Goal: Task Accomplishment & Management: Use online tool/utility

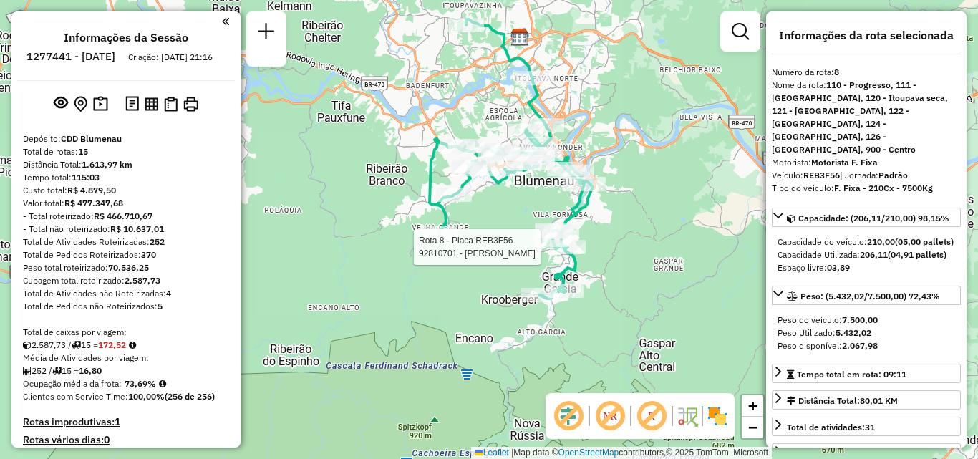
select select "**********"
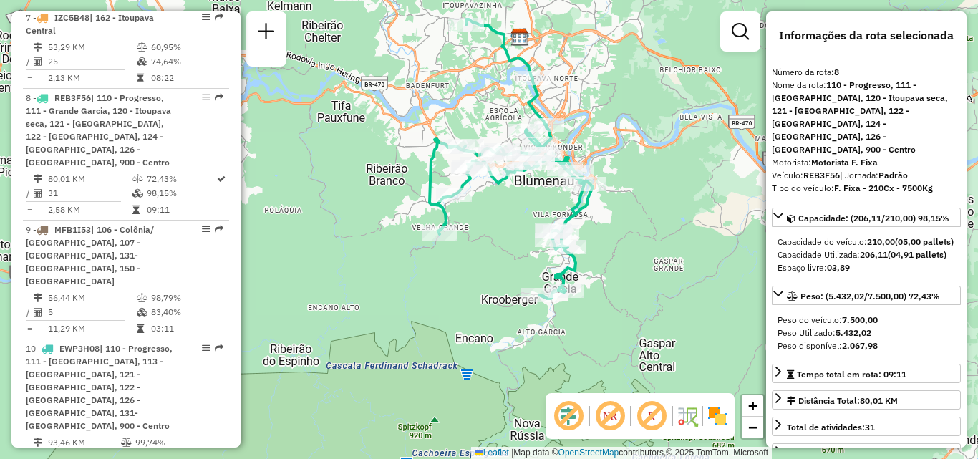
drag, startPoint x: 631, startPoint y: 190, endPoint x: 598, endPoint y: 194, distance: 33.8
click at [618, 192] on div "Janela de atendimento Grade de atendimento Capacidade Transportadoras Veículos …" at bounding box center [489, 229] width 978 height 459
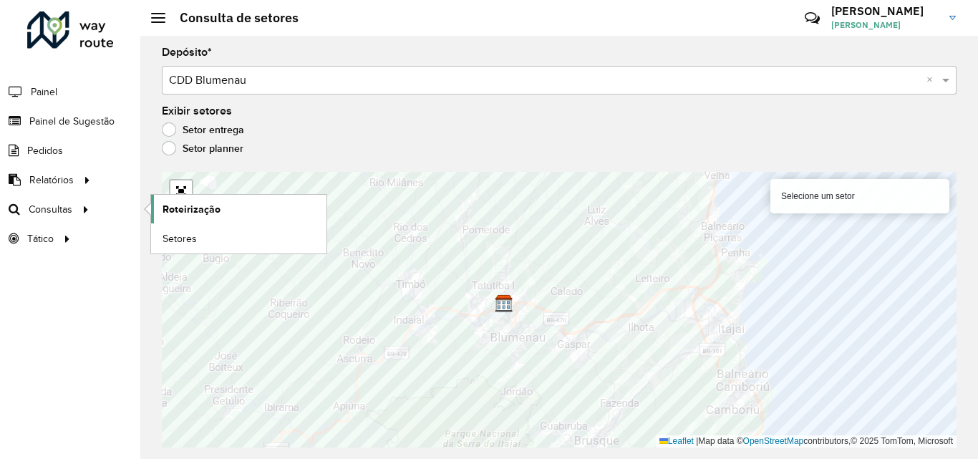
click at [219, 210] on link "Roteirização" at bounding box center [238, 209] width 175 height 29
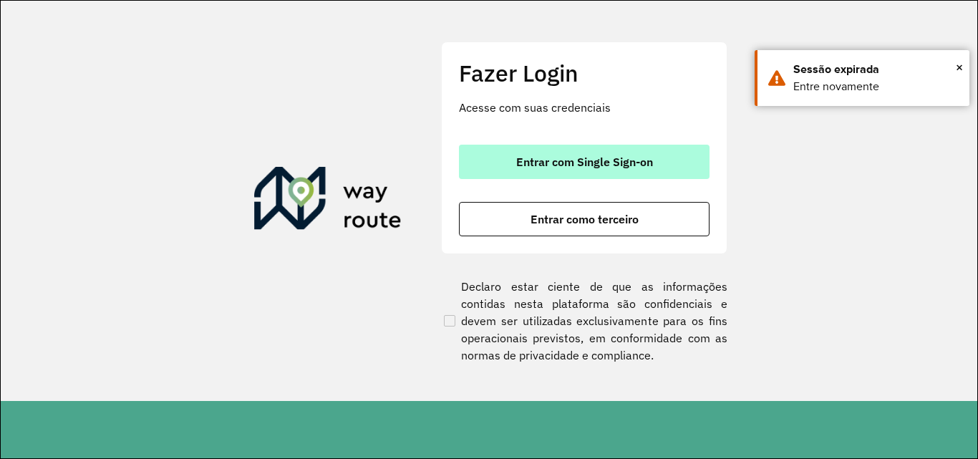
click at [582, 159] on span "Entrar com Single Sign-on" at bounding box center [584, 161] width 137 height 11
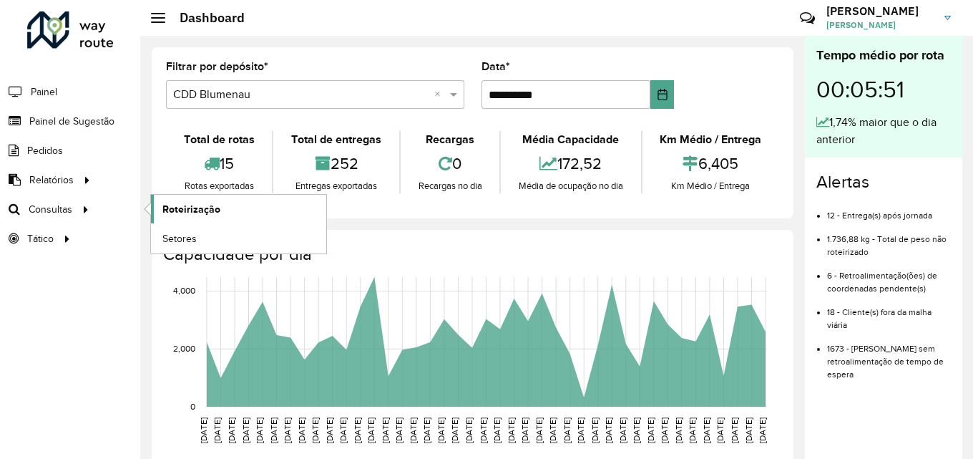
click at [193, 208] on span "Roteirização" at bounding box center [191, 209] width 58 height 15
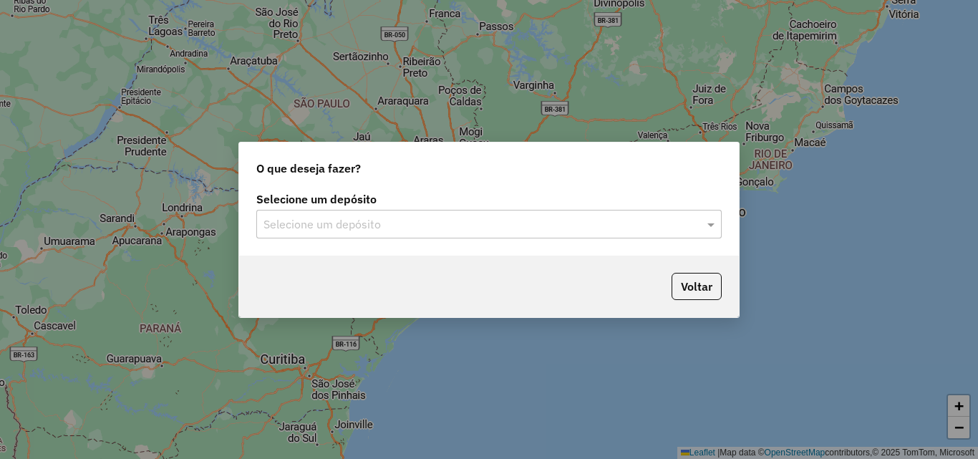
click at [396, 230] on input "text" at bounding box center [474, 224] width 422 height 17
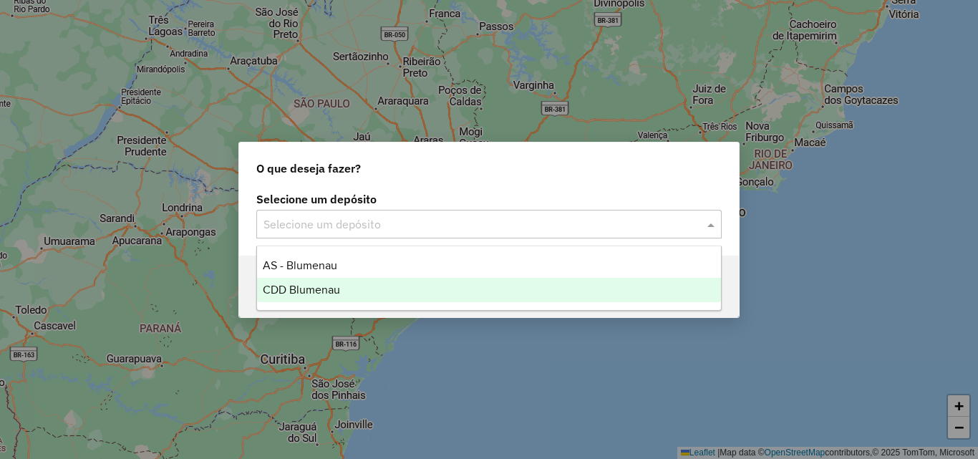
click at [350, 288] on div "CDD Blumenau" at bounding box center [489, 290] width 464 height 24
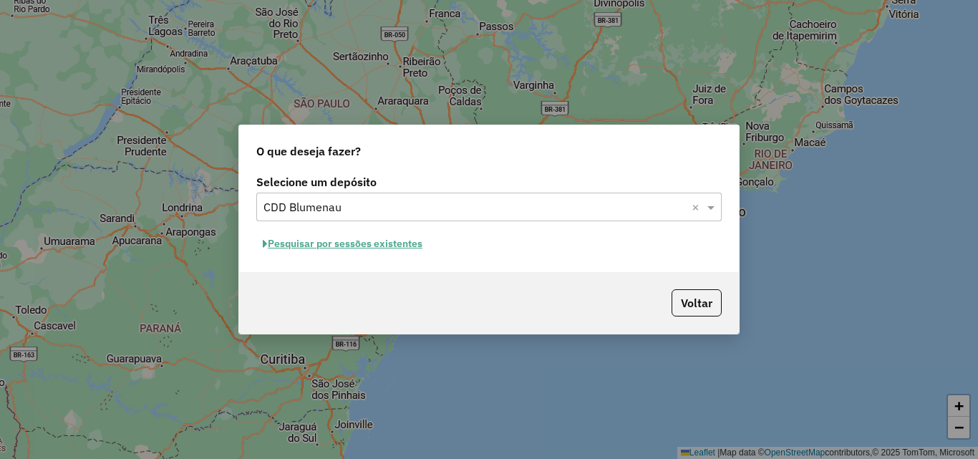
click at [427, 203] on input "text" at bounding box center [474, 207] width 422 height 17
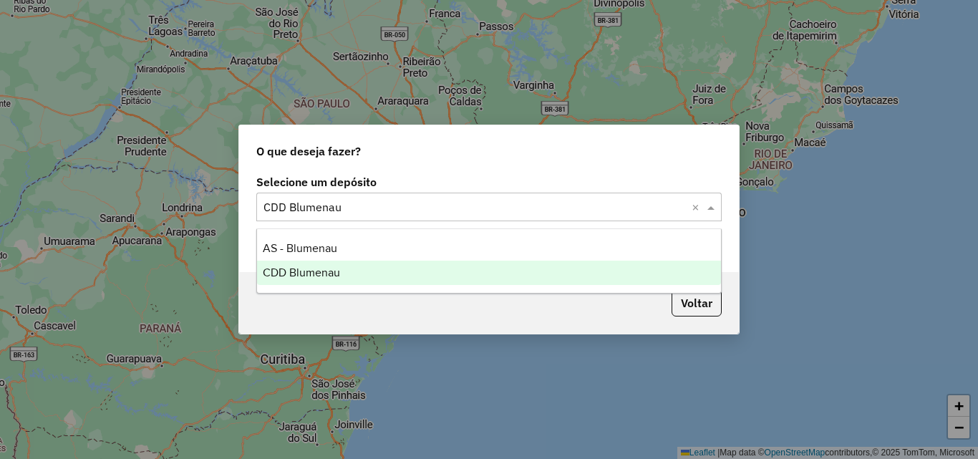
click at [427, 203] on input "text" at bounding box center [474, 207] width 422 height 17
click at [356, 271] on div "CDD Blumenau" at bounding box center [489, 273] width 464 height 24
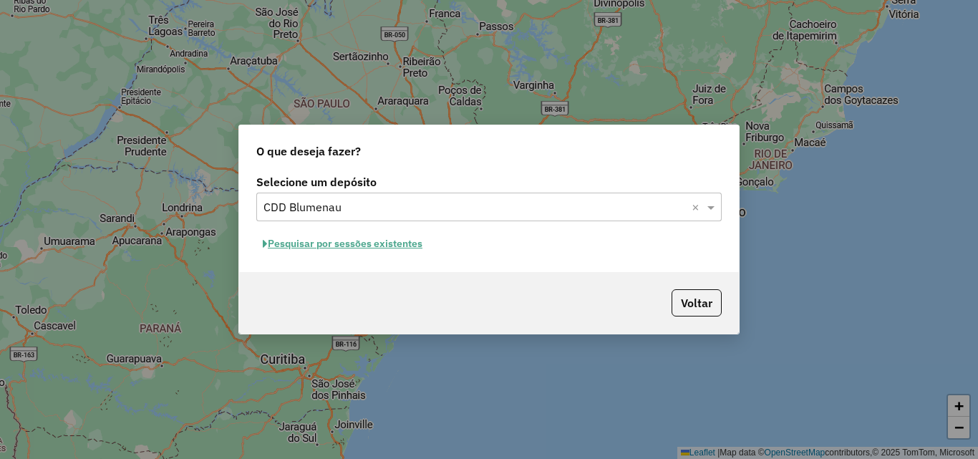
drag, startPoint x: 424, startPoint y: 268, endPoint x: 417, endPoint y: 257, distance: 13.5
click at [425, 268] on div "Selecione um depósito Selecione um depósito × CDD Blumenau × Pesquisar por sess…" at bounding box center [489, 221] width 500 height 101
click at [408, 244] on button "Pesquisar por sessões existentes" at bounding box center [342, 244] width 172 height 22
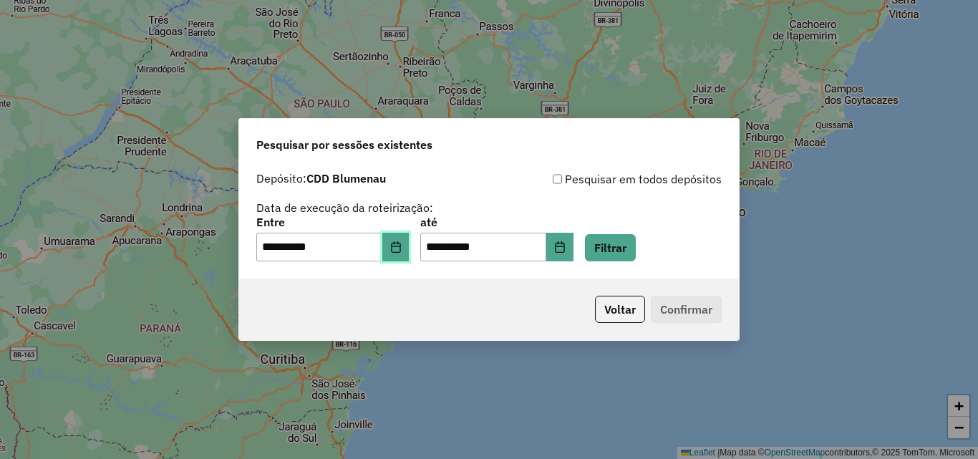
click at [400, 243] on icon "Choose Date" at bounding box center [395, 246] width 9 height 11
click at [398, 302] on div "Voltar Confirmar" at bounding box center [489, 309] width 500 height 62
click at [400, 245] on icon "Choose Date" at bounding box center [395, 246] width 9 height 11
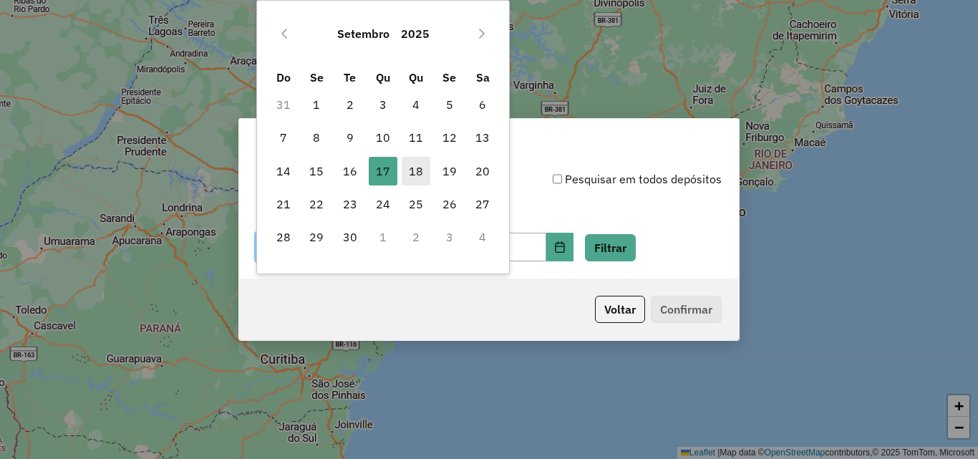
click at [420, 170] on span "18" at bounding box center [415, 171] width 29 height 29
type input "**********"
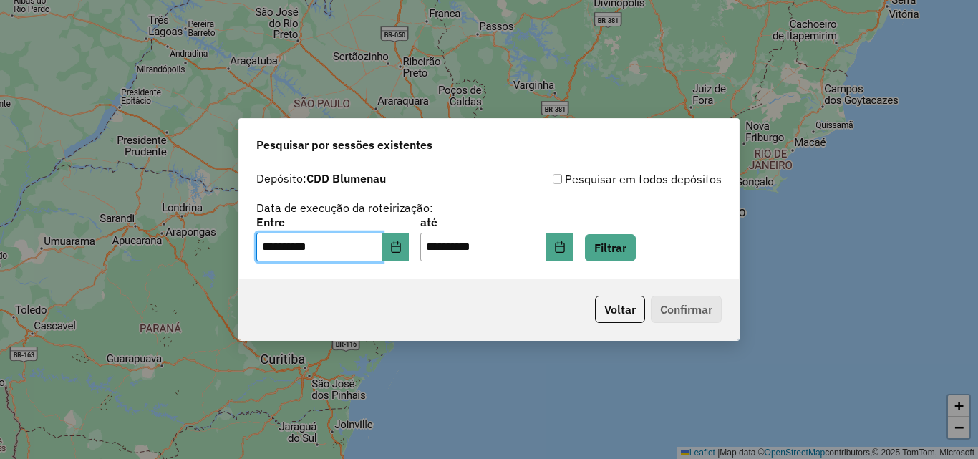
click at [558, 195] on div "**********" at bounding box center [488, 215] width 465 height 91
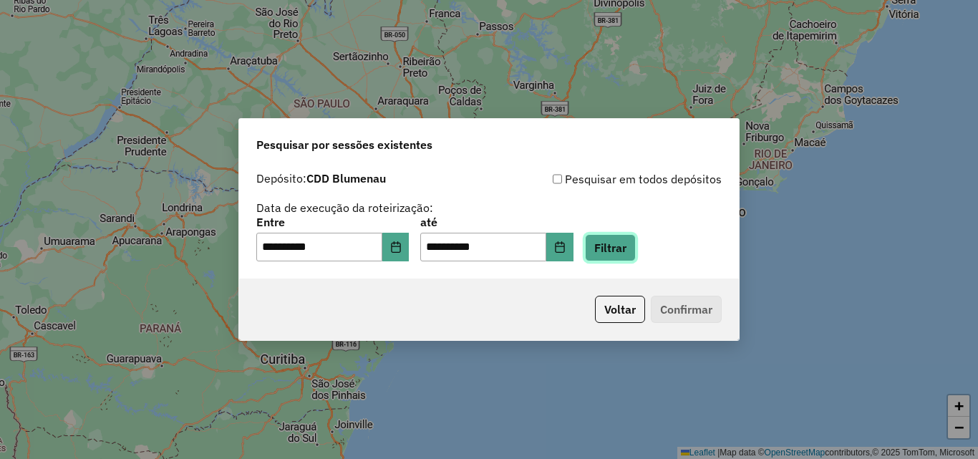
click at [623, 252] on button "Filtrar" at bounding box center [610, 247] width 51 height 27
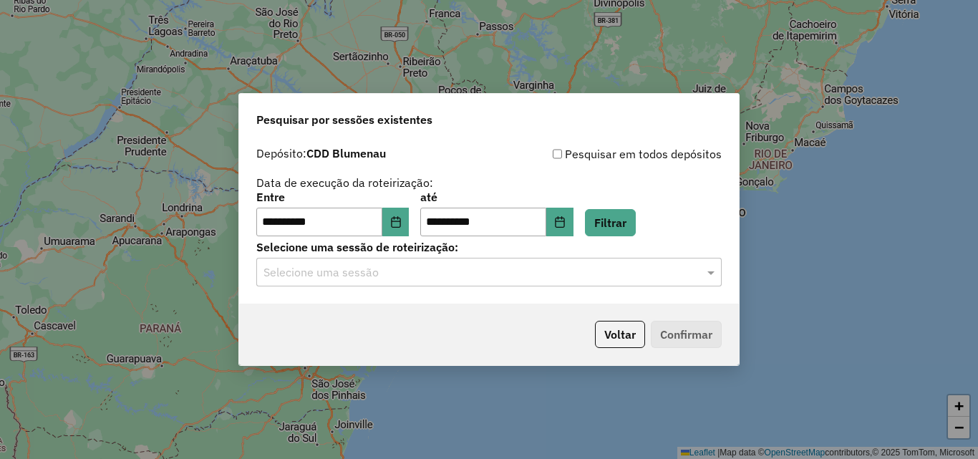
click at [430, 274] on input "text" at bounding box center [474, 272] width 422 height 17
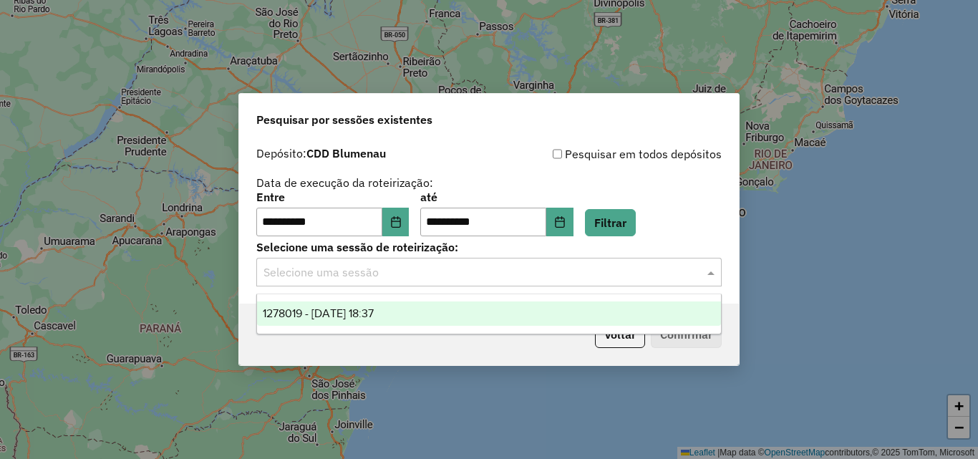
click at [405, 309] on div "1278019 - 18/09/2025 18:37" at bounding box center [489, 313] width 464 height 24
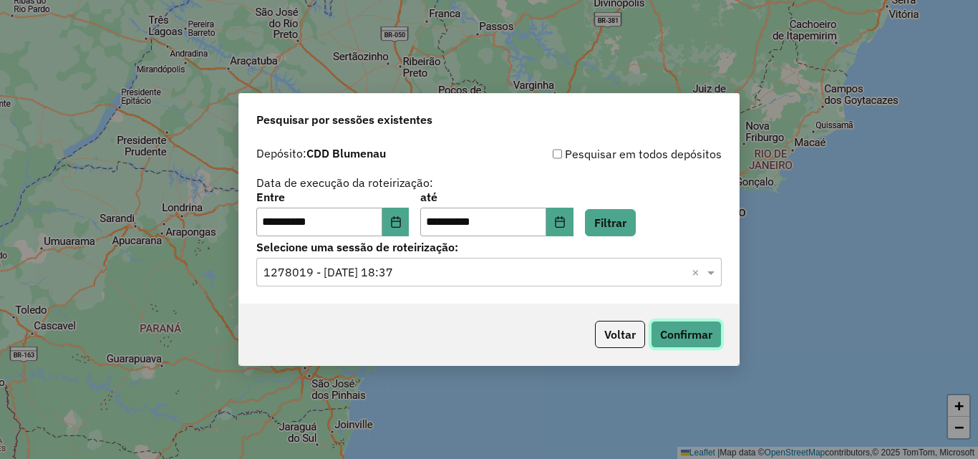
click at [668, 335] on button "Confirmar" at bounding box center [686, 334] width 71 height 27
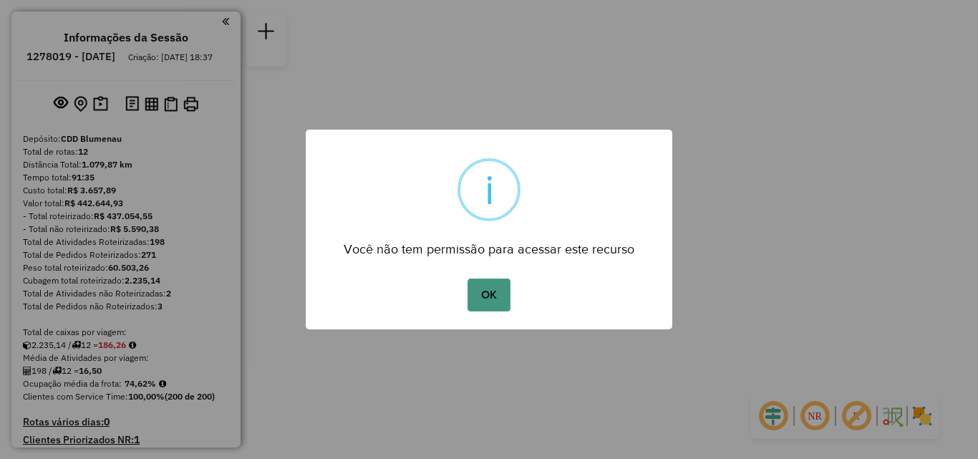
click at [496, 295] on button "OK" at bounding box center [488, 294] width 42 height 33
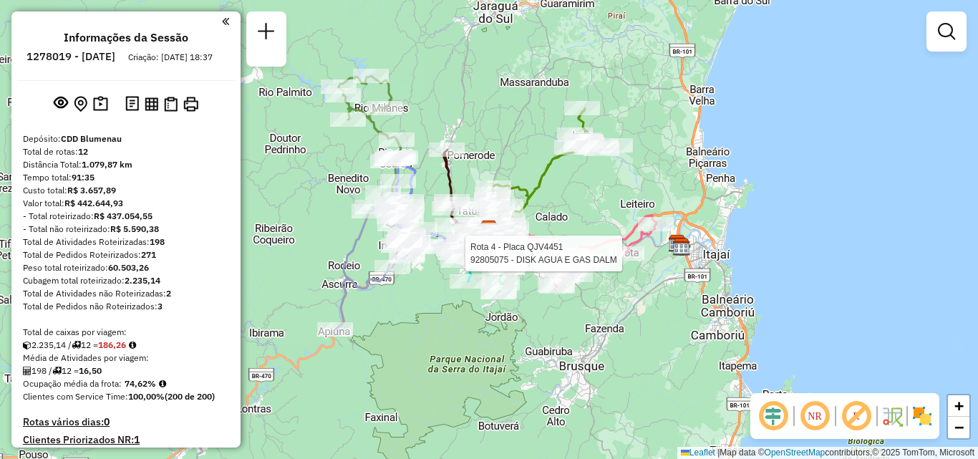
select select "**********"
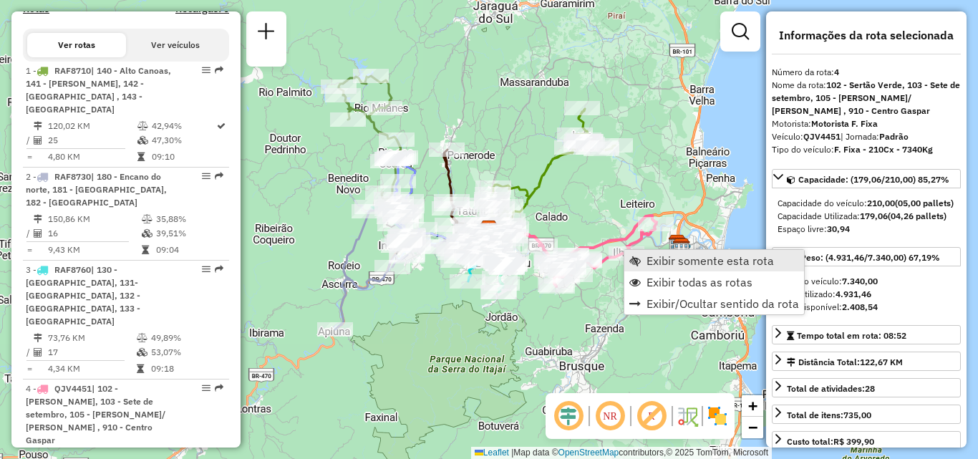
scroll to position [822, 0]
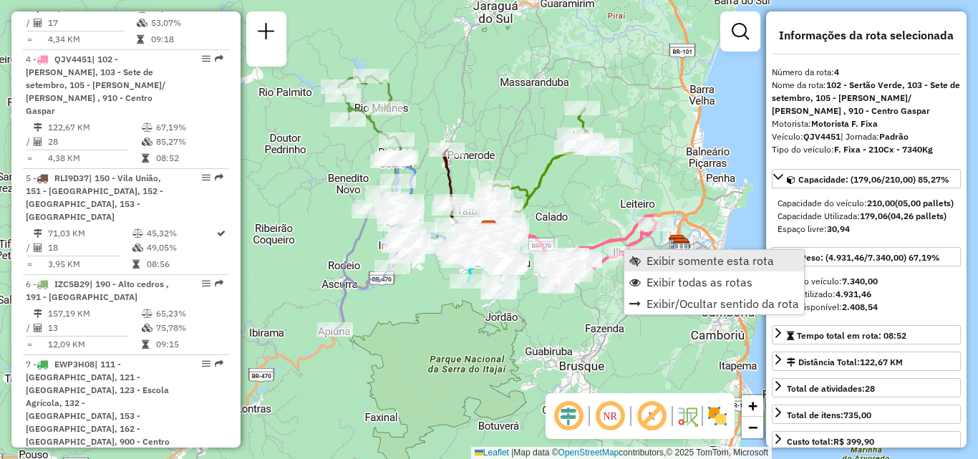
click at [633, 253] on link "Exibir somente esta rota" at bounding box center [714, 260] width 180 height 21
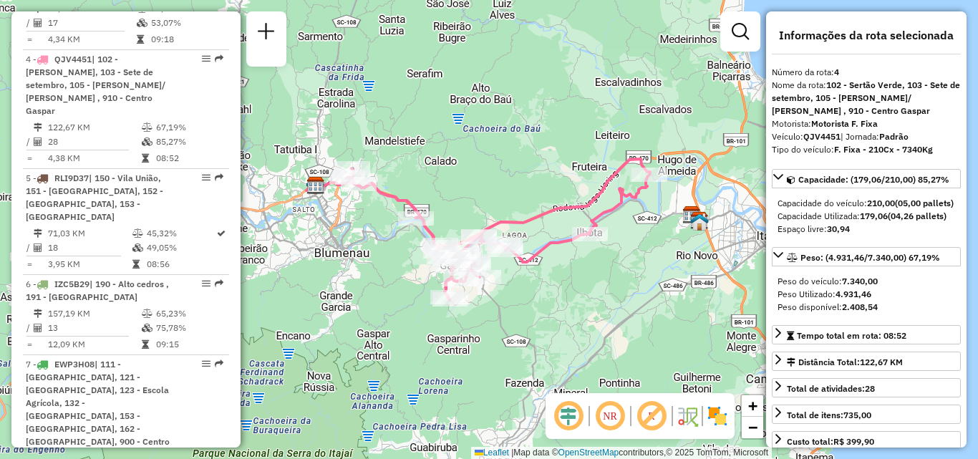
drag, startPoint x: 600, startPoint y: 285, endPoint x: 517, endPoint y: 273, distance: 83.8
click at [517, 273] on div "Janela de atendimento Grade de atendimento Capacidade Transportadoras Veículos …" at bounding box center [489, 229] width 978 height 459
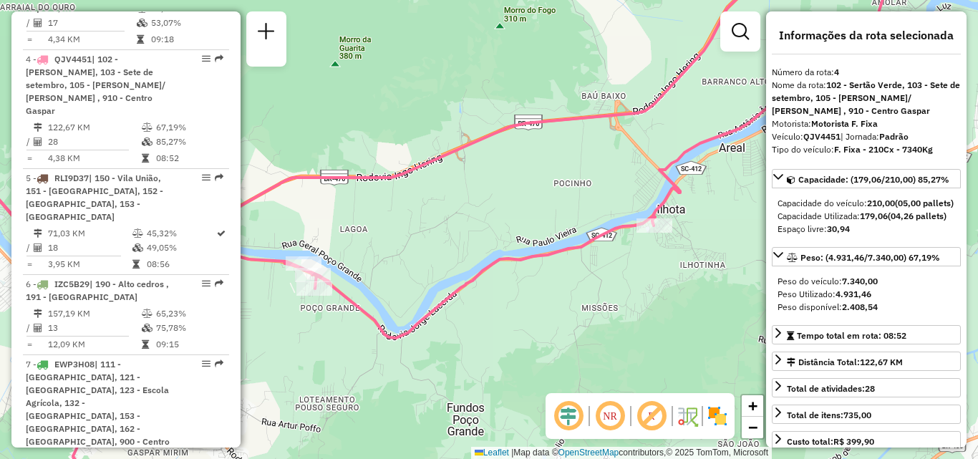
drag, startPoint x: 518, startPoint y: 294, endPoint x: 596, endPoint y: 279, distance: 79.4
click at [589, 281] on div "Janela de atendimento Grade de atendimento Capacidade Transportadoras Veículos …" at bounding box center [489, 229] width 978 height 459
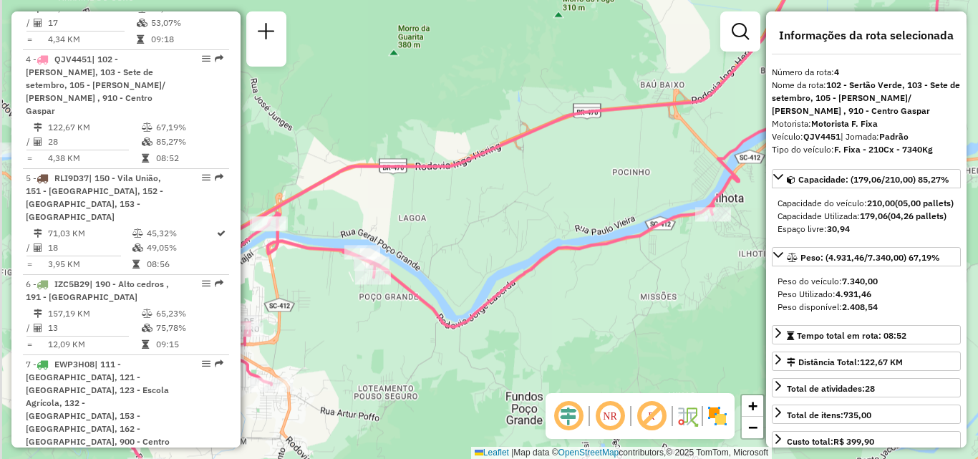
click at [635, 296] on icon at bounding box center [486, 204] width 934 height 545
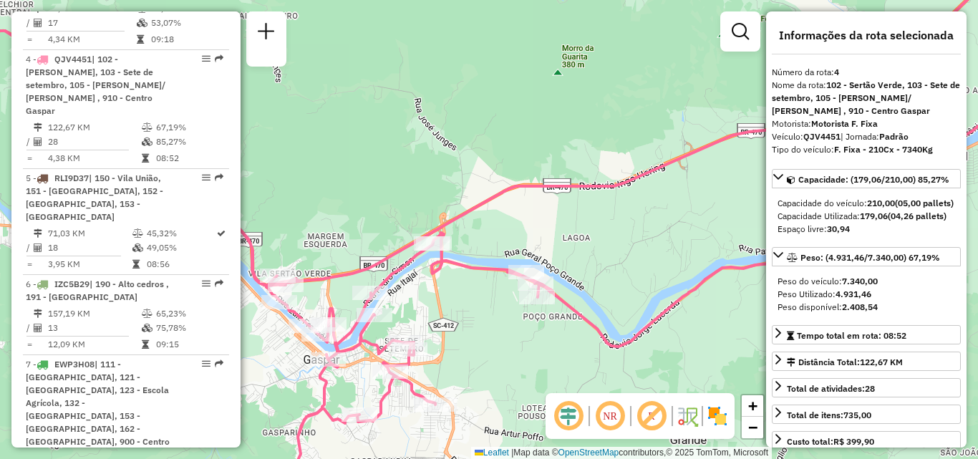
drag, startPoint x: 545, startPoint y: 258, endPoint x: 619, endPoint y: 259, distance: 73.7
click at [619, 259] on div "Janela de atendimento Grade de atendimento Capacidade Transportadoras Veículos …" at bounding box center [489, 229] width 978 height 459
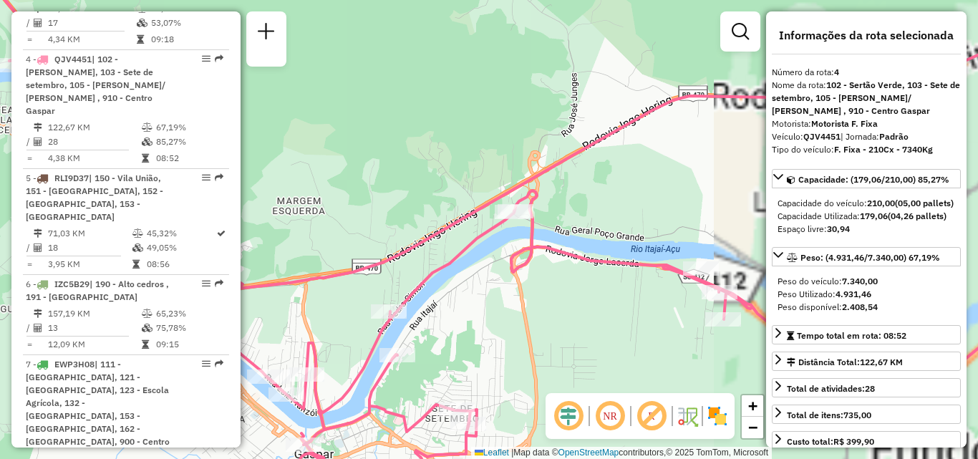
drag, startPoint x: 547, startPoint y: 303, endPoint x: 580, endPoint y: 252, distance: 61.5
click at [577, 256] on div "Janela de atendimento Grade de atendimento Capacidade Transportadoras Veículos …" at bounding box center [489, 229] width 978 height 459
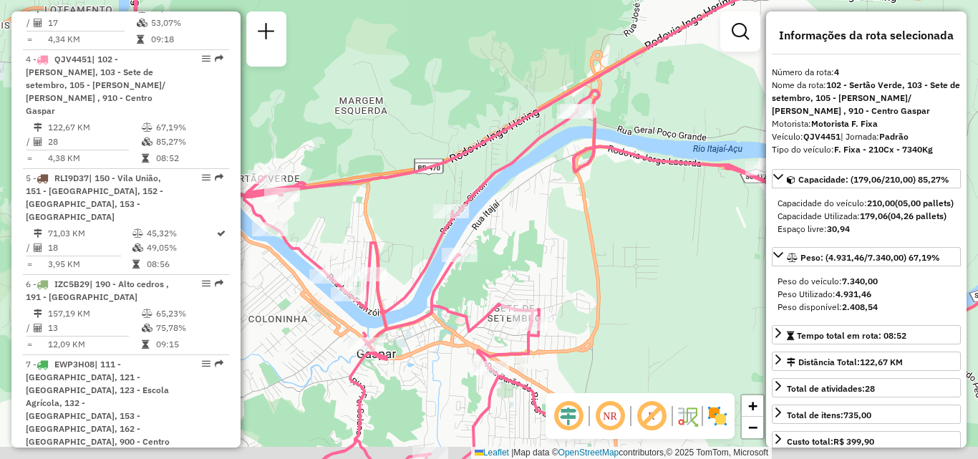
drag, startPoint x: 565, startPoint y: 284, endPoint x: 586, endPoint y: 245, distance: 43.9
click at [580, 255] on div "Janela de atendimento Grade de atendimento Capacidade Transportadoras Veículos …" at bounding box center [489, 229] width 978 height 459
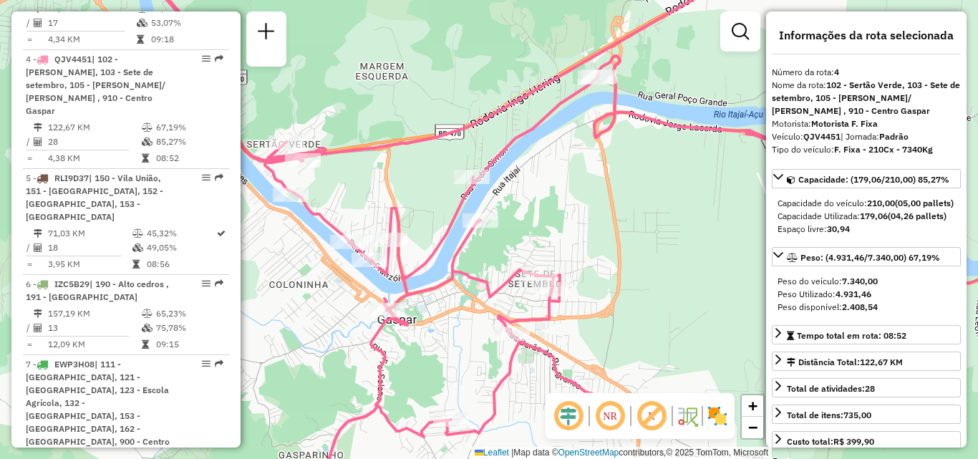
drag, startPoint x: 577, startPoint y: 263, endPoint x: 593, endPoint y: 244, distance: 24.4
click at [592, 245] on div "Janela de atendimento Grade de atendimento Capacidade Transportadoras Veículos …" at bounding box center [489, 229] width 978 height 459
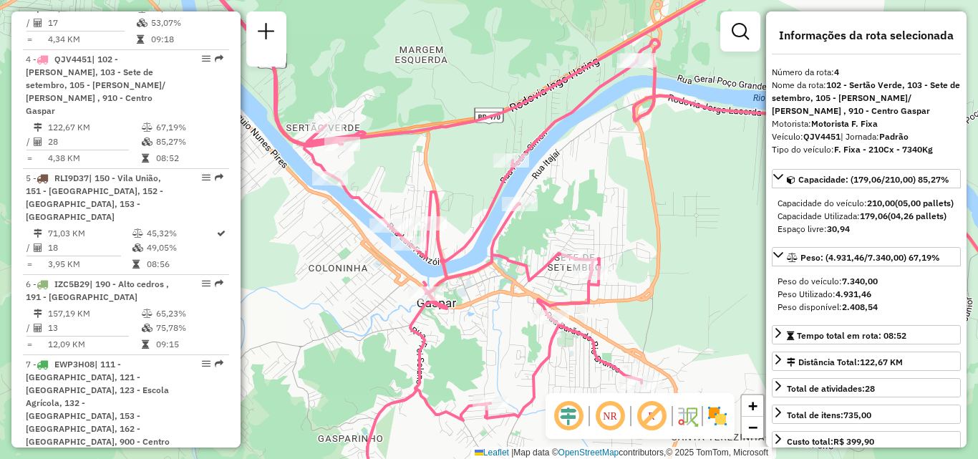
drag, startPoint x: 591, startPoint y: 238, endPoint x: 602, endPoint y: 238, distance: 10.7
click at [602, 238] on div "Janela de atendimento Grade de atendimento Capacidade Transportadoras Veículos …" at bounding box center [489, 229] width 978 height 459
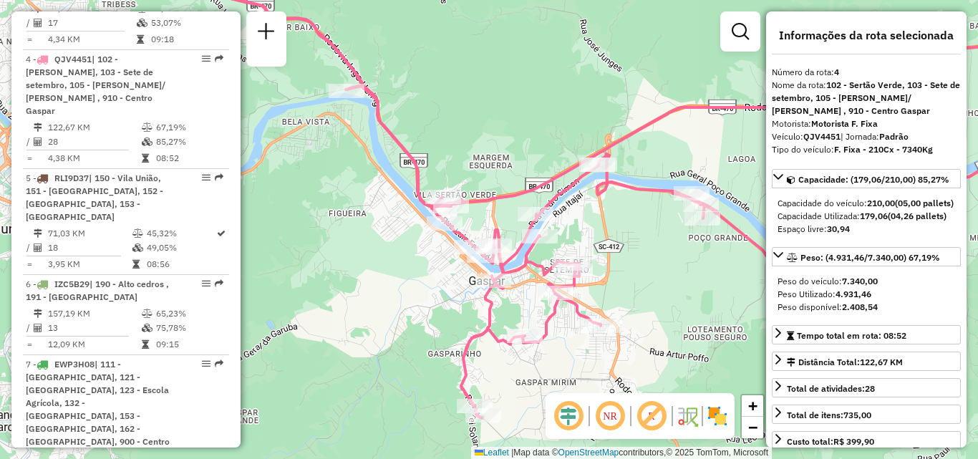
drag, startPoint x: 660, startPoint y: 283, endPoint x: 623, endPoint y: 271, distance: 38.3
click at [628, 275] on div "Janela de atendimento Grade de atendimento Capacidade Transportadoras Veículos …" at bounding box center [489, 229] width 978 height 459
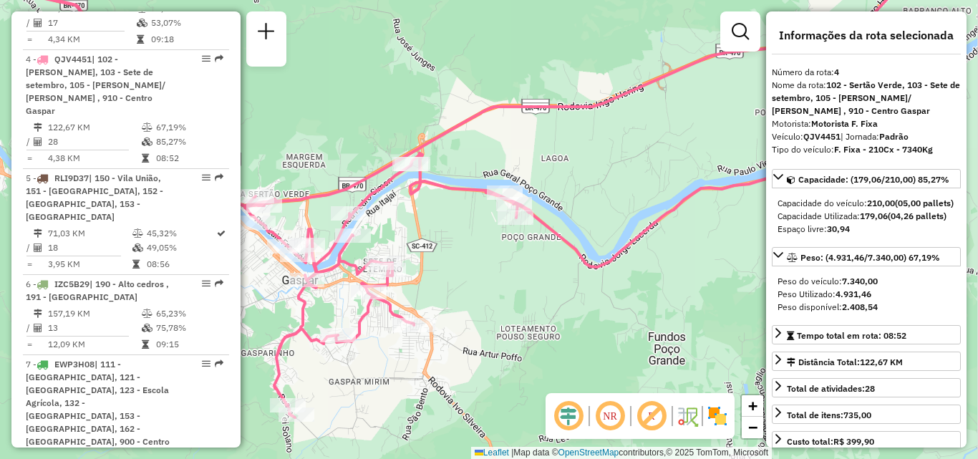
drag, startPoint x: 623, startPoint y: 271, endPoint x: 457, endPoint y: 281, distance: 166.3
click at [459, 281] on div "Janela de atendimento Grade de atendimento Capacidade Transportadoras Veículos …" at bounding box center [489, 229] width 978 height 459
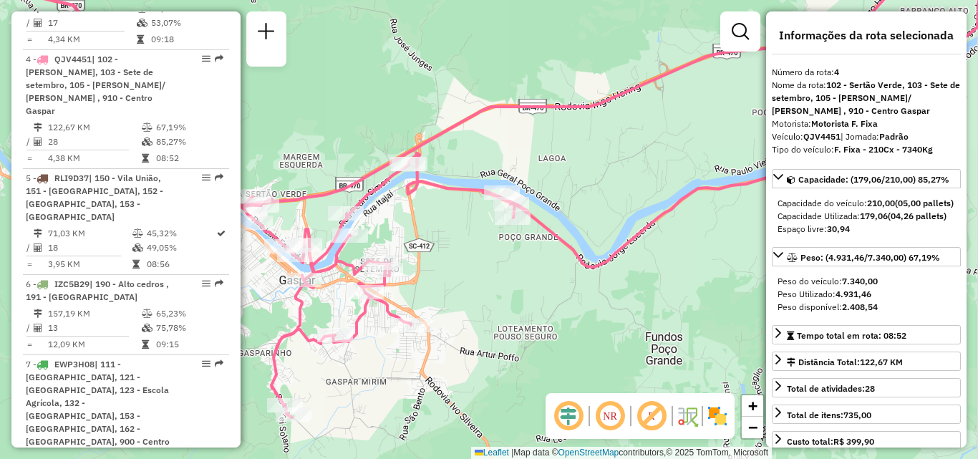
click at [517, 257] on div "Janela de atendimento Grade de atendimento Capacidade Transportadoras Veículos …" at bounding box center [489, 229] width 978 height 459
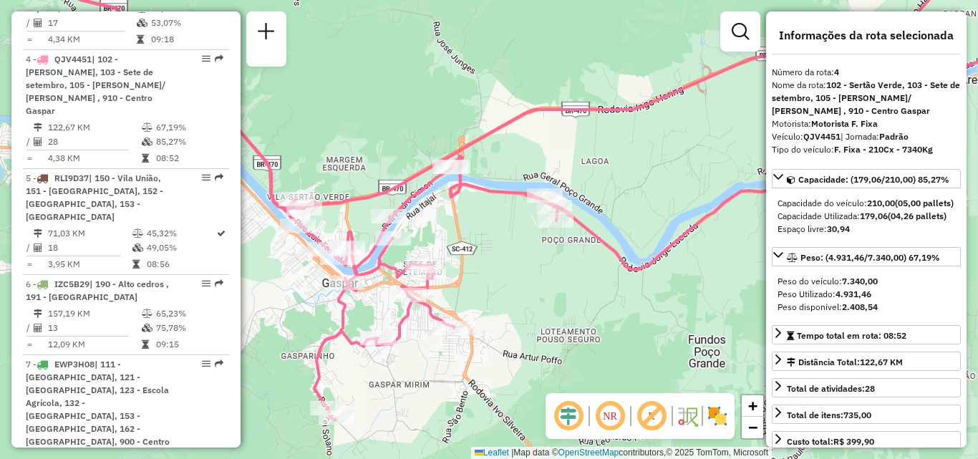
drag, startPoint x: 585, startPoint y: 294, endPoint x: 598, endPoint y: 295, distance: 12.9
click at [598, 295] on div "Janela de atendimento Grade de atendimento Capacidade Transportadoras Veículos …" at bounding box center [489, 229] width 978 height 459
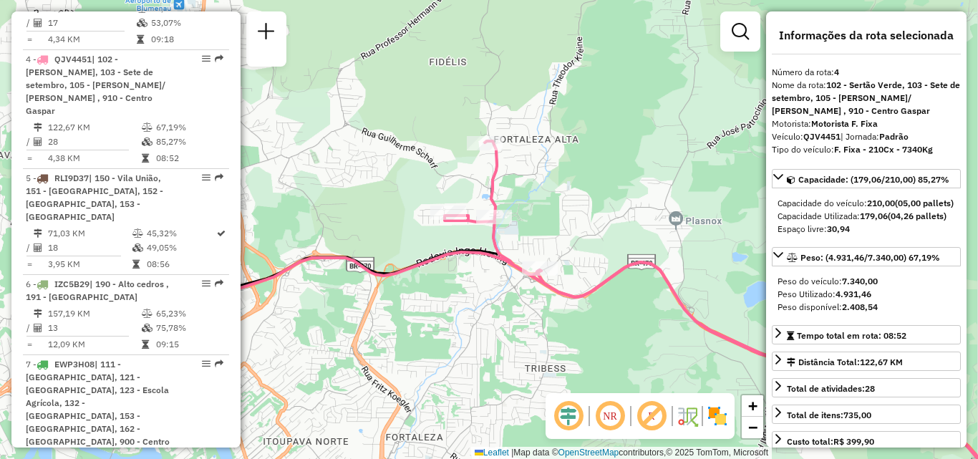
click at [510, 195] on div "Janela de atendimento Grade de atendimento Capacidade Transportadoras Veículos …" at bounding box center [489, 229] width 978 height 459
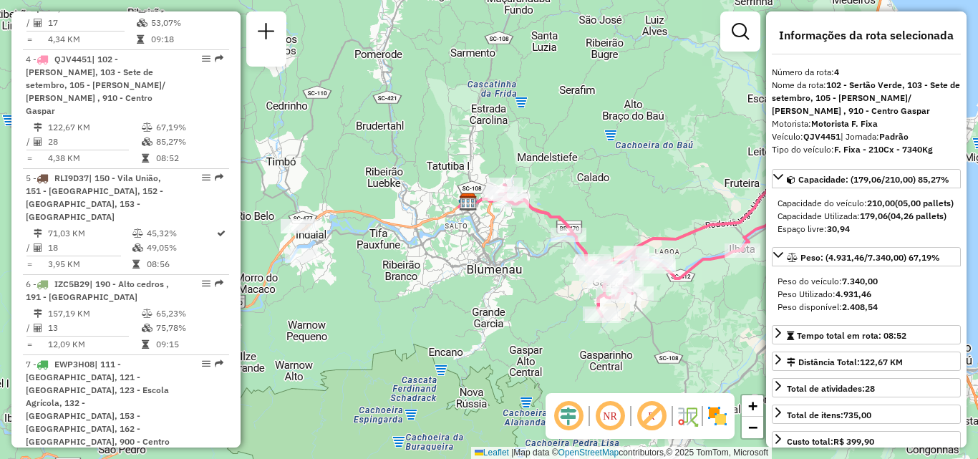
drag, startPoint x: 549, startPoint y: 219, endPoint x: 520, endPoint y: 215, distance: 29.7
click at [527, 218] on div "Janela de atendimento Grade de atendimento Capacidade Transportadoras Veículos …" at bounding box center [489, 229] width 978 height 459
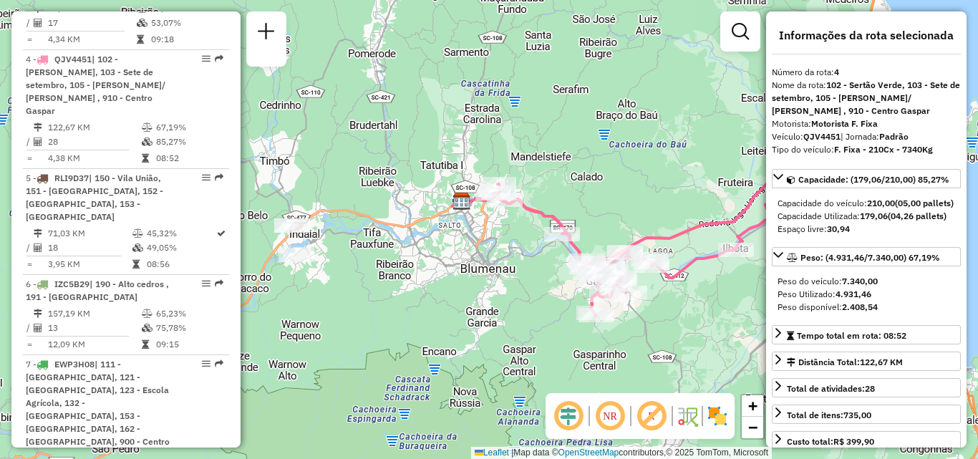
drag, startPoint x: 528, startPoint y: 249, endPoint x: 442, endPoint y: 243, distance: 86.1
click at [443, 243] on div "Janela de atendimento Grade de atendimento Capacidade Transportadoras Veículos …" at bounding box center [489, 229] width 978 height 459
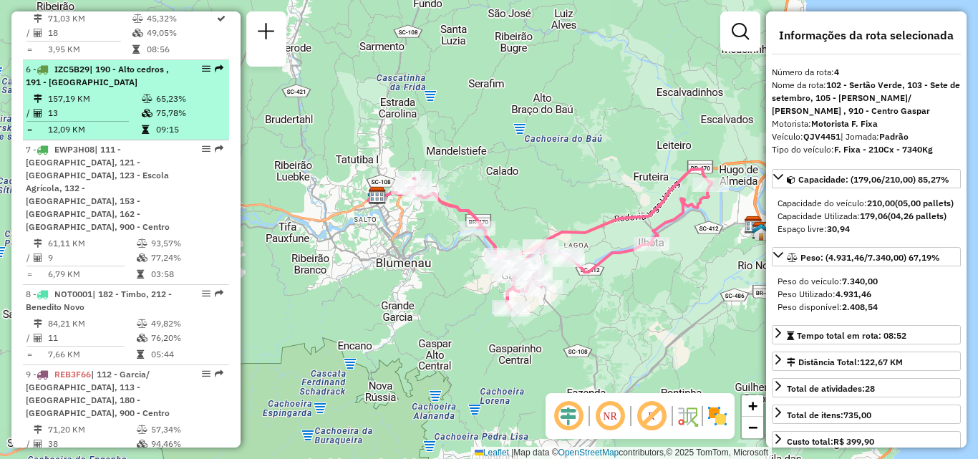
scroll to position [1109, 0]
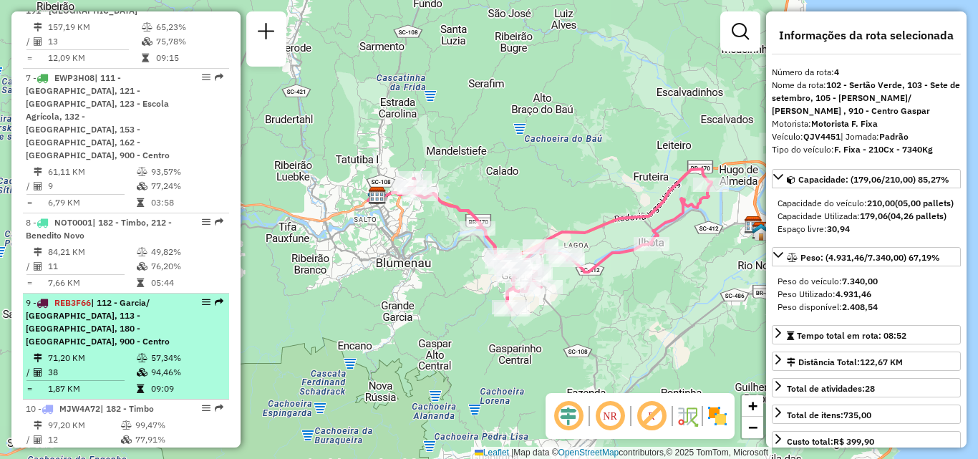
click at [84, 297] on span "| 112 - Garcia/ [GEOGRAPHIC_DATA], 113 - [GEOGRAPHIC_DATA], 180 - [GEOGRAPHIC_D…" at bounding box center [98, 321] width 144 height 49
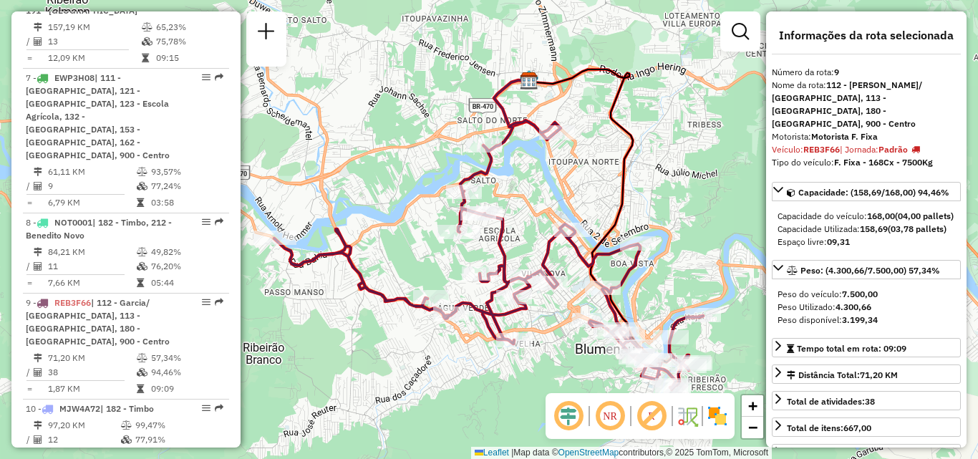
drag, startPoint x: 345, startPoint y: 254, endPoint x: 335, endPoint y: 195, distance: 59.5
click at [336, 197] on icon at bounding box center [488, 254] width 429 height 269
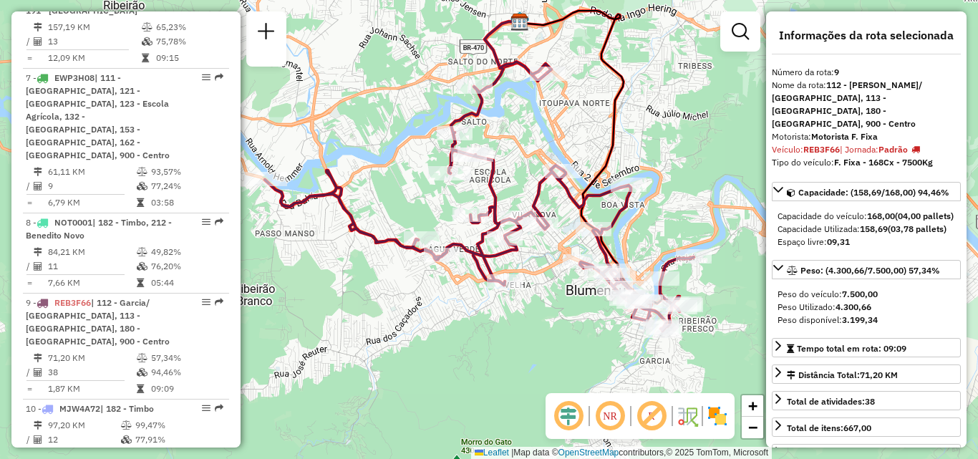
drag, startPoint x: 366, startPoint y: 245, endPoint x: 353, endPoint y: 238, distance: 15.7
click at [356, 239] on div "Janela de atendimento Grade de atendimento Capacidade Transportadoras Veículos …" at bounding box center [489, 229] width 978 height 459
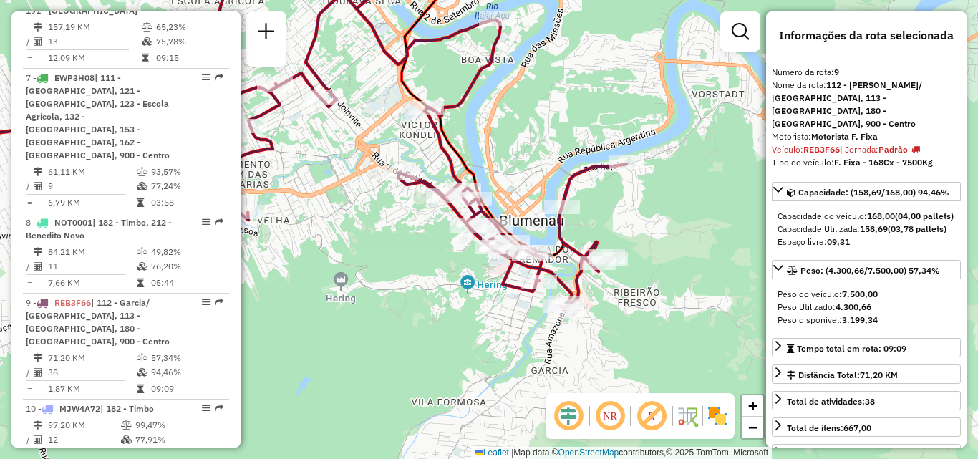
drag, startPoint x: 560, startPoint y: 296, endPoint x: 418, endPoint y: 321, distance: 143.9
click at [418, 321] on div "Janela de atendimento Grade de atendimento Capacidade Transportadoras Veículos …" at bounding box center [489, 229] width 978 height 459
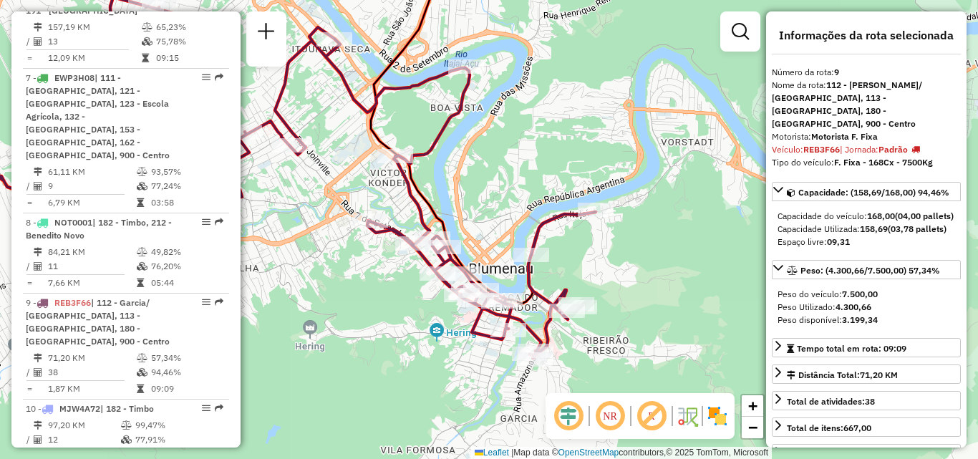
drag, startPoint x: 488, startPoint y: 199, endPoint x: 574, endPoint y: 258, distance: 104.4
click at [573, 258] on div "Janela de atendimento Grade de atendimento Capacidade Transportadoras Veículos …" at bounding box center [489, 229] width 978 height 459
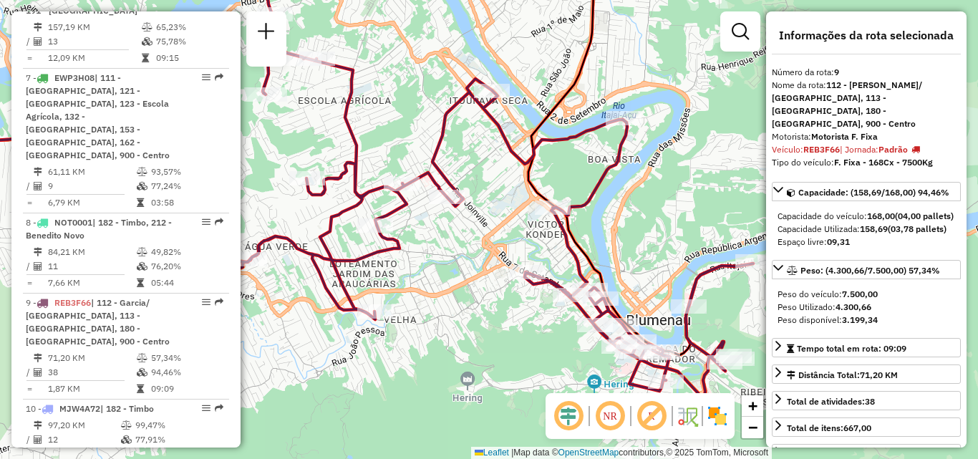
drag, startPoint x: 468, startPoint y: 257, endPoint x: 578, endPoint y: 233, distance: 112.2
click at [571, 235] on div "Janela de atendimento Grade de atendimento Capacidade Transportadoras Veículos …" at bounding box center [489, 229] width 978 height 459
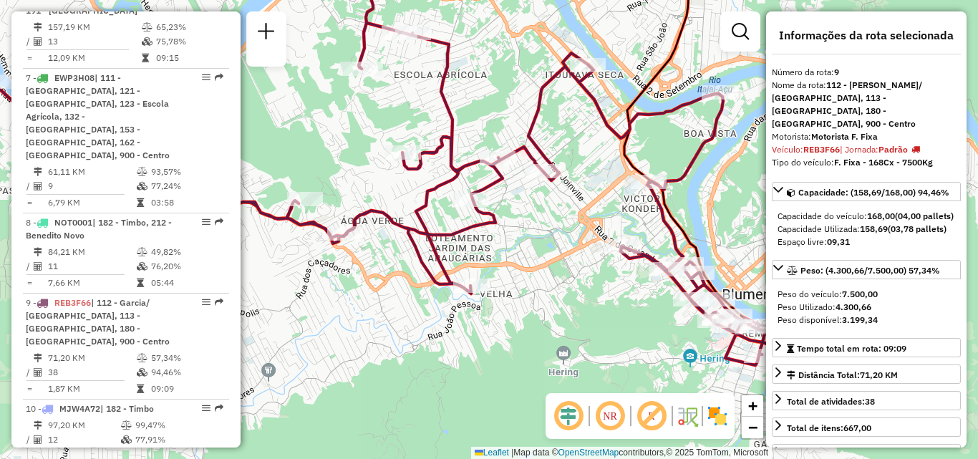
click at [605, 233] on div "Janela de atendimento Grade de atendimento Capacidade Transportadoras Veículos …" at bounding box center [489, 229] width 978 height 459
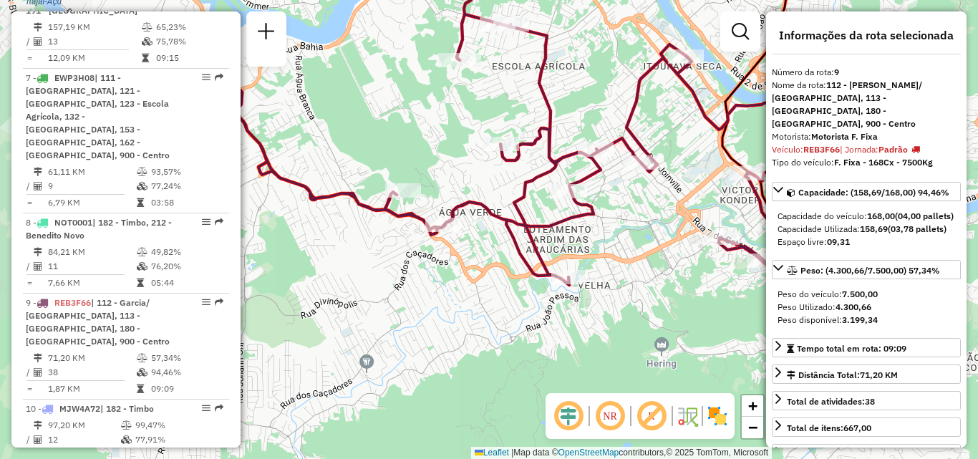
click at [597, 227] on icon at bounding box center [517, 164] width 857 height 421
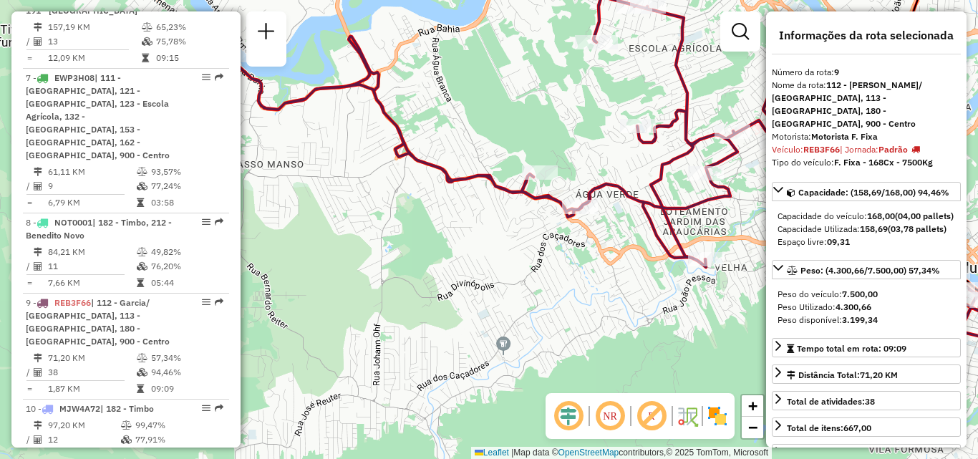
drag, startPoint x: 535, startPoint y: 237, endPoint x: 578, endPoint y: 242, distance: 43.2
click at [578, 242] on div "Janela de atendimento Grade de atendimento Capacidade Transportadoras Veículos …" at bounding box center [489, 229] width 978 height 459
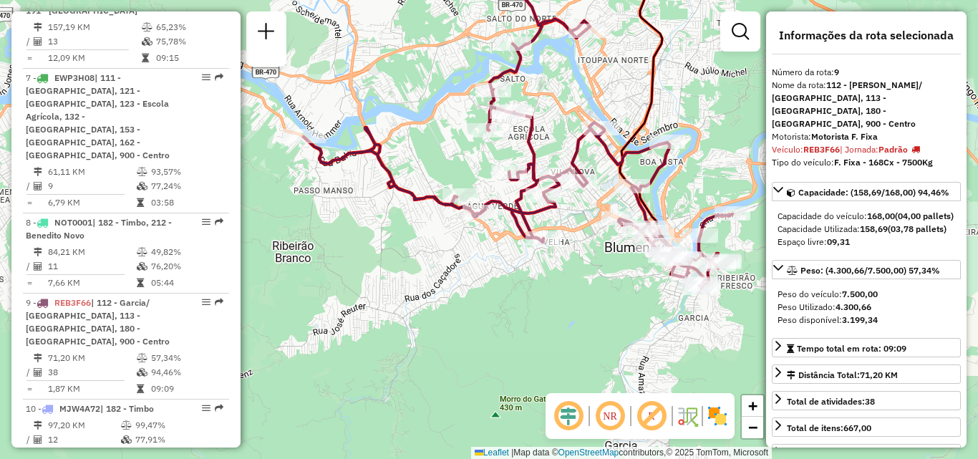
drag, startPoint x: 570, startPoint y: 243, endPoint x: 470, endPoint y: 237, distance: 99.6
click at [470, 237] on div "Janela de atendimento Grade de atendimento Capacidade Transportadoras Veículos …" at bounding box center [489, 229] width 978 height 459
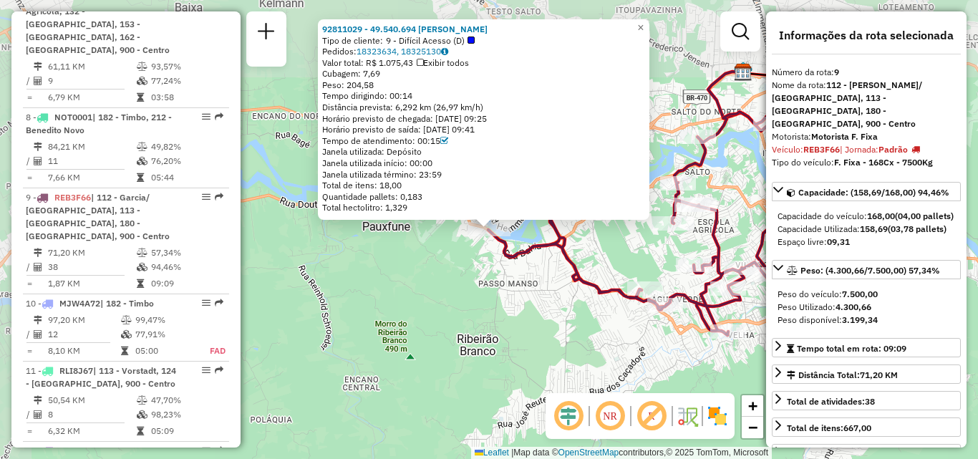
scroll to position [1300, 0]
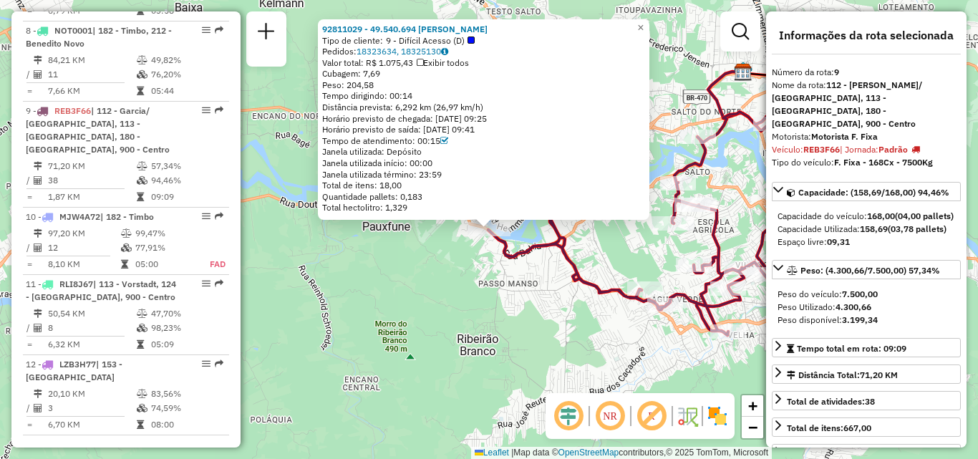
click at [311, 144] on div "92811029 - 49.540.694 MARIA GENI DOS SANTOS Tipo de cliente: 9 - Difícil Acesso…" at bounding box center [489, 229] width 978 height 459
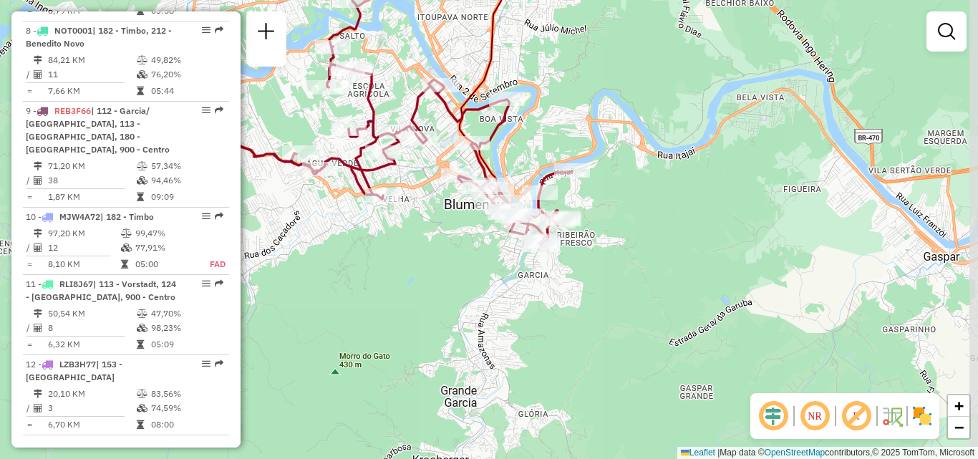
drag, startPoint x: 545, startPoint y: 294, endPoint x: 474, endPoint y: 249, distance: 83.4
click at [474, 249] on div "Janela de atendimento Grade de atendimento Capacidade Transportadoras Veículos …" at bounding box center [489, 229] width 978 height 459
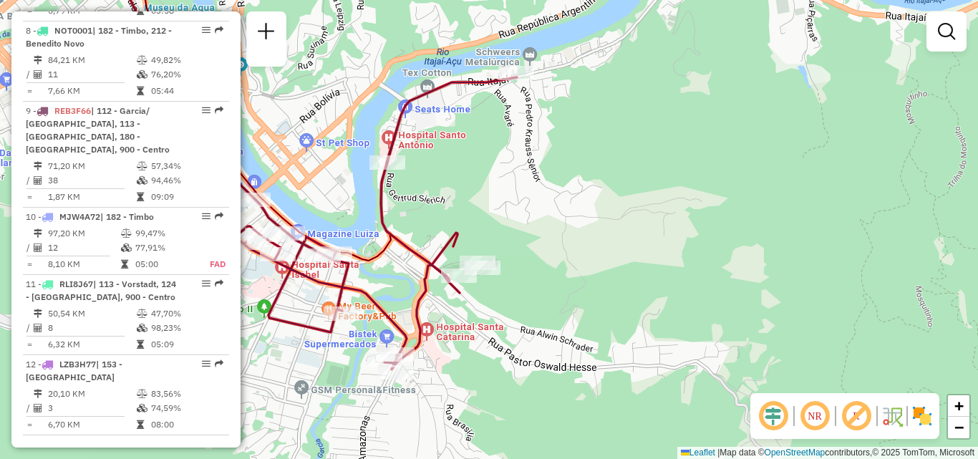
click at [615, 205] on div "Janela de atendimento Grade de atendimento Capacidade Transportadoras Veículos …" at bounding box center [489, 229] width 978 height 459
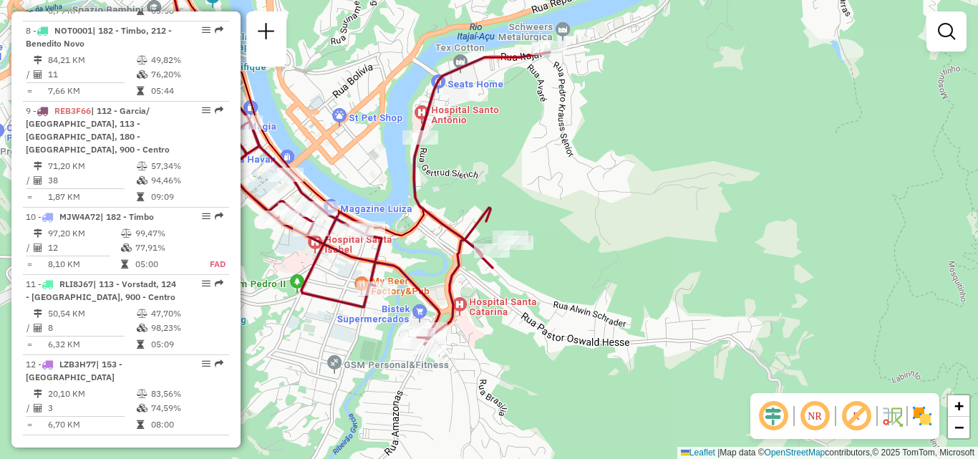
drag, startPoint x: 570, startPoint y: 210, endPoint x: 597, endPoint y: 190, distance: 33.4
click at [597, 190] on div "Janela de atendimento Grade de atendimento Capacidade Transportadoras Veículos …" at bounding box center [489, 229] width 978 height 459
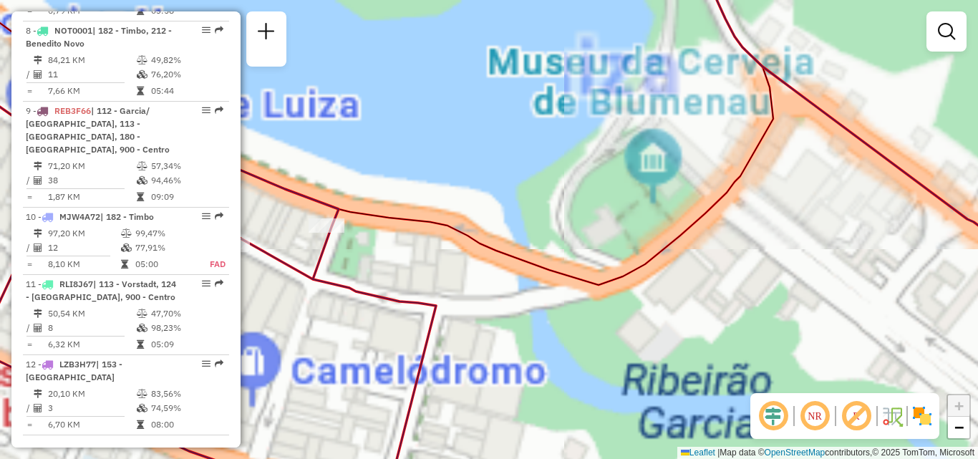
drag, startPoint x: 442, startPoint y: 258, endPoint x: 531, endPoint y: 207, distance: 102.6
click at [520, 212] on div "Janela de atendimento Grade de atendimento Capacidade Transportadoras Veículos …" at bounding box center [489, 229] width 978 height 459
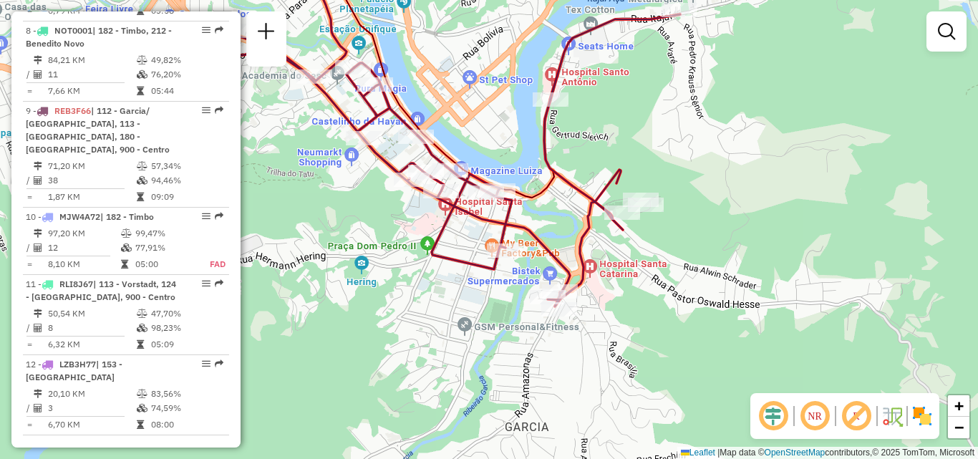
drag, startPoint x: 532, startPoint y: 243, endPoint x: 525, endPoint y: 194, distance: 49.2
click at [527, 204] on icon at bounding box center [290, 120] width 779 height 372
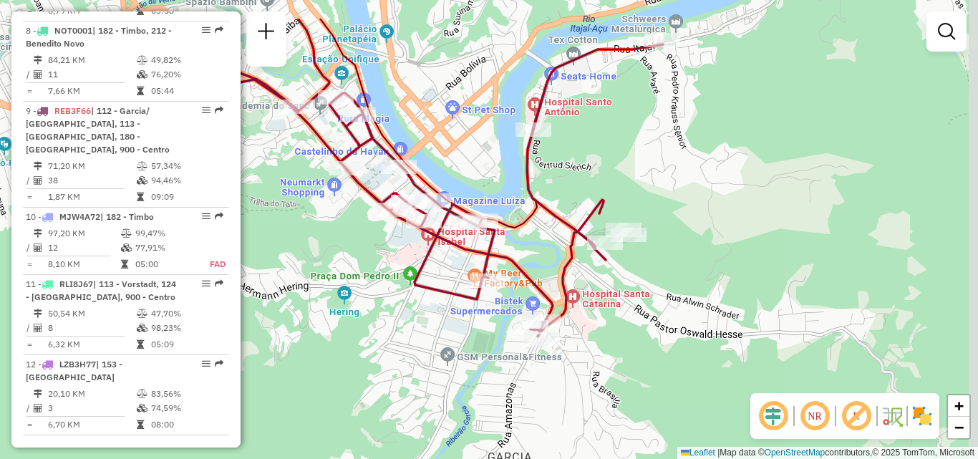
drag, startPoint x: 443, startPoint y: 238, endPoint x: 431, endPoint y: 301, distance: 63.4
click at [431, 301] on div "Janela de atendimento Grade de atendimento Capacidade Transportadoras Veículos …" at bounding box center [489, 229] width 978 height 459
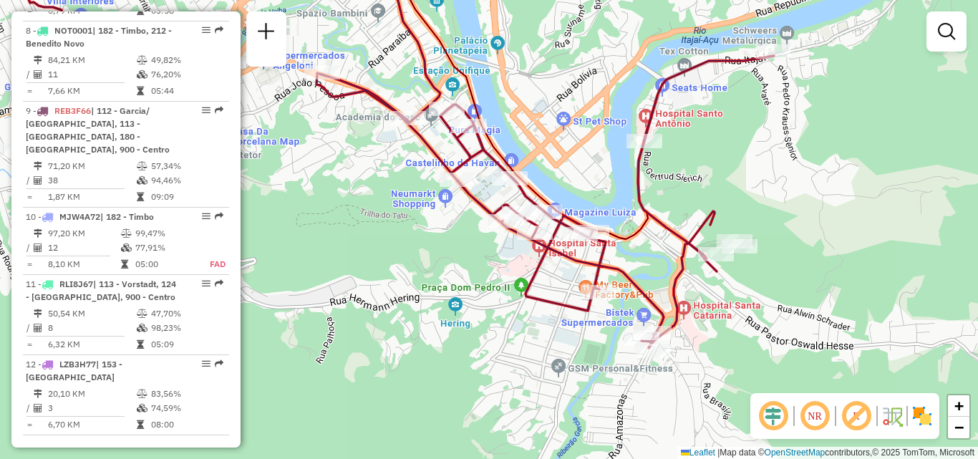
drag, startPoint x: 388, startPoint y: 255, endPoint x: 499, endPoint y: 265, distance: 111.4
click at [499, 265] on div "Janela de atendimento Grade de atendimento Capacidade Transportadoras Veículos …" at bounding box center [489, 229] width 978 height 459
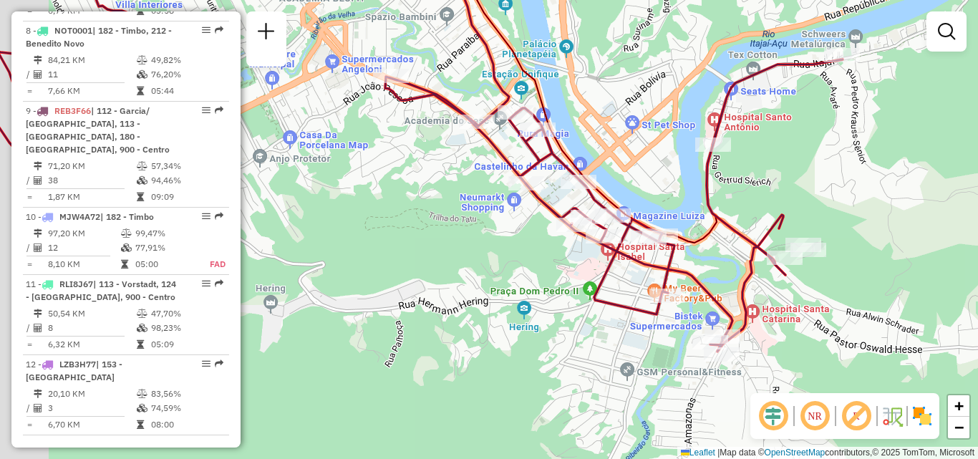
drag, startPoint x: 469, startPoint y: 237, endPoint x: 513, endPoint y: 237, distance: 43.7
click at [513, 237] on div "Janela de atendimento Grade de atendimento Capacidade Transportadoras Veículos …" at bounding box center [489, 229] width 978 height 459
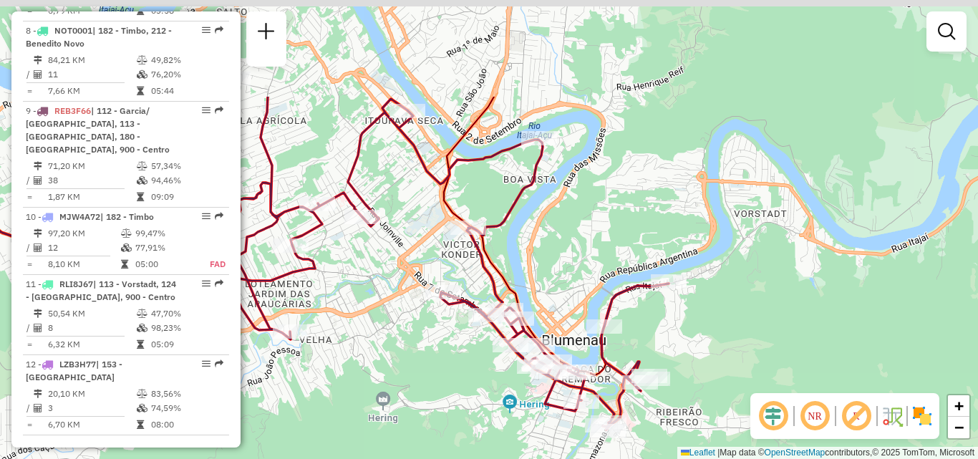
drag, startPoint x: 698, startPoint y: 261, endPoint x: 687, endPoint y: 325, distance: 64.7
click at [691, 329] on div "Janela de atendimento Grade de atendimento Capacidade Transportadoras Veículos …" at bounding box center [489, 229] width 978 height 459
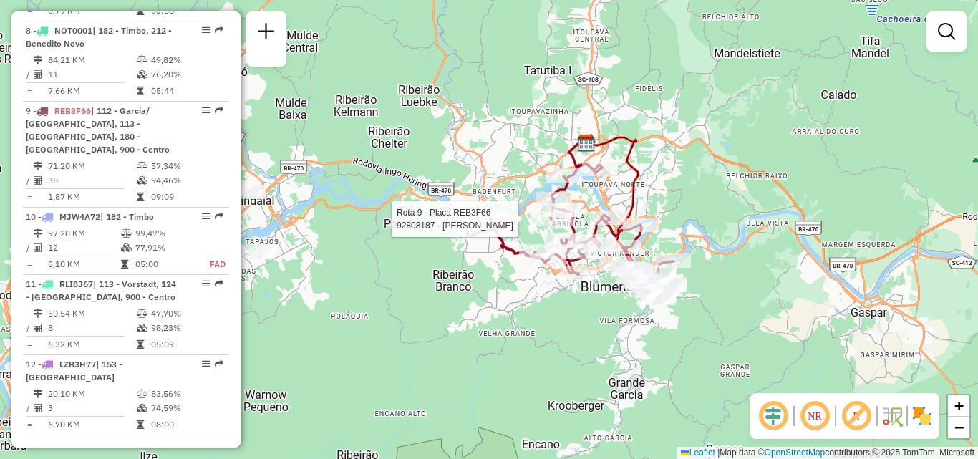
select select "**********"
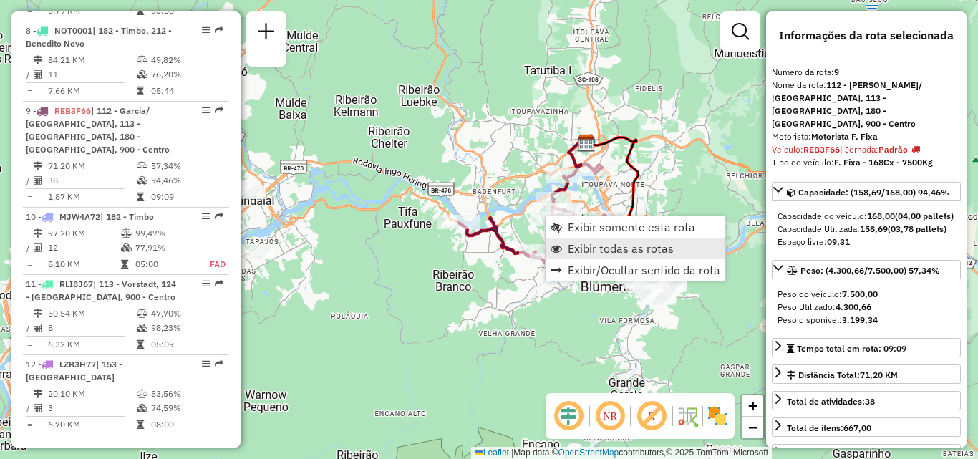
click at [605, 249] on span "Exibir todas as rotas" at bounding box center [621, 248] width 106 height 11
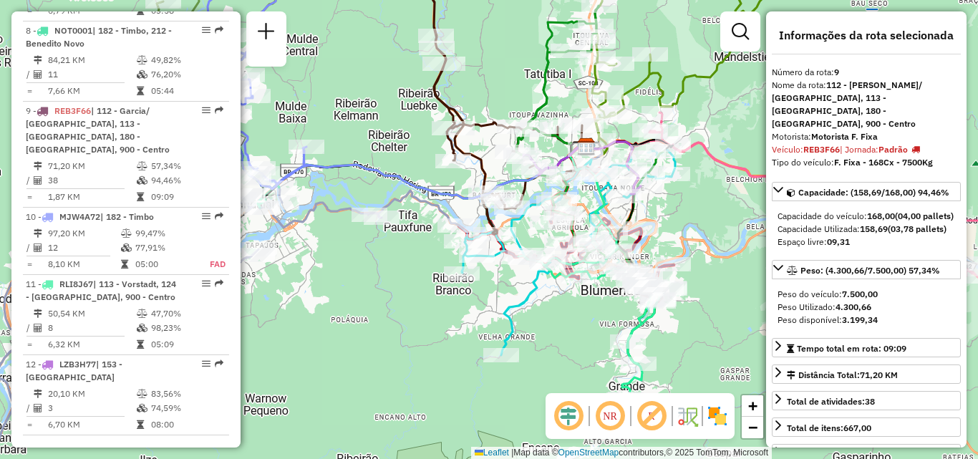
drag, startPoint x: 698, startPoint y: 177, endPoint x: 601, endPoint y: 317, distance: 170.3
click at [603, 319] on div "Janela de atendimento Grade de atendimento Capacidade Transportadoras Veículos …" at bounding box center [489, 229] width 978 height 459
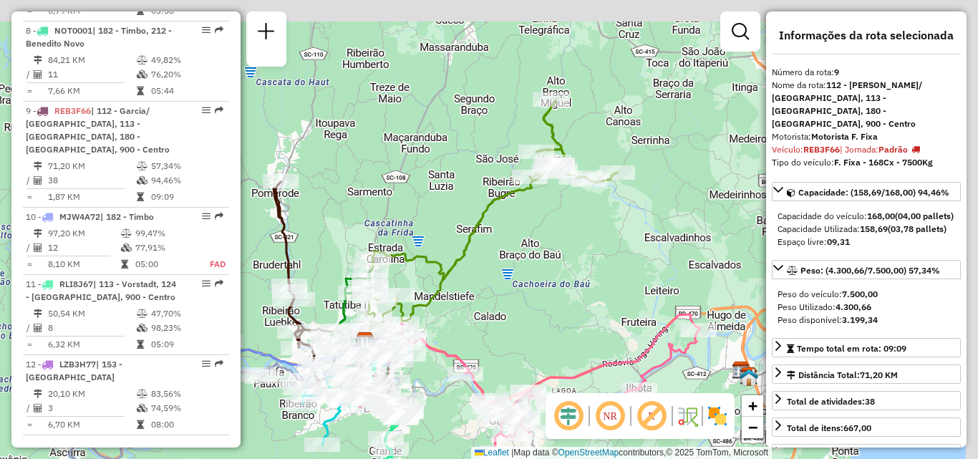
drag, startPoint x: 690, startPoint y: 220, endPoint x: 447, endPoint y: 319, distance: 262.6
click at [448, 321] on div "Janela de atendimento Grade de atendimento Capacidade Transportadoras Veículos …" at bounding box center [489, 229] width 978 height 459
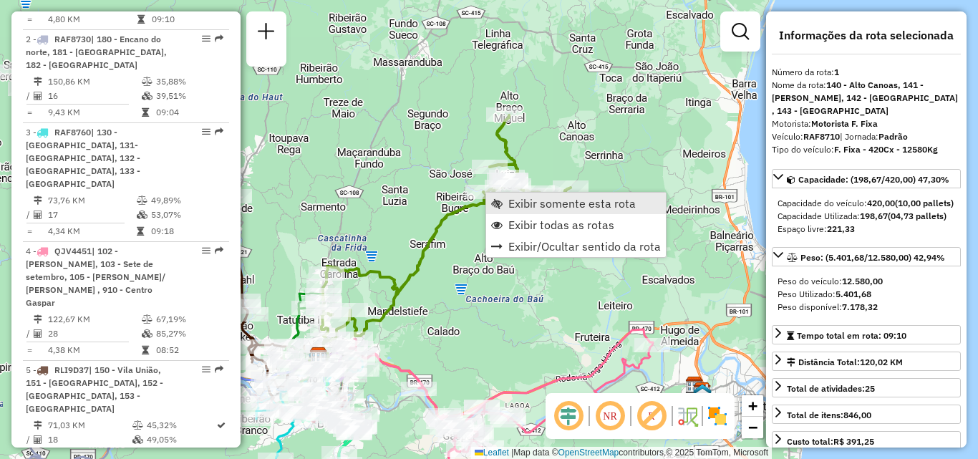
scroll to position [556, 0]
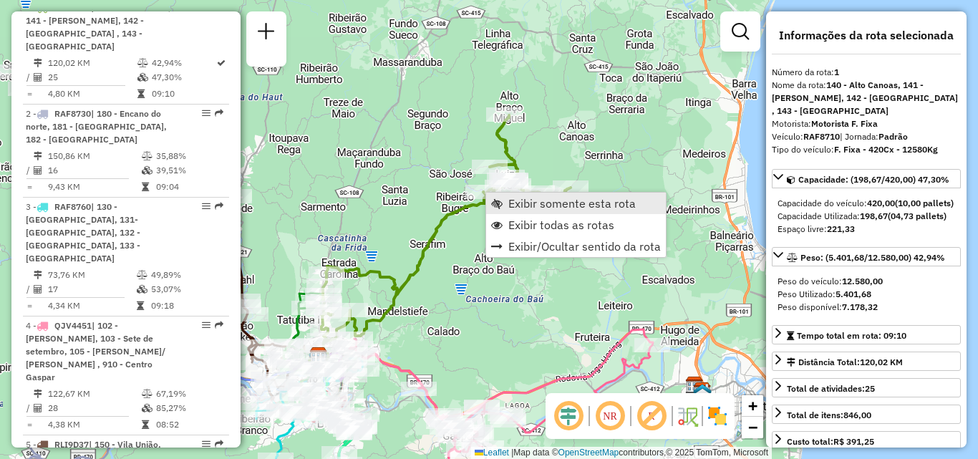
click at [534, 209] on span "Exibir somente esta rota" at bounding box center [571, 203] width 127 height 11
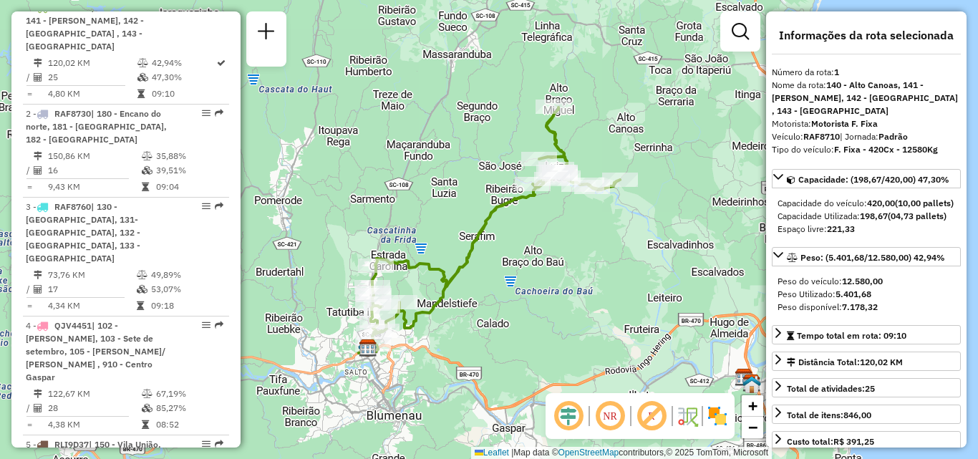
drag, startPoint x: 521, startPoint y: 269, endPoint x: 552, endPoint y: 248, distance: 37.1
click at [547, 250] on div "Janela de atendimento Grade de atendimento Capacidade Transportadoras Veículos …" at bounding box center [489, 229] width 978 height 459
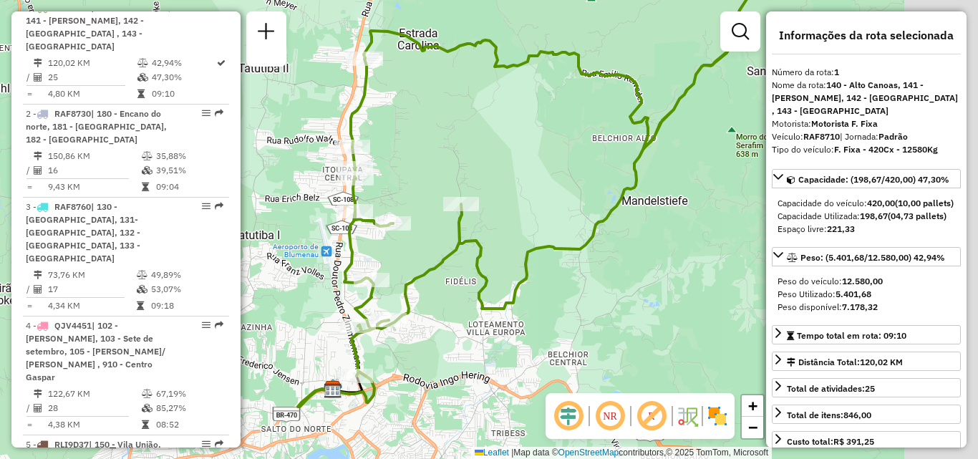
drag, startPoint x: 667, startPoint y: 301, endPoint x: 455, endPoint y: 291, distance: 212.0
click at [499, 288] on icon at bounding box center [560, 155] width 433 height 442
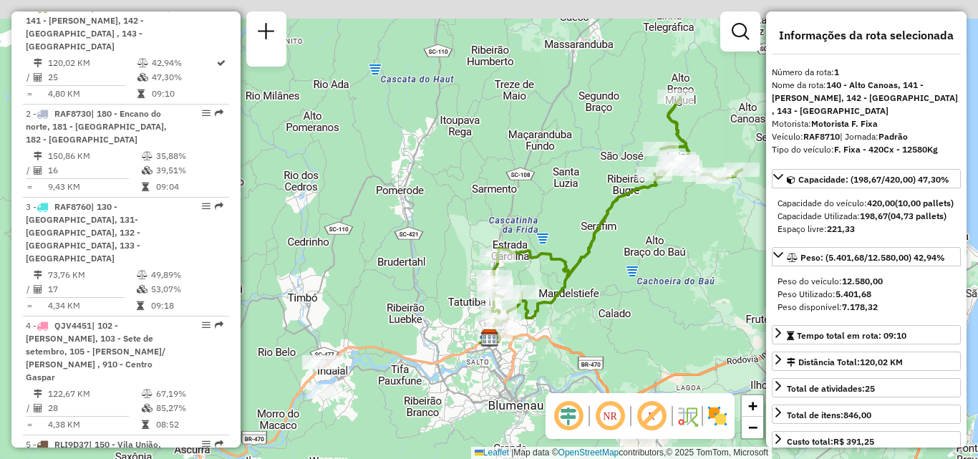
drag, startPoint x: 660, startPoint y: 232, endPoint x: 479, endPoint y: 381, distance: 234.4
click at [485, 383] on div "Janela de atendimento Grade de atendimento Capacidade Transportadoras Veículos …" at bounding box center [489, 229] width 978 height 459
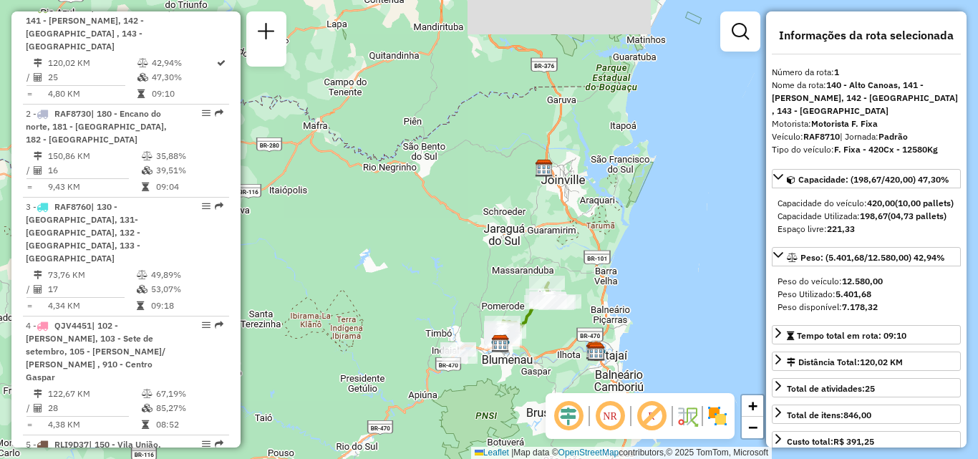
drag, startPoint x: 531, startPoint y: 327, endPoint x: 547, endPoint y: 288, distance: 42.0
click at [542, 299] on icon at bounding box center [532, 312] width 62 height 59
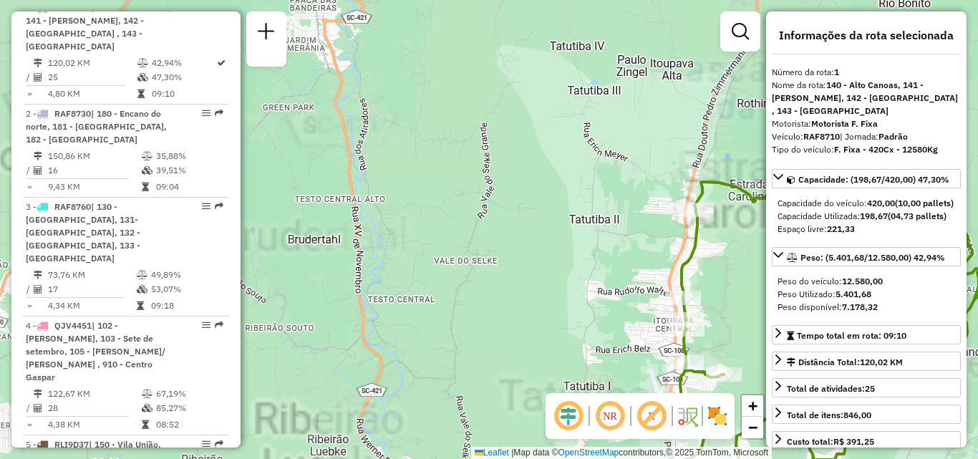
drag, startPoint x: 598, startPoint y: 321, endPoint x: 518, endPoint y: 271, distance: 94.5
click at [562, 296] on div "Janela de atendimento Grade de atendimento Capacidade Transportadoras Veículos …" at bounding box center [489, 229] width 978 height 459
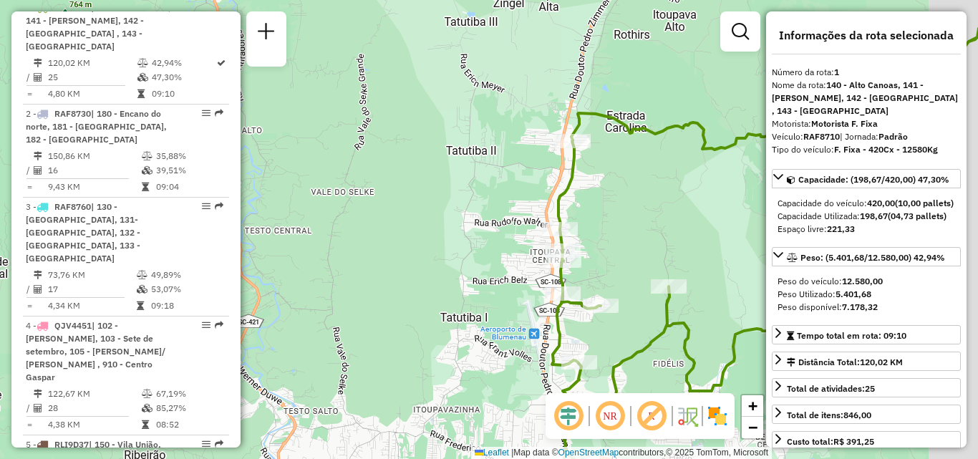
drag, startPoint x: 566, startPoint y: 304, endPoint x: 497, endPoint y: 273, distance: 75.6
click at [514, 279] on div "Janela de atendimento Grade de atendimento Capacidade Transportadoras Veículos …" at bounding box center [489, 229] width 978 height 459
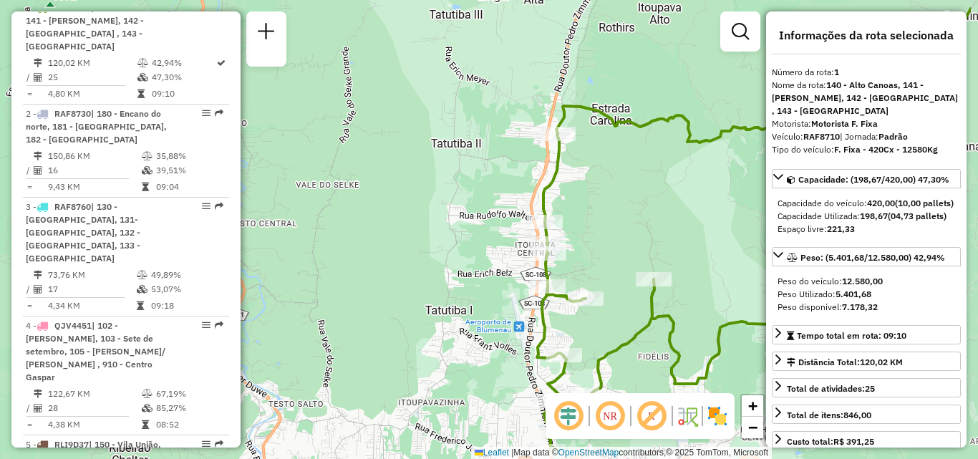
drag, startPoint x: 502, startPoint y: 262, endPoint x: 485, endPoint y: 252, distance: 20.5
click at [487, 254] on div "Janela de atendimento Grade de atendimento Capacidade Transportadoras Veículos …" at bounding box center [489, 229] width 978 height 459
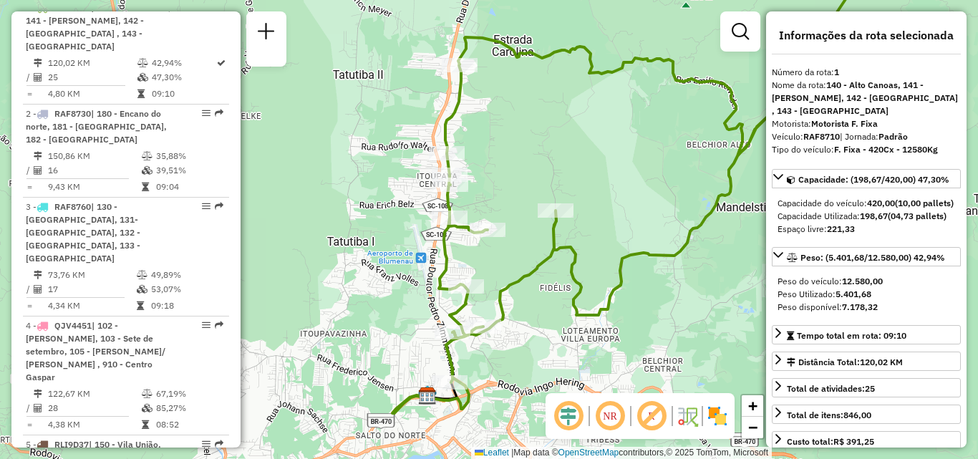
drag, startPoint x: 639, startPoint y: 321, endPoint x: 625, endPoint y: 260, distance: 63.0
click at [629, 266] on div "Janela de atendimento Grade de atendimento Capacidade Transportadoras Veículos …" at bounding box center [489, 229] width 978 height 459
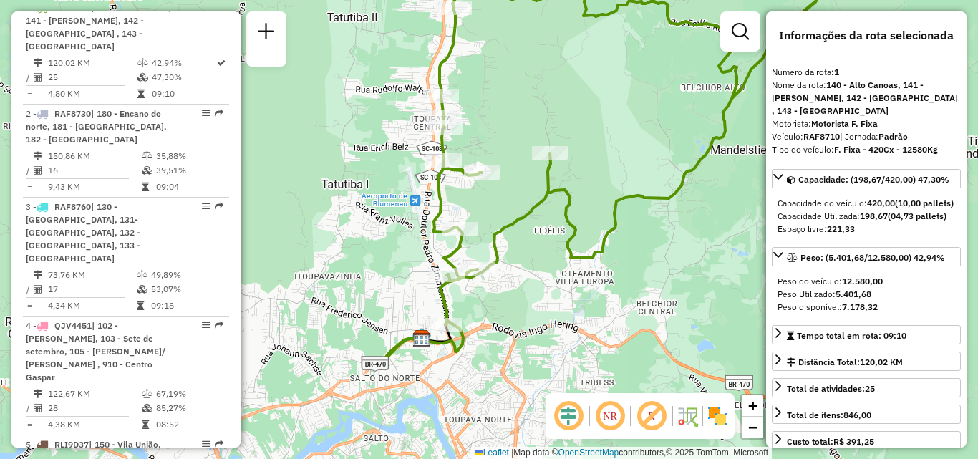
drag, startPoint x: 509, startPoint y: 276, endPoint x: 561, endPoint y: 350, distance: 90.4
click at [561, 350] on div "Janela de atendimento Grade de atendimento Capacidade Transportadoras Veículos …" at bounding box center [489, 229] width 978 height 459
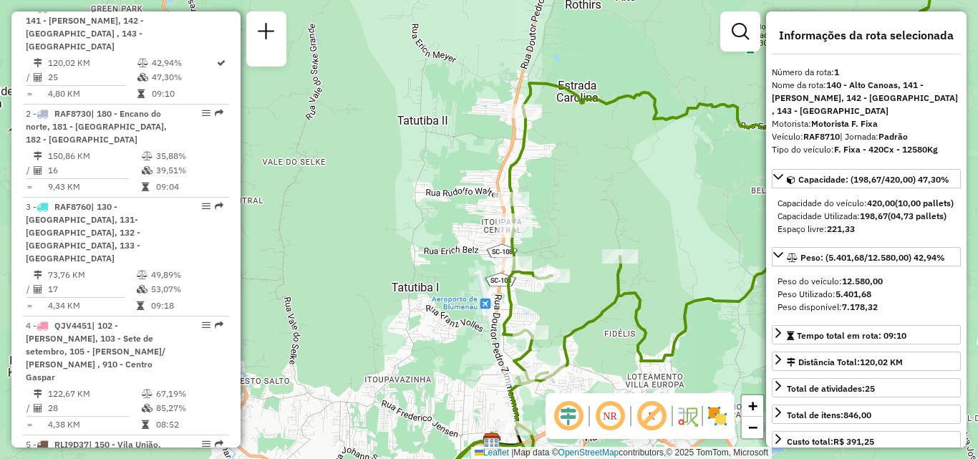
drag, startPoint x: 580, startPoint y: 338, endPoint x: 595, endPoint y: 361, distance: 27.6
click at [595, 361] on div "Janela de atendimento Grade de atendimento Capacidade Transportadoras Veículos …" at bounding box center [489, 229] width 978 height 459
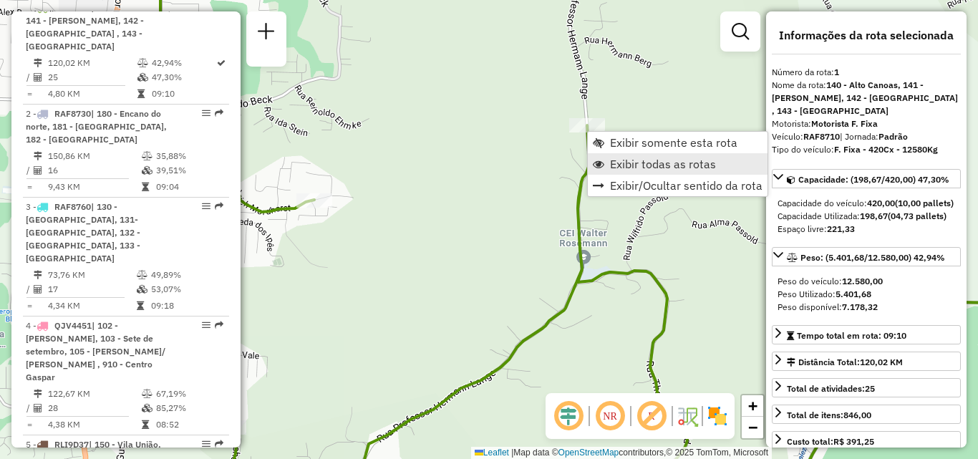
click at [624, 164] on span "Exibir todas as rotas" at bounding box center [663, 163] width 106 height 11
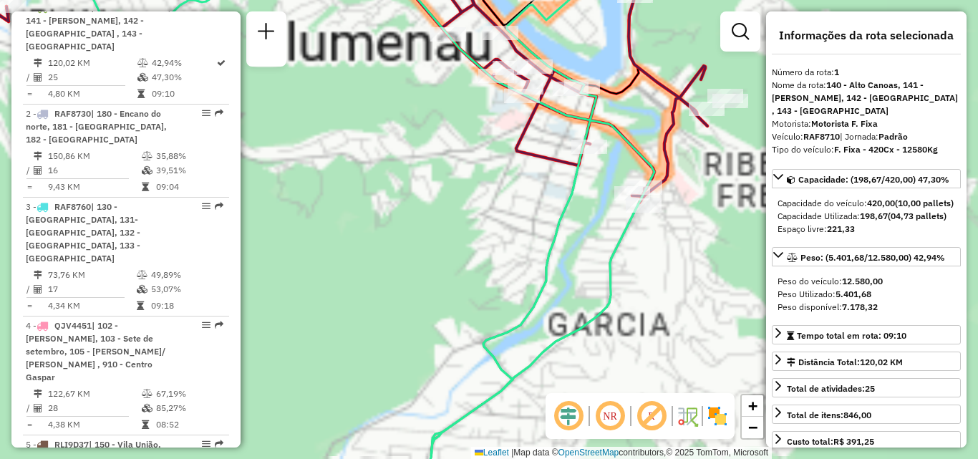
drag, startPoint x: 447, startPoint y: 209, endPoint x: 381, endPoint y: 316, distance: 125.9
click at [381, 315] on div "Janela de atendimento Grade de atendimento Capacidade Transportadoras Veículos …" at bounding box center [489, 229] width 978 height 459
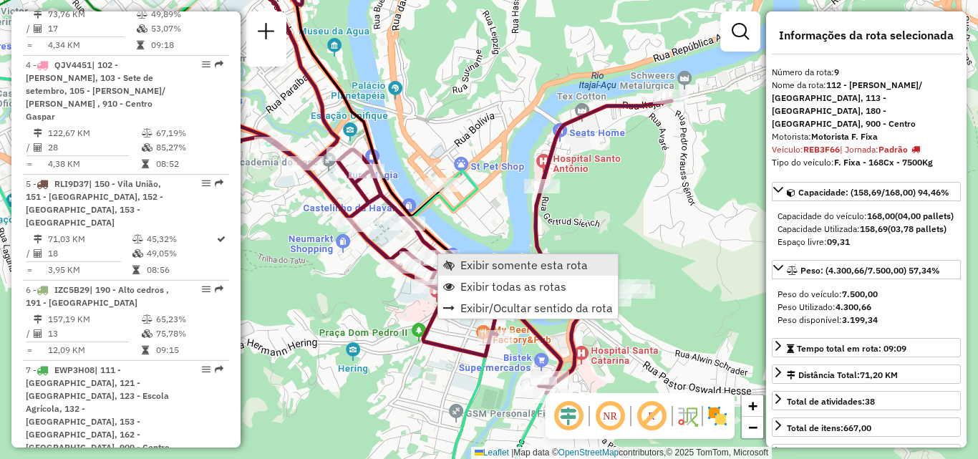
scroll to position [1300, 0]
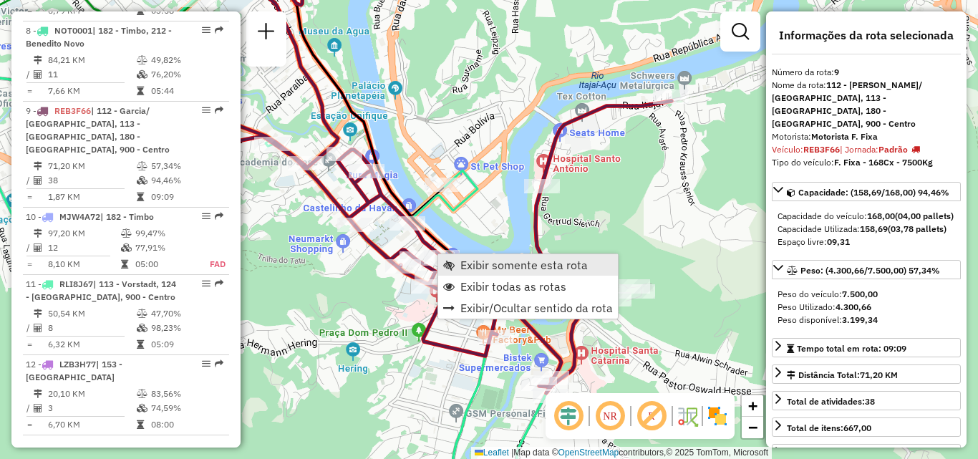
click at [468, 261] on span "Exibir somente esta rota" at bounding box center [523, 264] width 127 height 11
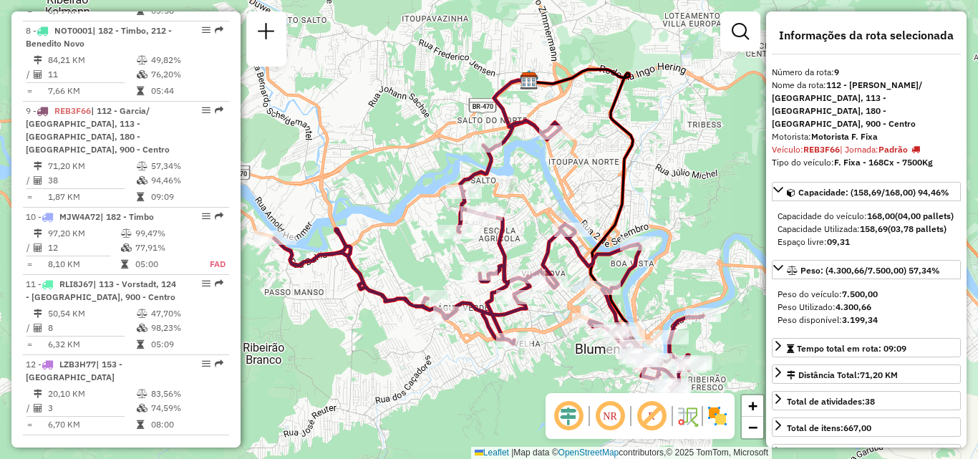
drag, startPoint x: 490, startPoint y: 308, endPoint x: 402, endPoint y: 237, distance: 112.4
click at [404, 237] on icon at bounding box center [488, 254] width 429 height 269
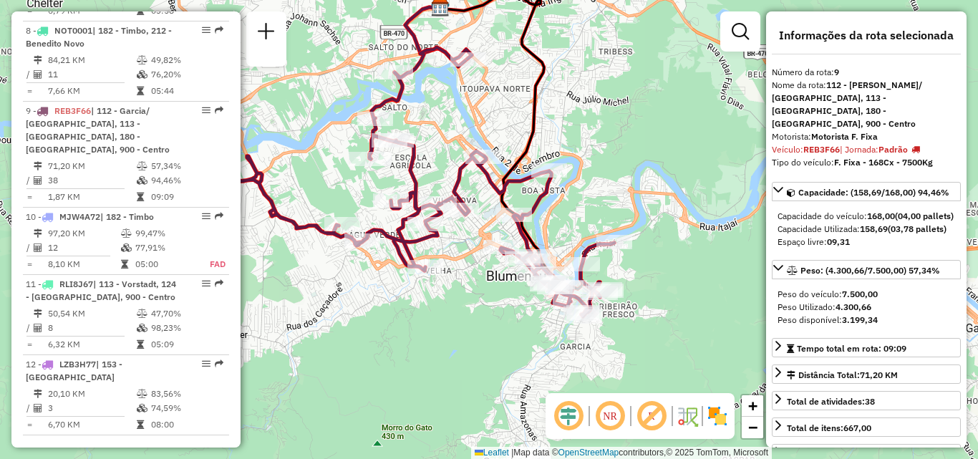
drag, startPoint x: 498, startPoint y: 291, endPoint x: 424, endPoint y: 270, distance: 77.3
click at [424, 270] on div "Janela de atendimento Grade de atendimento Capacidade Transportadoras Veículos …" at bounding box center [489, 229] width 978 height 459
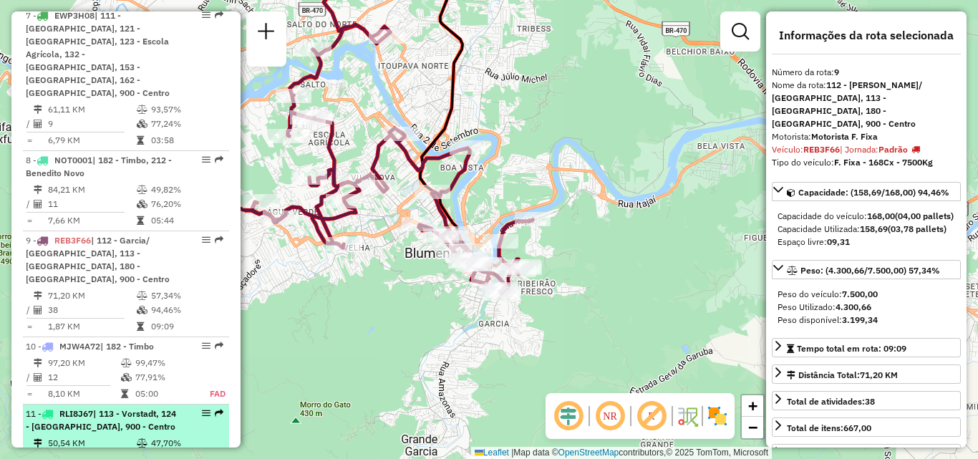
scroll to position [1086, 0]
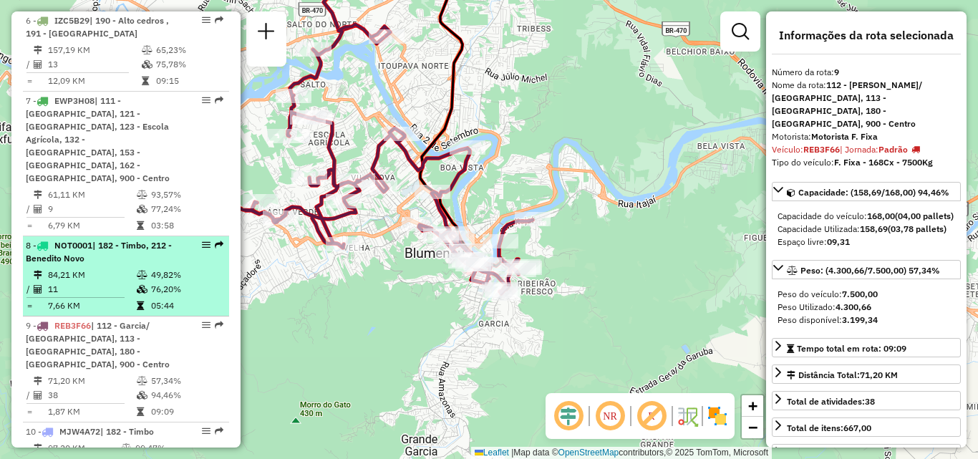
click at [128, 268] on td "84,21 KM" at bounding box center [91, 275] width 89 height 14
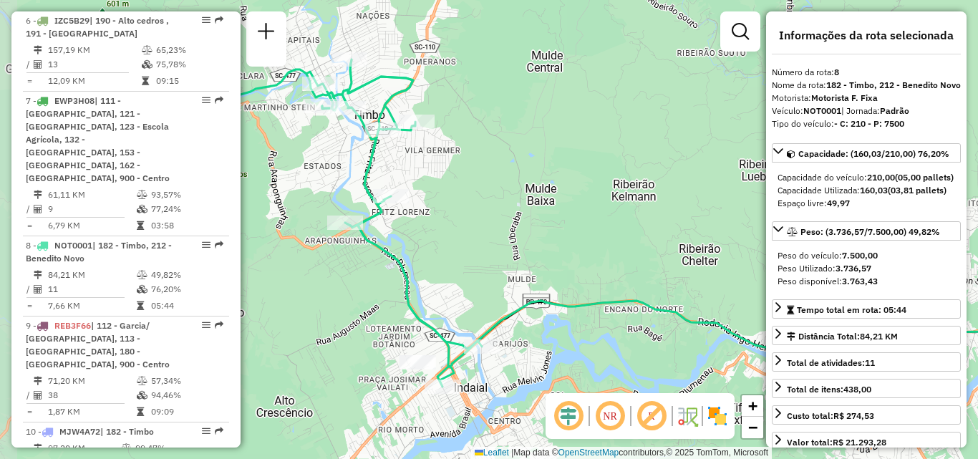
drag, startPoint x: 499, startPoint y: 274, endPoint x: 570, endPoint y: 266, distance: 72.0
click at [570, 266] on div "Janela de atendimento Grade de atendimento Capacidade Transportadoras Veículos …" at bounding box center [489, 229] width 978 height 459
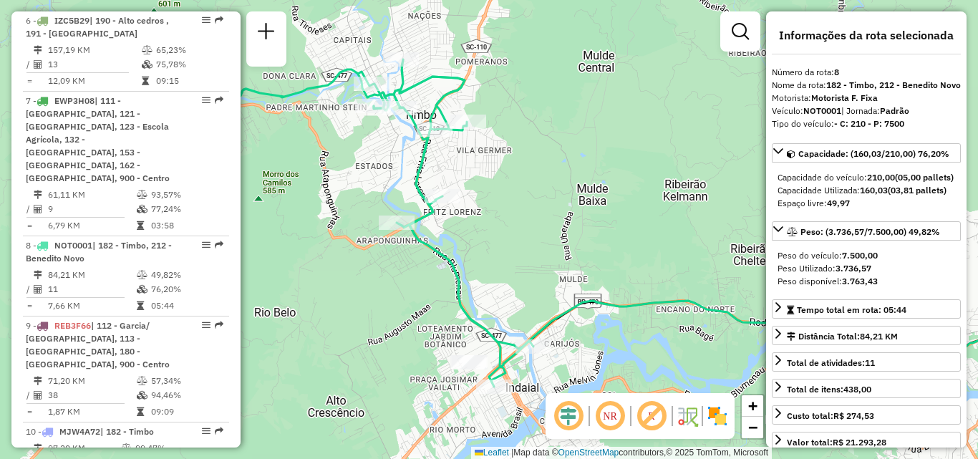
drag, startPoint x: 514, startPoint y: 248, endPoint x: 566, endPoint y: 248, distance: 52.2
click at [566, 248] on div "Janela de atendimento Grade de atendimento Capacidade Transportadoras Veículos …" at bounding box center [489, 229] width 978 height 459
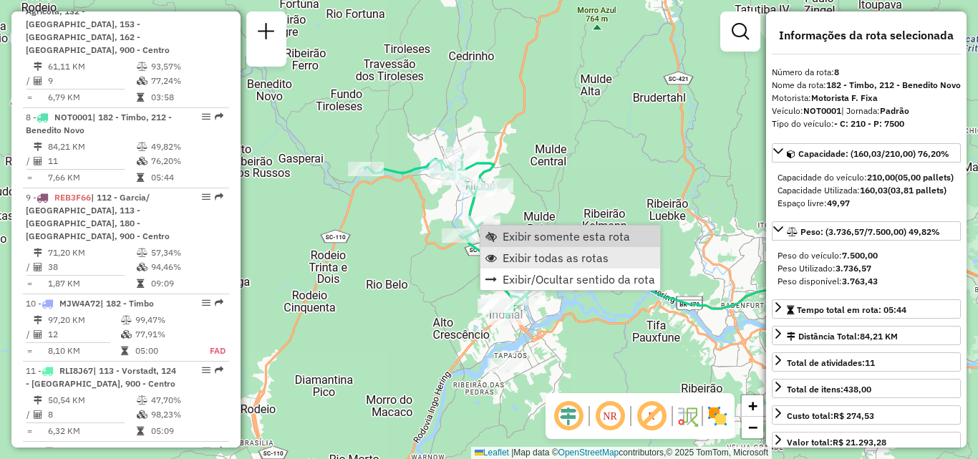
scroll to position [1220, 0]
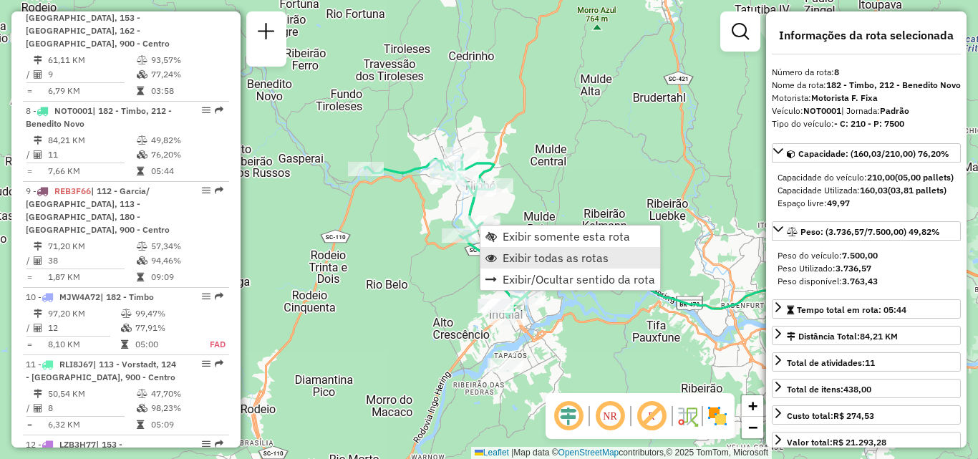
click at [545, 263] on span "Exibir todas as rotas" at bounding box center [555, 257] width 106 height 11
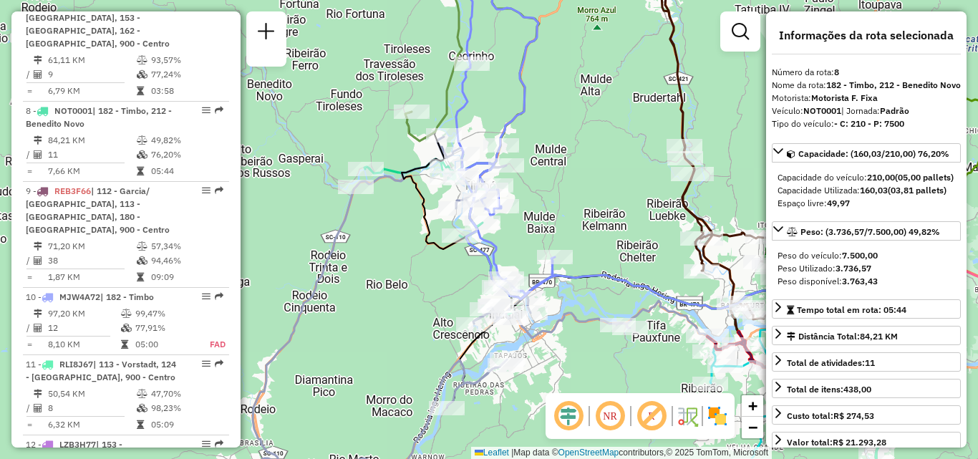
drag, startPoint x: 570, startPoint y: 328, endPoint x: 457, endPoint y: 218, distance: 157.4
click at [484, 241] on div "Janela de atendimento Grade de atendimento Capacidade Transportadoras Veículos …" at bounding box center [489, 229] width 978 height 459
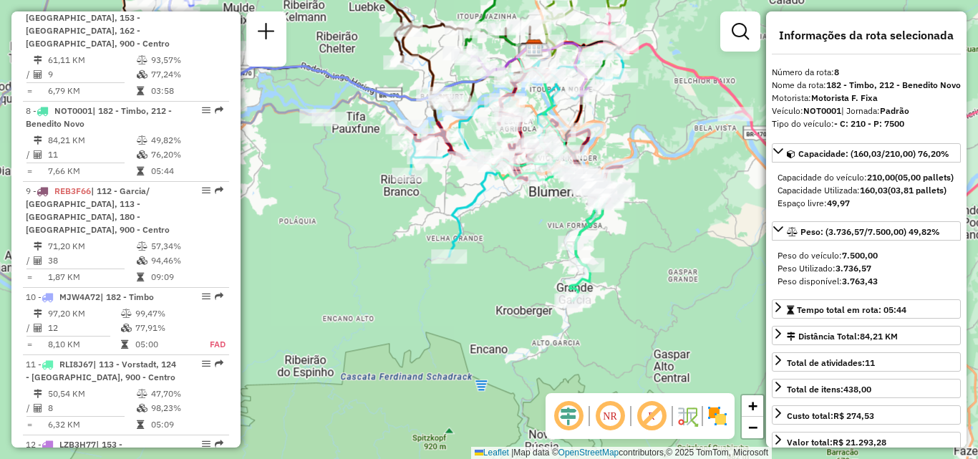
drag, startPoint x: 580, startPoint y: 264, endPoint x: 477, endPoint y: 272, distance: 102.6
click at [480, 271] on div "Janela de atendimento Grade de atendimento Capacidade Transportadoras Veículos …" at bounding box center [489, 229] width 978 height 459
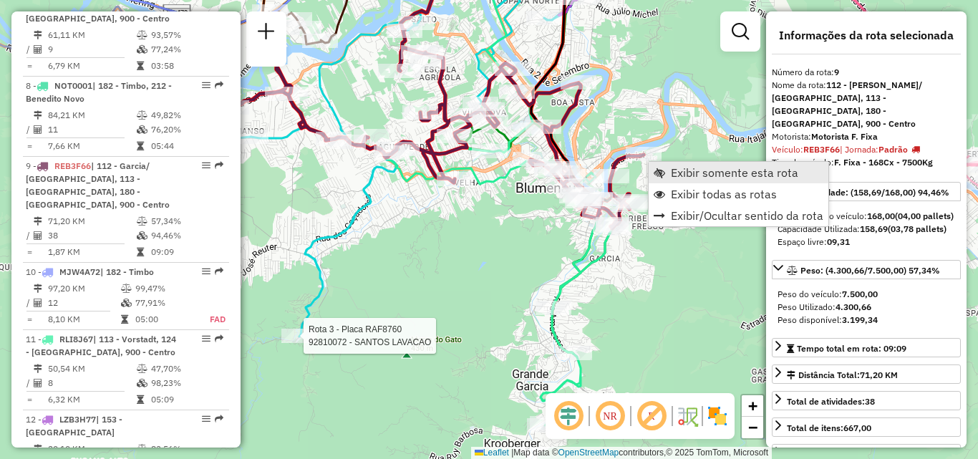
scroll to position [1300, 0]
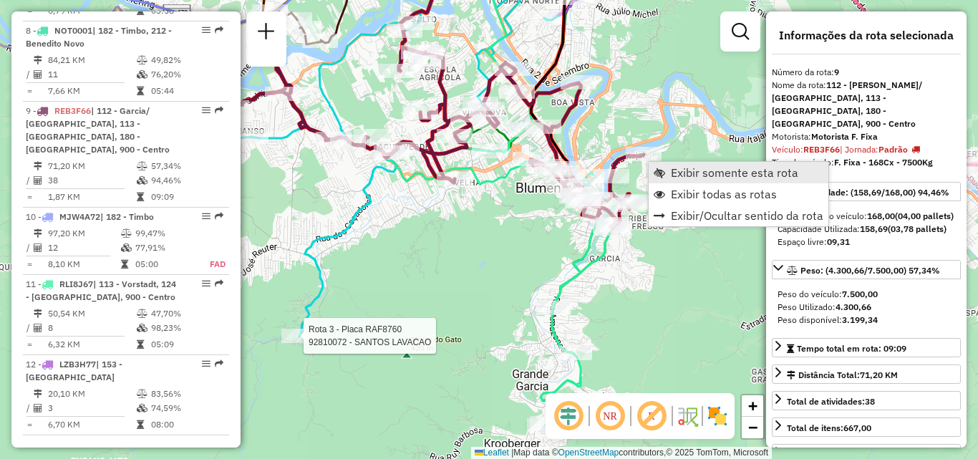
click at [685, 177] on span "Exibir somente esta rota" at bounding box center [734, 172] width 127 height 11
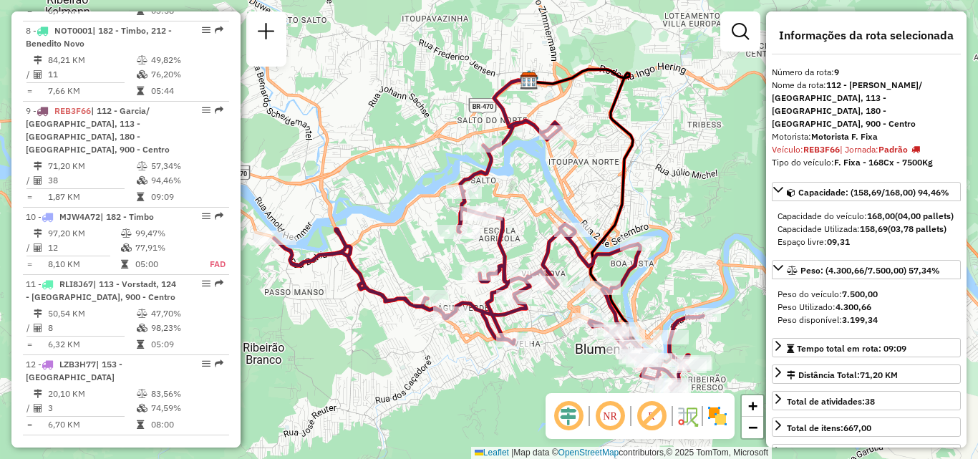
drag, startPoint x: 594, startPoint y: 229, endPoint x: 521, endPoint y: 179, distance: 88.5
click at [522, 182] on icon at bounding box center [488, 254] width 429 height 269
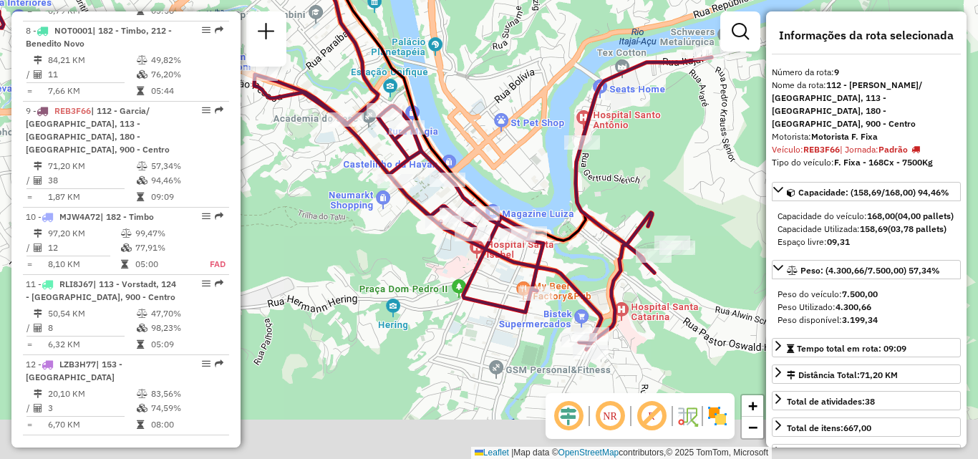
drag, startPoint x: 594, startPoint y: 256, endPoint x: 520, endPoint y: 169, distance: 114.3
click at [521, 170] on div "Janela de atendimento Grade de atendimento Capacidade Transportadoras Veículos …" at bounding box center [489, 229] width 978 height 459
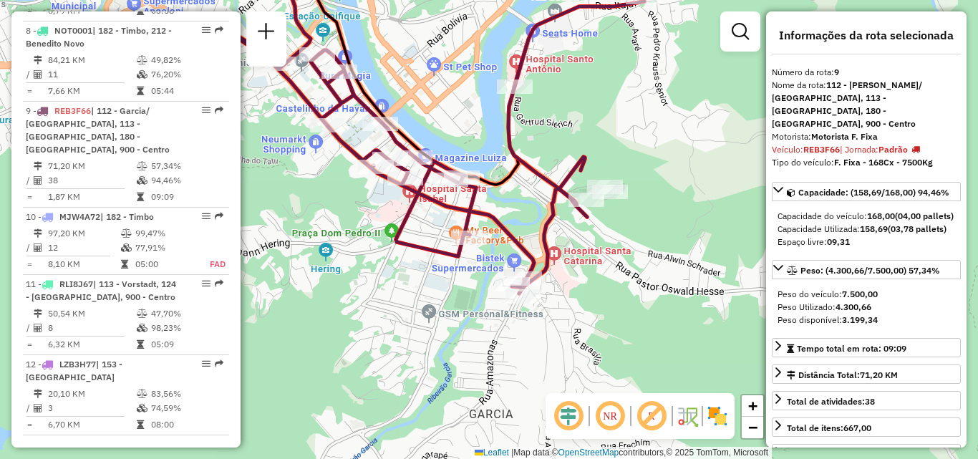
drag, startPoint x: 550, startPoint y: 239, endPoint x: 527, endPoint y: 230, distance: 24.5
click at [527, 230] on div "Janela de atendimento Grade de atendimento Capacidade Transportadoras Veículos …" at bounding box center [489, 229] width 978 height 459
drag, startPoint x: 513, startPoint y: 221, endPoint x: 544, endPoint y: 248, distance: 41.1
click at [544, 248] on div "Janela de atendimento Grade de atendimento Capacidade Transportadoras Veículos …" at bounding box center [489, 229] width 978 height 459
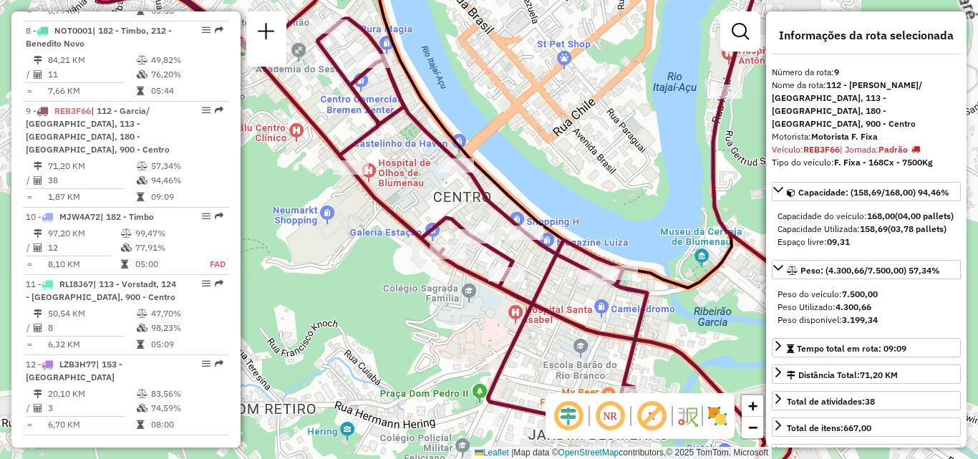
drag, startPoint x: 418, startPoint y: 170, endPoint x: 522, endPoint y: 233, distance: 121.6
click at [522, 238] on div "Janela de atendimento Grade de atendimento Capacidade Transportadoras Veículos …" at bounding box center [489, 229] width 978 height 459
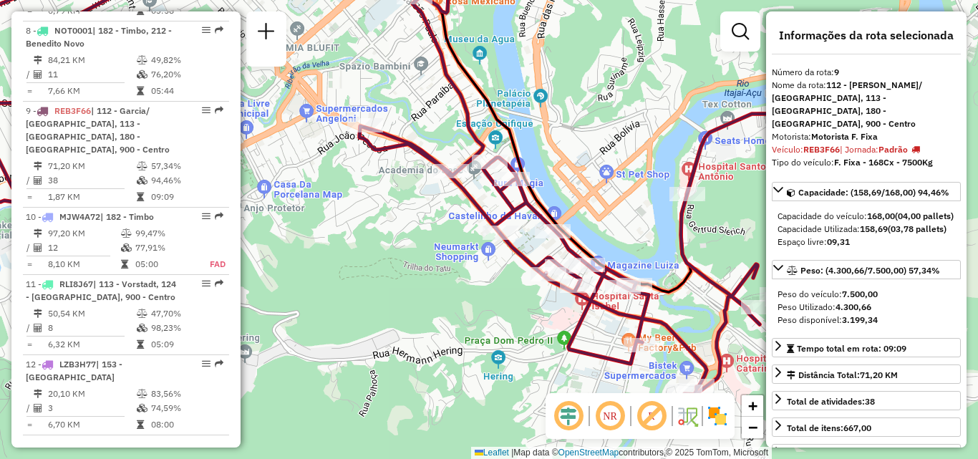
drag, startPoint x: 404, startPoint y: 213, endPoint x: 442, endPoint y: 251, distance: 53.1
click at [442, 253] on div "Janela de atendimento Grade de atendimento Capacidade Transportadoras Veículos …" at bounding box center [489, 229] width 978 height 459
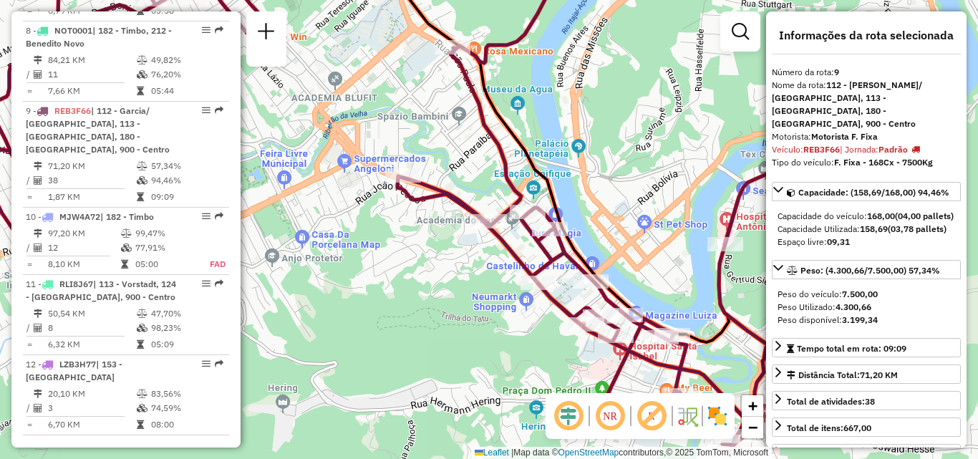
drag, startPoint x: 443, startPoint y: 218, endPoint x: 442, endPoint y: 248, distance: 29.4
click at [442, 248] on div "Janela de atendimento Grade de atendimento Capacidade Transportadoras Veículos …" at bounding box center [489, 229] width 978 height 459
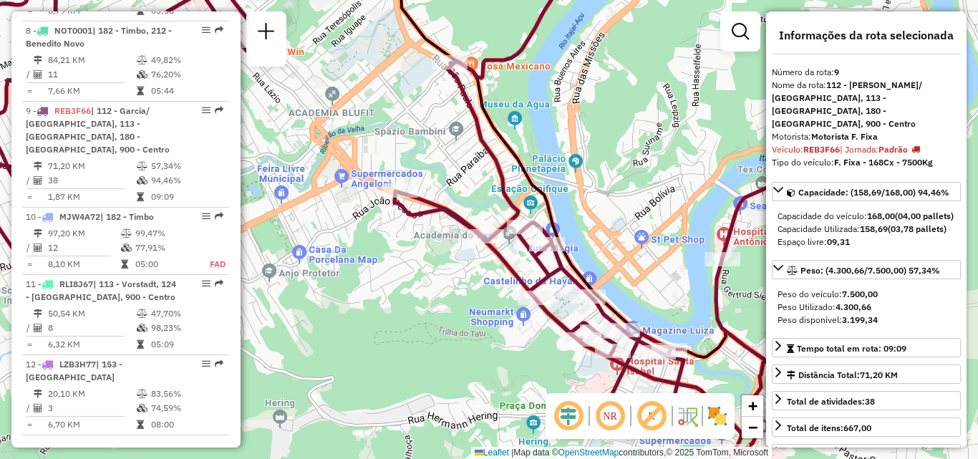
drag, startPoint x: 452, startPoint y: 276, endPoint x: 425, endPoint y: 226, distance: 56.7
click at [425, 228] on div "Janela de atendimento Grade de atendimento Capacidade Transportadoras Veículos …" at bounding box center [489, 229] width 978 height 459
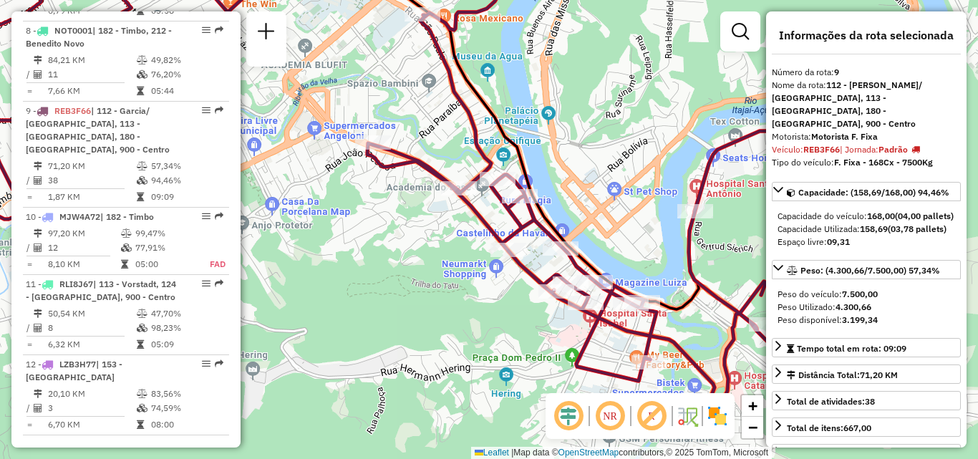
drag, startPoint x: 485, startPoint y: 284, endPoint x: 386, endPoint y: 207, distance: 124.8
click at [388, 208] on div "Janela de atendimento Grade de atendimento Capacidade Transportadoras Veículos …" at bounding box center [489, 229] width 978 height 459
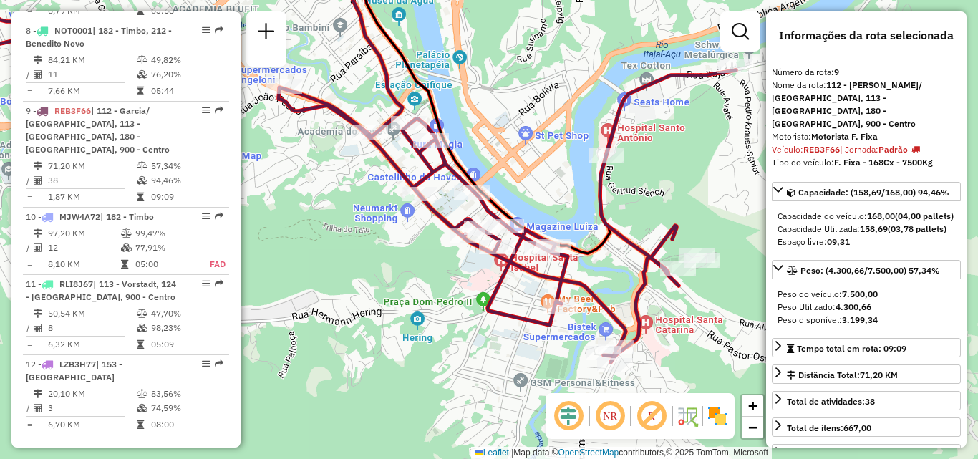
drag, startPoint x: 399, startPoint y: 240, endPoint x: 449, endPoint y: 304, distance: 81.0
click at [449, 304] on div "Janela de atendimento Grade de atendimento Capacidade Transportadoras Veículos …" at bounding box center [489, 229] width 978 height 459
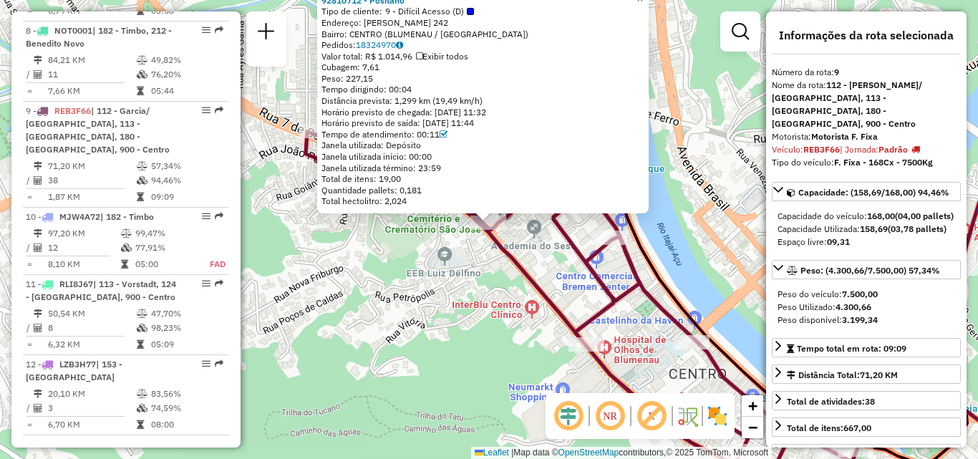
drag, startPoint x: 457, startPoint y: 311, endPoint x: 422, endPoint y: 285, distance: 43.9
click at [423, 286] on div "Rota 9 - Placa REB3F66 92810712 - Positano 92810712 - Positano Tipo de cliente:…" at bounding box center [489, 229] width 978 height 459
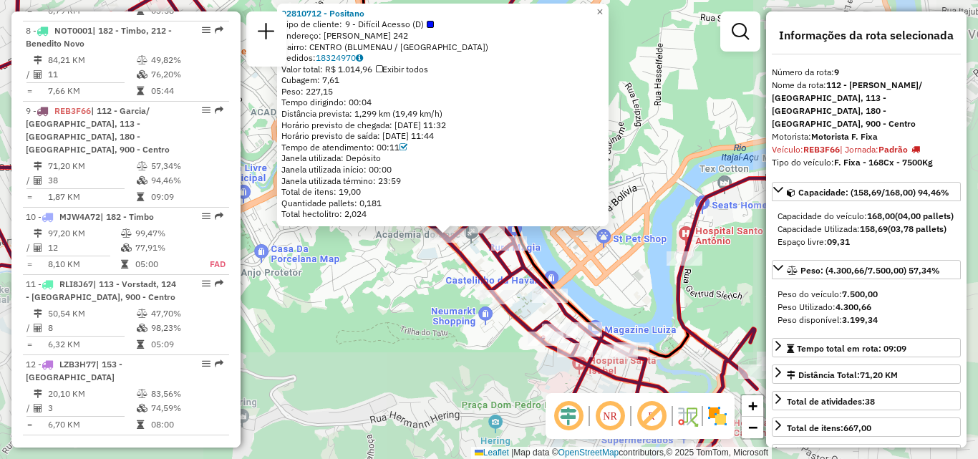
drag, startPoint x: 442, startPoint y: 308, endPoint x: 377, endPoint y: 278, distance: 71.4
click at [379, 278] on div "92810712 - Positano Tipo de cliente: 9 - Difícil Acesso (D) Endereço: [PERSON_N…" at bounding box center [489, 229] width 978 height 459
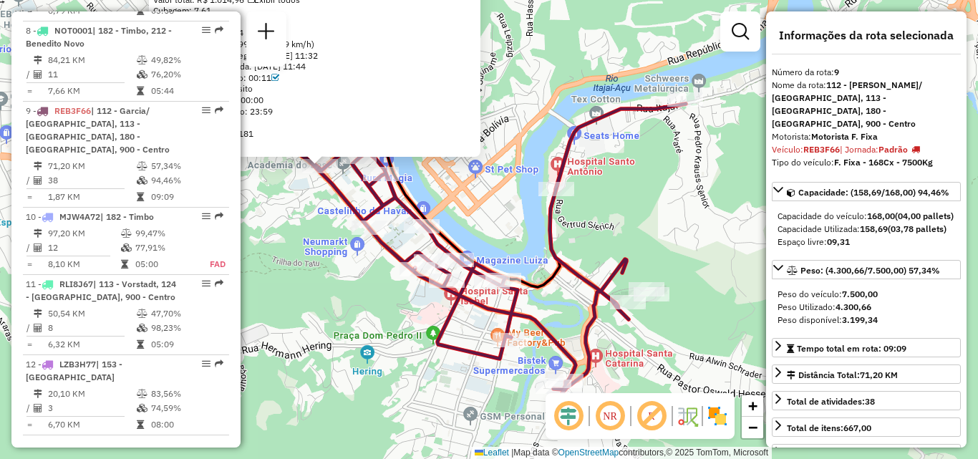
drag, startPoint x: 531, startPoint y: 271, endPoint x: 468, endPoint y: 231, distance: 74.7
click at [468, 231] on div "92810712 - Positano Tipo de cliente: 9 - Difícil Acesso (D) Endereço: [PERSON_N…" at bounding box center [489, 229] width 978 height 459
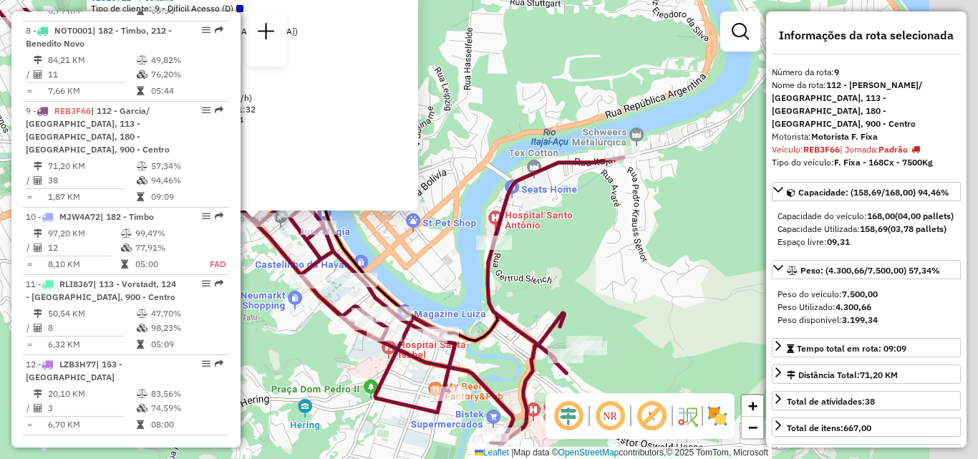
drag, startPoint x: 562, startPoint y: 283, endPoint x: 564, endPoint y: 264, distance: 18.7
click at [540, 303] on div "92810712 - Positano Tipo de cliente: 9 - Difícil Acesso (D) Endereço: [PERSON_N…" at bounding box center [489, 229] width 978 height 459
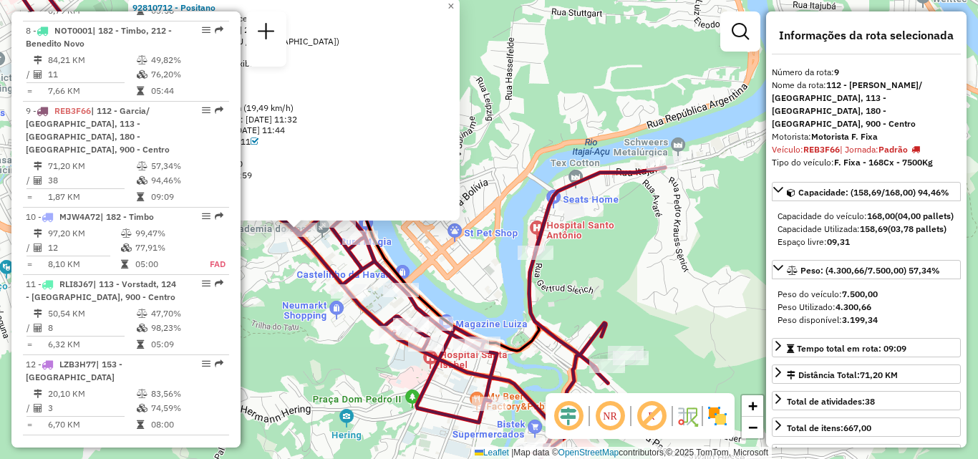
drag, startPoint x: 528, startPoint y: 281, endPoint x: 586, endPoint y: 271, distance: 59.0
click at [586, 271] on div "92810712 - Positano Tipo de cliente: 9 - Difícil Acesso (D) Endereço: [PERSON_N…" at bounding box center [489, 229] width 978 height 459
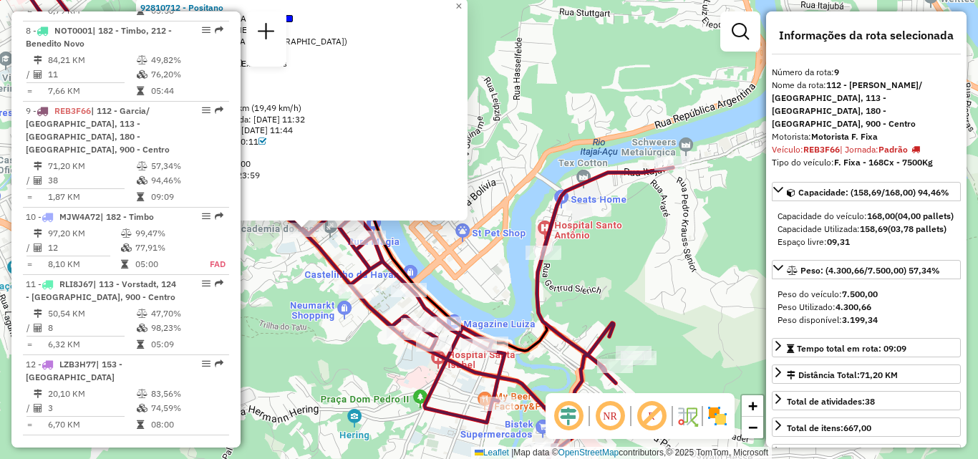
click at [301, 306] on div "92810712 - Positano Tipo de cliente: 9 - Difícil Acesso (D) Endereço: [PERSON_N…" at bounding box center [489, 229] width 978 height 459
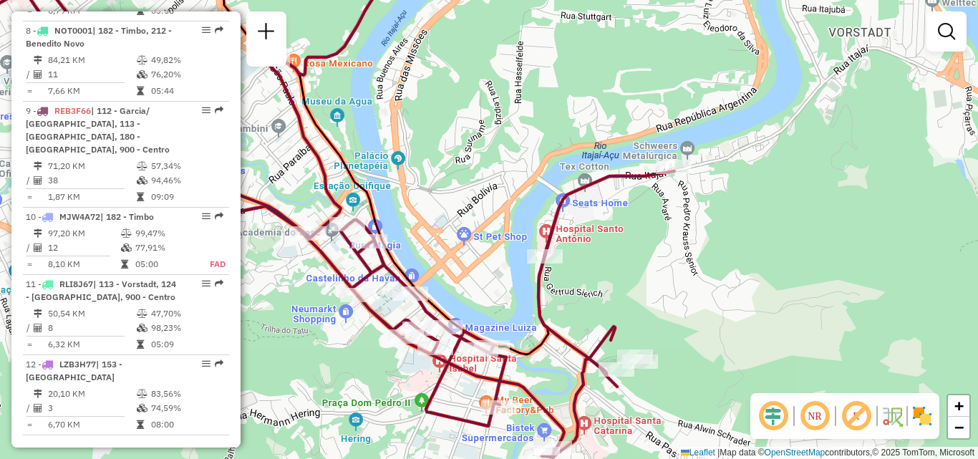
drag, startPoint x: 322, startPoint y: 271, endPoint x: 362, endPoint y: 315, distance: 59.3
click at [362, 315] on div "Janela de atendimento Grade de atendimento Capacidade Transportadoras Veículos …" at bounding box center [489, 229] width 978 height 459
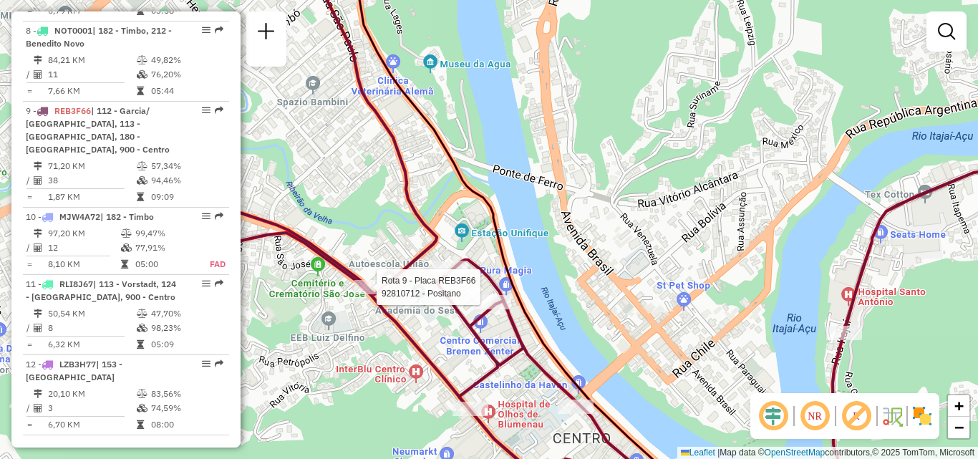
select select "**********"
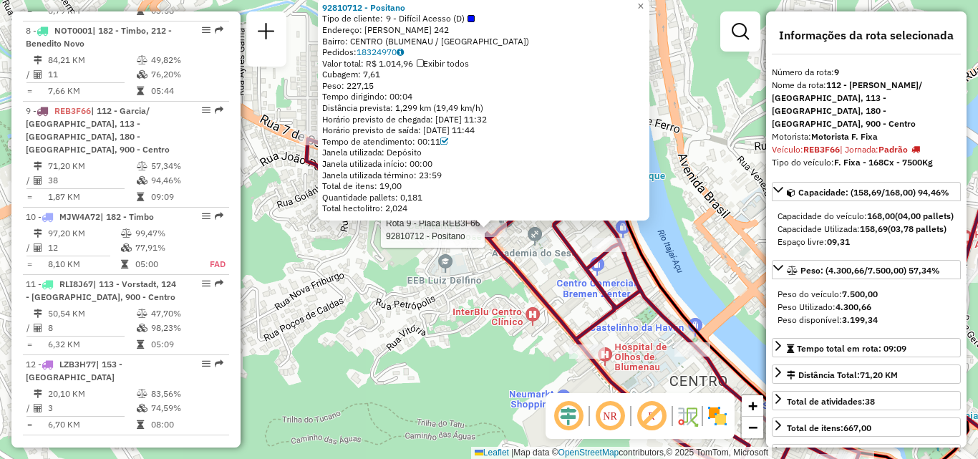
click at [442, 334] on div "Rota 9 - Placa REB3F66 92810712 - Positano 92810712 - Positano Tipo de cliente:…" at bounding box center [489, 229] width 978 height 459
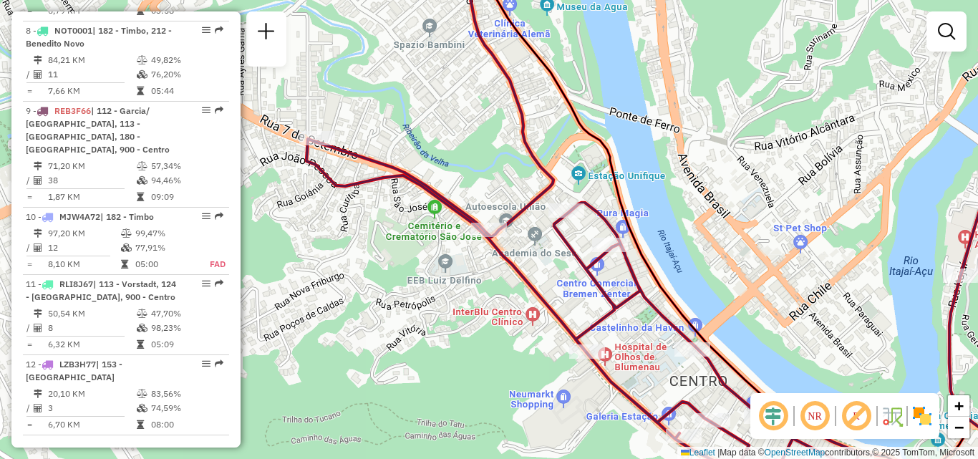
drag, startPoint x: 484, startPoint y: 320, endPoint x: 419, endPoint y: 310, distance: 65.9
click at [421, 312] on div "Janela de atendimento Grade de atendimento Capacidade Transportadoras Veículos …" at bounding box center [489, 229] width 978 height 459
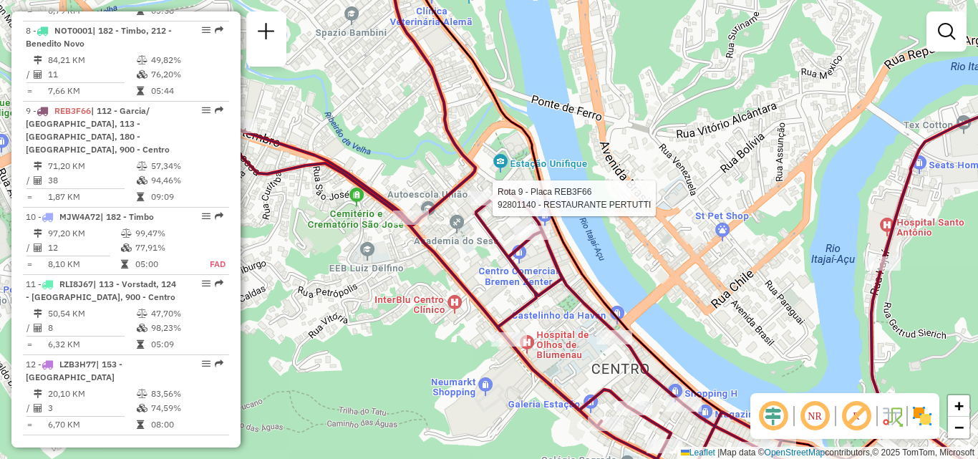
select select "**********"
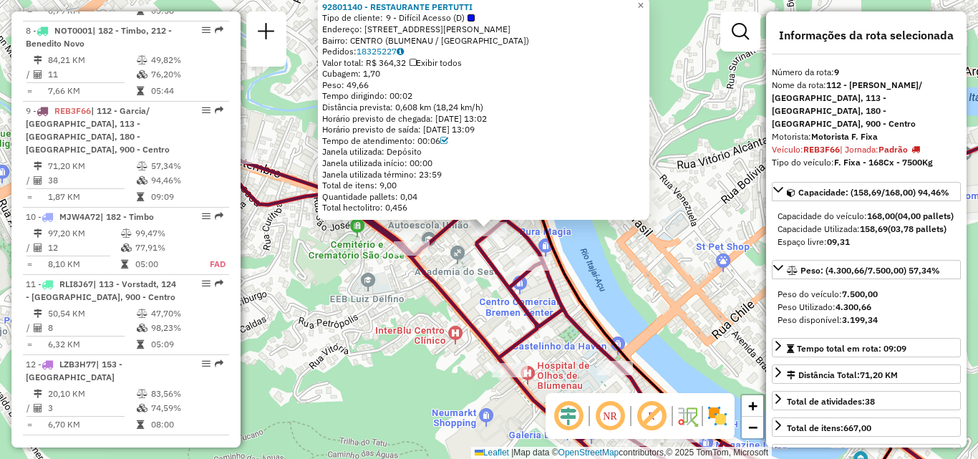
click at [492, 266] on icon at bounding box center [652, 229] width 846 height 550
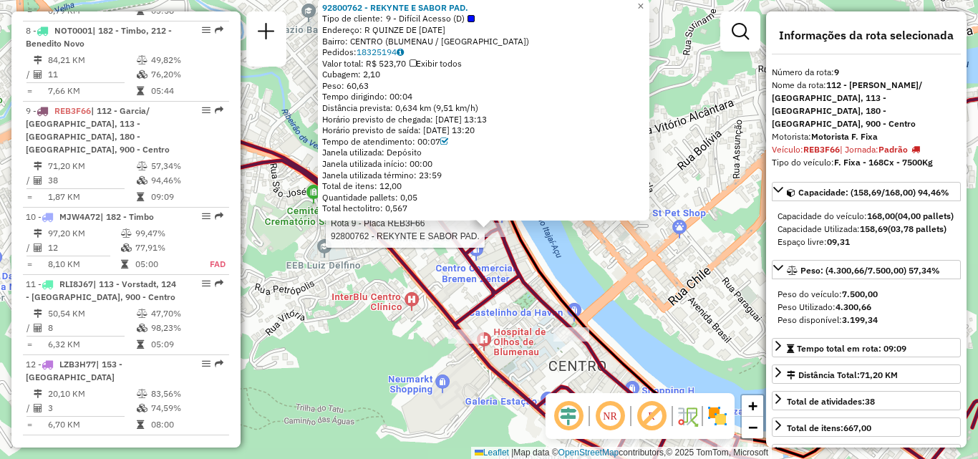
click at [497, 305] on div "Rota 9 - Placa REB3F66 92800762 - REKYNTE E SABOR PAD. Rota 9 - Placa REB3F66 9…" at bounding box center [489, 229] width 978 height 459
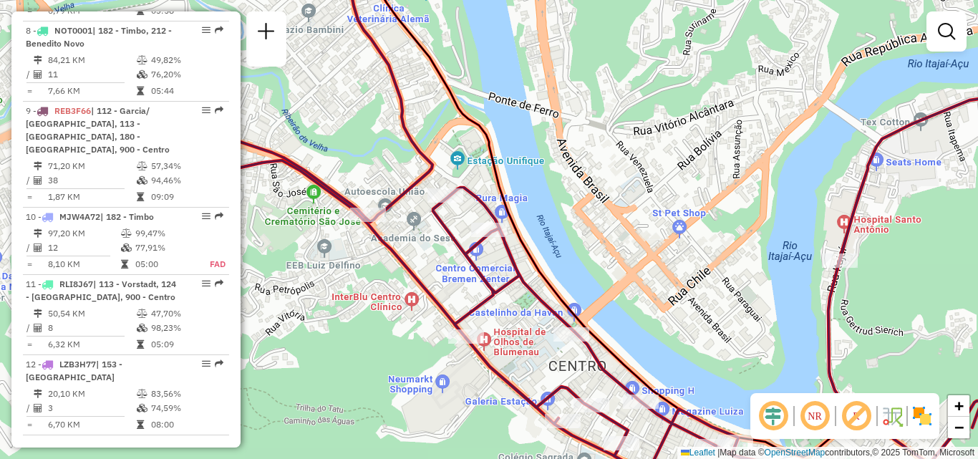
drag, startPoint x: 480, startPoint y: 287, endPoint x: 474, endPoint y: 280, distance: 9.2
click at [478, 284] on div "Janela de atendimento Grade de atendimento Capacidade Transportadoras Veículos …" at bounding box center [489, 229] width 978 height 459
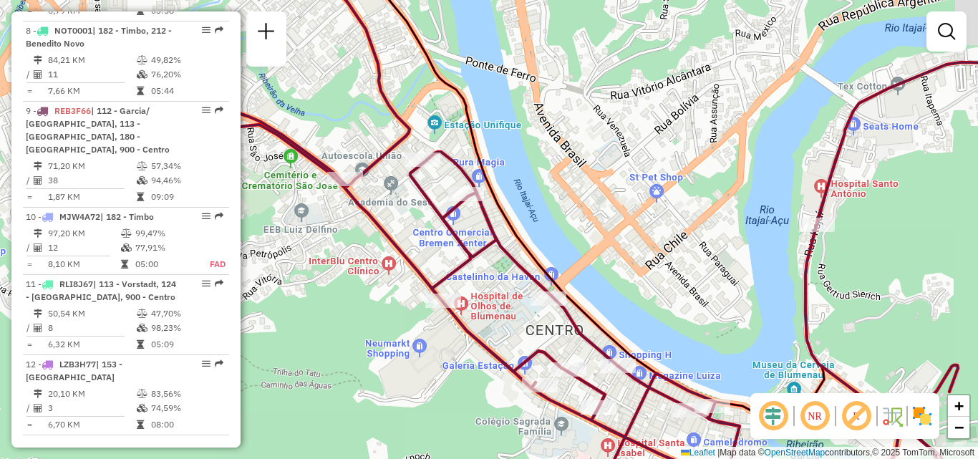
drag, startPoint x: 479, startPoint y: 291, endPoint x: 454, endPoint y: 274, distance: 29.8
click at [466, 266] on div "Janela de atendimento Grade de atendimento Capacidade Transportadoras Veículos …" at bounding box center [489, 229] width 978 height 459
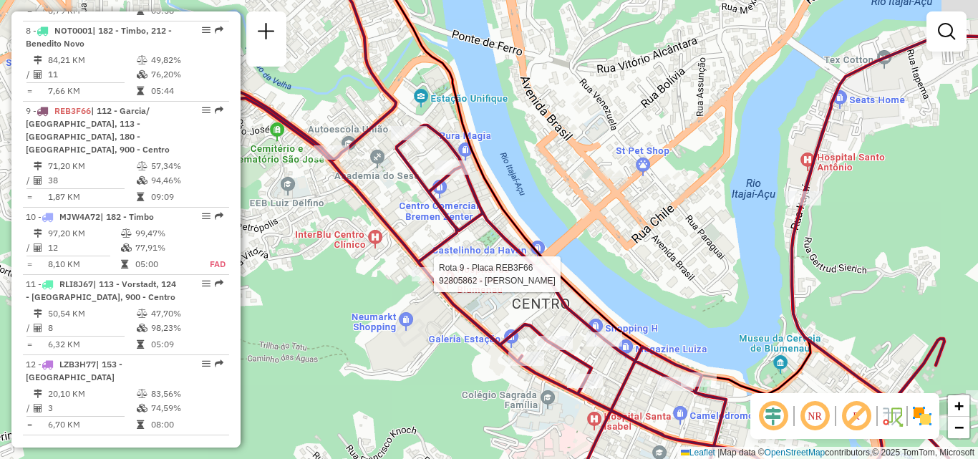
select select "**********"
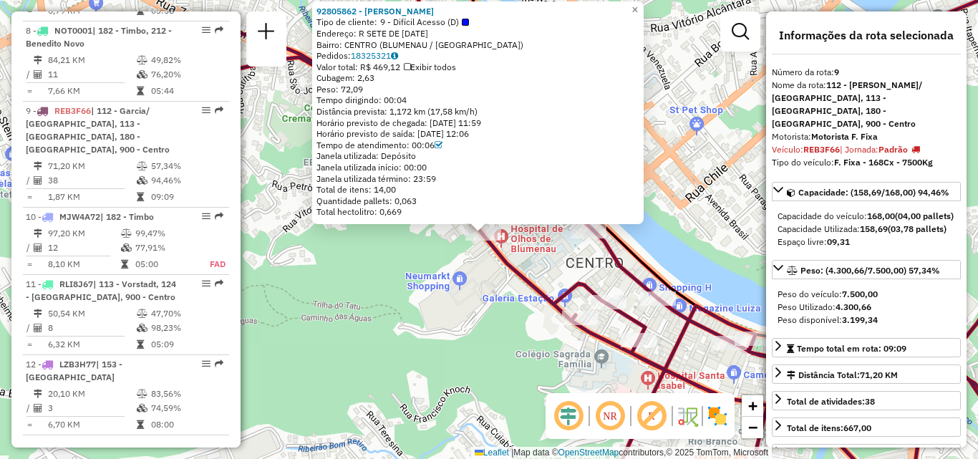
drag, startPoint x: 509, startPoint y: 288, endPoint x: 469, endPoint y: 312, distance: 46.5
click at [464, 315] on div "Rota 9 - Placa REB3F66 92805862 - [PERSON_NAME] 92805862 - [PERSON_NAME] Tipo d…" at bounding box center [489, 229] width 978 height 459
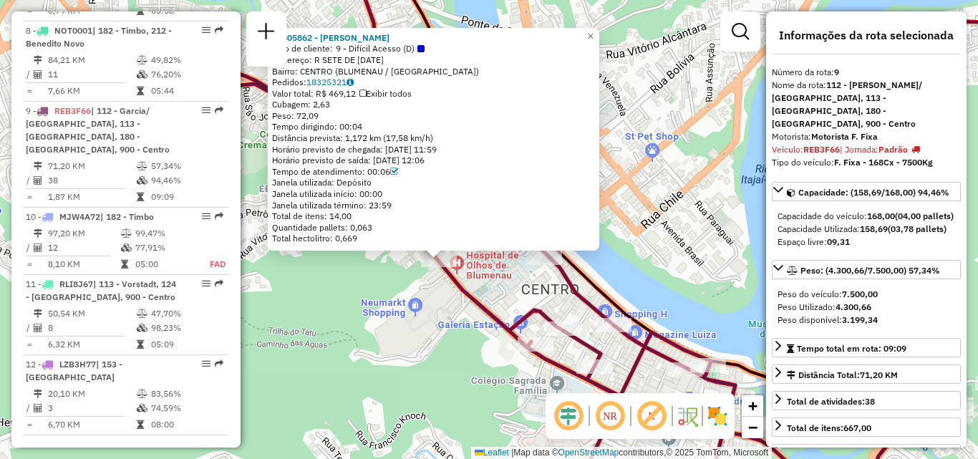
click at [480, 301] on icon at bounding box center [615, 229] width 914 height 550
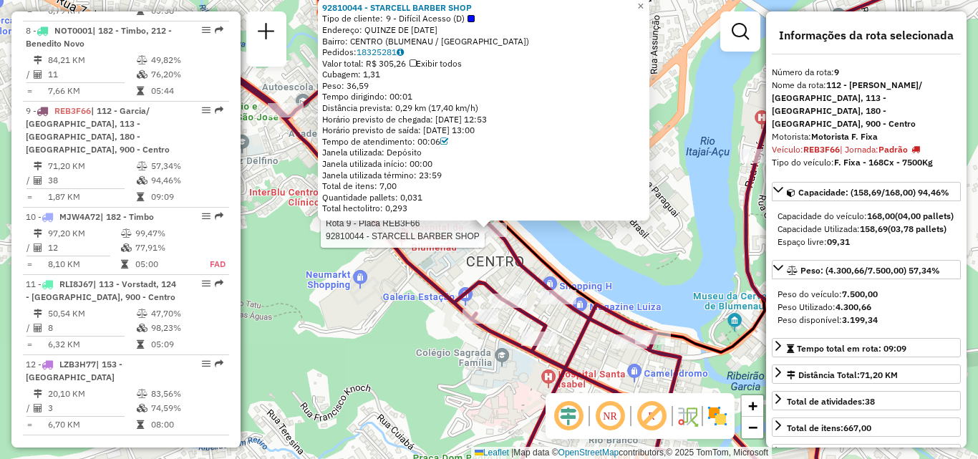
click at [434, 305] on div "Rota 9 - Placa REB3F66 92810044 - STARCELL BARBER SHOP 92810044 - STARCELL BARB…" at bounding box center [489, 229] width 978 height 459
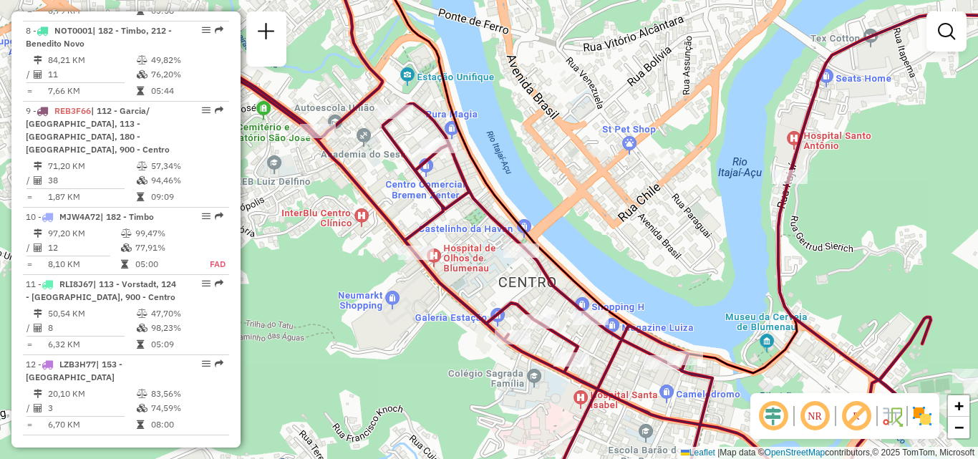
drag, startPoint x: 435, startPoint y: 302, endPoint x: 467, endPoint y: 323, distance: 37.7
click at [467, 323] on div "Janela de atendimento Grade de atendimento Capacidade Transportadoras Veículos …" at bounding box center [489, 229] width 978 height 459
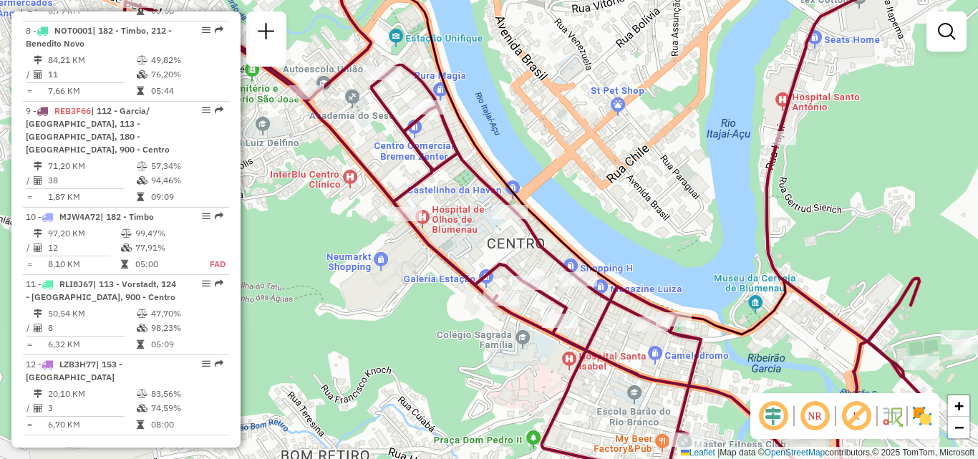
drag, startPoint x: 424, startPoint y: 321, endPoint x: 396, endPoint y: 205, distance: 119.8
click at [396, 205] on div "Janela de atendimento Grade de atendimento Capacidade Transportadoras Veículos …" at bounding box center [489, 229] width 978 height 459
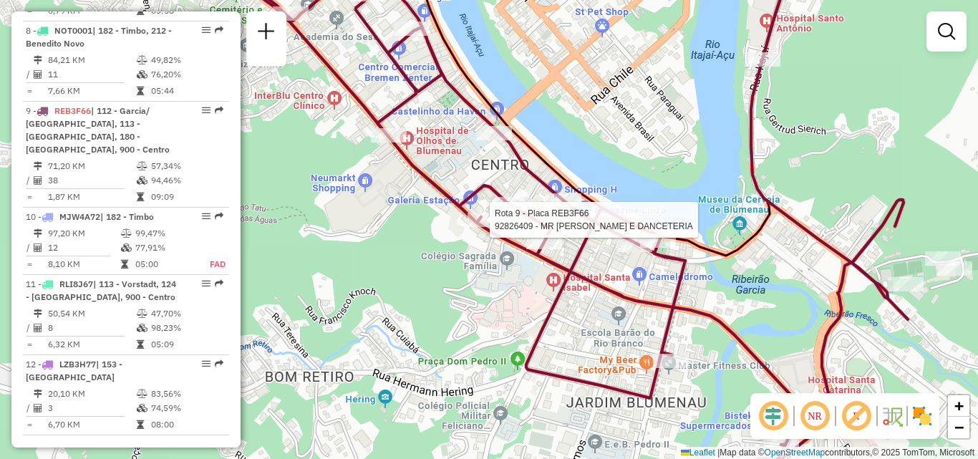
select select "**********"
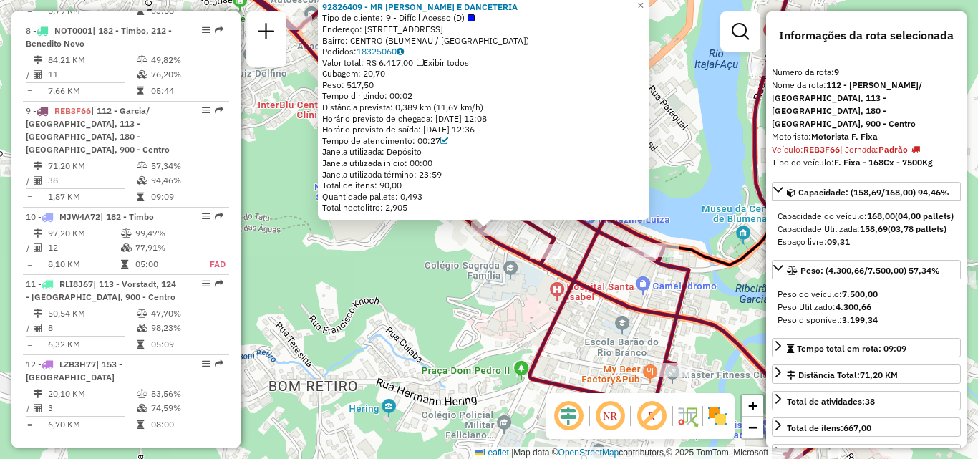
click at [521, 275] on div "92826409 - MR BAR E DANCETERIA Tipo de cliente: 9 - Difícil Acesso (D) Endereço…" at bounding box center [489, 229] width 978 height 459
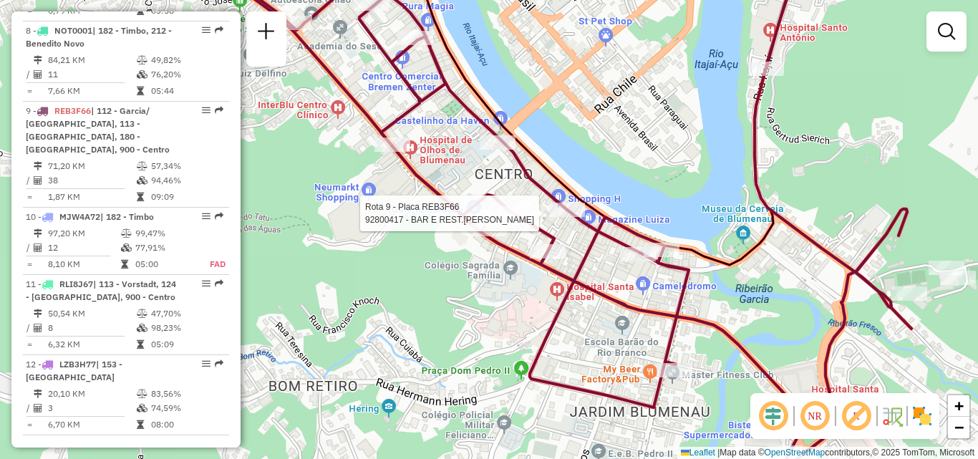
select select "**********"
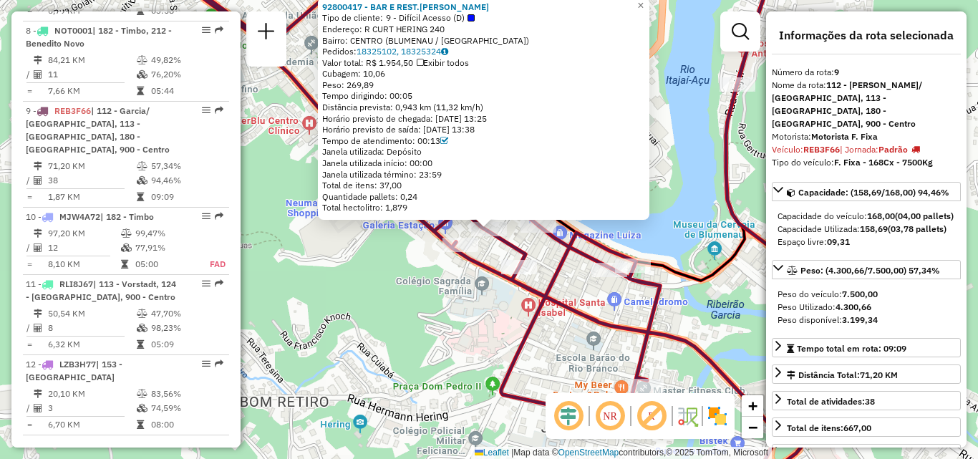
drag, startPoint x: 486, startPoint y: 304, endPoint x: 456, endPoint y: 304, distance: 30.1
click at [456, 304] on div "Rota 9 - Placa REB3F66 92800417 - BAR E REST.[PERSON_NAME] L 92800417 - BAR E R…" at bounding box center [489, 229] width 978 height 459
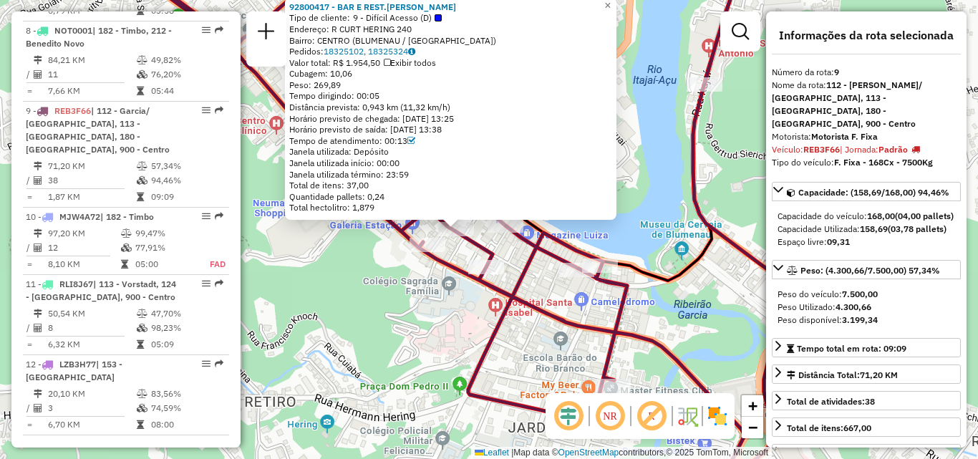
click at [455, 304] on div "92800417 - BAR E REST.[PERSON_NAME] Tipo de cliente: 9 - Difícil Acesso (D) End…" at bounding box center [489, 229] width 978 height 459
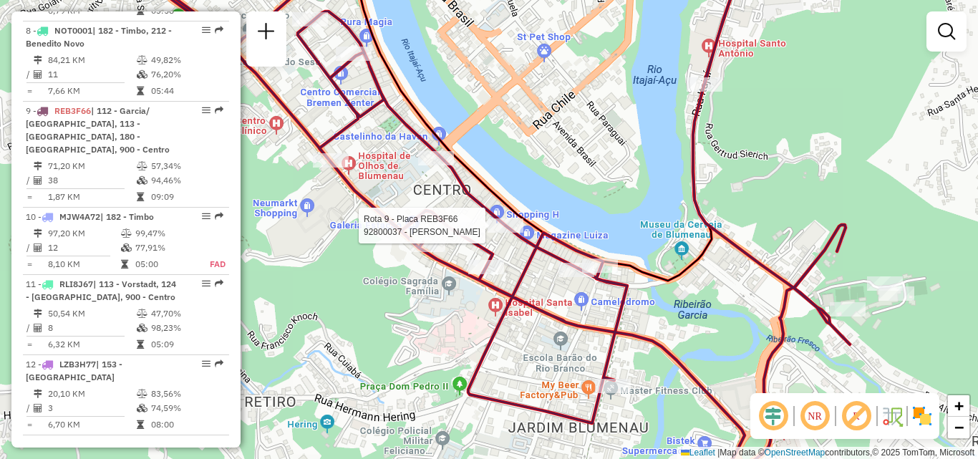
select select "**********"
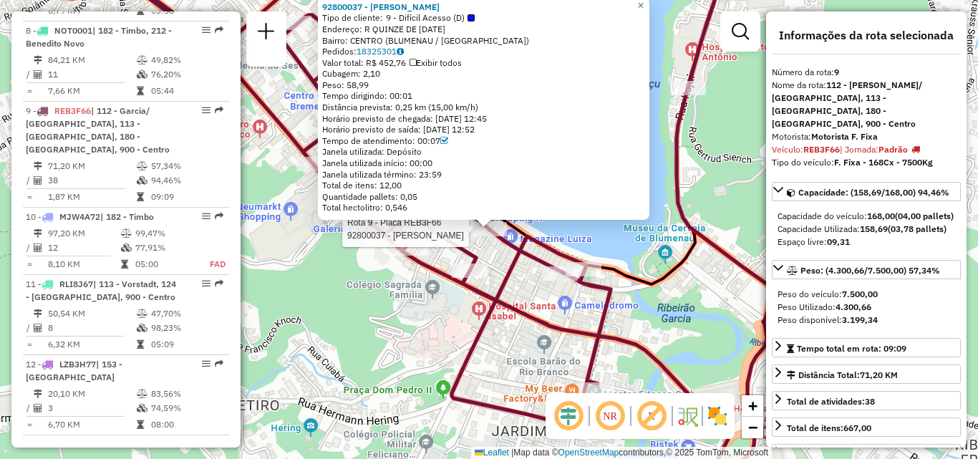
click at [440, 328] on div "Rota 9 - Placa REB3F66 92800037 - [PERSON_NAME] 92800037 - [PERSON_NAME] Tipo d…" at bounding box center [489, 229] width 978 height 459
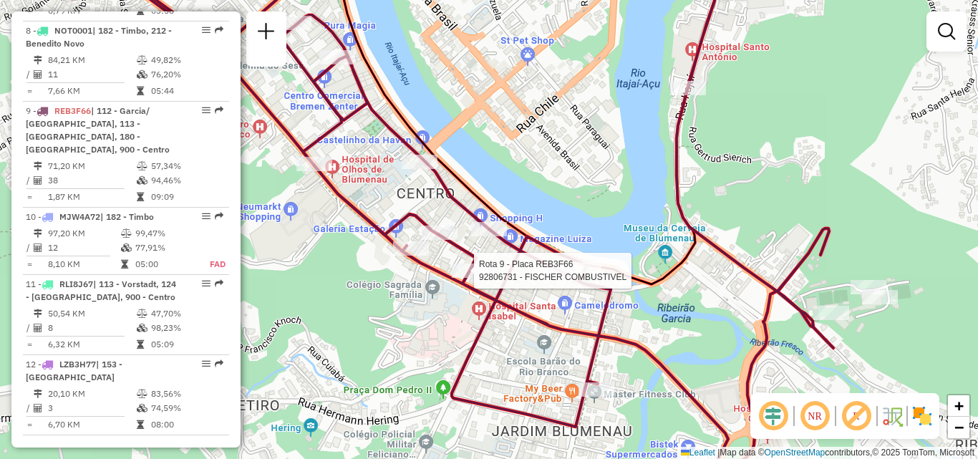
select select "**********"
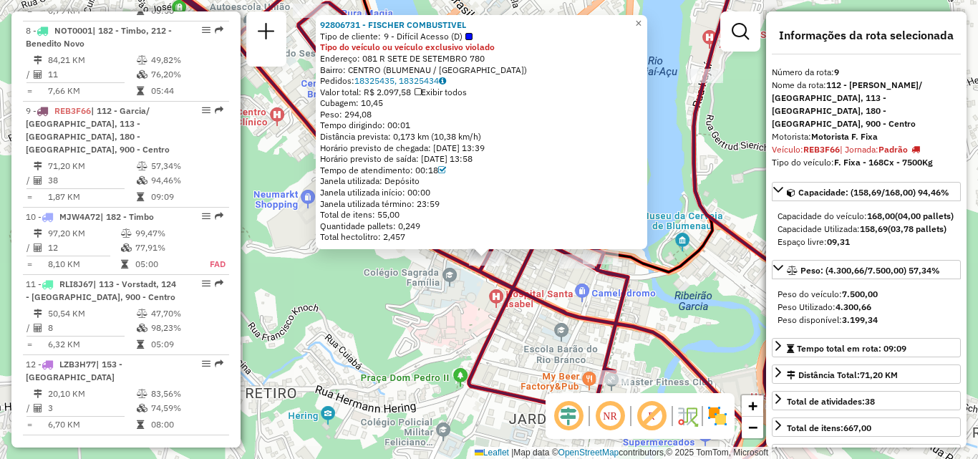
click at [424, 369] on div "92806731 - FISCHER COMBUSTIVEL Tipo de cliente: 9 - Difícil Acesso (D) Tipo do …" at bounding box center [489, 229] width 978 height 459
click at [455, 328] on div "92806731 - FISCHER COMBUSTIVEL Tipo de cliente: 9 - Difícil Acesso (D) Tipo do …" at bounding box center [489, 229] width 978 height 459
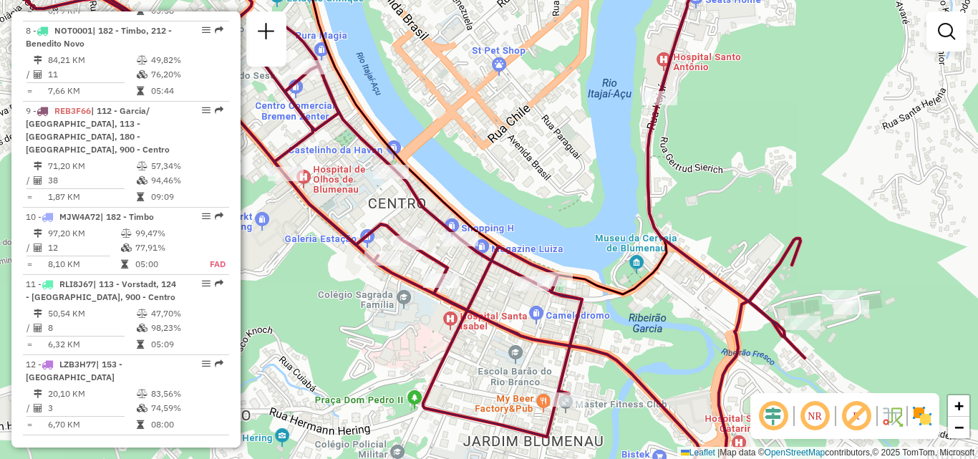
drag, startPoint x: 502, startPoint y: 313, endPoint x: 462, endPoint y: 331, distance: 44.5
click at [456, 336] on icon at bounding box center [404, 243] width 799 height 535
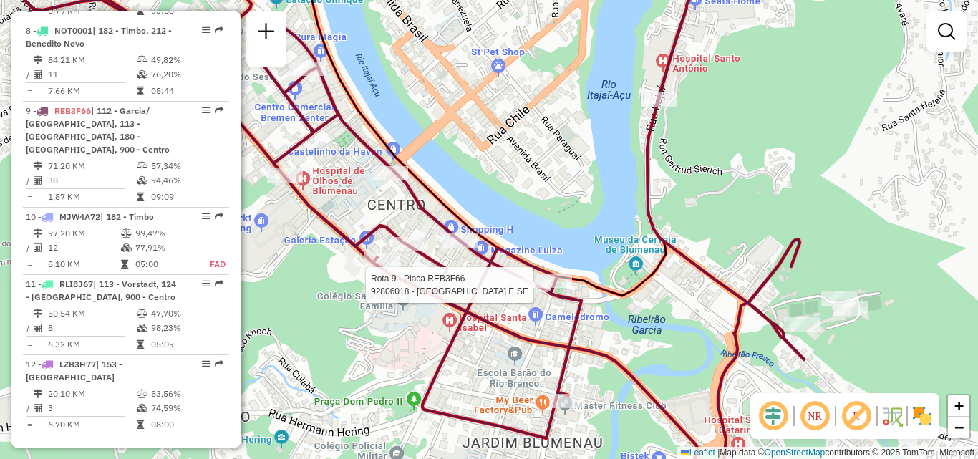
select select "**********"
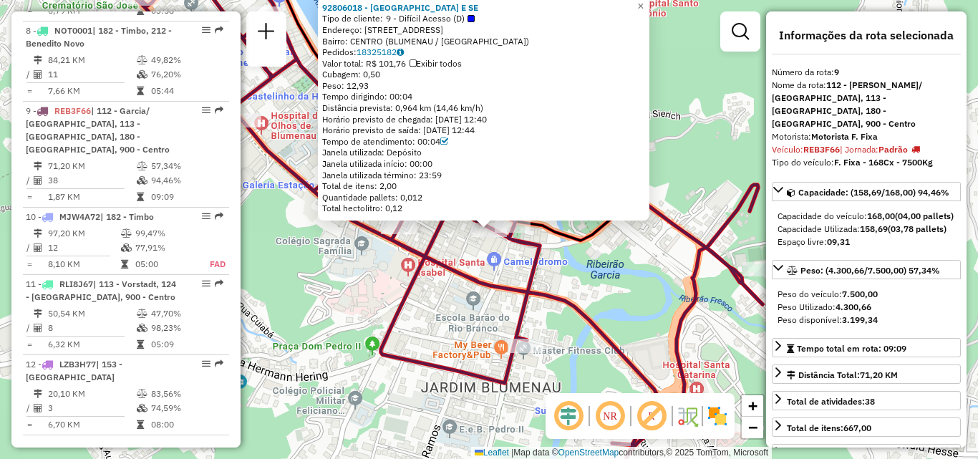
click at [462, 326] on div "Rota 9 - Placa REB3F66 92806018 - [GEOGRAPHIC_DATA] - [GEOGRAPHIC_DATA] E SE Ti…" at bounding box center [489, 229] width 978 height 459
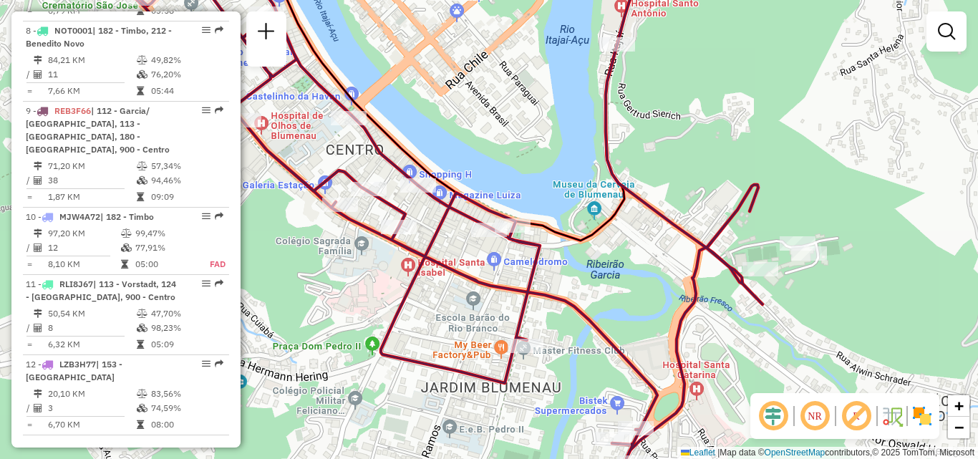
drag, startPoint x: 495, startPoint y: 321, endPoint x: 450, endPoint y: 349, distance: 52.4
click at [452, 349] on div "Janela de atendimento Grade de atendimento Capacidade Transportadoras Veículos …" at bounding box center [489, 229] width 978 height 459
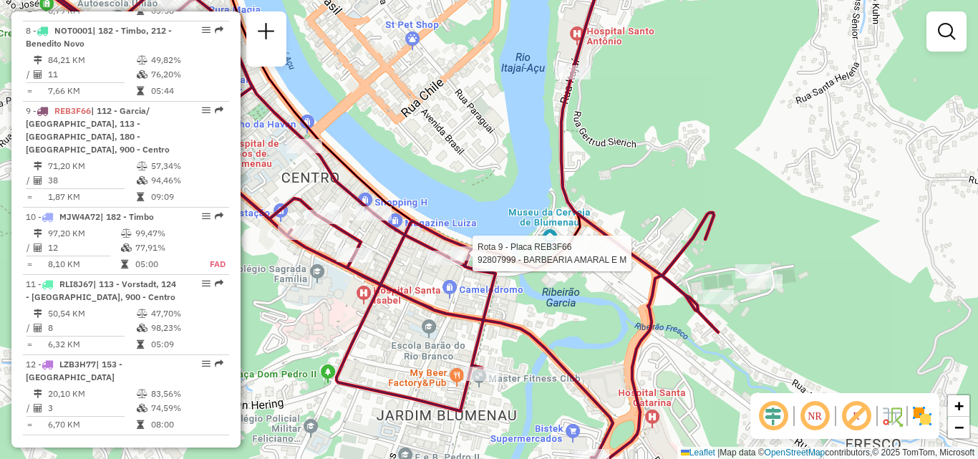
select select "**********"
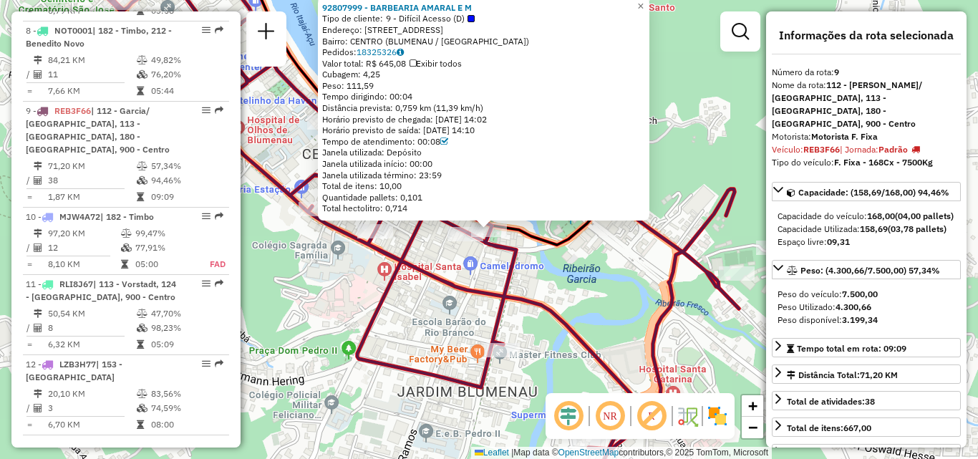
click at [530, 301] on icon at bounding box center [351, 208] width 774 height 508
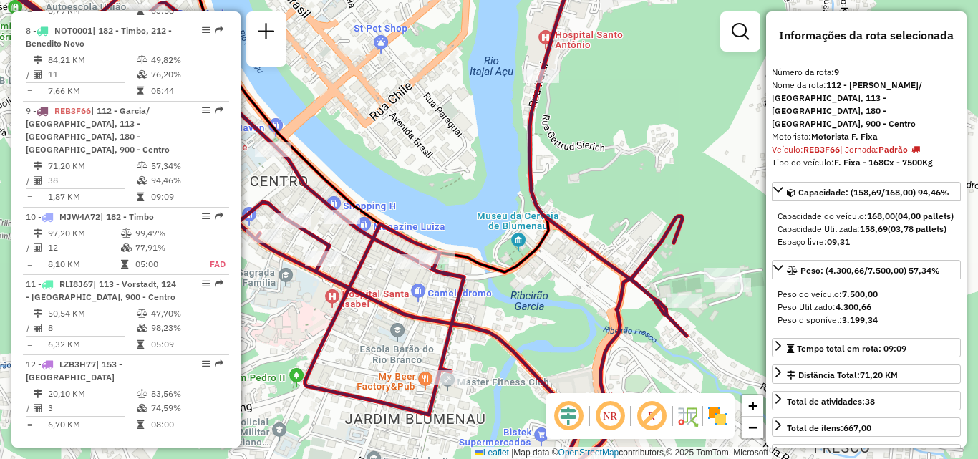
drag, startPoint x: 558, startPoint y: 308, endPoint x: 506, endPoint y: 336, distance: 58.9
click at [506, 336] on icon at bounding box center [299, 235] width 774 height 508
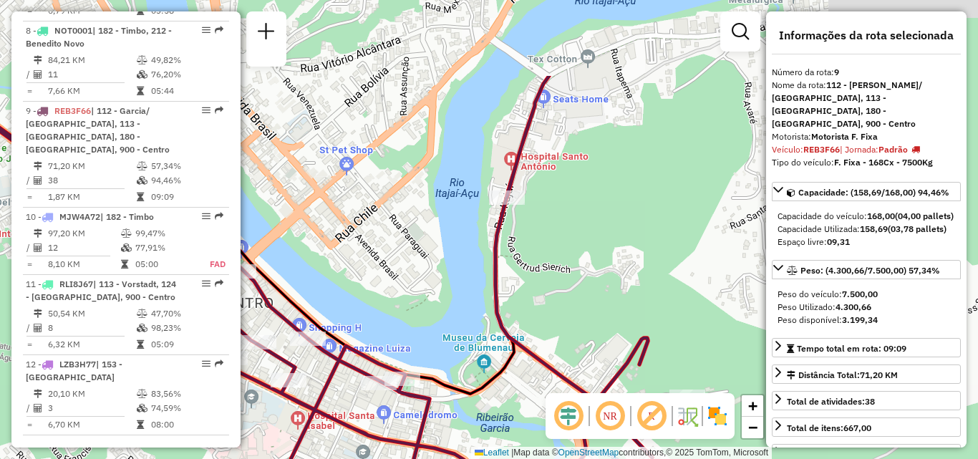
drag, startPoint x: 540, startPoint y: 266, endPoint x: 505, endPoint y: 331, distance: 74.3
click at [505, 388] on div "Janela de atendimento Grade de atendimento Capacidade Transportadoras Veículos …" at bounding box center [489, 229] width 978 height 459
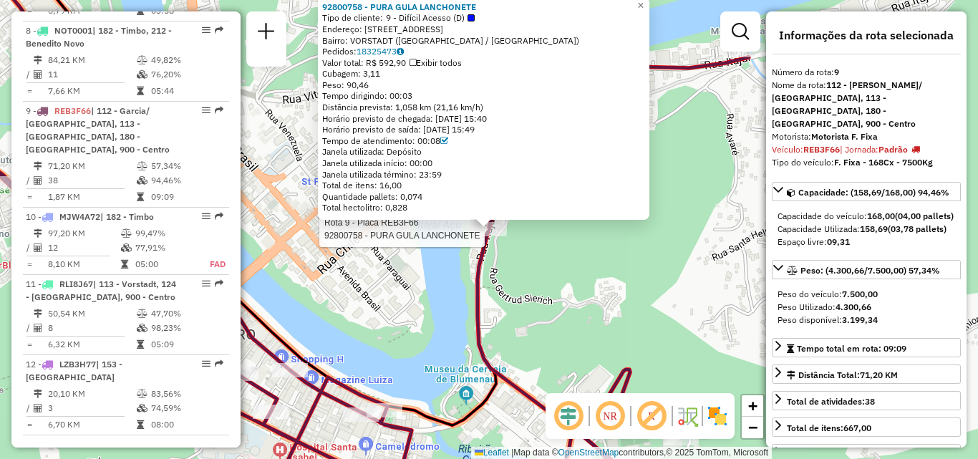
click at [511, 323] on div "Rota 9 - Placa REB3F66 92800758 - PURA GULA LANCHONETE 92800758 - PURA GULA LAN…" at bounding box center [489, 229] width 978 height 459
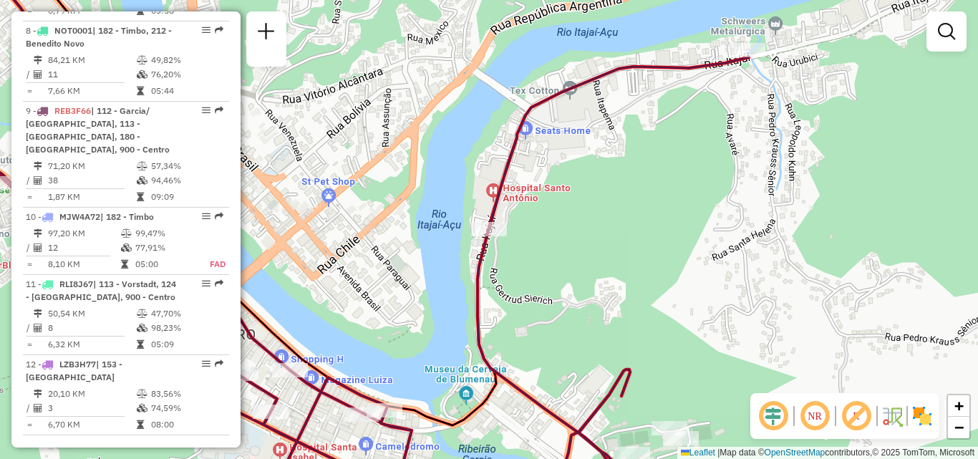
drag, startPoint x: 459, startPoint y: 365, endPoint x: 513, endPoint y: 265, distance: 113.7
click at [501, 287] on div "Janela de atendimento Grade de atendimento Capacidade Transportadoras Veículos …" at bounding box center [489, 229] width 978 height 459
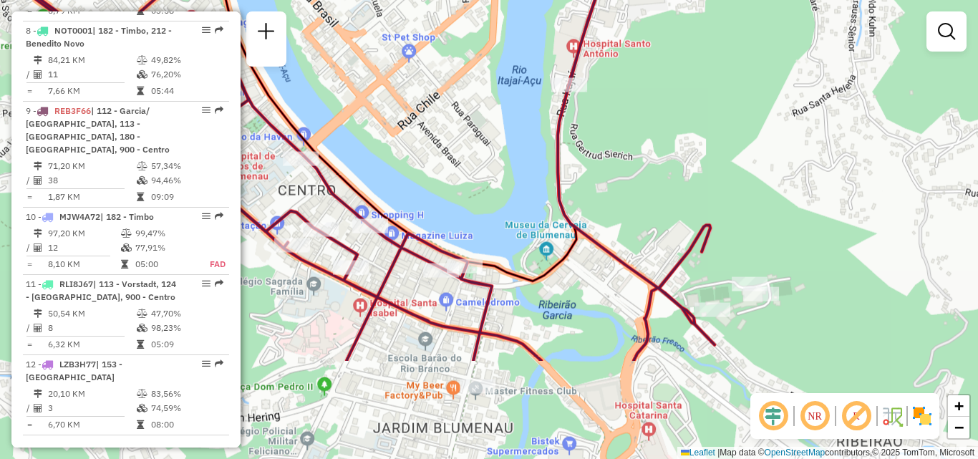
drag, startPoint x: 514, startPoint y: 307, endPoint x: 555, endPoint y: 282, distance: 47.9
click at [552, 284] on div "Janela de atendimento Grade de atendimento Capacidade Transportadoras Veículos …" at bounding box center [489, 229] width 978 height 459
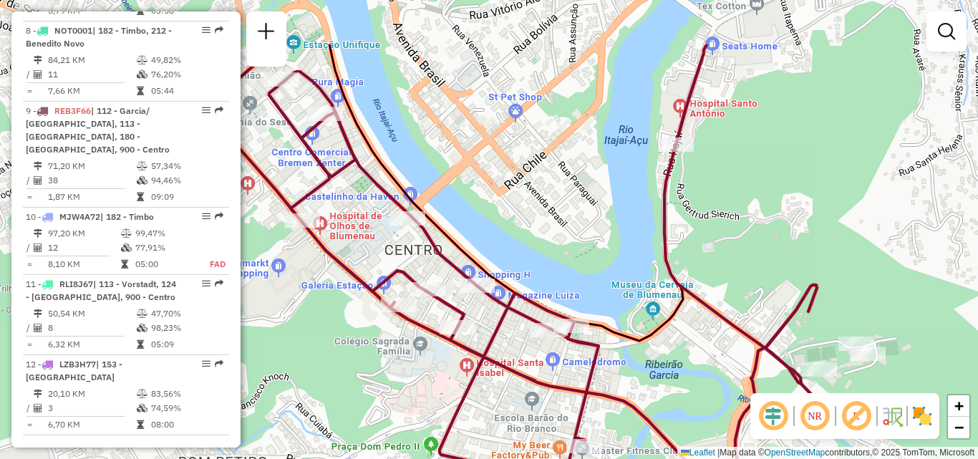
drag, startPoint x: 344, startPoint y: 242, endPoint x: 429, endPoint y: 342, distance: 132.0
click at [427, 357] on div "Janela de atendimento Grade de atendimento Capacidade Transportadoras Veículos …" at bounding box center [489, 229] width 978 height 459
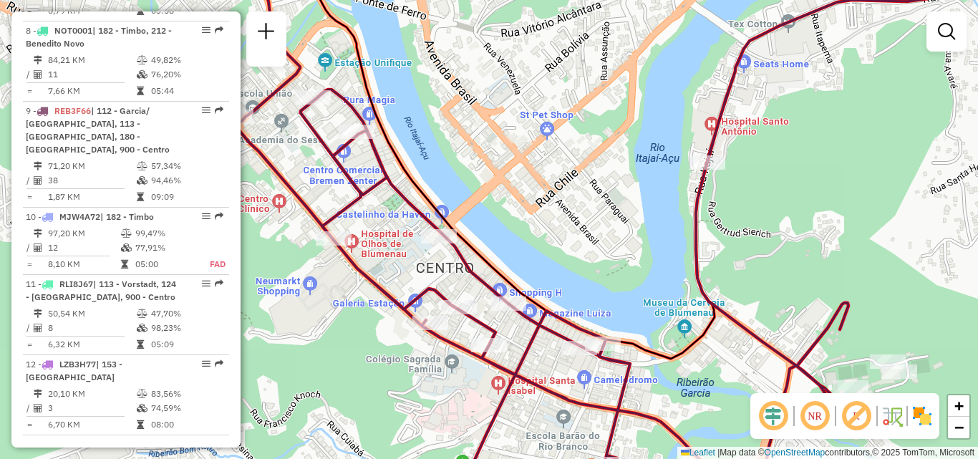
drag, startPoint x: 356, startPoint y: 303, endPoint x: 386, endPoint y: 389, distance: 90.3
click at [386, 389] on div "Janela de atendimento Grade de atendimento Capacidade Transportadoras Veículos …" at bounding box center [489, 229] width 978 height 459
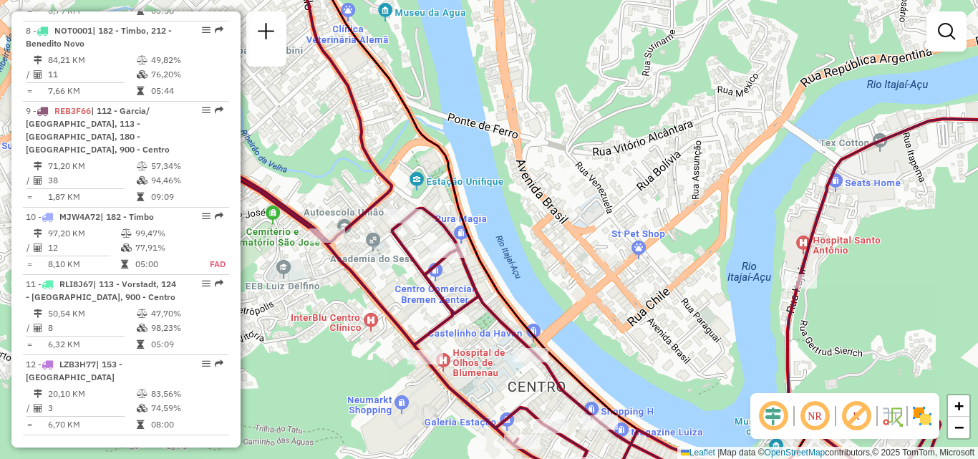
drag, startPoint x: 300, startPoint y: 266, endPoint x: 355, endPoint y: 281, distance: 57.1
click at [365, 301] on div "Janela de atendimento Grade de atendimento Capacidade Transportadoras Veículos …" at bounding box center [489, 229] width 978 height 459
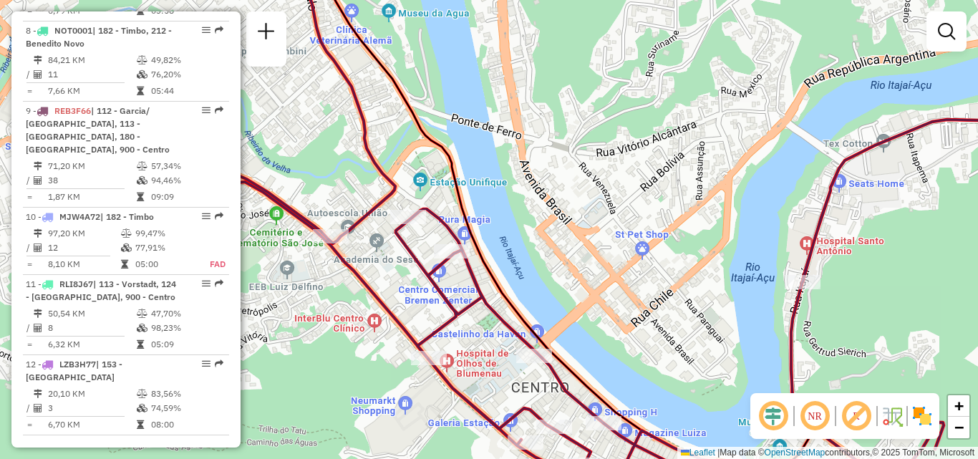
drag, startPoint x: 366, startPoint y: 324, endPoint x: 452, endPoint y: 332, distance: 86.2
click at [452, 332] on div "Rota 9 - Placa REB3F66 92810712 - Positano Janela de atendimento Grade de atend…" at bounding box center [489, 229] width 978 height 459
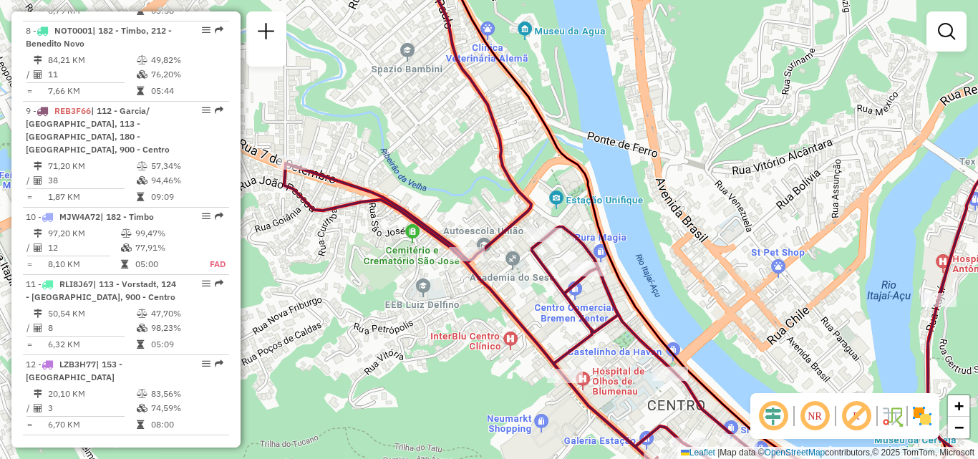
click at [445, 319] on div "Janela de atendimento Grade de atendimento Capacidade Transportadoras Veículos …" at bounding box center [489, 229] width 978 height 459
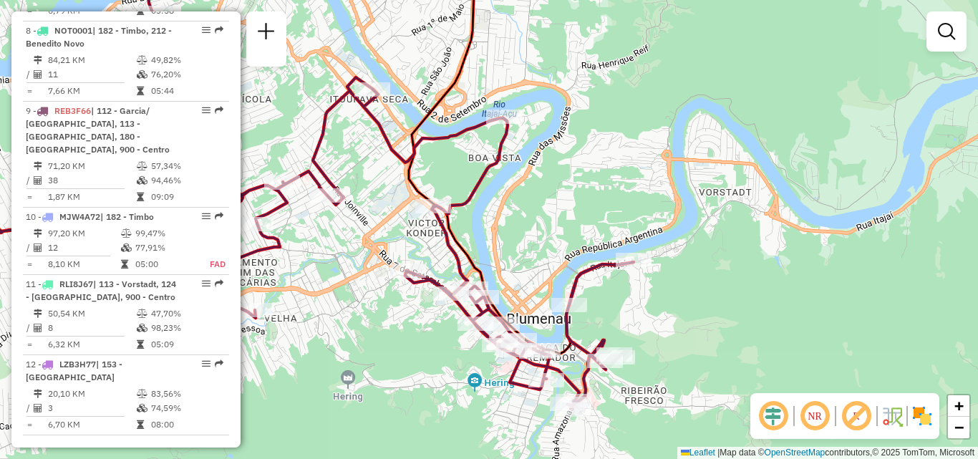
drag, startPoint x: 438, startPoint y: 371, endPoint x: 452, endPoint y: 299, distance: 72.8
click at [446, 313] on div "Janela de atendimento Grade de atendimento Capacidade Transportadoras Veículos …" at bounding box center [489, 229] width 978 height 459
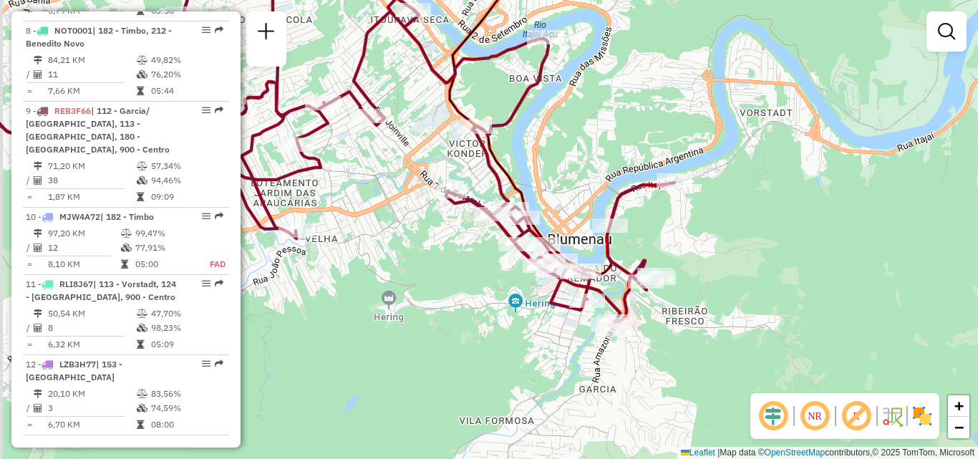
drag, startPoint x: 427, startPoint y: 314, endPoint x: 463, endPoint y: 314, distance: 36.5
click at [477, 314] on div "Janela de atendimento Grade de atendimento Capacidade Transportadoras Veículos …" at bounding box center [489, 229] width 978 height 459
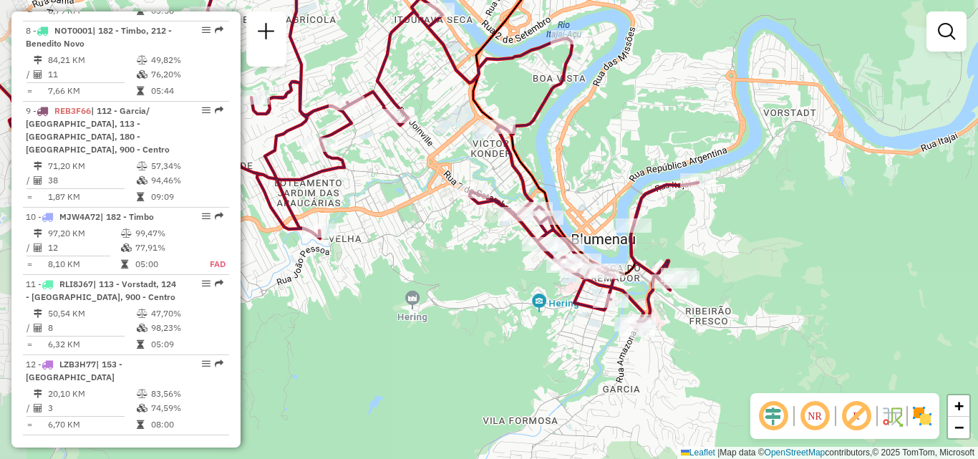
drag, startPoint x: 444, startPoint y: 313, endPoint x: 549, endPoint y: 333, distance: 107.1
click at [549, 333] on div "Janela de atendimento Grade de atendimento Capacidade Transportadoras Veículos …" at bounding box center [489, 229] width 978 height 459
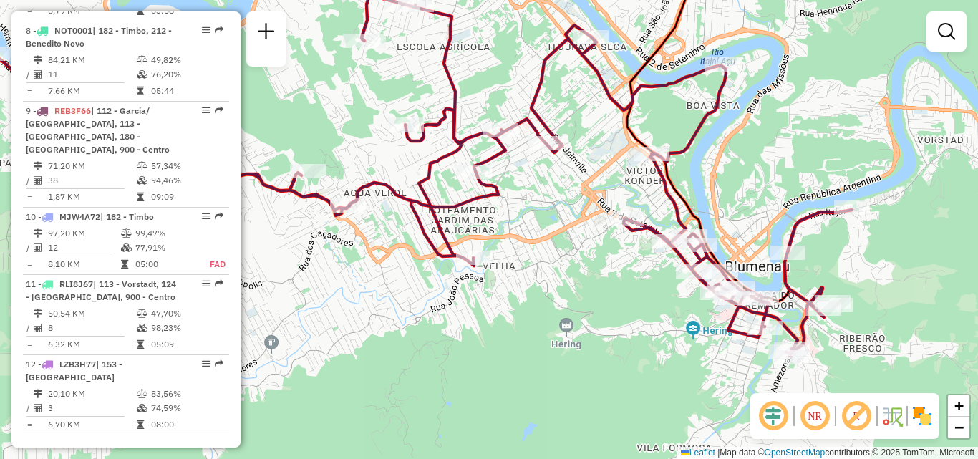
drag, startPoint x: 510, startPoint y: 323, endPoint x: 588, endPoint y: 329, distance: 77.5
click at [588, 329] on div "Janela de atendimento Grade de atendimento Capacidade Transportadoras Veículos …" at bounding box center [489, 229] width 978 height 459
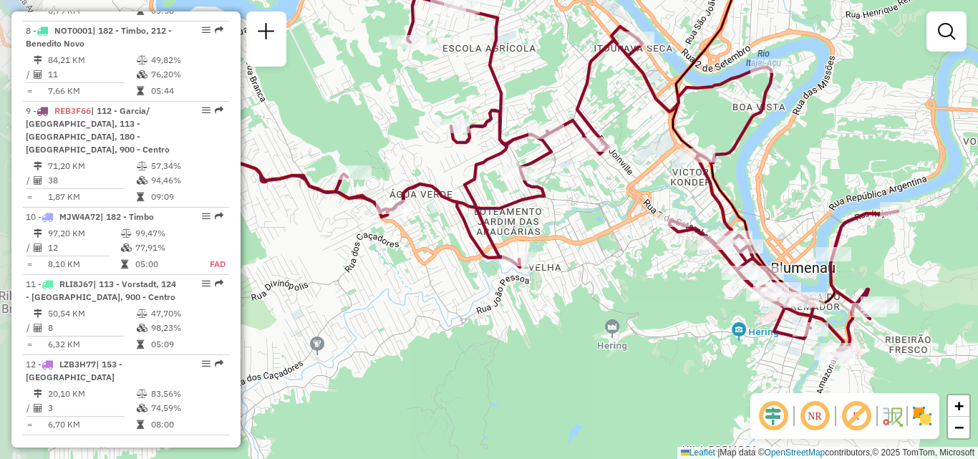
drag, startPoint x: 494, startPoint y: 329, endPoint x: 585, endPoint y: 347, distance: 92.6
click at [585, 347] on div "Janela de atendimento Grade de atendimento Capacidade Transportadoras Veículos …" at bounding box center [489, 229] width 978 height 459
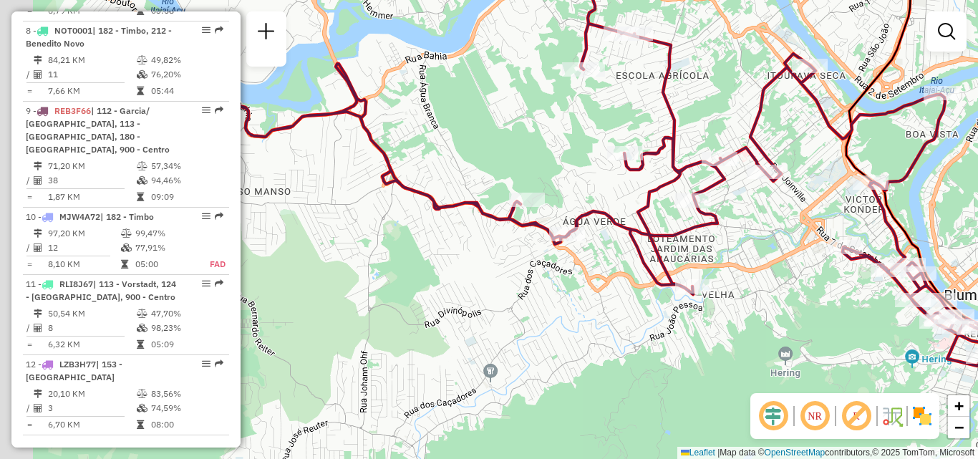
drag, startPoint x: 487, startPoint y: 341, endPoint x: 575, endPoint y: 352, distance: 88.0
click at [575, 352] on div "Janela de atendimento Grade de atendimento Capacidade Transportadoras Veículos …" at bounding box center [489, 229] width 978 height 459
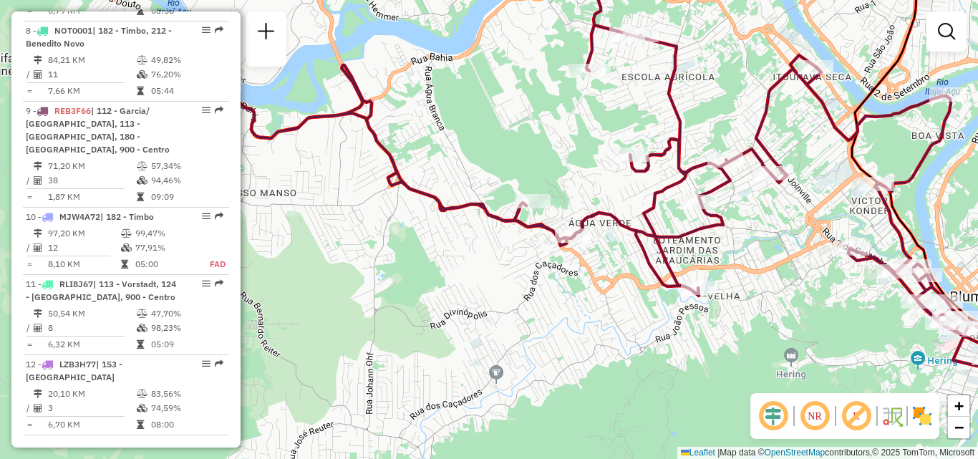
drag, startPoint x: 490, startPoint y: 335, endPoint x: 586, endPoint y: 341, distance: 96.1
click at [586, 341] on div "Janela de atendimento Grade de atendimento Capacidade Transportadoras Veículos …" at bounding box center [489, 229] width 978 height 459
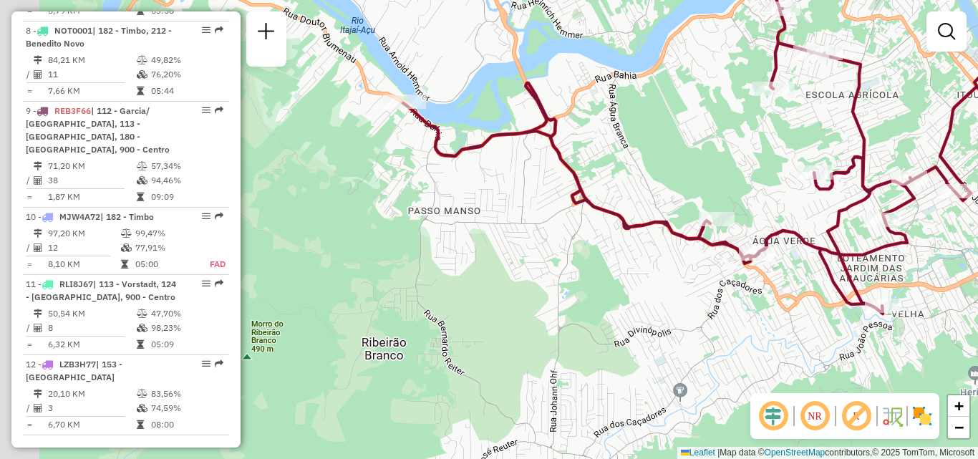
drag, startPoint x: 515, startPoint y: 304, endPoint x: 565, endPoint y: 314, distance: 51.1
click at [565, 314] on div "Janela de atendimento Grade de atendimento Capacidade Transportadoras Veículos …" at bounding box center [489, 229] width 978 height 459
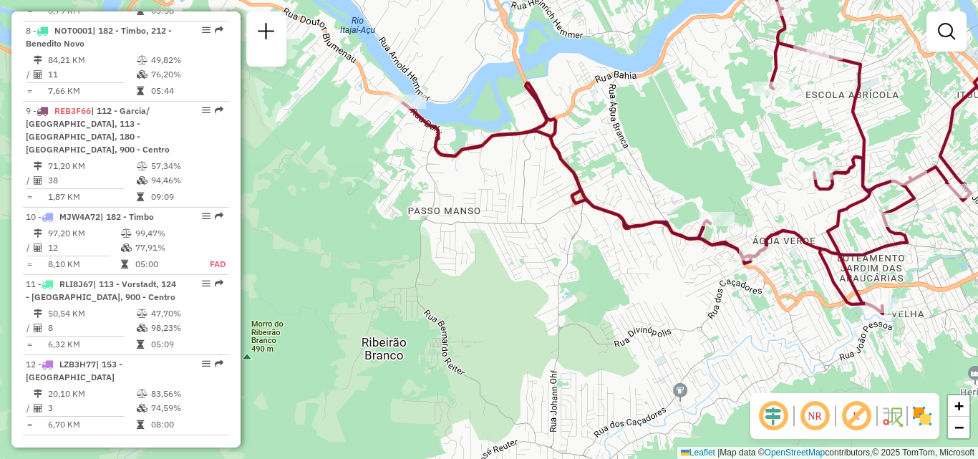
drag, startPoint x: 544, startPoint y: 308, endPoint x: 572, endPoint y: 332, distance: 36.6
click at [572, 332] on div "Janela de atendimento Grade de atendimento Capacidade Transportadoras Veículos …" at bounding box center [489, 229] width 978 height 459
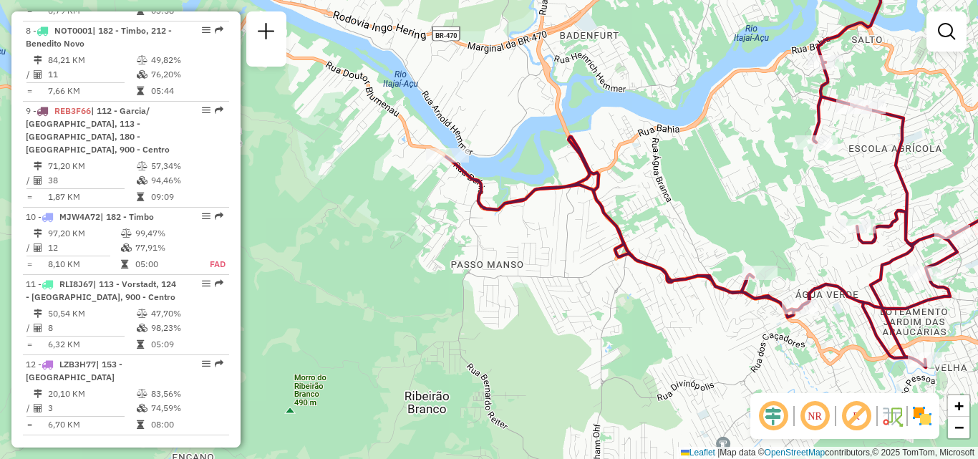
drag, startPoint x: 530, startPoint y: 276, endPoint x: 537, endPoint y: 285, distance: 11.3
click at [537, 285] on div "Janela de atendimento Grade de atendimento Capacidade Transportadoras Veículos …" at bounding box center [489, 229] width 978 height 459
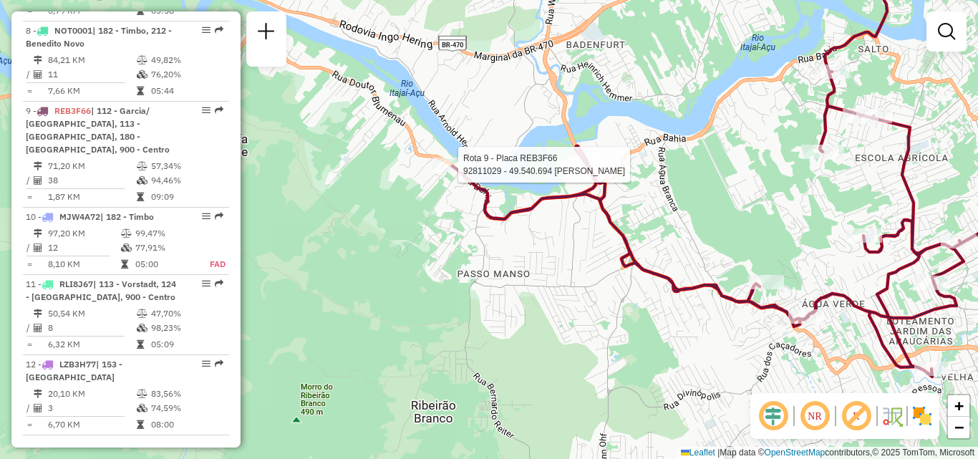
select select "**********"
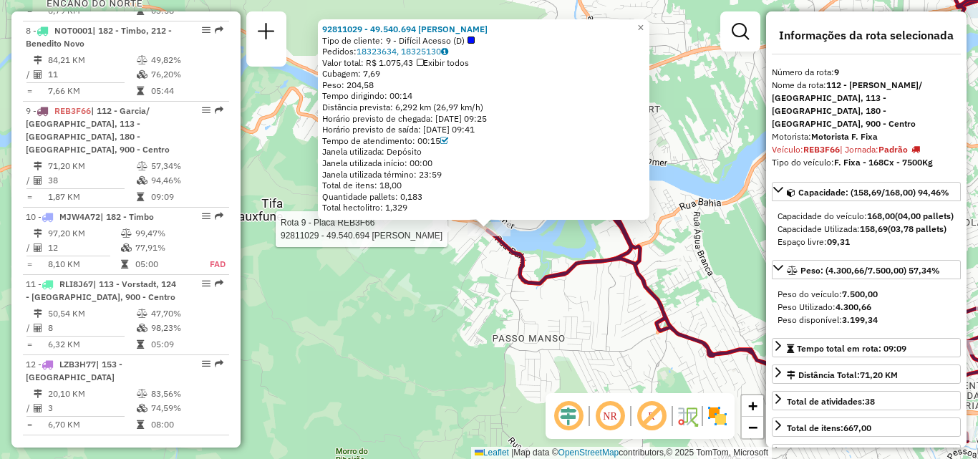
click at [613, 271] on div "Rota 9 - Placa REB3F66 92811029 - 49.540.694 MARIA GENI DOS SANTOS 92811029 - 4…" at bounding box center [489, 229] width 978 height 459
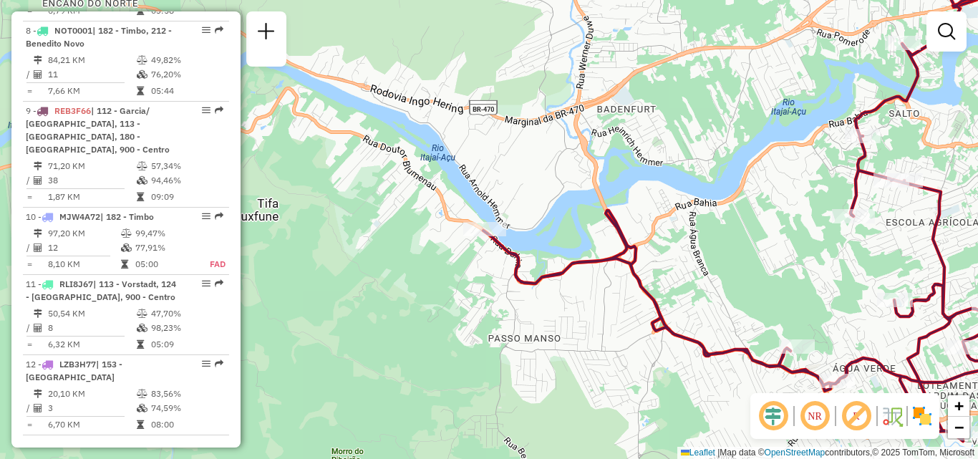
drag, startPoint x: 605, startPoint y: 298, endPoint x: 441, endPoint y: 243, distance: 173.6
click at [441, 243] on div "Janela de atendimento Grade de atendimento Capacidade Transportadoras Veículos …" at bounding box center [489, 229] width 978 height 459
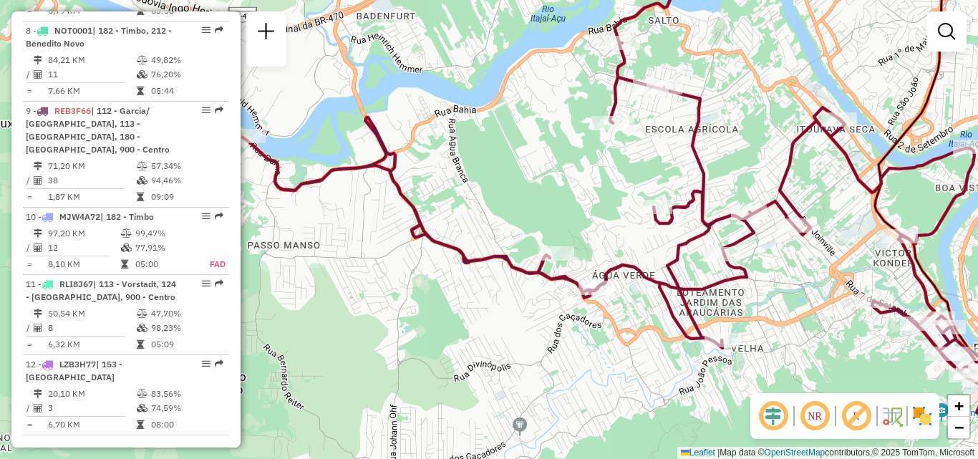
drag, startPoint x: 633, startPoint y: 269, endPoint x: 425, endPoint y: 245, distance: 209.0
click at [427, 243] on icon at bounding box center [659, 196] width 832 height 484
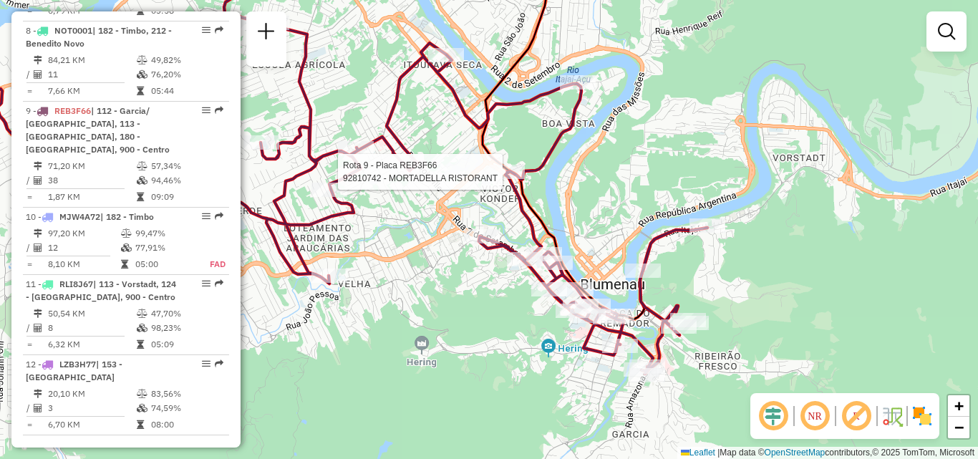
select select "**********"
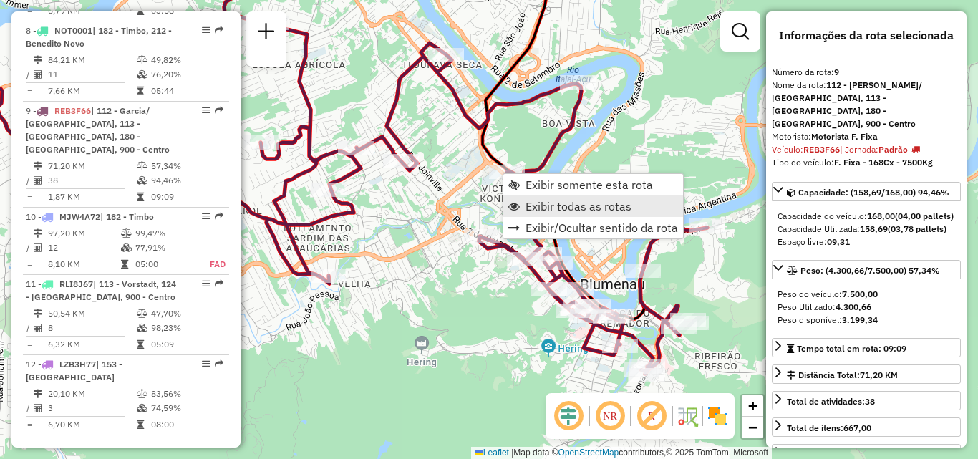
click at [542, 211] on span "Exibir todas as rotas" at bounding box center [578, 205] width 106 height 11
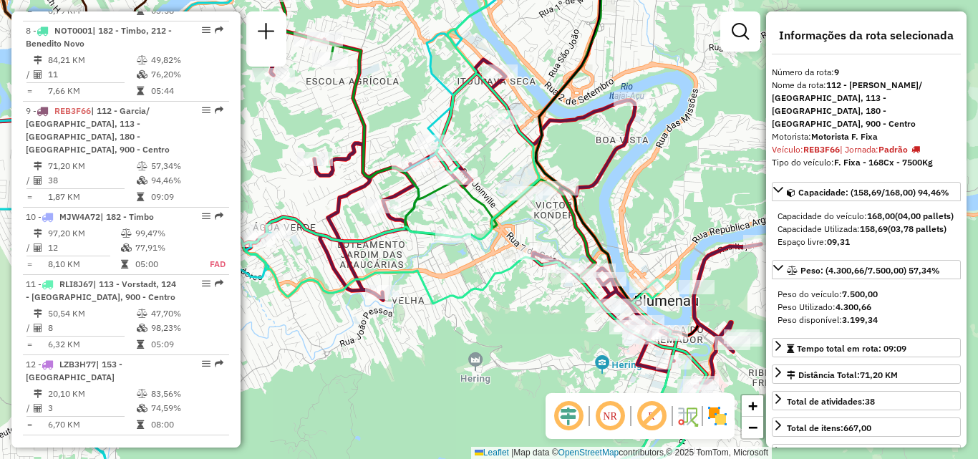
drag, startPoint x: 464, startPoint y: 233, endPoint x: 513, endPoint y: 245, distance: 50.3
click at [513, 245] on div "Janela de atendimento Grade de atendimento Capacidade Transportadoras Veículos …" at bounding box center [489, 229] width 978 height 459
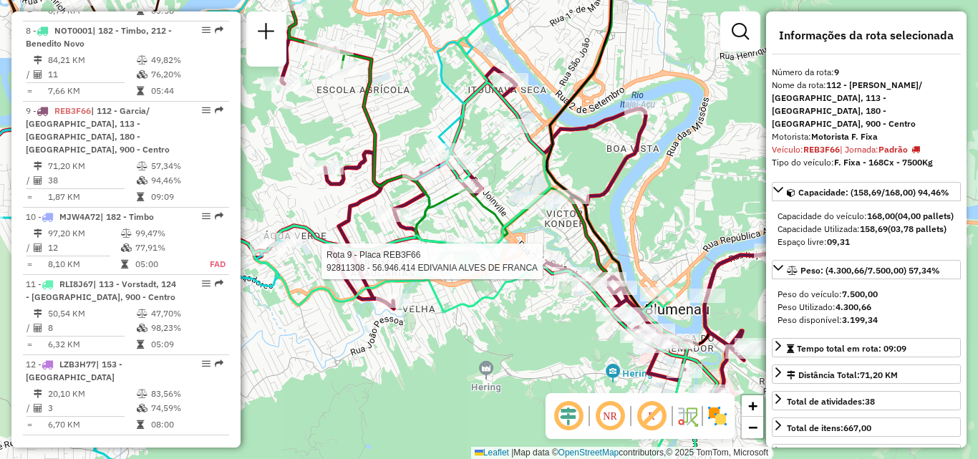
drag, startPoint x: 479, startPoint y: 156, endPoint x: 512, endPoint y: 172, distance: 36.8
click at [512, 172] on div "Rota 9 - Placa REB3F66 92811308 - 56.946.414 EDIVANIA ALVES DE [PERSON_NAME] de…" at bounding box center [489, 229] width 978 height 459
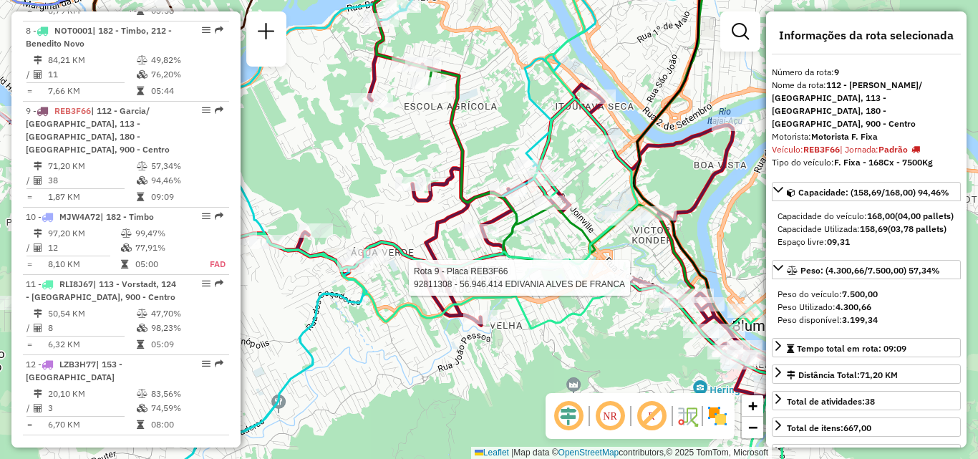
drag, startPoint x: 451, startPoint y: 142, endPoint x: 528, endPoint y: 149, distance: 77.6
click at [525, 147] on div "Rota 9 - Placa REB3F66 92811308 - 56.946.414 EDIVANIA ALVES DE [PERSON_NAME] de…" at bounding box center [489, 229] width 978 height 459
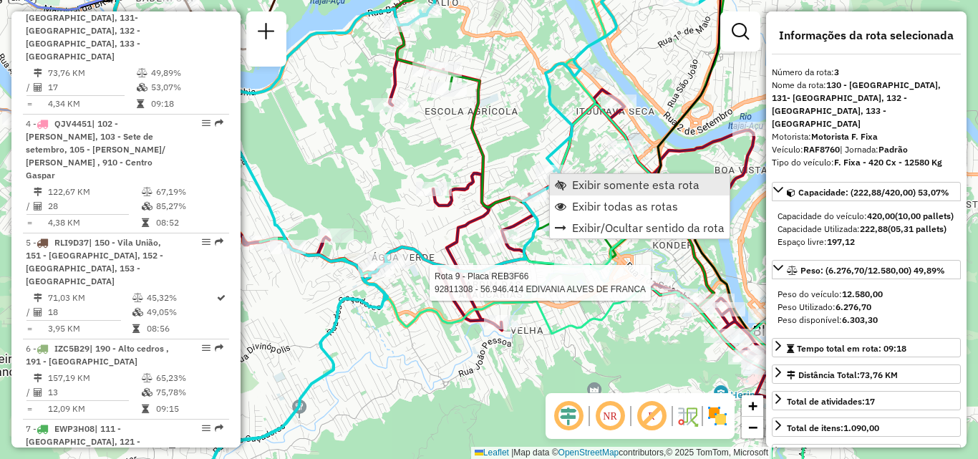
scroll to position [729, 0]
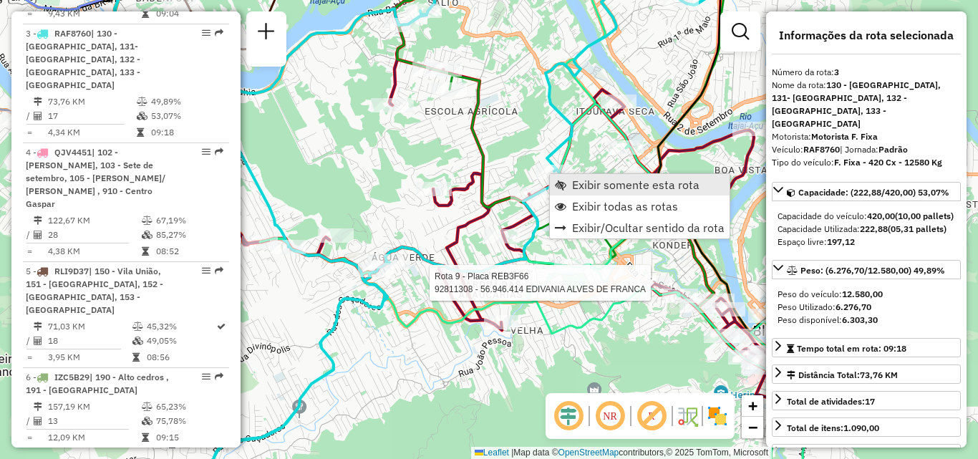
click at [577, 188] on span "Exibir somente esta rota" at bounding box center [635, 184] width 127 height 11
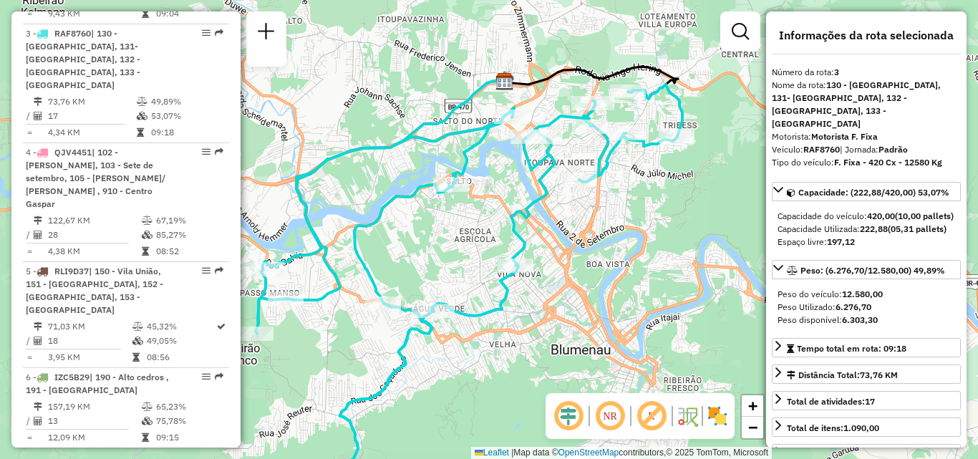
drag, startPoint x: 694, startPoint y: 248, endPoint x: 578, endPoint y: 291, distance: 123.6
click at [578, 291] on div "Janela de atendimento Grade de atendimento Capacidade Transportadoras Veículos …" at bounding box center [489, 229] width 978 height 459
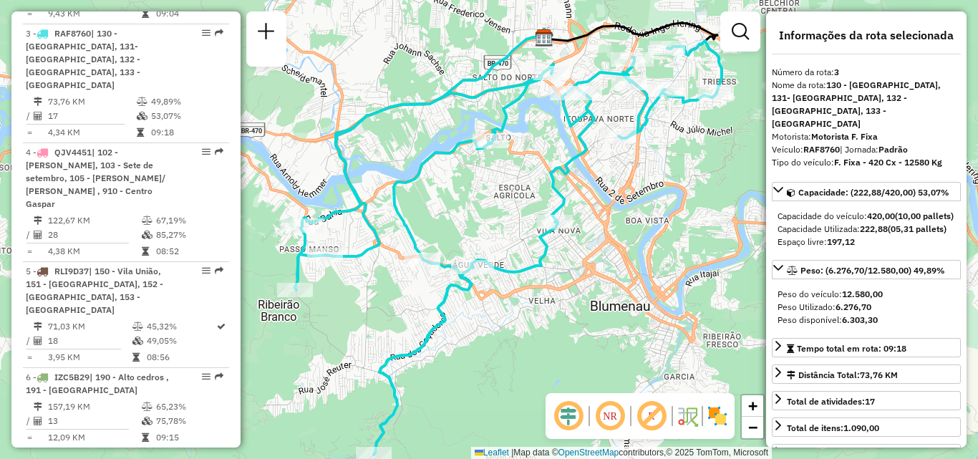
drag, startPoint x: 567, startPoint y: 293, endPoint x: 618, endPoint y: 244, distance: 70.4
click at [616, 246] on div "Janela de atendimento Grade de atendimento Capacidade Transportadoras Veículos …" at bounding box center [489, 229] width 978 height 459
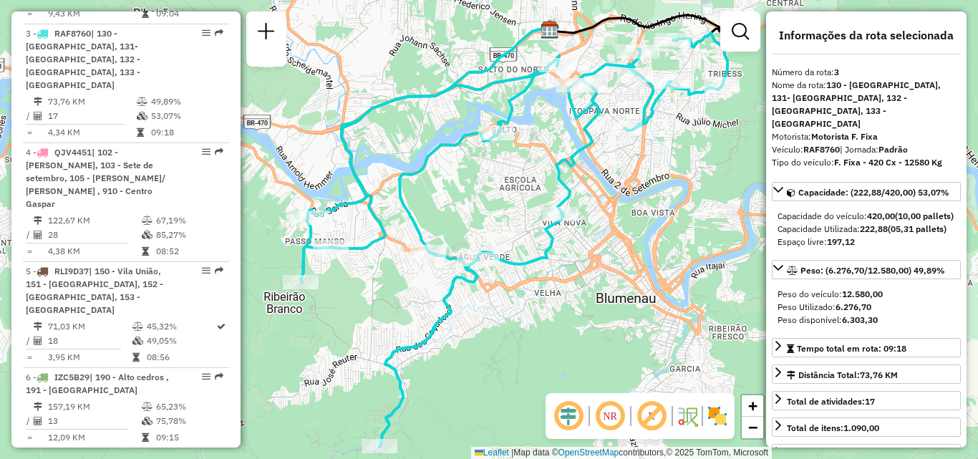
drag, startPoint x: 588, startPoint y: 279, endPoint x: 631, endPoint y: 229, distance: 65.5
click at [613, 246] on div "Janela de atendimento Grade de atendimento Capacidade Transportadoras Veículos …" at bounding box center [489, 229] width 978 height 459
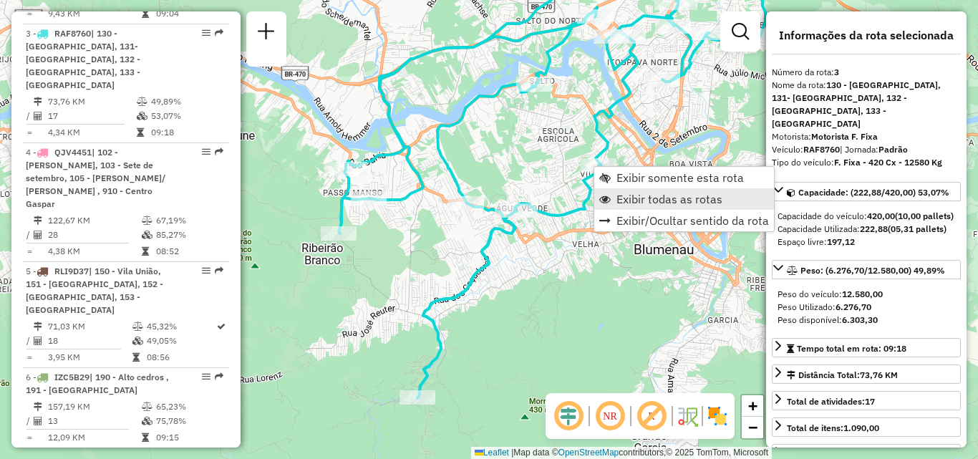
click at [615, 206] on link "Exibir todas as rotas" at bounding box center [684, 198] width 180 height 21
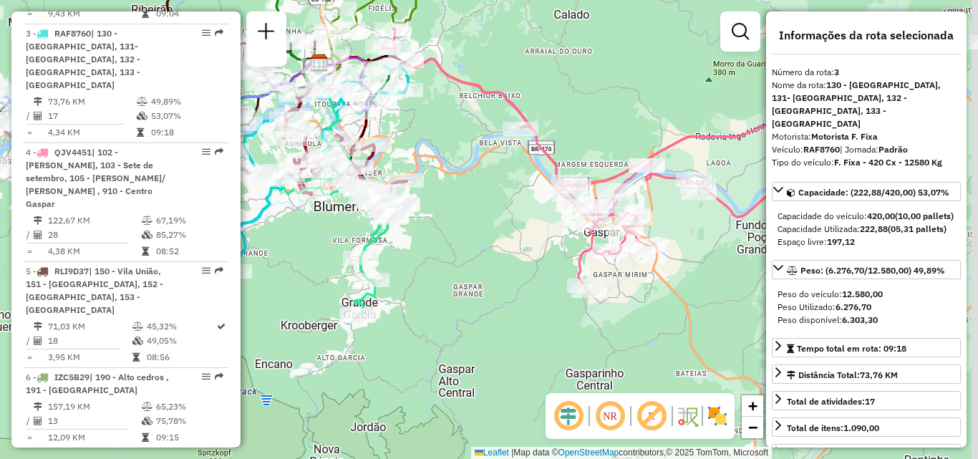
drag, startPoint x: 639, startPoint y: 256, endPoint x: 427, endPoint y: 198, distance: 220.3
click at [432, 200] on div "Janela de atendimento Grade de atendimento Capacidade Transportadoras Veículos …" at bounding box center [489, 229] width 978 height 459
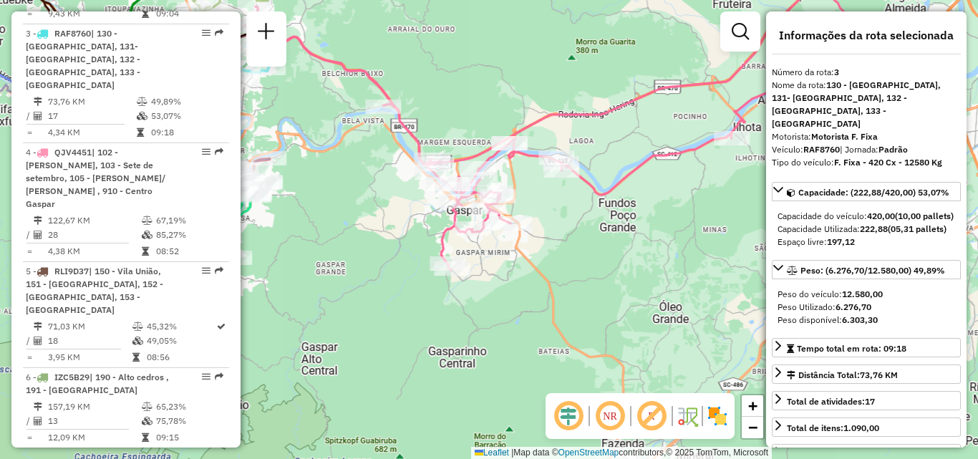
drag, startPoint x: 590, startPoint y: 212, endPoint x: 455, endPoint y: 225, distance: 135.2
click at [454, 223] on div "Janela de atendimento Grade de atendimento Capacidade Transportadoras Veículos …" at bounding box center [489, 229] width 978 height 459
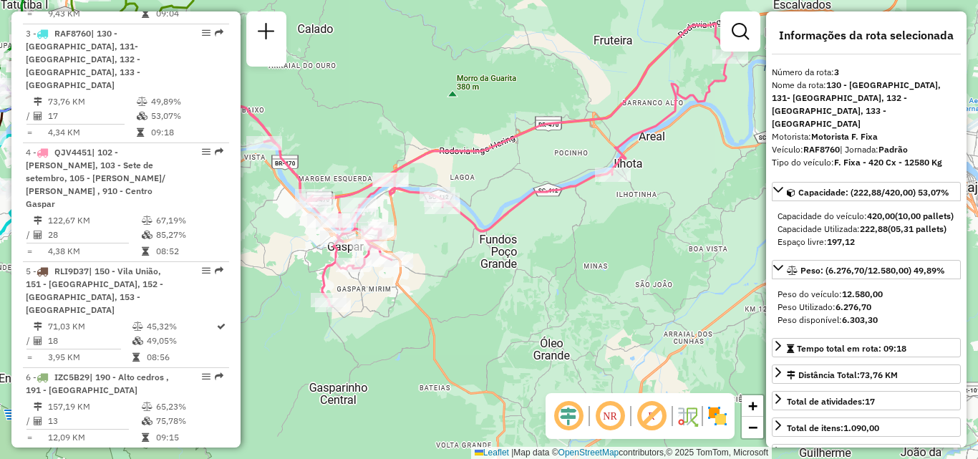
drag, startPoint x: 583, startPoint y: 247, endPoint x: 501, endPoint y: 288, distance: 92.2
click at [506, 288] on div "Janela de atendimento Grade de atendimento Capacidade Transportadoras Veículos …" at bounding box center [489, 229] width 978 height 459
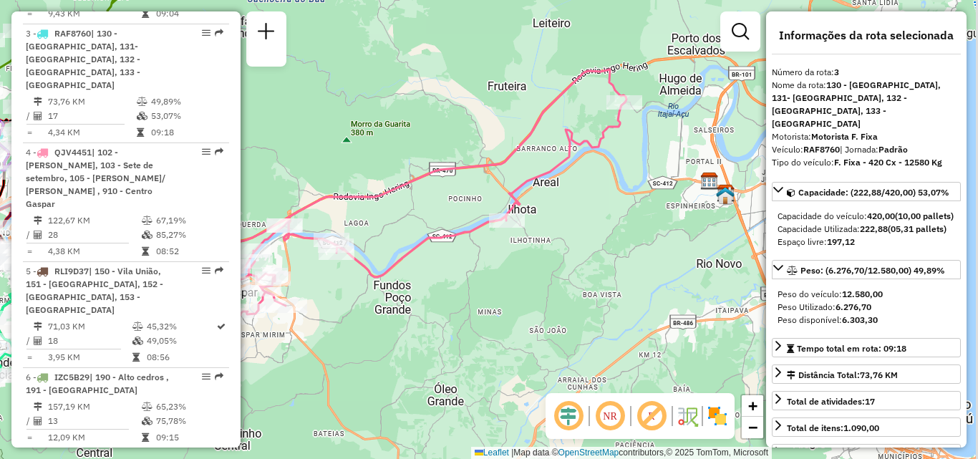
drag, startPoint x: 586, startPoint y: 268, endPoint x: 515, endPoint y: 272, distance: 70.9
click at [517, 272] on div "Janela de atendimento Grade de atendimento Capacidade Transportadoras Veículos …" at bounding box center [489, 229] width 978 height 459
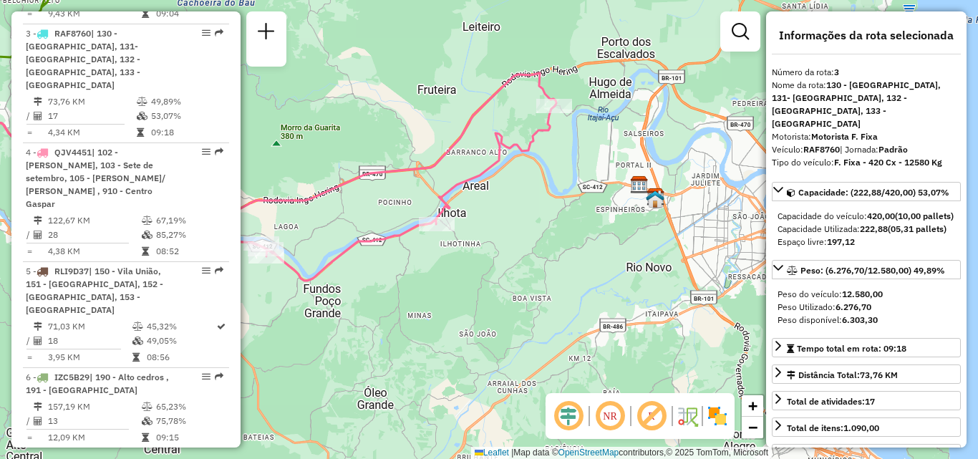
drag, startPoint x: 525, startPoint y: 258, endPoint x: 638, endPoint y: 230, distance: 115.8
click at [637, 230] on div "Janela de atendimento Grade de atendimento Capacidade Transportadoras Veículos …" at bounding box center [489, 229] width 978 height 459
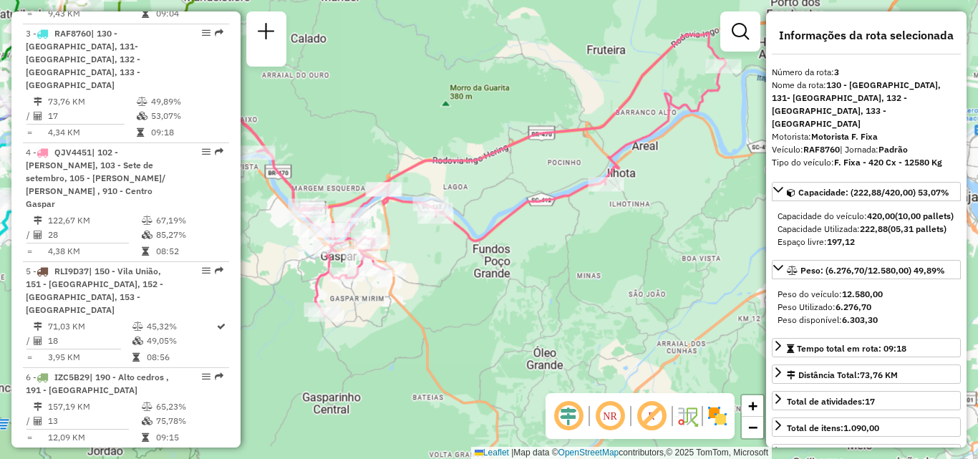
drag, startPoint x: 586, startPoint y: 255, endPoint x: 651, endPoint y: 259, distance: 65.3
click at [684, 259] on div "Janela de atendimento Grade de atendimento Capacidade Transportadoras Veículos …" at bounding box center [489, 229] width 978 height 459
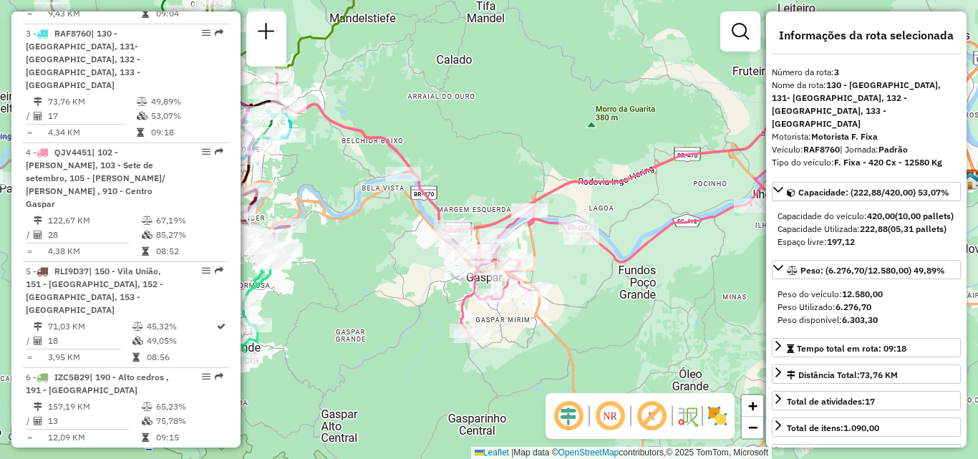
drag, startPoint x: 665, startPoint y: 269, endPoint x: 698, endPoint y: 278, distance: 34.0
click at [698, 278] on div "Janela de atendimento Grade de atendimento Capacidade Transportadoras Veículos …" at bounding box center [489, 229] width 978 height 459
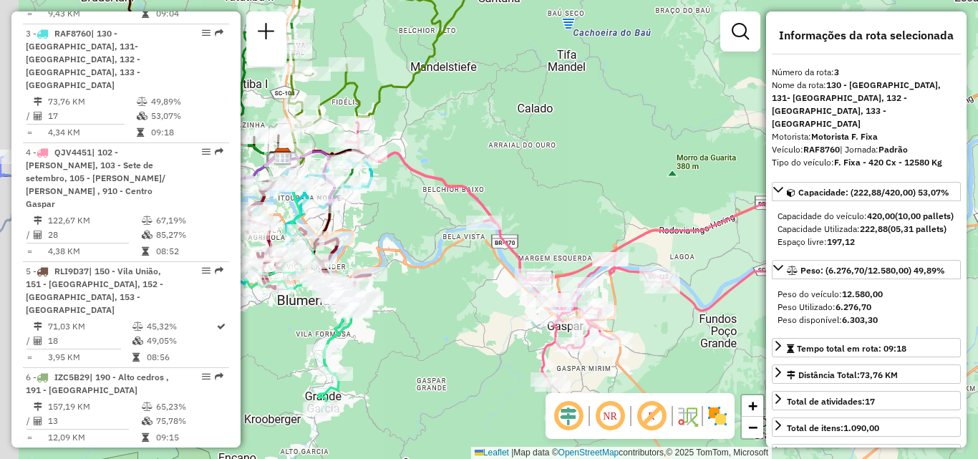
drag, startPoint x: 597, startPoint y: 155, endPoint x: 646, endPoint y: 193, distance: 62.7
click at [643, 192] on div "Janela de atendimento Grade de atendimento Capacidade Transportadoras Veículos …" at bounding box center [489, 229] width 978 height 459
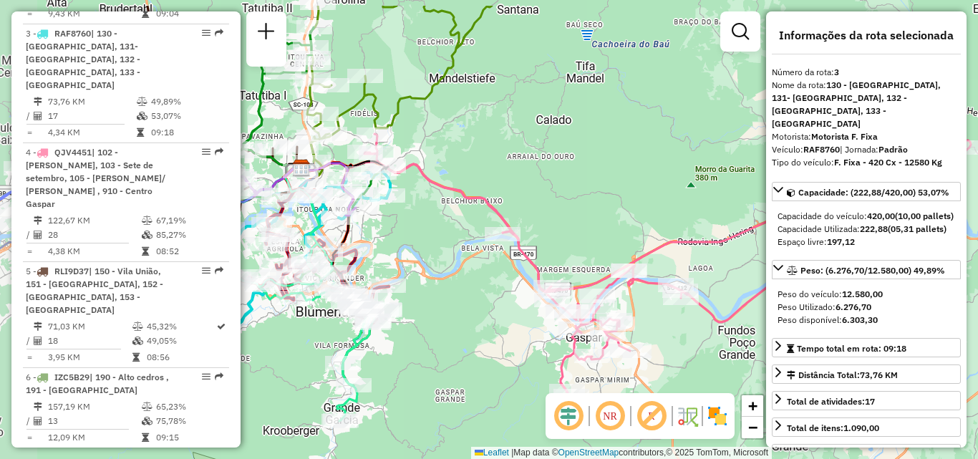
click at [623, 184] on div "Janela de atendimento Grade de atendimento Capacidade Transportadoras Veículos …" at bounding box center [489, 229] width 978 height 459
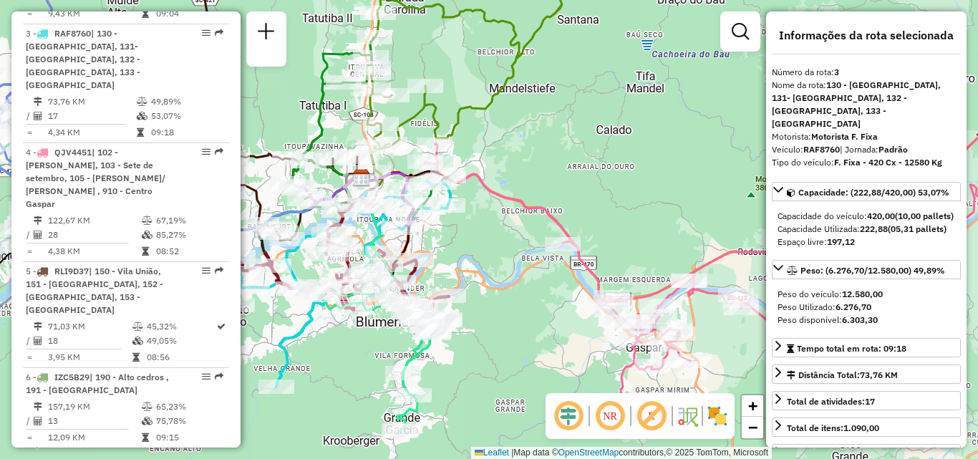
drag, startPoint x: 447, startPoint y: 172, endPoint x: 354, endPoint y: 155, distance: 95.3
click at [363, 157] on div "Janela de atendimento Grade de atendimento Capacidade Transportadoras Veículos …" at bounding box center [489, 229] width 978 height 459
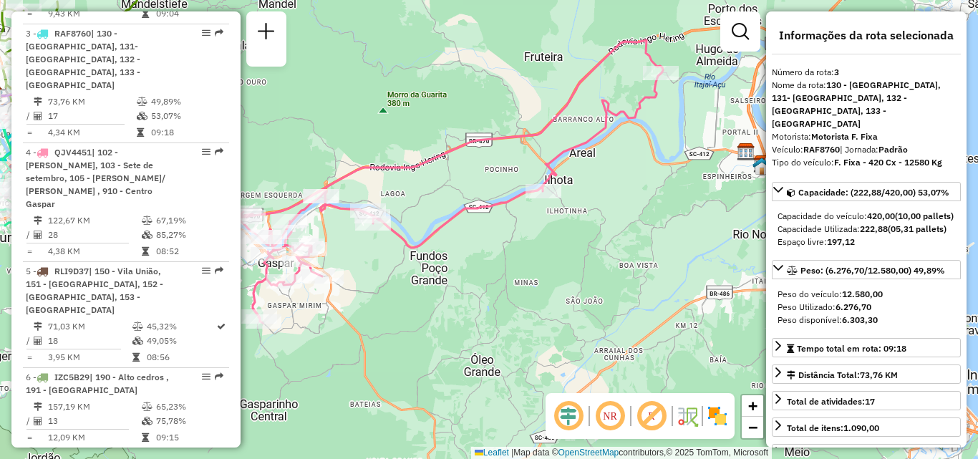
click at [554, 245] on div "Janela de atendimento Grade de atendimento Capacidade Transportadoras Veículos …" at bounding box center [489, 229] width 978 height 459
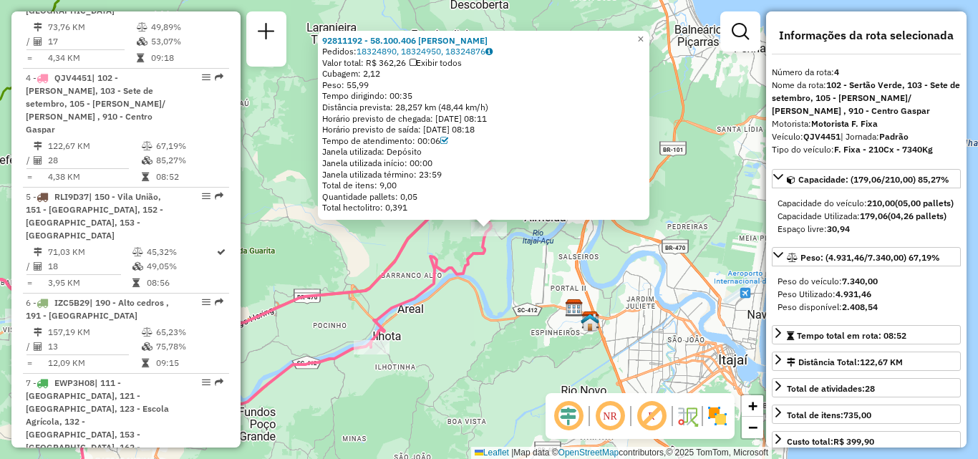
scroll to position [822, 0]
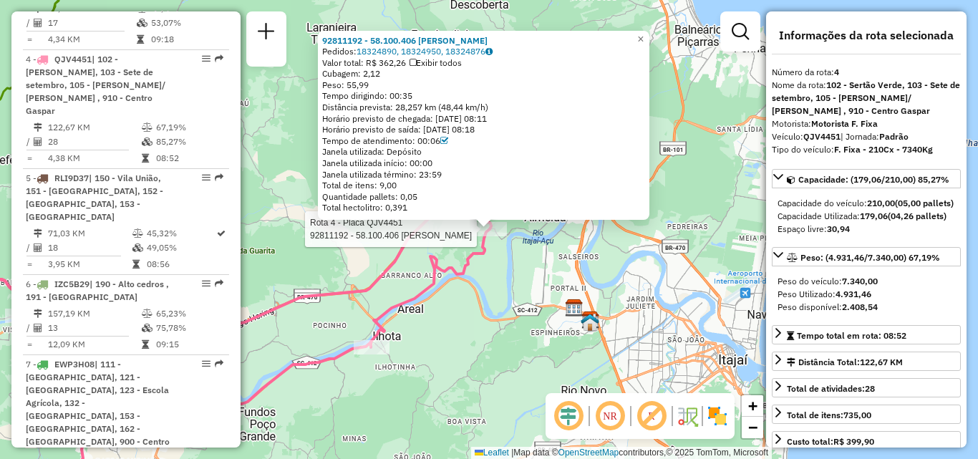
click at [547, 340] on div "Rota 4 - Placa QJV4451 92811192 - 58.100.406 [PERSON_NAME] 92811192 - 58.100.40…" at bounding box center [489, 229] width 978 height 459
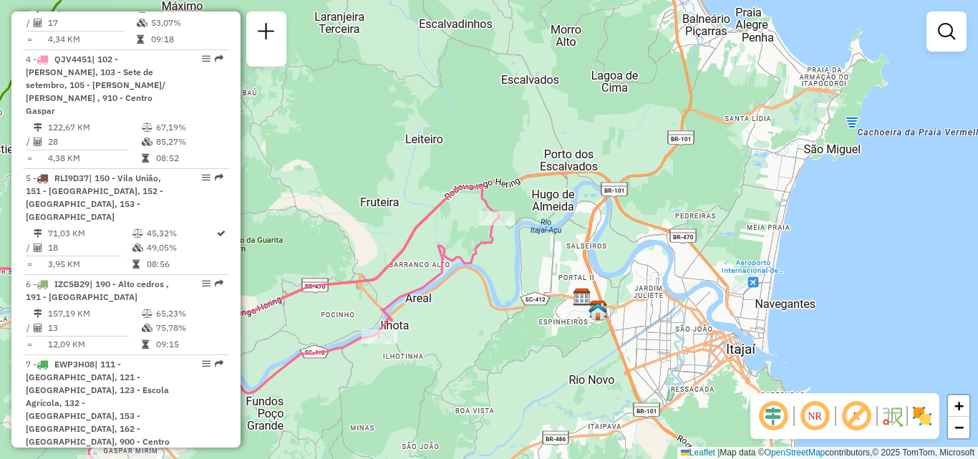
drag, startPoint x: 475, startPoint y: 378, endPoint x: 549, endPoint y: 302, distance: 105.8
click at [536, 317] on div "Janela de atendimento Grade de atendimento Capacidade Transportadoras Veículos …" at bounding box center [489, 229] width 978 height 459
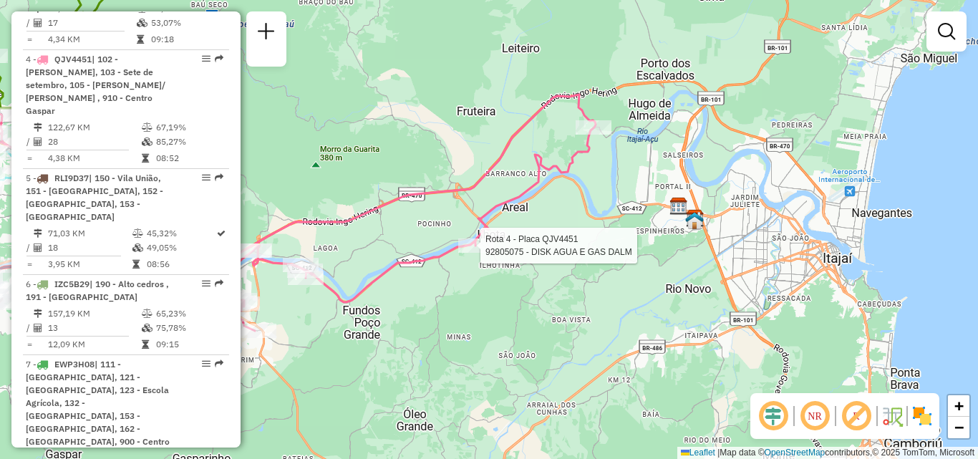
select select "**********"
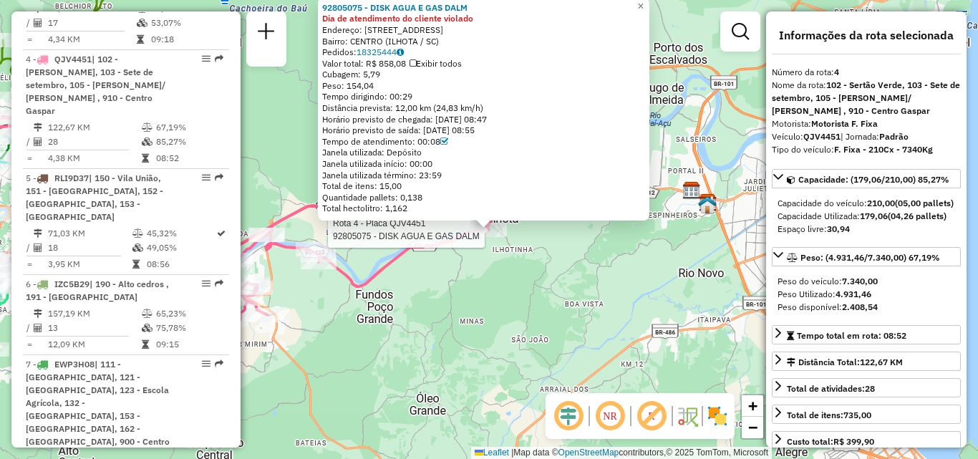
click at [452, 339] on div "Rota 4 - Placa QJV4451 92805075 - DISK AGUA E GAS DALM 92805075 - DISK AGUA E G…" at bounding box center [489, 229] width 978 height 459
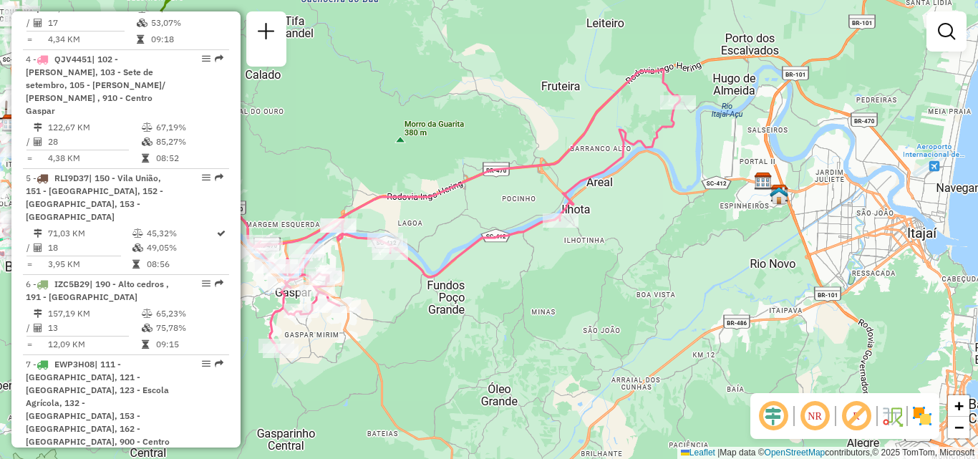
drag, startPoint x: 531, startPoint y: 330, endPoint x: 657, endPoint y: 316, distance: 126.7
click at [659, 314] on div "Janela de atendimento Grade de atendimento Capacidade Transportadoras Veículos …" at bounding box center [489, 229] width 978 height 459
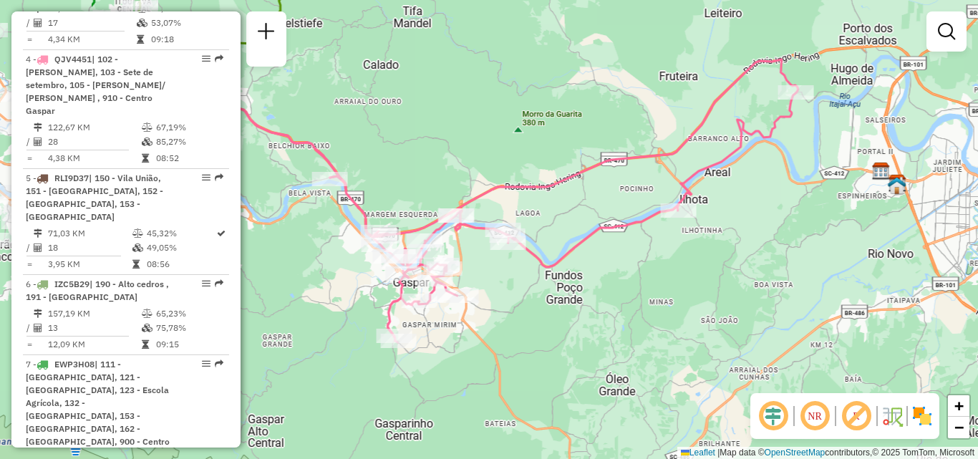
drag, startPoint x: 610, startPoint y: 336, endPoint x: 679, endPoint y: 336, distance: 68.7
click at [679, 336] on div "Janela de atendimento Grade de atendimento Capacidade Transportadoras Veículos …" at bounding box center [489, 229] width 978 height 459
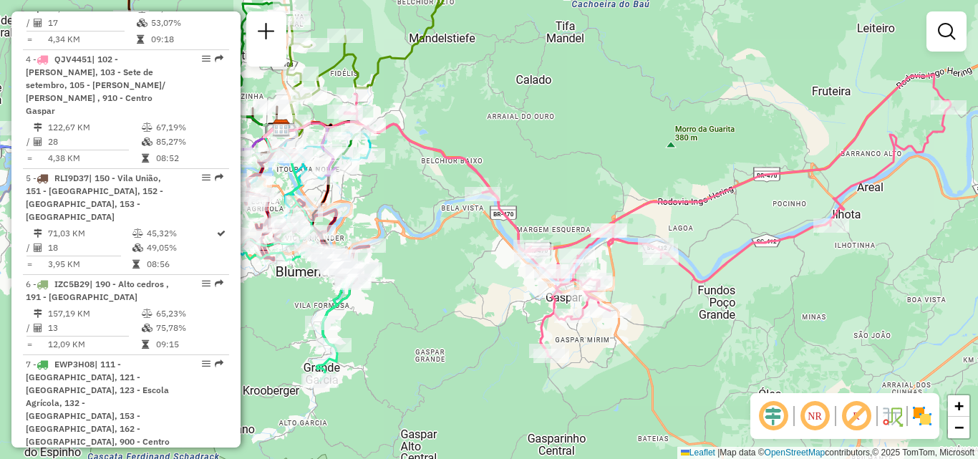
drag, startPoint x: 662, startPoint y: 348, endPoint x: 712, endPoint y: 355, distance: 50.6
click at [711, 355] on div "Janela de atendimento Grade de atendimento Capacidade Transportadoras Veículos …" at bounding box center [489, 229] width 978 height 459
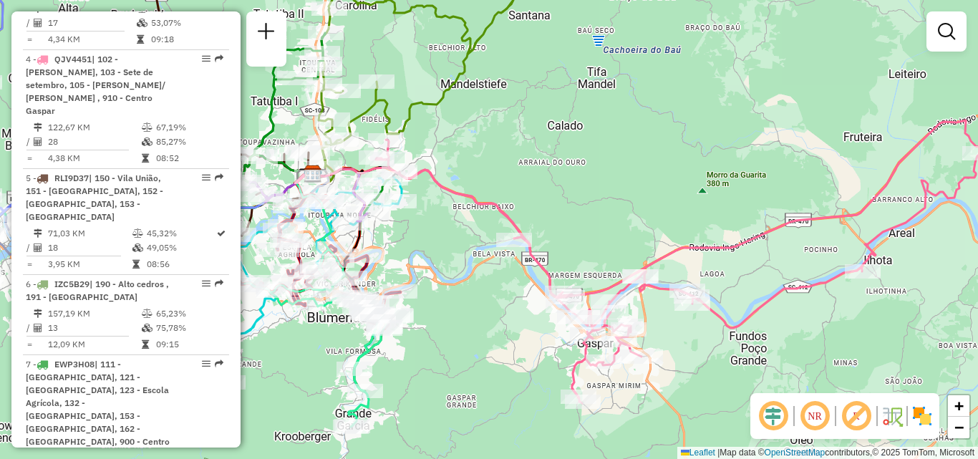
drag, startPoint x: 429, startPoint y: 281, endPoint x: 459, endPoint y: 326, distance: 53.8
click at [459, 326] on div "Janela de atendimento Grade de atendimento Capacidade Transportadoras Veículos …" at bounding box center [489, 229] width 978 height 459
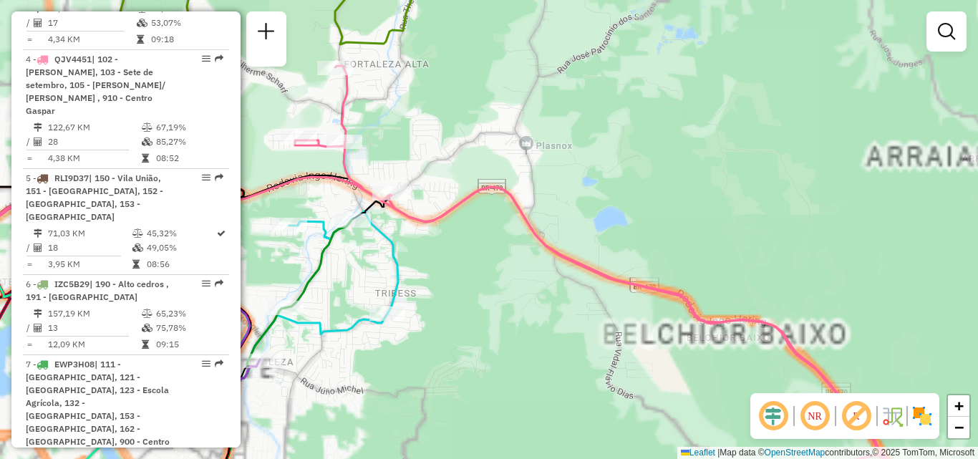
drag, startPoint x: 467, startPoint y: 220, endPoint x: 590, endPoint y: 226, distance: 123.2
click at [585, 224] on div "Janela de atendimento Grade de atendimento Capacidade Transportadoras Veículos …" at bounding box center [489, 229] width 978 height 459
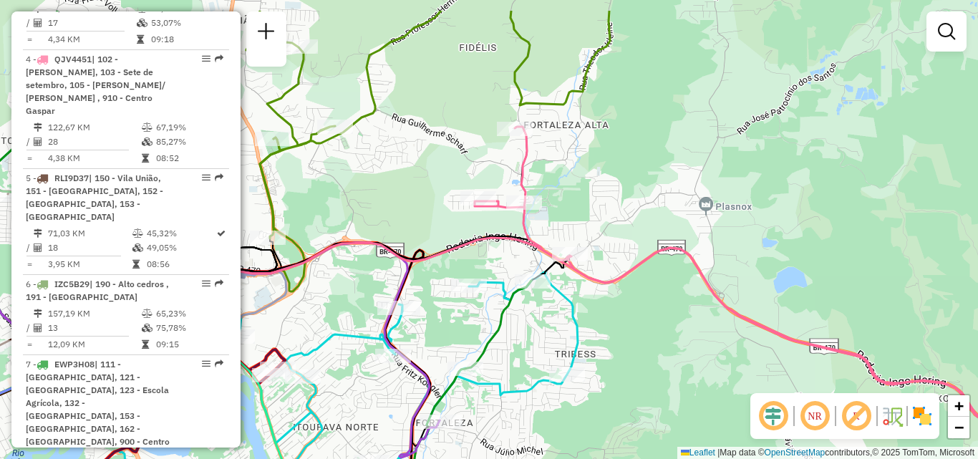
drag, startPoint x: 610, startPoint y: 288, endPoint x: 615, endPoint y: 296, distance: 8.7
click at [615, 296] on div "Janela de atendimento Grade de atendimento Capacidade Transportadoras Veículos …" at bounding box center [489, 229] width 978 height 459
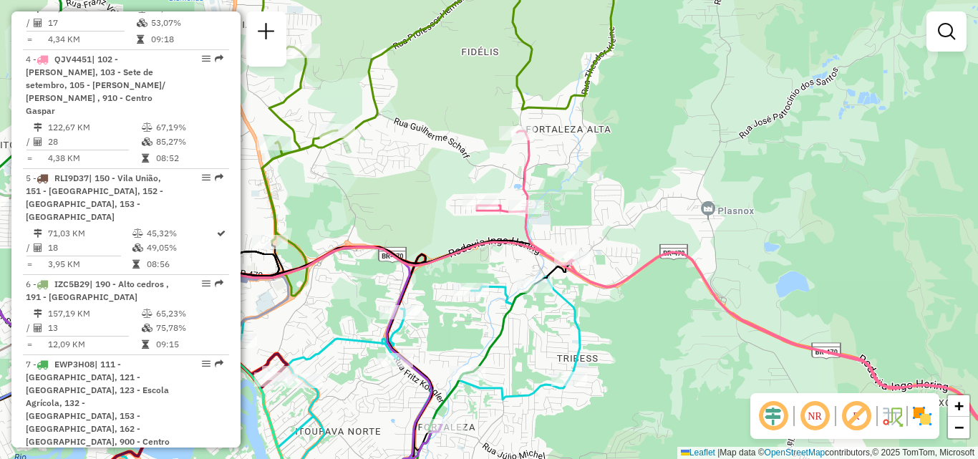
drag, startPoint x: 614, startPoint y: 305, endPoint x: 527, endPoint y: 257, distance: 99.6
click at [541, 263] on div "Janela de atendimento Grade de atendimento Capacidade Transportadoras Veículos …" at bounding box center [489, 229] width 978 height 459
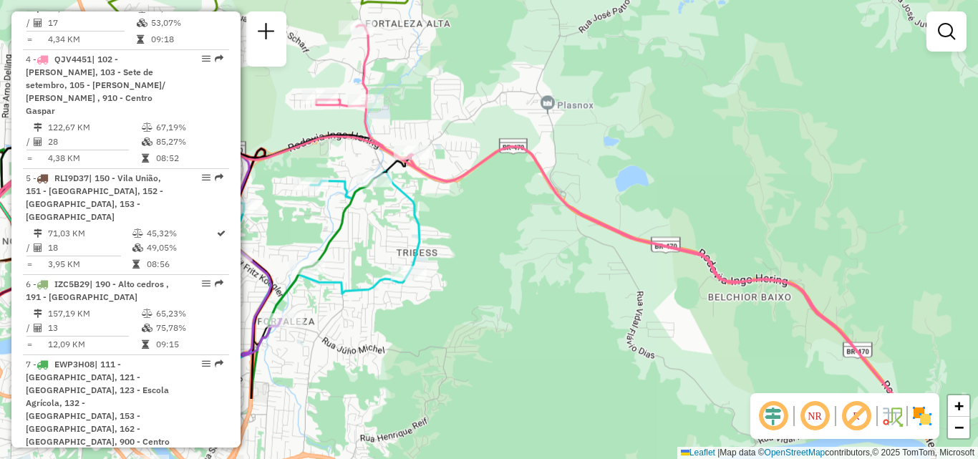
drag, startPoint x: 497, startPoint y: 276, endPoint x: 482, endPoint y: 276, distance: 15.0
click at [483, 276] on div "Janela de atendimento Grade de atendimento Capacidade Transportadoras Veículos …" at bounding box center [489, 229] width 978 height 459
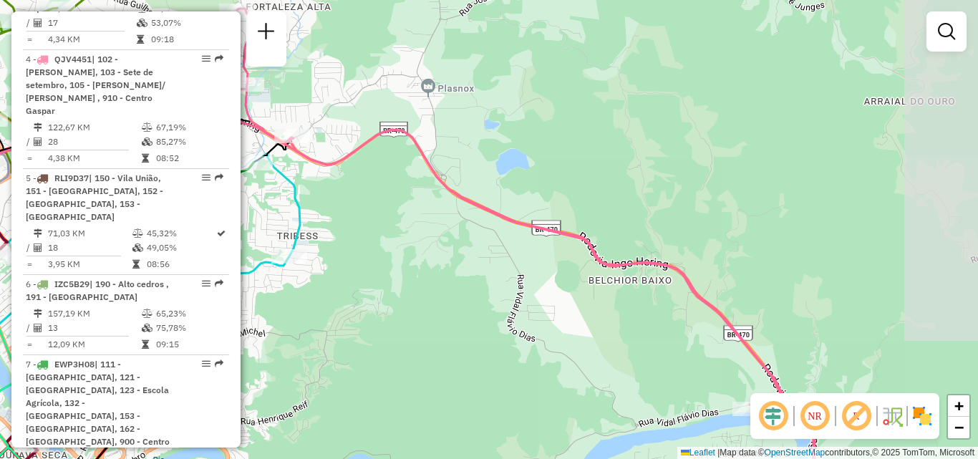
drag, startPoint x: 490, startPoint y: 281, endPoint x: 636, endPoint y: 344, distance: 158.7
click at [633, 343] on div "Janela de atendimento Grade de atendimento Capacidade Transportadoras Veículos …" at bounding box center [489, 229] width 978 height 459
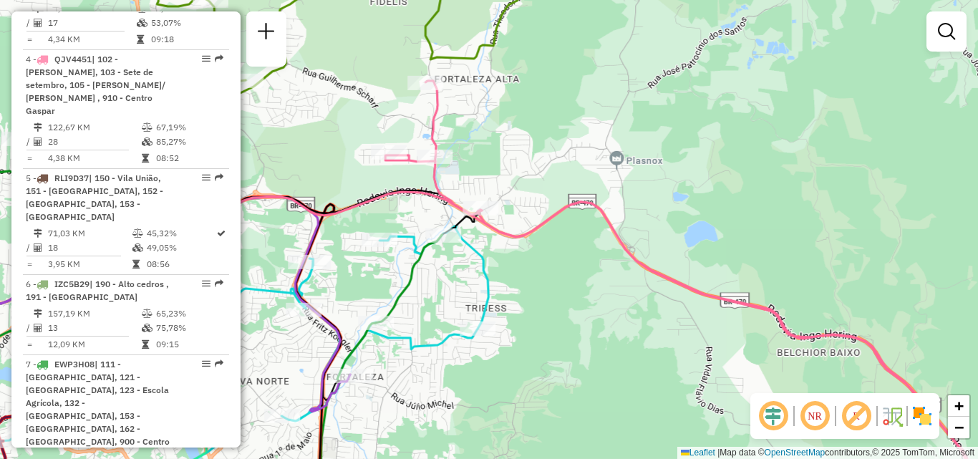
drag, startPoint x: 595, startPoint y: 316, endPoint x: 713, endPoint y: 345, distance: 121.7
click at [713, 347] on div "Janela de atendimento Grade de atendimento Capacidade Transportadoras Veículos …" at bounding box center [489, 229] width 978 height 459
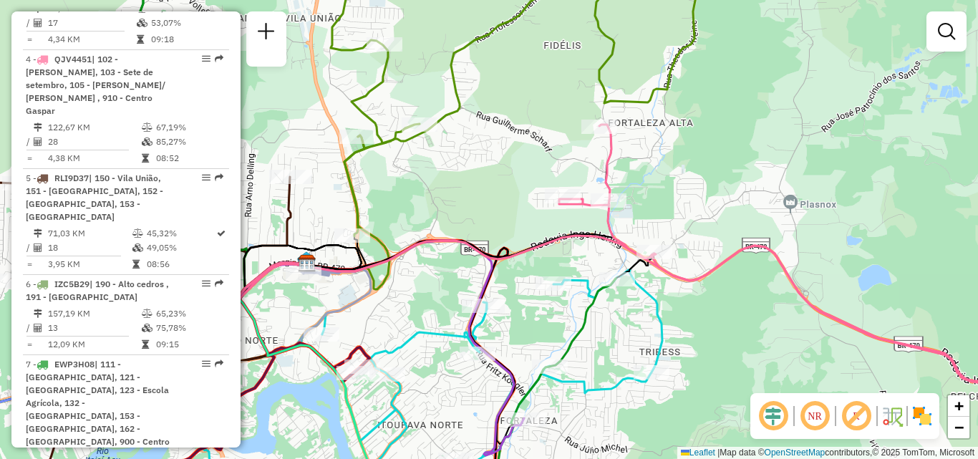
drag, startPoint x: 521, startPoint y: 240, endPoint x: 602, endPoint y: 279, distance: 89.9
click at [603, 279] on div "Janela de atendimento Grade de atendimento Capacidade Transportadoras Veículos …" at bounding box center [489, 229] width 978 height 459
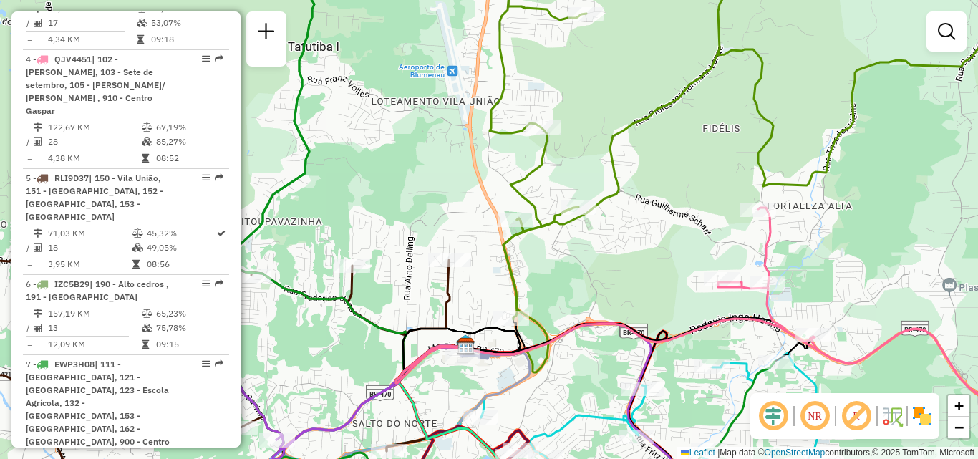
drag, startPoint x: 536, startPoint y: 250, endPoint x: 593, endPoint y: 279, distance: 64.3
click at [591, 281] on div "Janela de atendimento Grade de atendimento Capacidade Transportadoras Veículos …" at bounding box center [489, 229] width 978 height 459
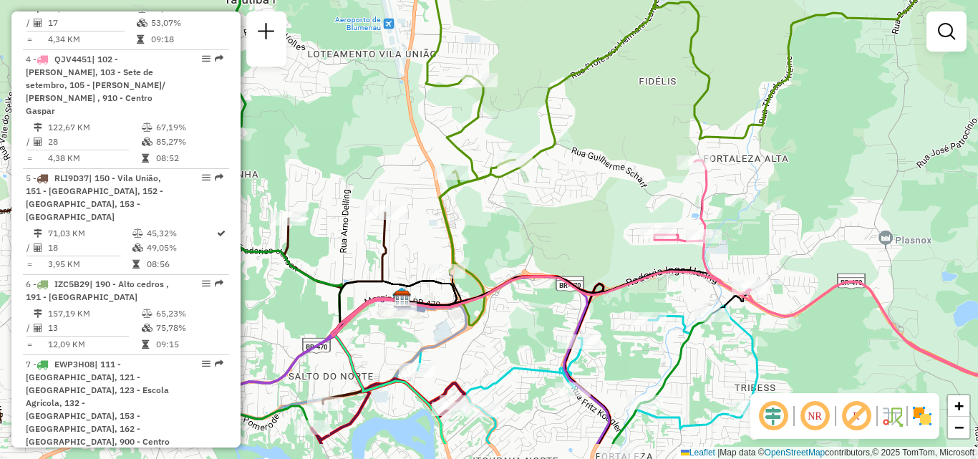
drag, startPoint x: 610, startPoint y: 268, endPoint x: 492, endPoint y: 190, distance: 140.5
click at [517, 206] on div "Janela de atendimento Grade de atendimento Capacidade Transportadoras Veículos …" at bounding box center [489, 229] width 978 height 459
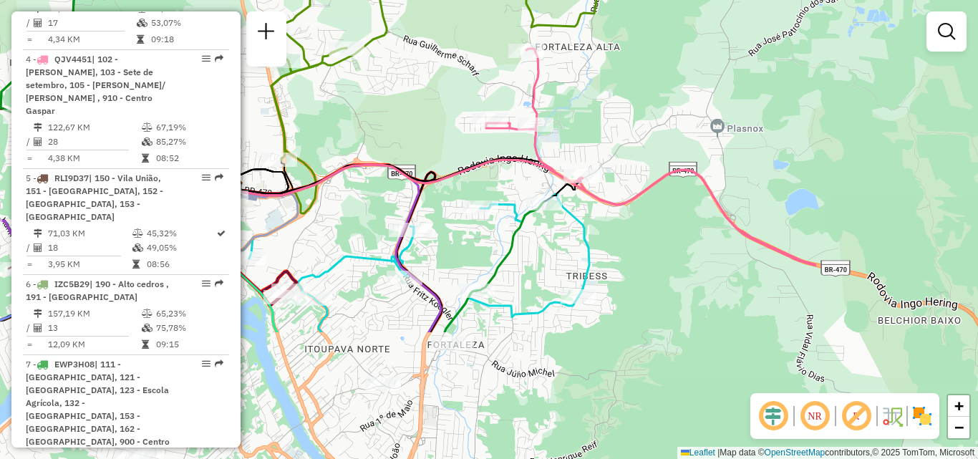
drag, startPoint x: 644, startPoint y: 273, endPoint x: 407, endPoint y: 169, distance: 258.9
click at [448, 190] on div "Janela de atendimento Grade de atendimento Capacidade Transportadoras Veículos …" at bounding box center [489, 229] width 978 height 459
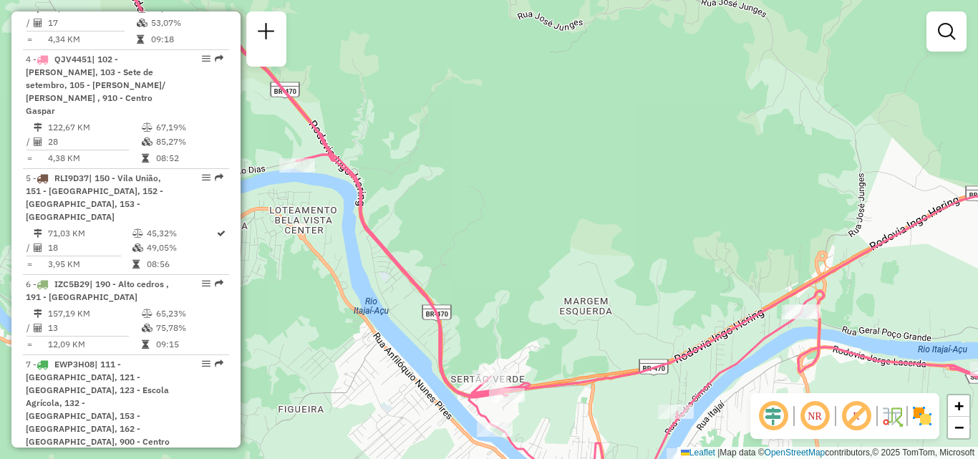
drag, startPoint x: 515, startPoint y: 211, endPoint x: 590, endPoint y: 211, distance: 75.1
click at [560, 211] on div "Janela de atendimento Grade de atendimento Capacidade Transportadoras Veículos …" at bounding box center [489, 229] width 978 height 459
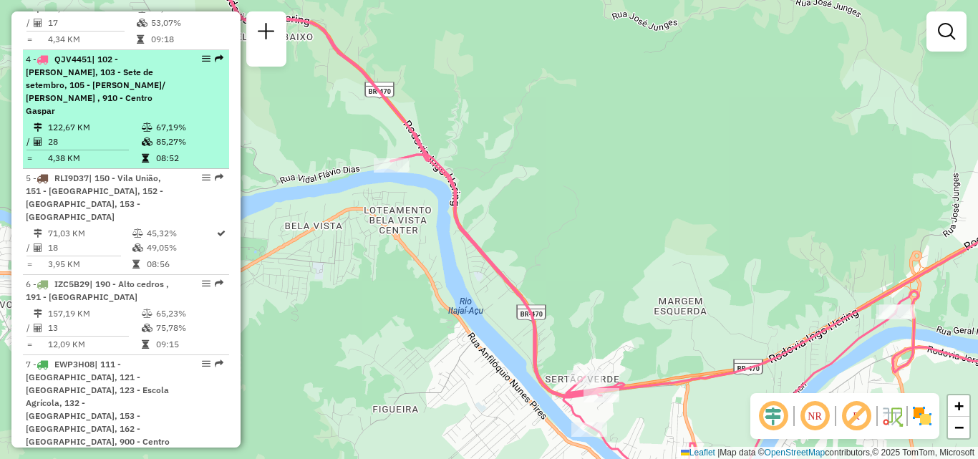
click at [100, 62] on div "4 - QJV4451 | 102 - [PERSON_NAME], 103 - Sete de setembro, 105 - [PERSON_NAME]/…" at bounding box center [102, 85] width 152 height 64
select select "**********"
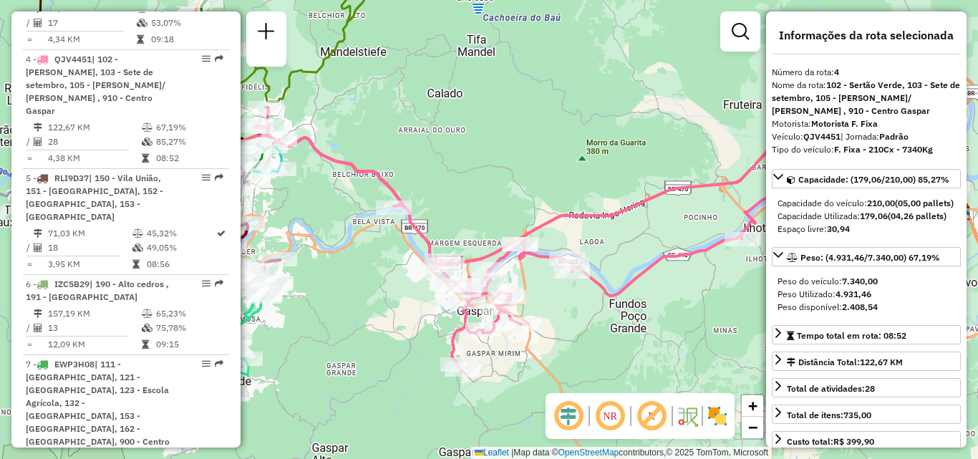
drag, startPoint x: 487, startPoint y: 190, endPoint x: 568, endPoint y: 191, distance: 80.9
click at [559, 191] on div "Janela de atendimento Grade de atendimento Capacidade Transportadoras Veículos …" at bounding box center [489, 229] width 978 height 459
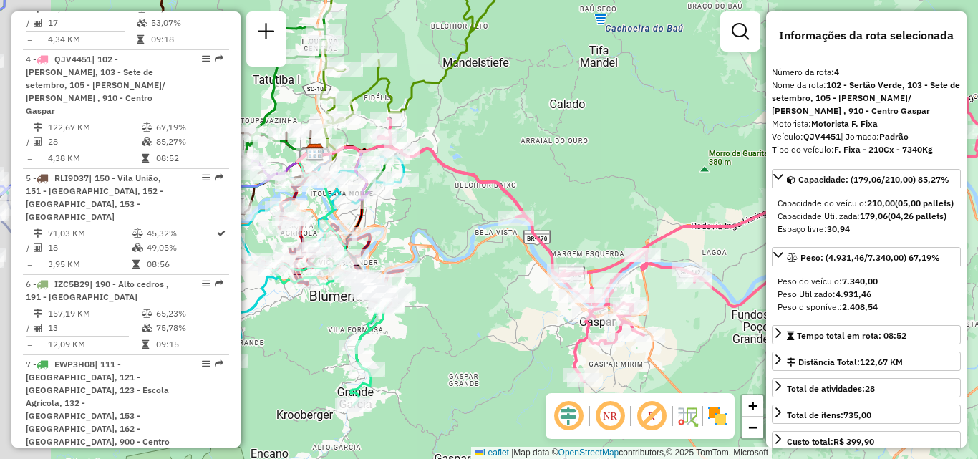
drag, startPoint x: 514, startPoint y: 183, endPoint x: 565, endPoint y: 193, distance: 52.5
click at [565, 193] on div "Janela de atendimento Grade de atendimento Capacidade Transportadoras Veículos …" at bounding box center [489, 229] width 978 height 459
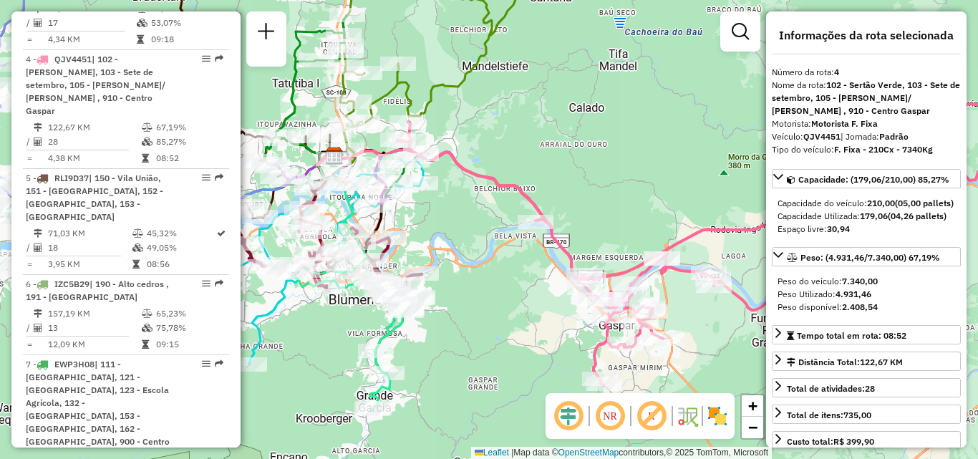
drag, startPoint x: 506, startPoint y: 147, endPoint x: 532, endPoint y: 150, distance: 26.7
click at [530, 150] on div "Rota 4 - Placa QJV4451 92802359 - POSTO FORTALEZA LTDA Janela de atendimento Gr…" at bounding box center [489, 229] width 978 height 459
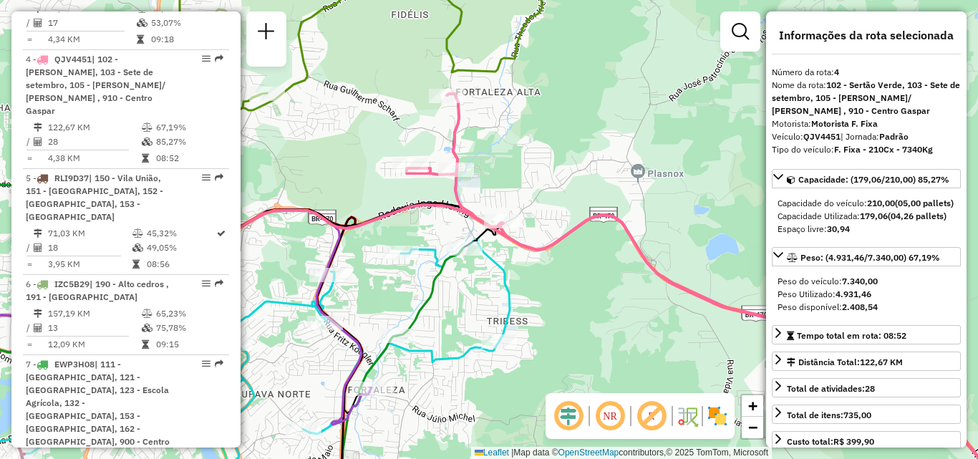
drag, startPoint x: 534, startPoint y: 165, endPoint x: 573, endPoint y: 165, distance: 39.4
click at [567, 165] on div "Janela de atendimento Grade de atendimento Capacidade Transportadoras Veículos …" at bounding box center [489, 229] width 978 height 459
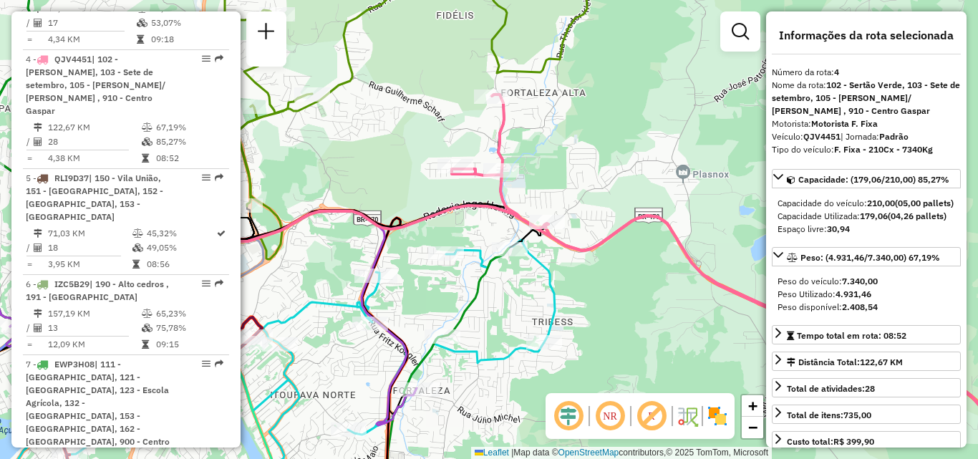
click at [588, 177] on div "Janela de atendimento Grade de atendimento Capacidade Transportadoras Veículos …" at bounding box center [489, 229] width 978 height 459
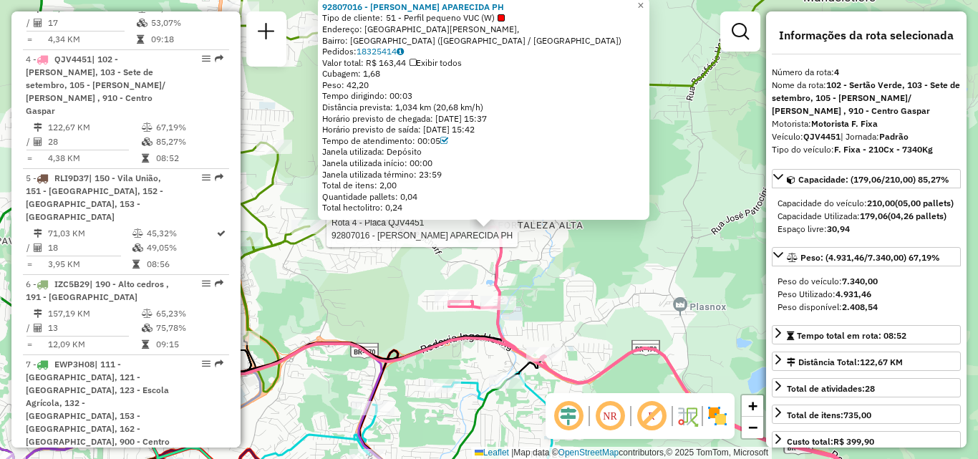
click at [608, 276] on div "Rota 4 - Placa QJV4451 92807016 - [PERSON_NAME] APARECIDA PH 92807016 - LUCIANE…" at bounding box center [489, 229] width 978 height 459
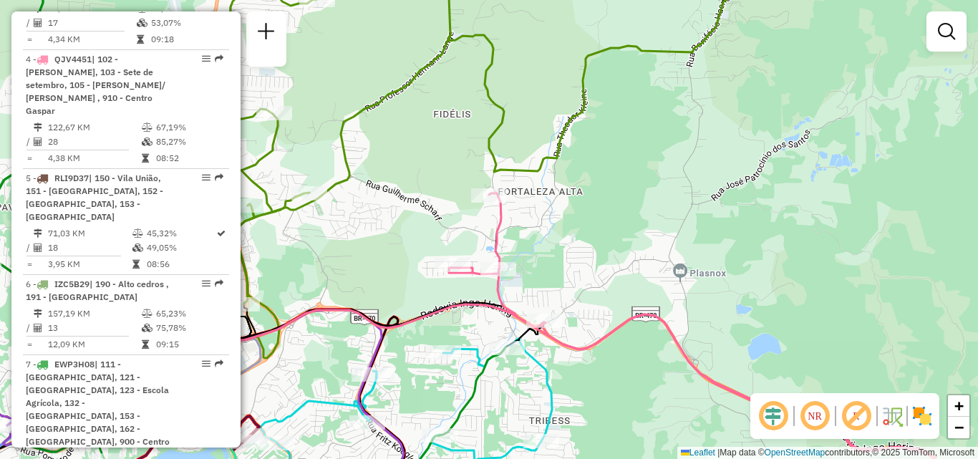
drag, startPoint x: 573, startPoint y: 276, endPoint x: 542, endPoint y: 265, distance: 32.6
click at [573, 266] on div "Janela de atendimento Grade de atendimento Capacidade Transportadoras Veículos …" at bounding box center [489, 229] width 978 height 459
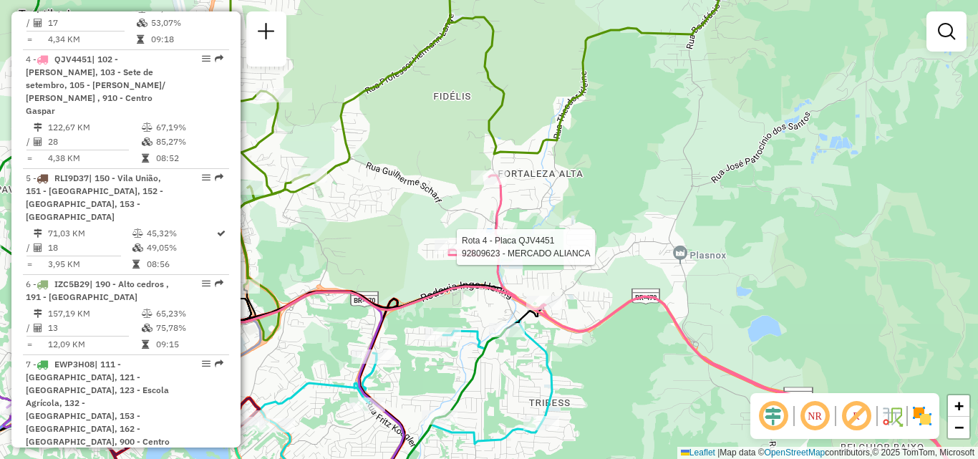
select select "**********"
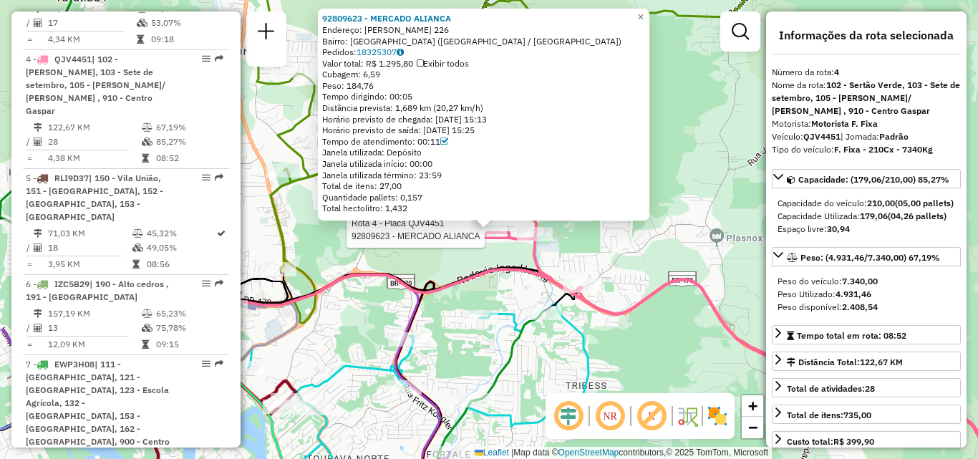
click at [662, 253] on div "Rota 4 - Placa QJV4451 92809623 - MERCADO ALIANCA 92809623 - MERCADO ALIANCA En…" at bounding box center [489, 229] width 978 height 459
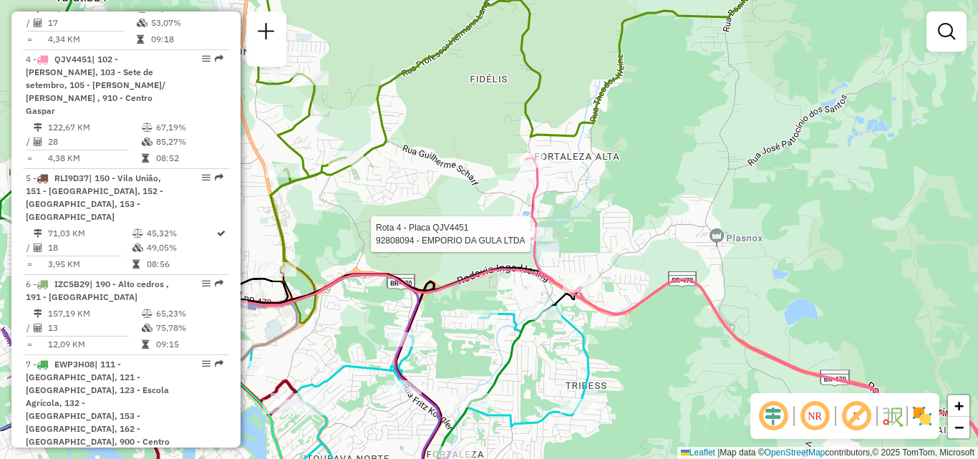
select select "**********"
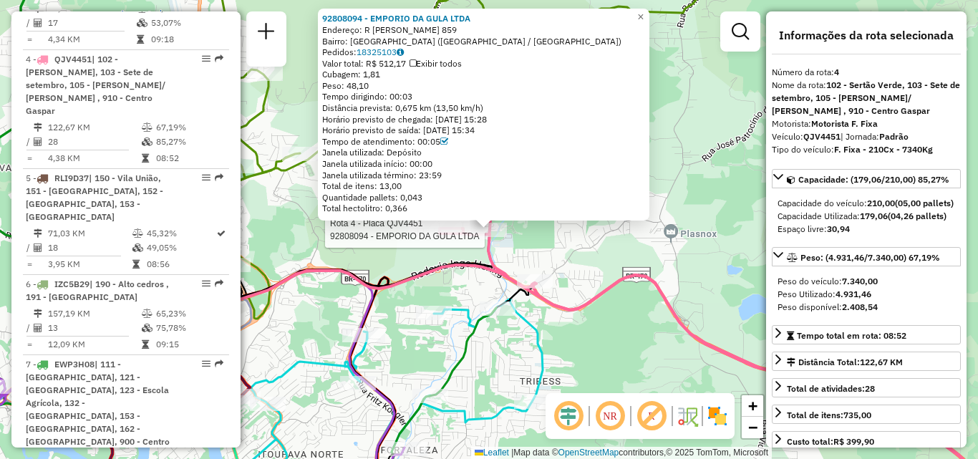
click at [595, 306] on icon at bounding box center [720, 329] width 562 height 351
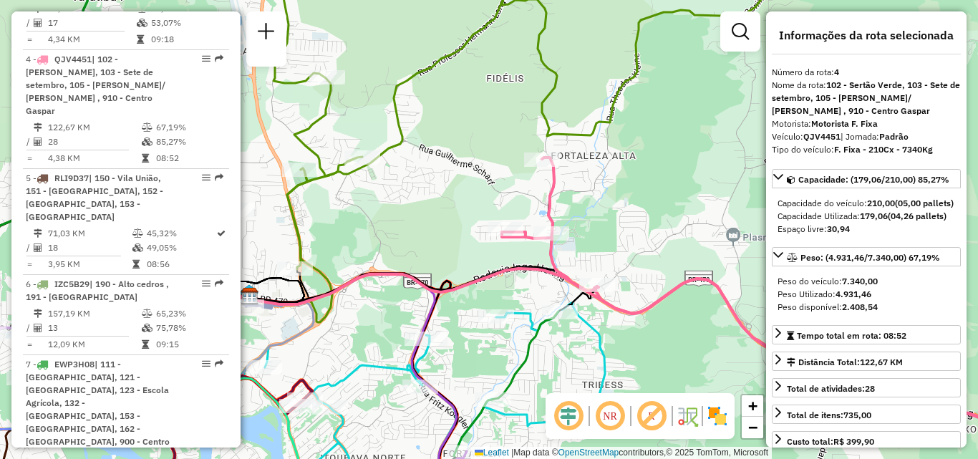
drag, startPoint x: 604, startPoint y: 341, endPoint x: 623, endPoint y: 344, distance: 18.7
click at [623, 344] on div "Janela de atendimento Grade de atendimento Capacidade Transportadoras Veículos …" at bounding box center [489, 229] width 978 height 459
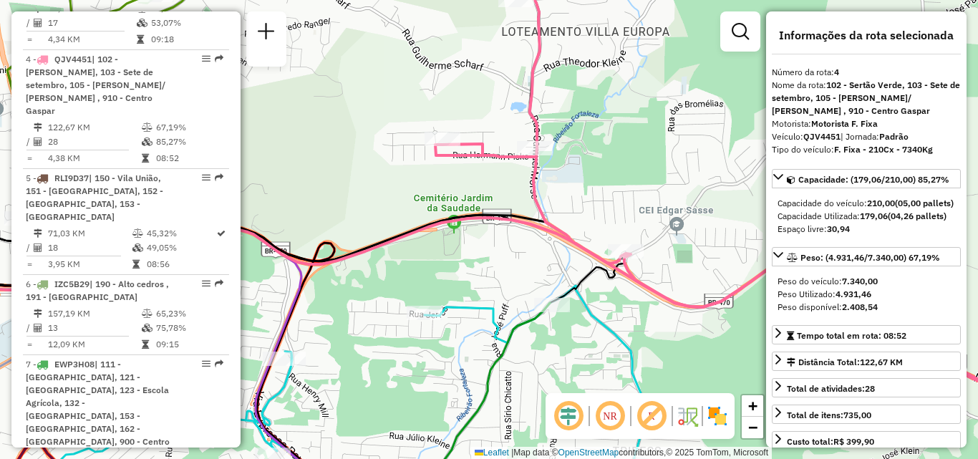
drag, startPoint x: 422, startPoint y: 293, endPoint x: 468, endPoint y: 298, distance: 46.9
click at [467, 298] on div "Janela de atendimento Grade de atendimento Capacidade Transportadoras Veículos …" at bounding box center [489, 229] width 978 height 459
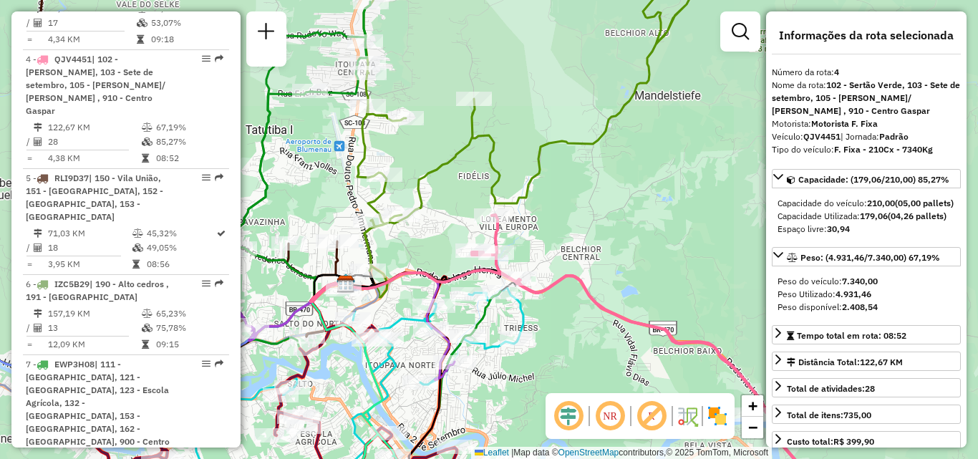
drag, startPoint x: 437, startPoint y: 257, endPoint x: 536, endPoint y: 292, distance: 105.5
click at [536, 292] on div "Janela de atendimento Grade de atendimento Capacidade Transportadoras Veículos …" at bounding box center [489, 229] width 978 height 459
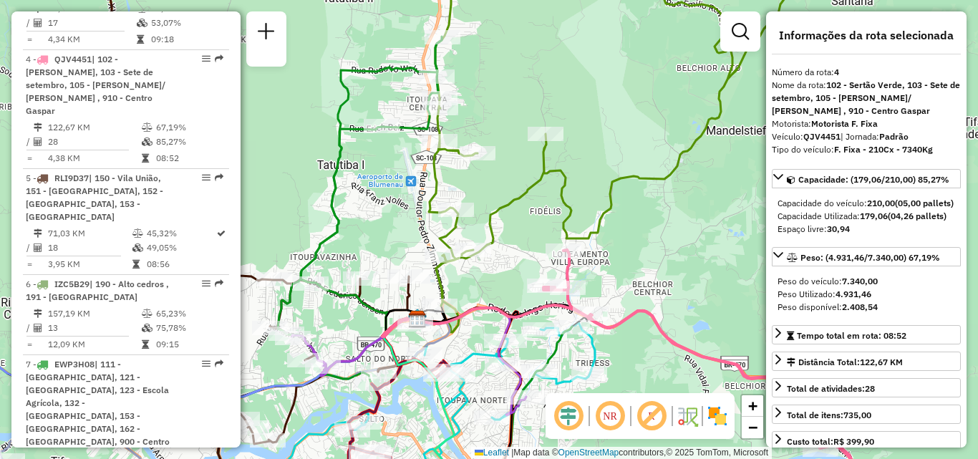
drag, startPoint x: 508, startPoint y: 294, endPoint x: 488, endPoint y: 291, distance: 20.2
click at [488, 291] on div "Janela de atendimento Grade de atendimento Capacidade Transportadoras Veículos …" at bounding box center [489, 229] width 978 height 459
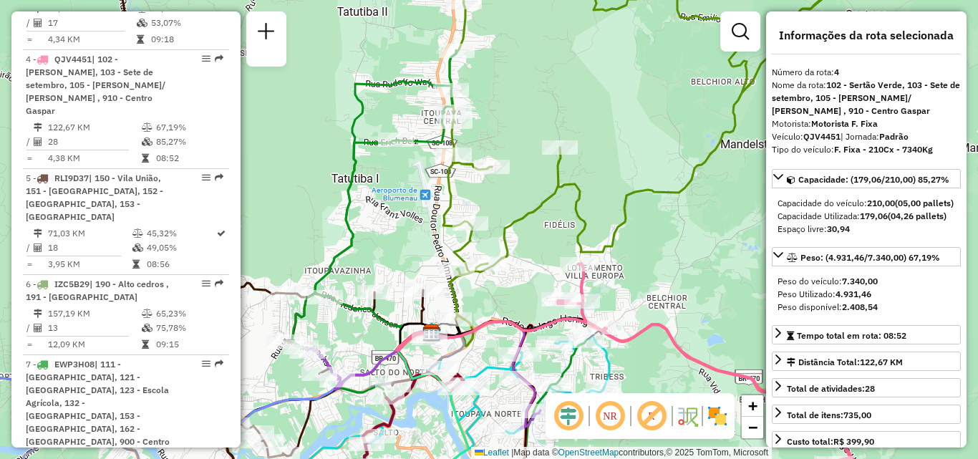
drag, startPoint x: 494, startPoint y: 299, endPoint x: 518, endPoint y: 323, distance: 33.9
click at [519, 326] on div "Janela de atendimento Grade de atendimento Capacidade Transportadoras Veículos …" at bounding box center [489, 229] width 978 height 459
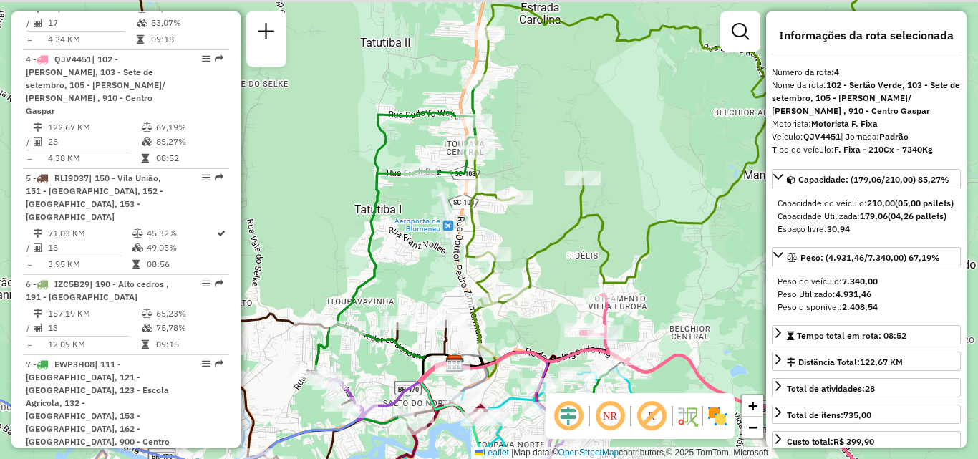
drag, startPoint x: 538, startPoint y: 263, endPoint x: 555, endPoint y: 282, distance: 25.4
click at [554, 281] on icon at bounding box center [669, 158] width 407 height 384
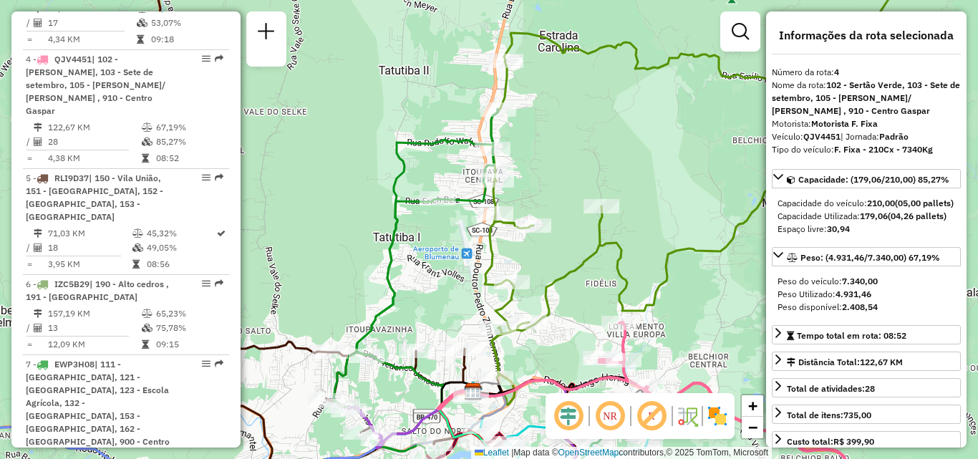
drag, startPoint x: 581, startPoint y: 253, endPoint x: 593, endPoint y: 330, distance: 78.2
click at [593, 330] on icon at bounding box center [694, 169] width 419 height 417
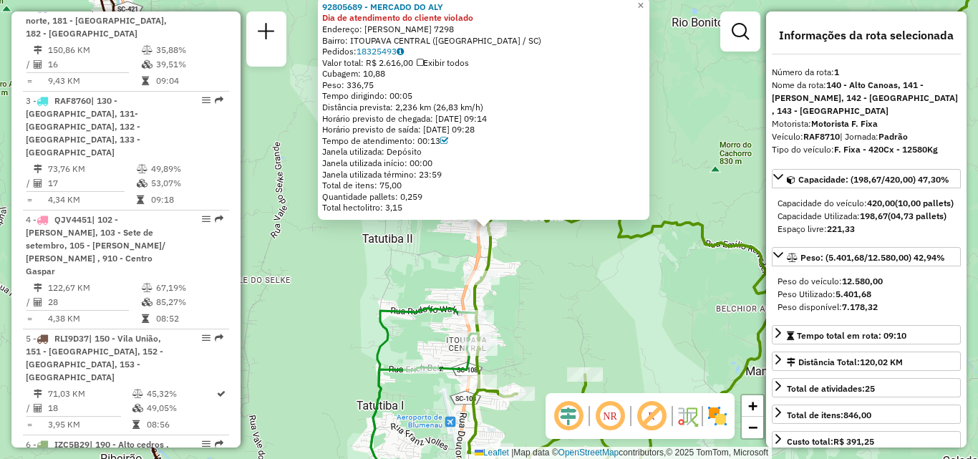
scroll to position [556, 0]
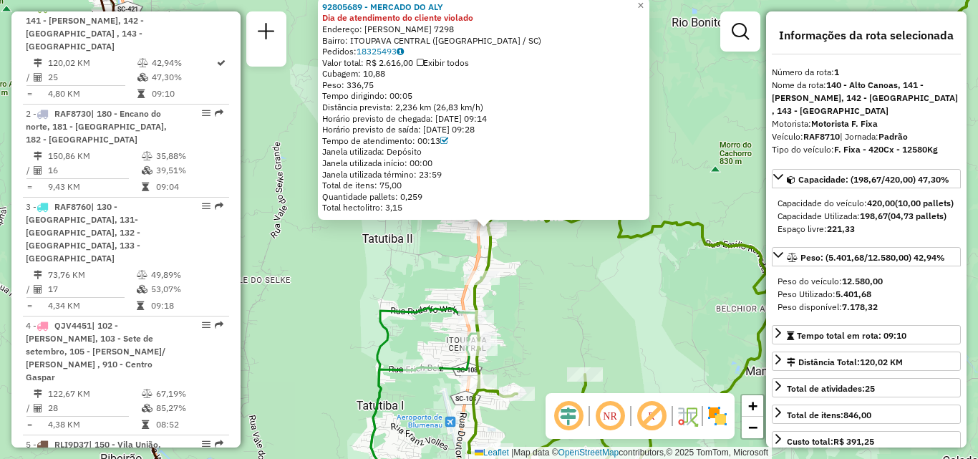
click at [570, 281] on div "92805689 - MERCADO DO ALY Dia de atendimento do cliente violado Endereço: [PERS…" at bounding box center [489, 229] width 978 height 459
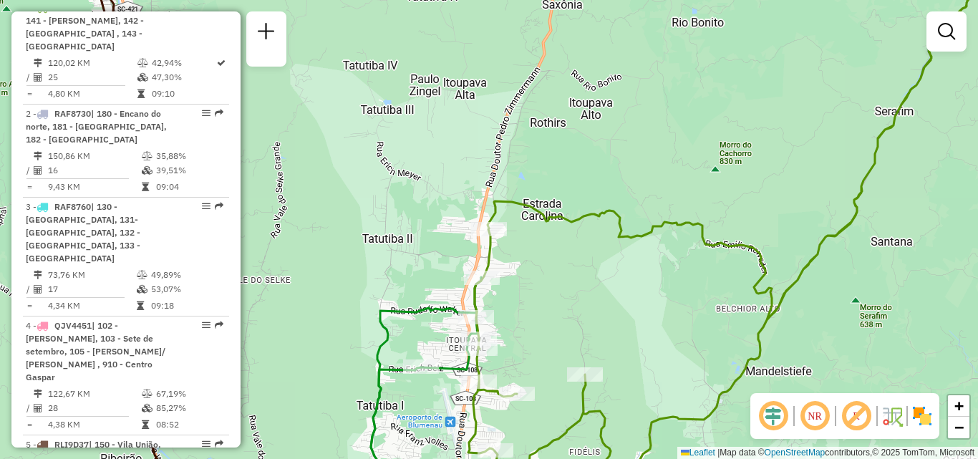
drag, startPoint x: 564, startPoint y: 297, endPoint x: 563, endPoint y: 243, distance: 54.4
click at [563, 245] on div "Janela de atendimento Grade de atendimento Capacidade Transportadoras Veículos …" at bounding box center [489, 229] width 978 height 459
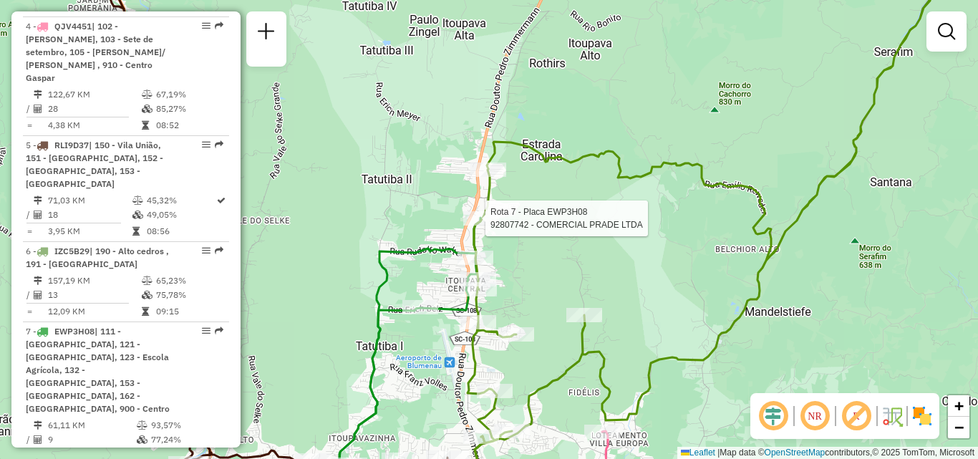
select select "**********"
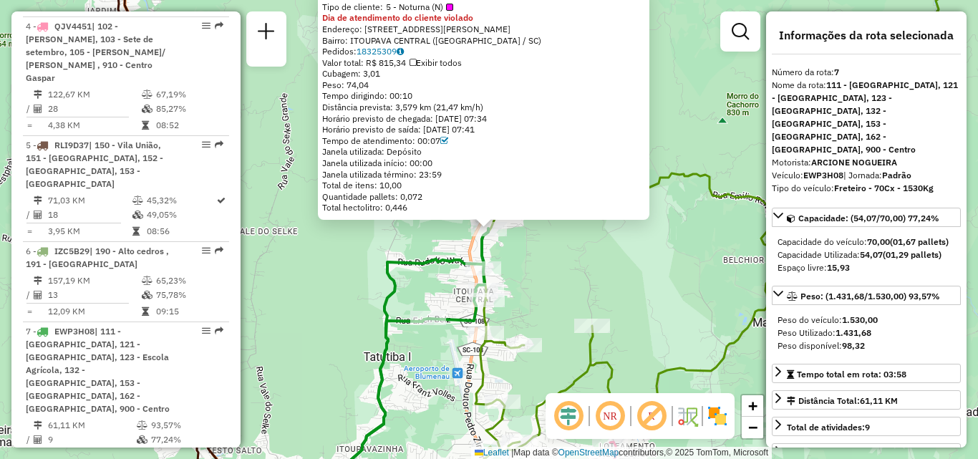
scroll to position [1101, 0]
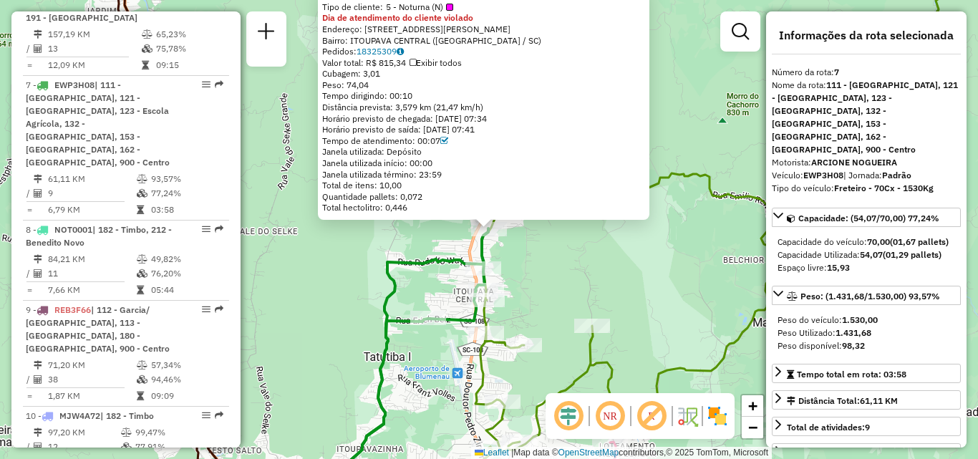
click at [412, 291] on div "92807742 - COMERCIAL PRADE LTDA Tipo de cliente: 5 - Noturna (N) Dia de atendim…" at bounding box center [489, 229] width 978 height 459
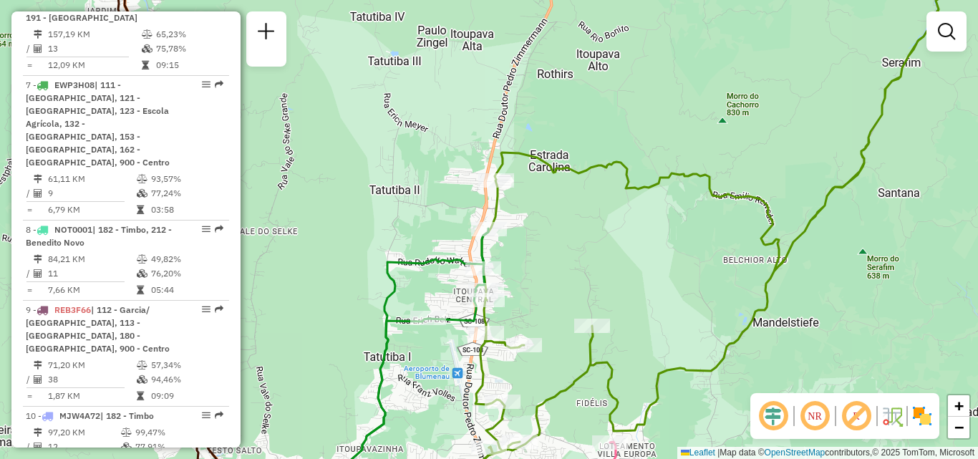
drag, startPoint x: 655, startPoint y: 291, endPoint x: 638, endPoint y: 243, distance: 50.7
click at [638, 245] on div "Janela de atendimento Grade de atendimento Capacidade Transportadoras Veículos …" at bounding box center [489, 229] width 978 height 459
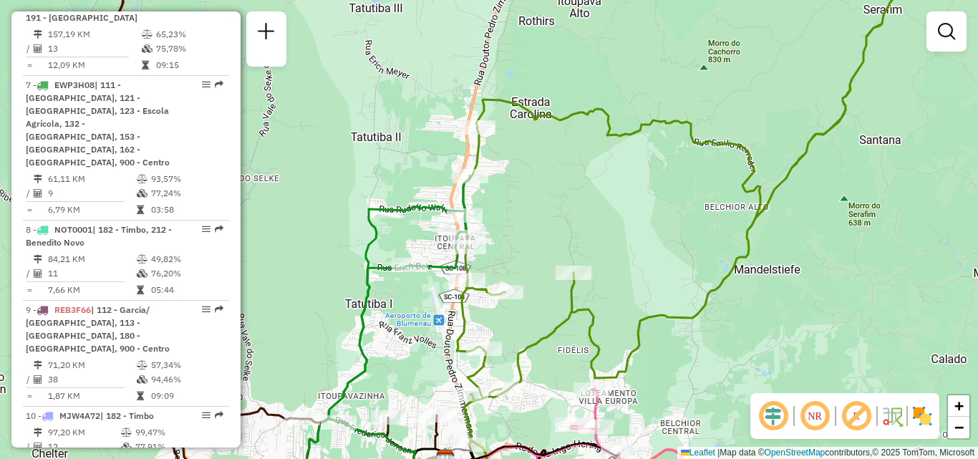
drag, startPoint x: 552, startPoint y: 255, endPoint x: 555, endPoint y: 230, distance: 25.3
click at [555, 231] on div "Janela de atendimento Grade de atendimento Capacidade Transportadoras Veículos …" at bounding box center [489, 229] width 978 height 459
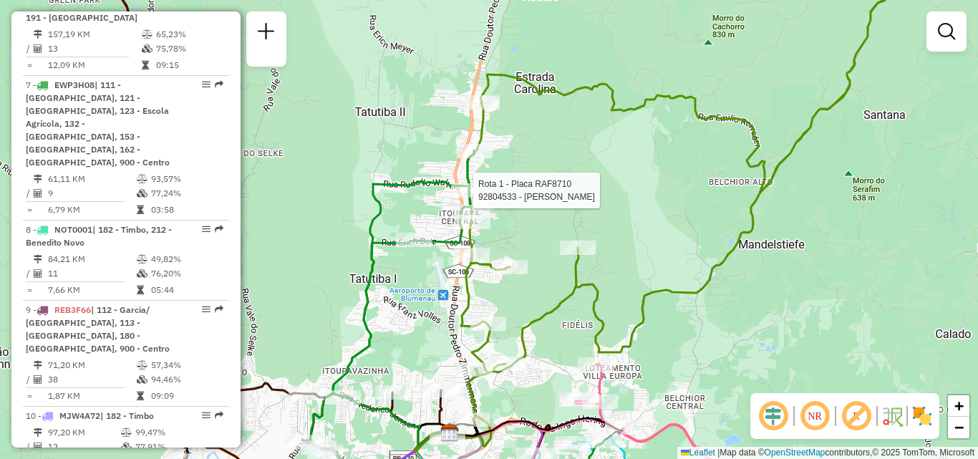
select select "**********"
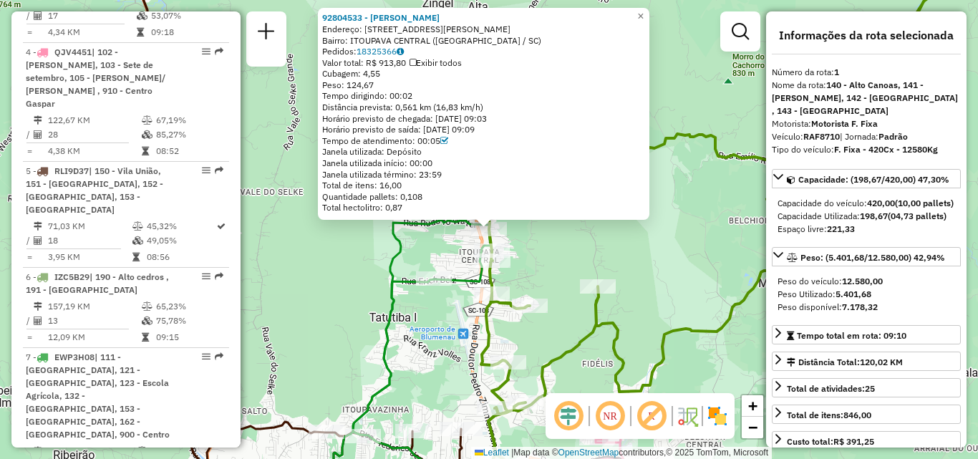
scroll to position [556, 0]
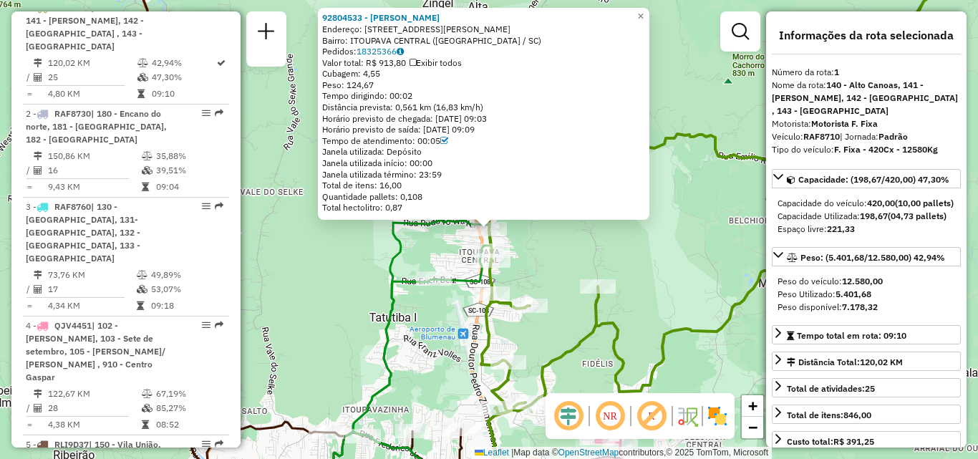
click at [409, 313] on div "92804533 - [PERSON_NAME]: R [PERSON_NAME] 4744 Bairro: ITOUPAVA CENTRAL ([GEOGR…" at bounding box center [489, 229] width 978 height 459
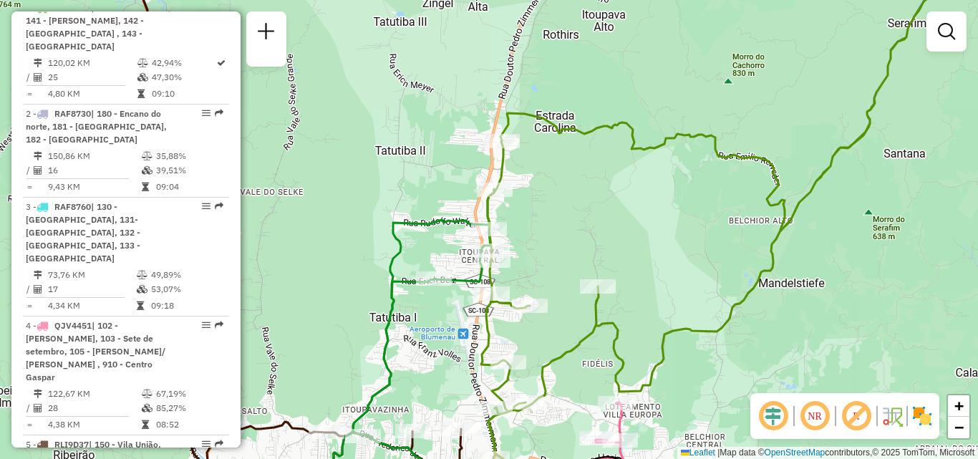
drag, startPoint x: 641, startPoint y: 308, endPoint x: 641, endPoint y: 281, distance: 27.2
click at [641, 286] on div "Janela de atendimento Grade de atendimento Capacidade Transportadoras Veículos …" at bounding box center [489, 229] width 978 height 459
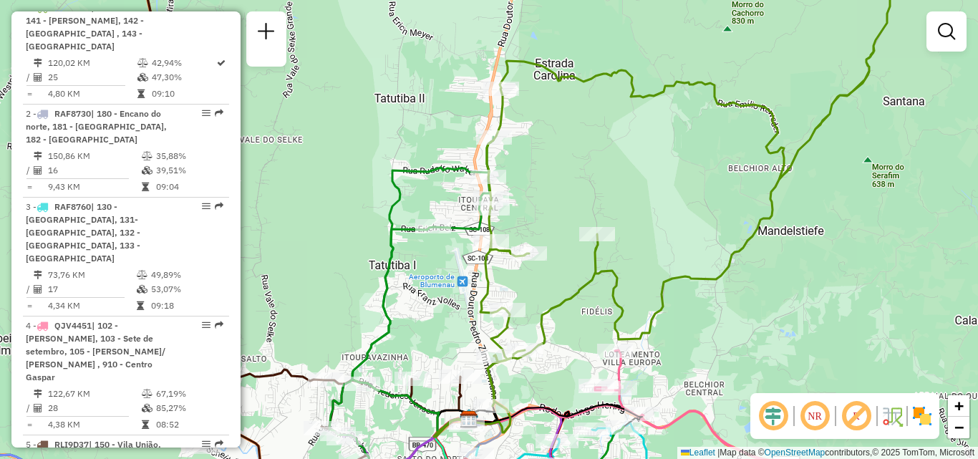
drag, startPoint x: 616, startPoint y: 296, endPoint x: 618, endPoint y: 267, distance: 28.7
click at [617, 271] on icon at bounding box center [707, 169] width 454 height 473
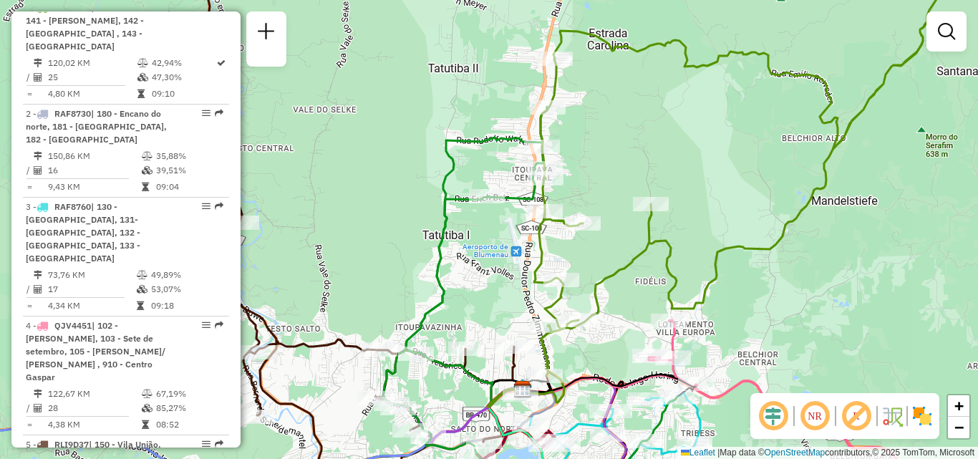
drag, startPoint x: 641, startPoint y: 277, endPoint x: 685, endPoint y: 280, distance: 44.5
click at [685, 280] on icon at bounding box center [743, 166] width 419 height 417
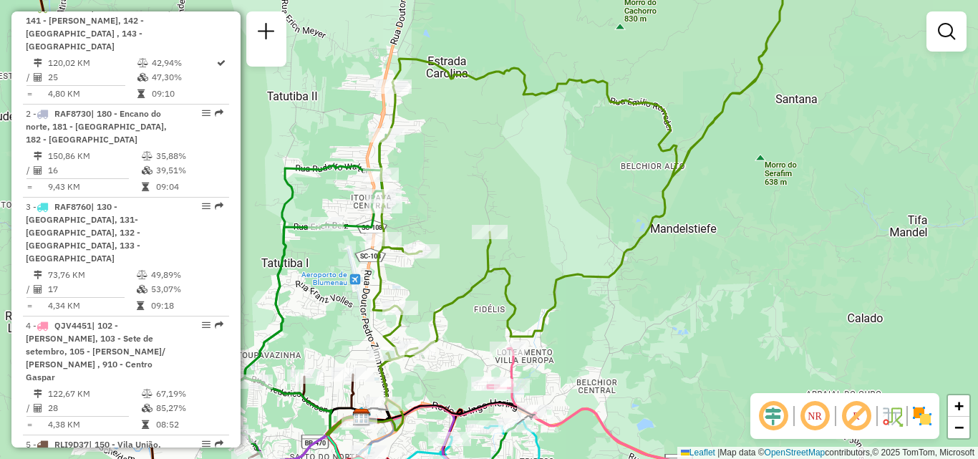
drag, startPoint x: 729, startPoint y: 281, endPoint x: 562, endPoint y: 308, distance: 169.1
click at [562, 308] on icon at bounding box center [585, 192] width 425 height 422
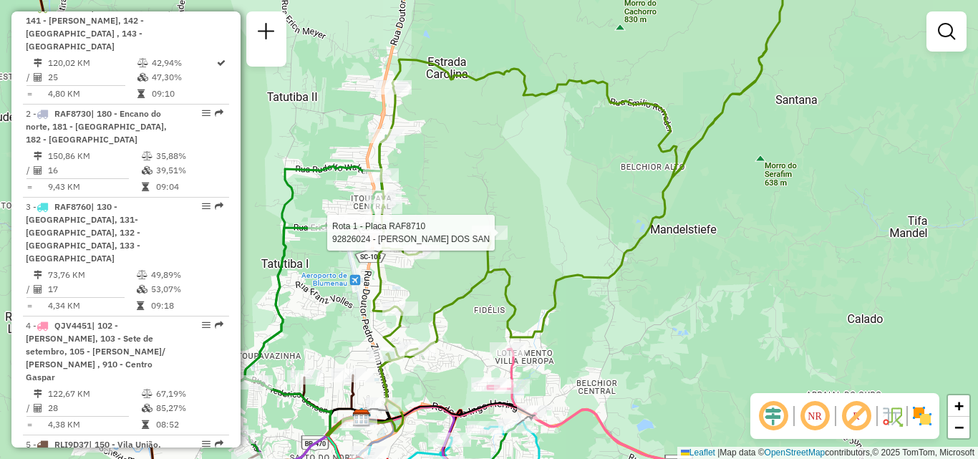
select select "**********"
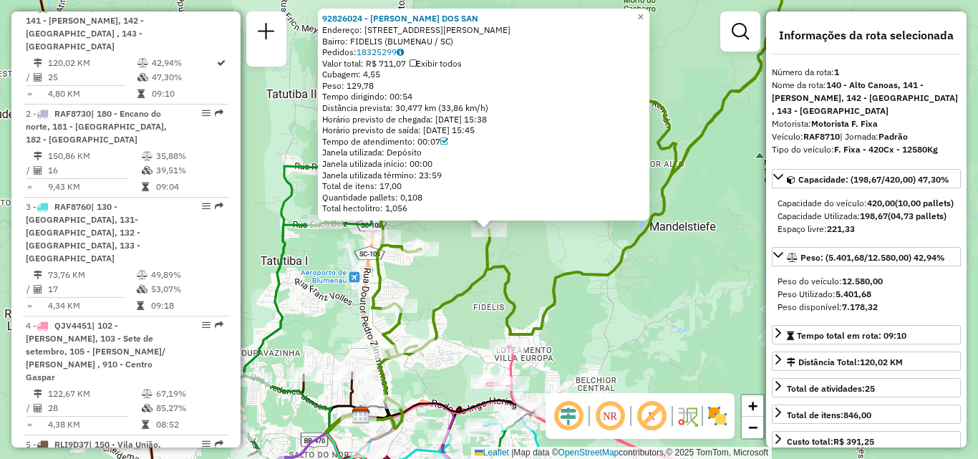
click at [588, 291] on div "92826024 - [PERSON_NAME] DOS SAN Endereço: R Professor [PERSON_NAME] 3129 Bairr…" at bounding box center [489, 229] width 978 height 459
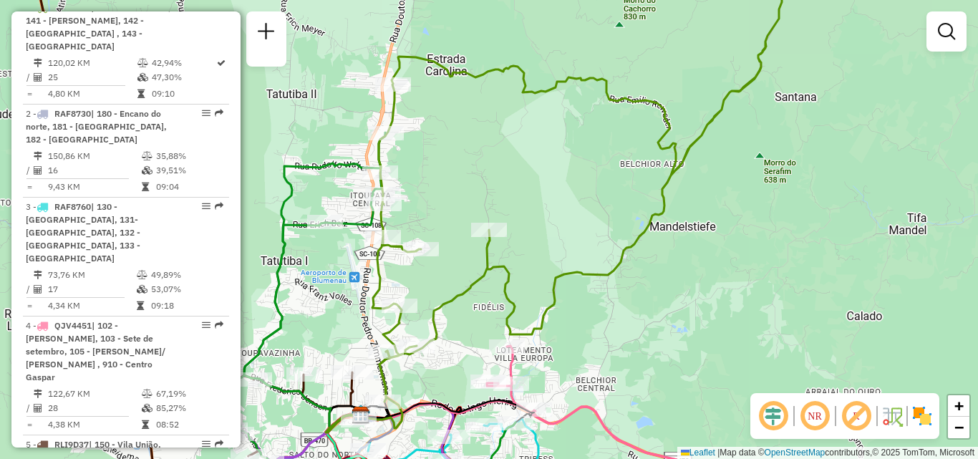
drag, startPoint x: 588, startPoint y: 305, endPoint x: 633, endPoint y: 233, distance: 85.0
click at [625, 245] on div "Janela de atendimento Grade de atendimento Capacidade Transportadoras Veículos …" at bounding box center [489, 229] width 978 height 459
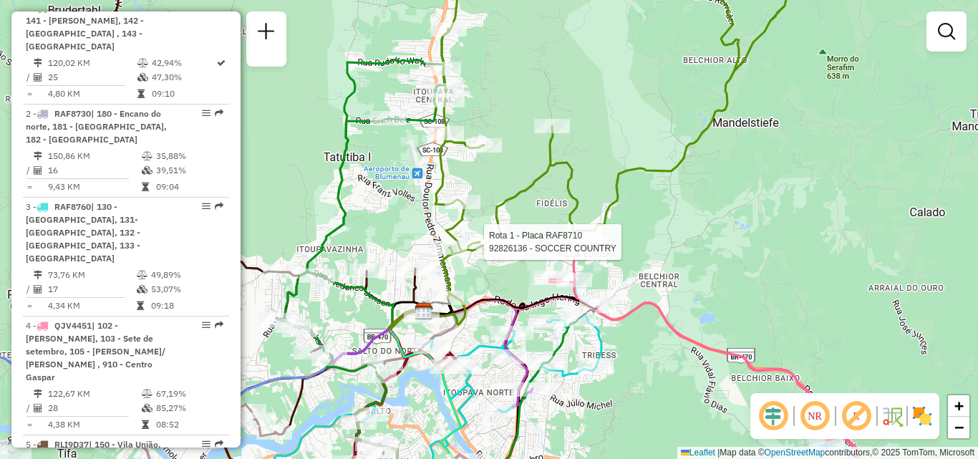
select select "**********"
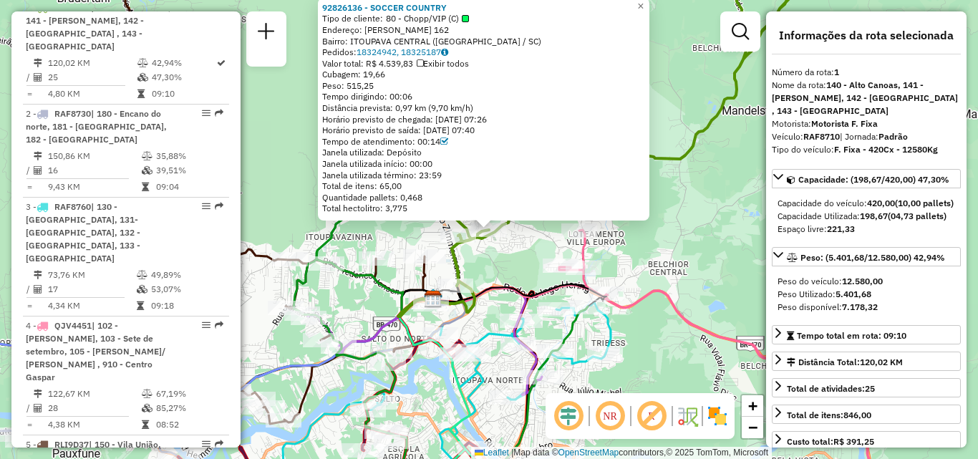
click at [512, 284] on icon at bounding box center [519, 295] width 173 height 22
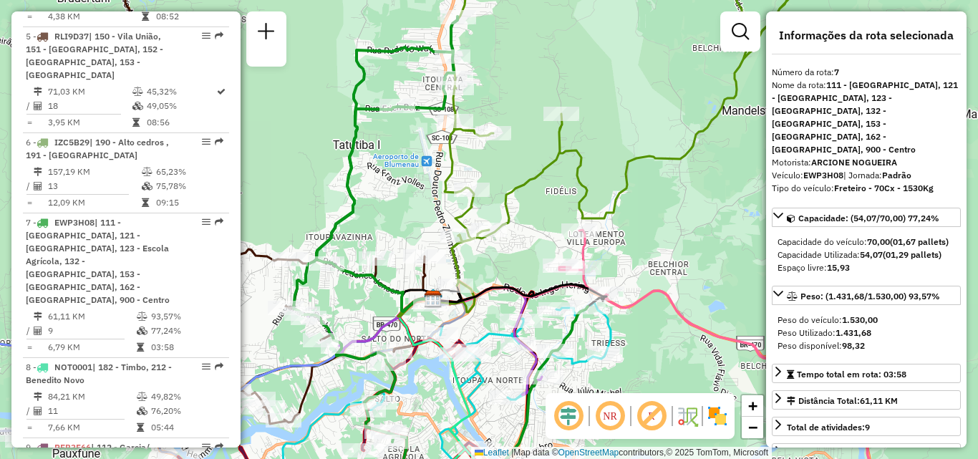
scroll to position [1101, 0]
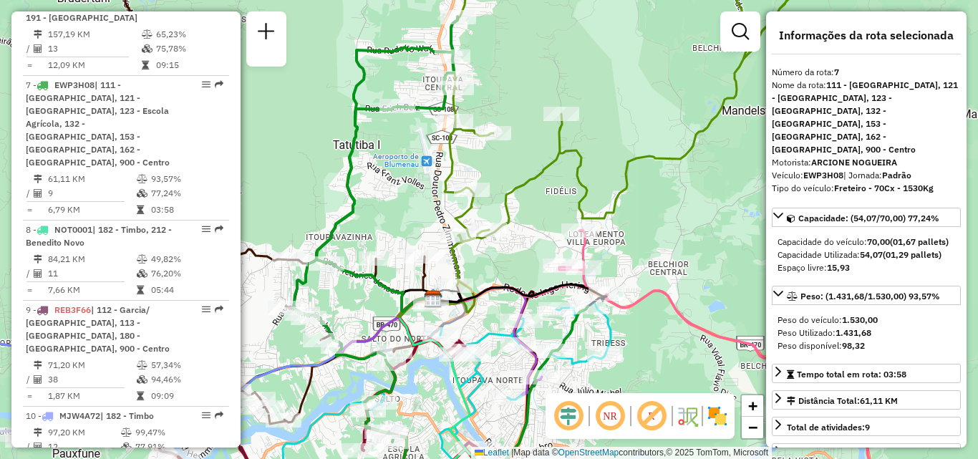
drag, startPoint x: 517, startPoint y: 270, endPoint x: 550, endPoint y: 288, distance: 38.1
click at [548, 287] on div "Janela de atendimento Grade de atendimento Capacidade Transportadoras Veículos …" at bounding box center [489, 229] width 978 height 459
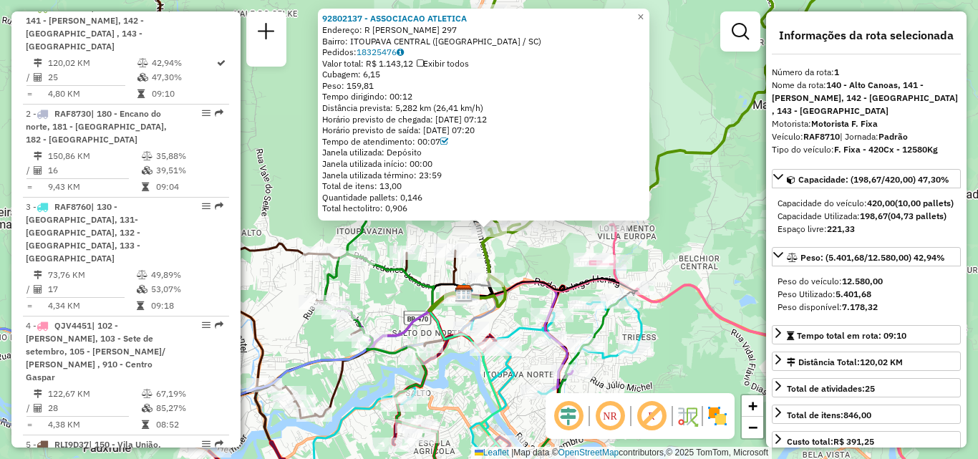
click at [547, 279] on icon at bounding box center [550, 289] width 173 height 22
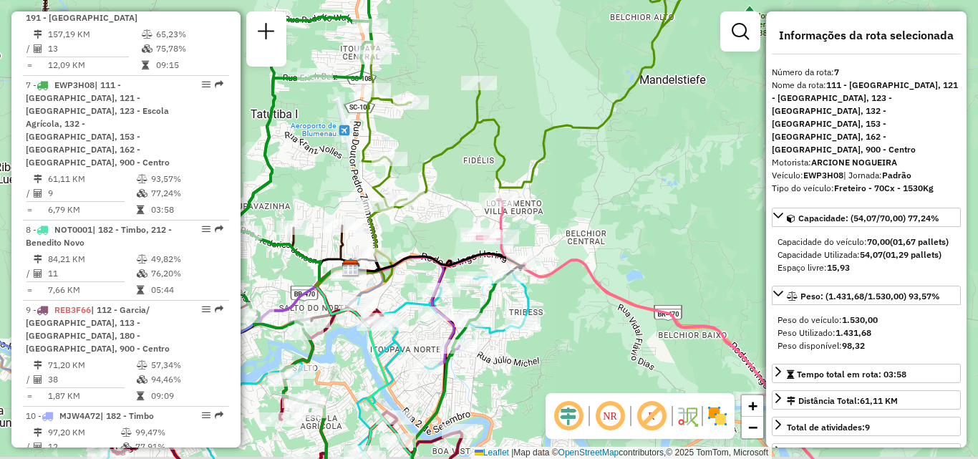
drag, startPoint x: 620, startPoint y: 337, endPoint x: 527, endPoint y: 313, distance: 96.0
click at [530, 315] on div "Janela de atendimento Grade de atendimento Capacidade Transportadoras Veículos …" at bounding box center [489, 229] width 978 height 459
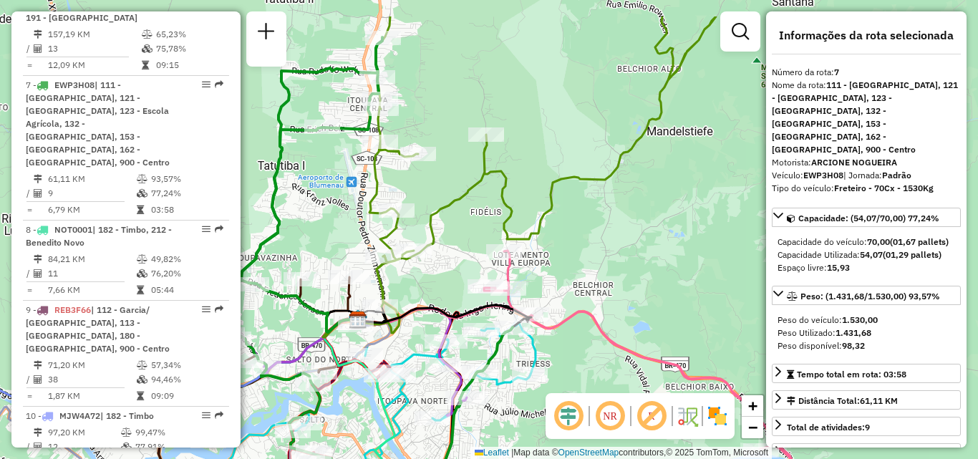
drag, startPoint x: 545, startPoint y: 219, endPoint x: 601, endPoint y: 297, distance: 96.3
click at [601, 297] on div "Janela de atendimento Grade de atendimento Capacidade Transportadoras Veículos …" at bounding box center [489, 229] width 978 height 459
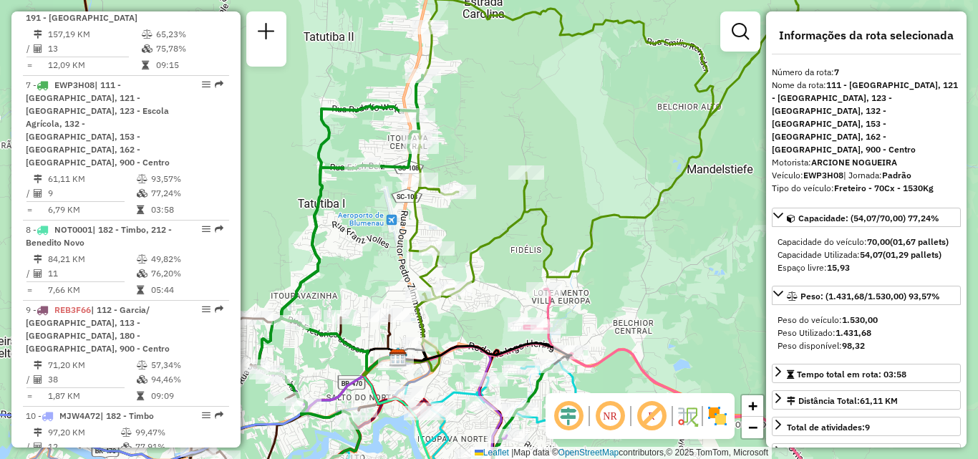
drag, startPoint x: 580, startPoint y: 233, endPoint x: 603, endPoint y: 248, distance: 26.4
click at [602, 248] on icon at bounding box center [608, 159] width 398 height 369
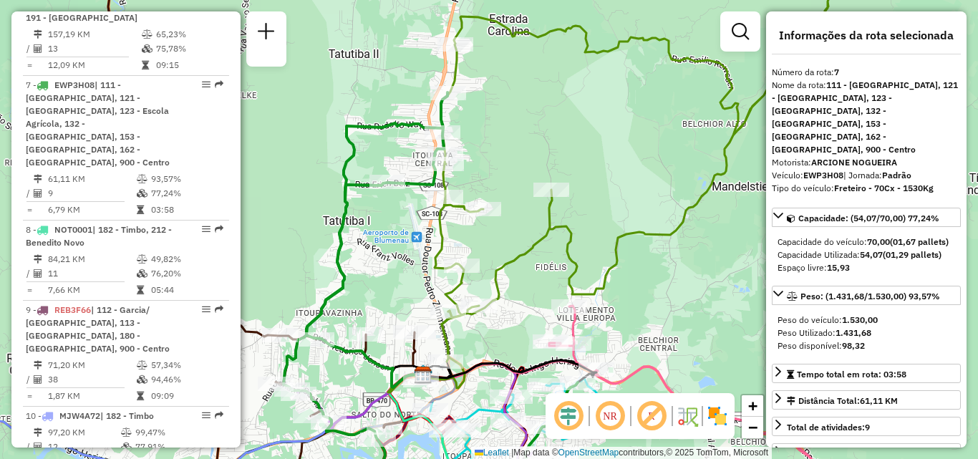
drag, startPoint x: 587, startPoint y: 227, endPoint x: 610, endPoint y: 240, distance: 26.9
click at [608, 239] on div "Janela de atendimento Grade de atendimento Capacidade Transportadoras Veículos …" at bounding box center [489, 229] width 978 height 459
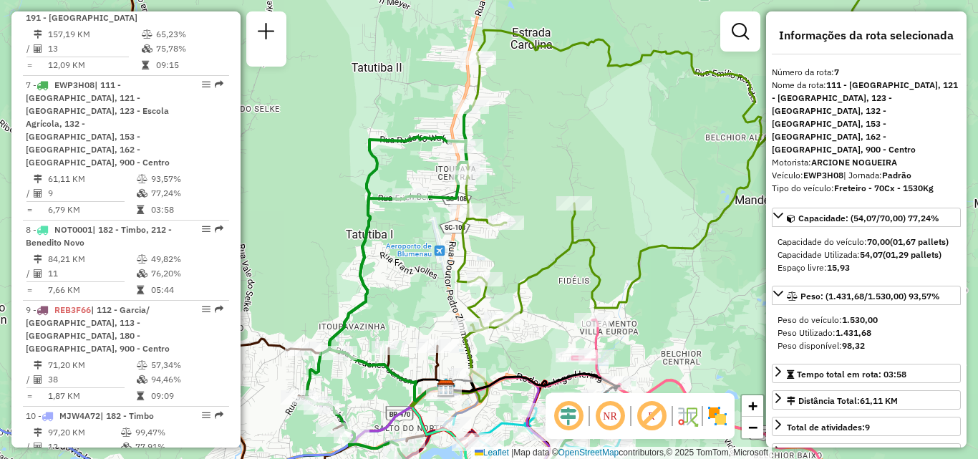
click at [561, 172] on div "Janela de atendimento Grade de atendimento Capacidade Transportadoras Veículos …" at bounding box center [489, 229] width 978 height 459
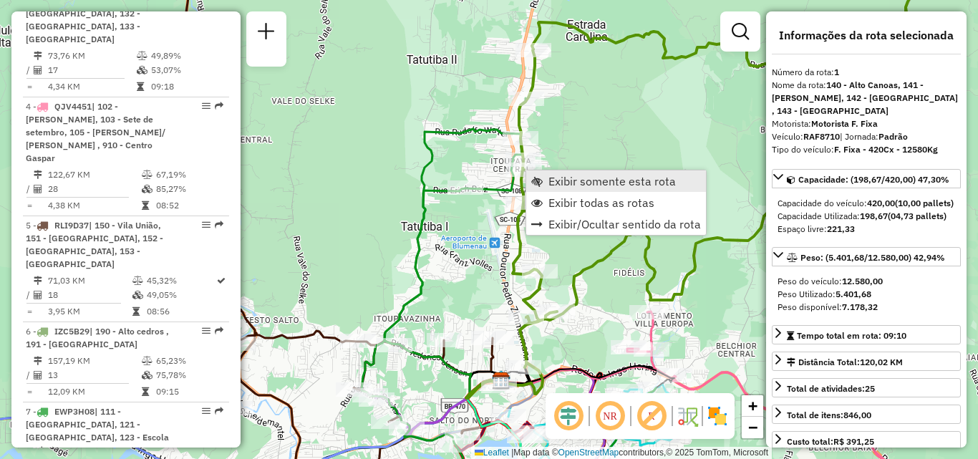
scroll to position [556, 0]
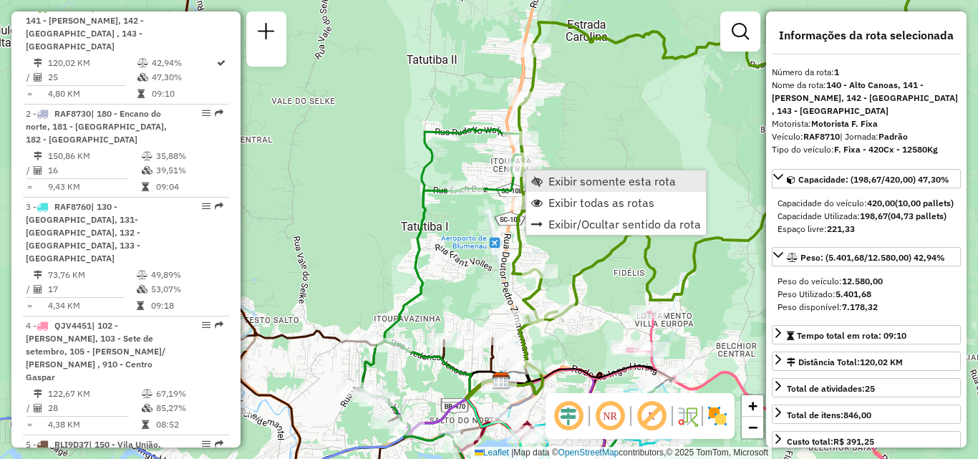
click at [566, 183] on span "Exibir somente esta rota" at bounding box center [611, 180] width 127 height 11
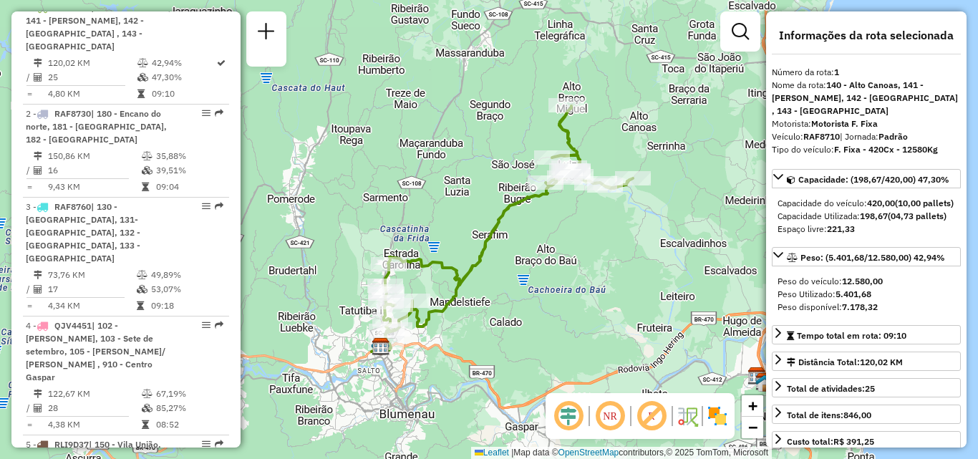
drag, startPoint x: 511, startPoint y: 273, endPoint x: 591, endPoint y: 255, distance: 82.1
click at [587, 256] on div "Janela de atendimento Grade de atendimento Capacidade Transportadoras Veículos …" at bounding box center [489, 229] width 978 height 459
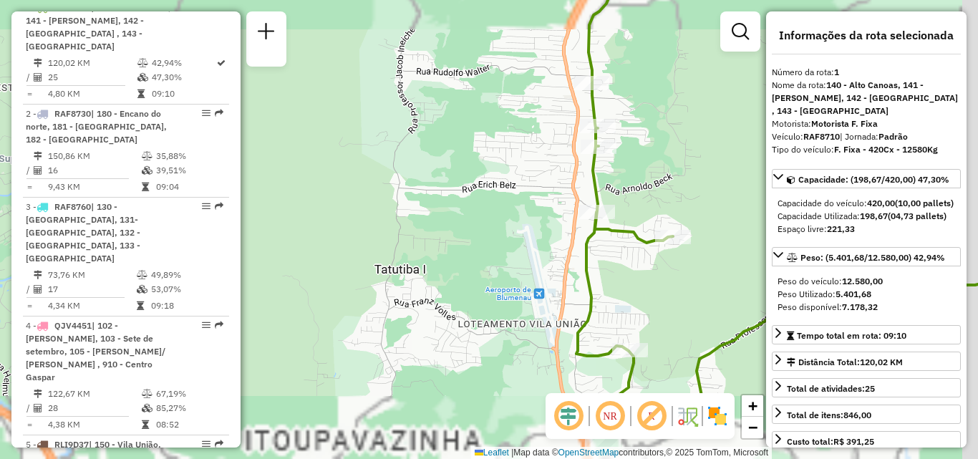
drag, startPoint x: 515, startPoint y: 298, endPoint x: 425, endPoint y: 185, distance: 144.7
click at [417, 177] on div "Janela de atendimento Grade de atendimento Capacidade Transportadoras Veículos …" at bounding box center [489, 229] width 978 height 459
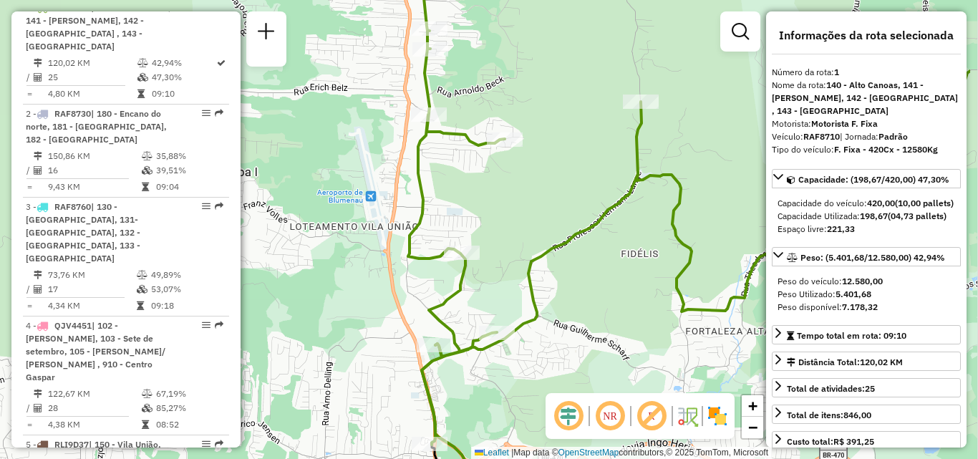
drag, startPoint x: 489, startPoint y: 233, endPoint x: 303, endPoint y: 161, distance: 199.6
click at [281, 151] on div "Janela de atendimento Grade de atendimento Capacidade Transportadoras Veículos …" at bounding box center [489, 229] width 978 height 459
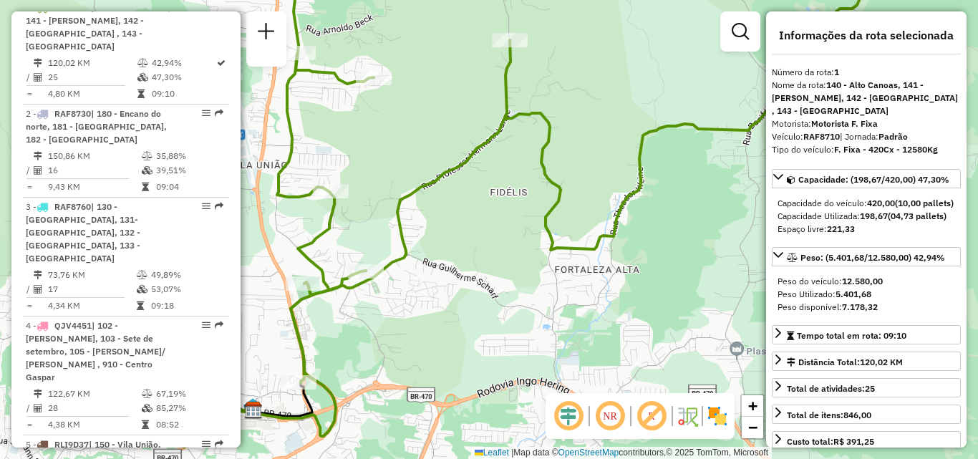
drag, startPoint x: 411, startPoint y: 198, endPoint x: 452, endPoint y: 234, distance: 54.3
click at [449, 232] on icon at bounding box center [568, 174] width 583 height 417
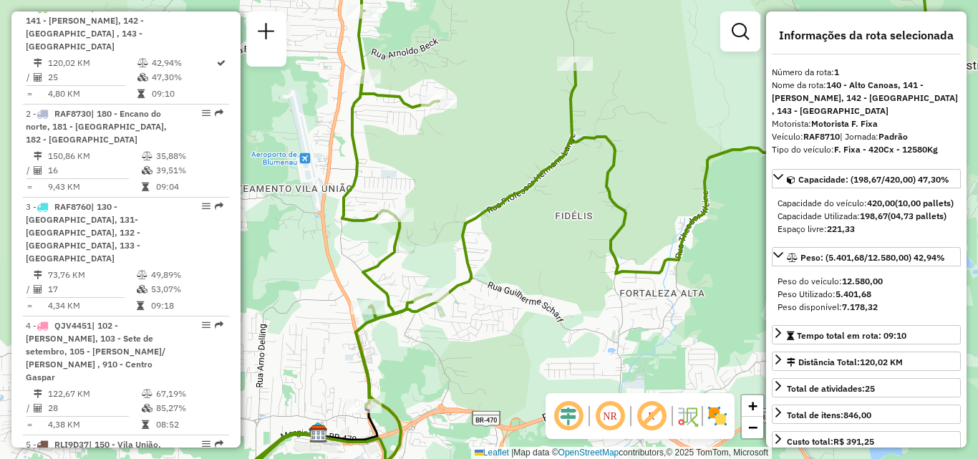
drag, startPoint x: 476, startPoint y: 230, endPoint x: 488, endPoint y: 210, distance: 22.8
click at [487, 211] on div "Janela de atendimento Grade de atendimento Capacidade Transportadoras Veículos …" at bounding box center [489, 229] width 978 height 459
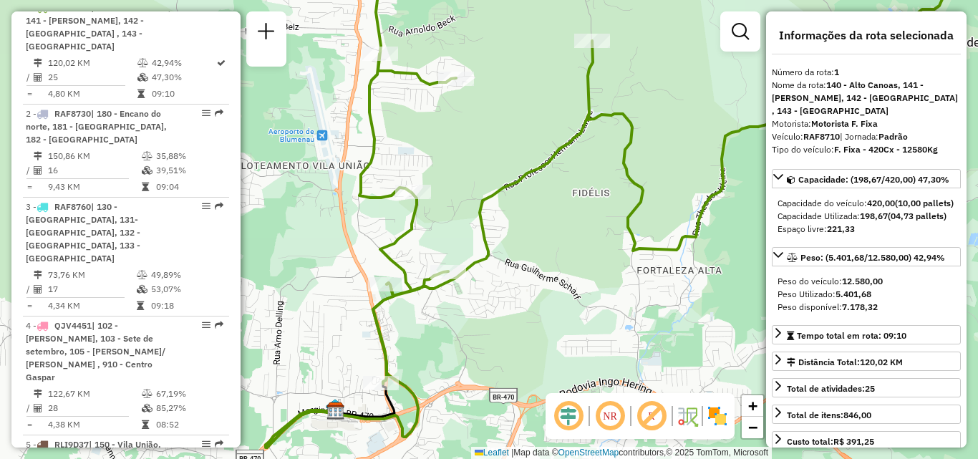
drag, startPoint x: 481, startPoint y: 246, endPoint x: 493, endPoint y: 230, distance: 20.5
click at [490, 235] on icon at bounding box center [650, 168] width 583 height 431
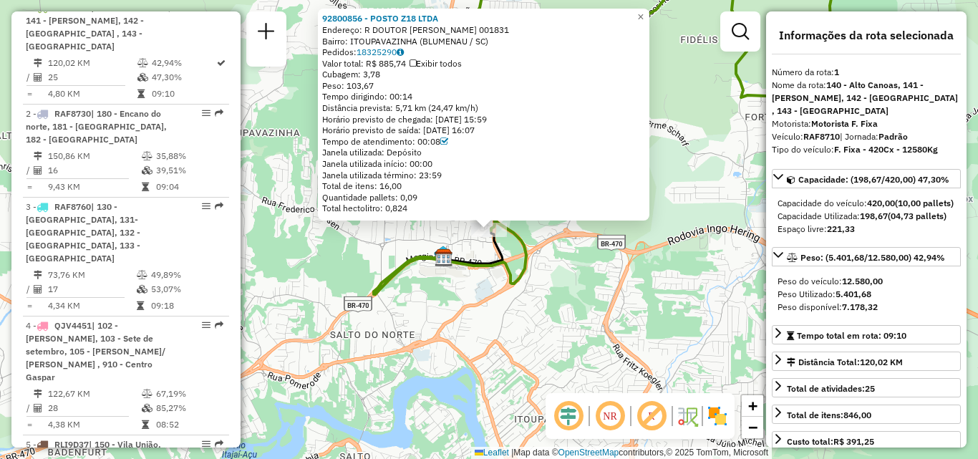
click at [483, 324] on div "92800856 - POSTO Z18 LTDA Endereço: R DOUTOR [PERSON_NAME] 001831 Bairro: ITOUP…" at bounding box center [489, 229] width 978 height 459
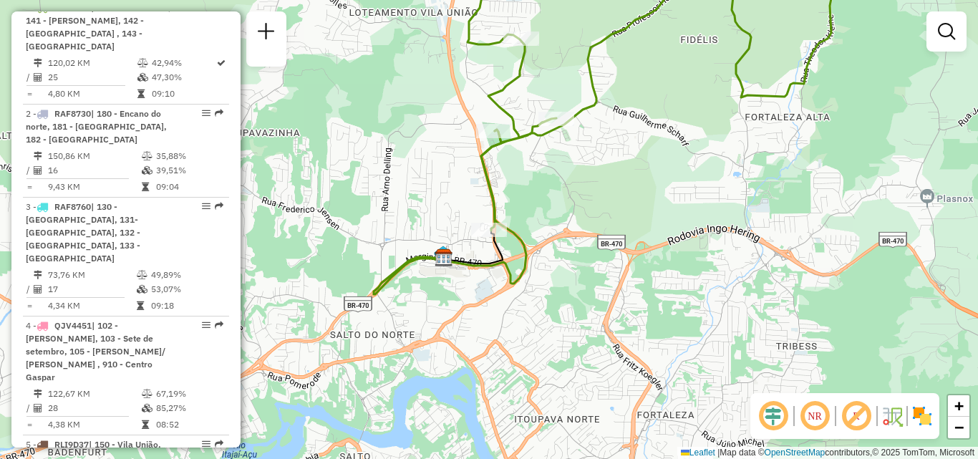
click at [541, 298] on div "Janela de atendimento Grade de atendimento Capacidade Transportadoras Veículos …" at bounding box center [489, 229] width 978 height 459
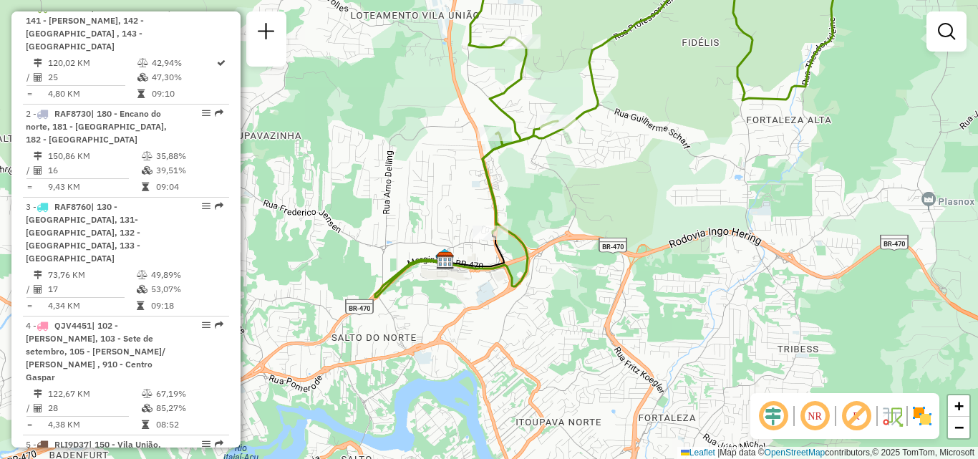
drag, startPoint x: 560, startPoint y: 281, endPoint x: 568, endPoint y: 319, distance: 38.6
click at [568, 319] on div "Janela de atendimento Grade de atendimento Capacidade Transportadoras Veículos …" at bounding box center [489, 229] width 978 height 459
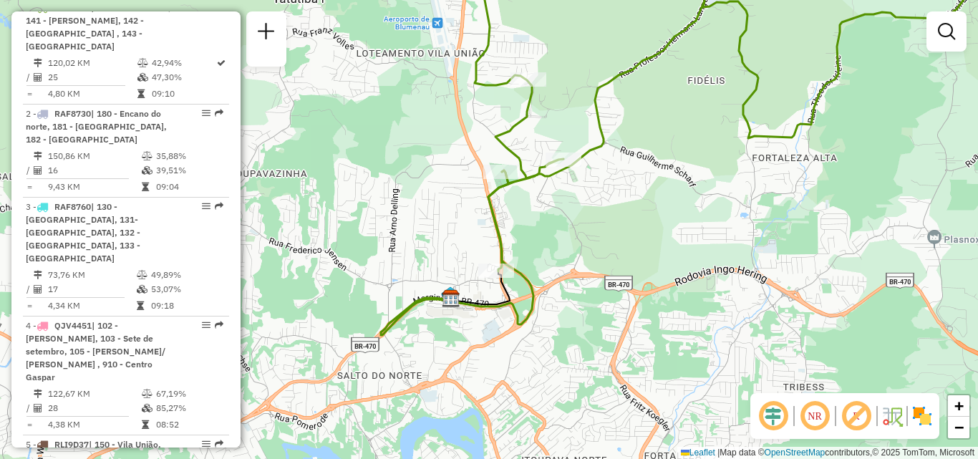
click at [569, 311] on div "Janela de atendimento Grade de atendimento Capacidade Transportadoras Veículos …" at bounding box center [489, 229] width 978 height 459
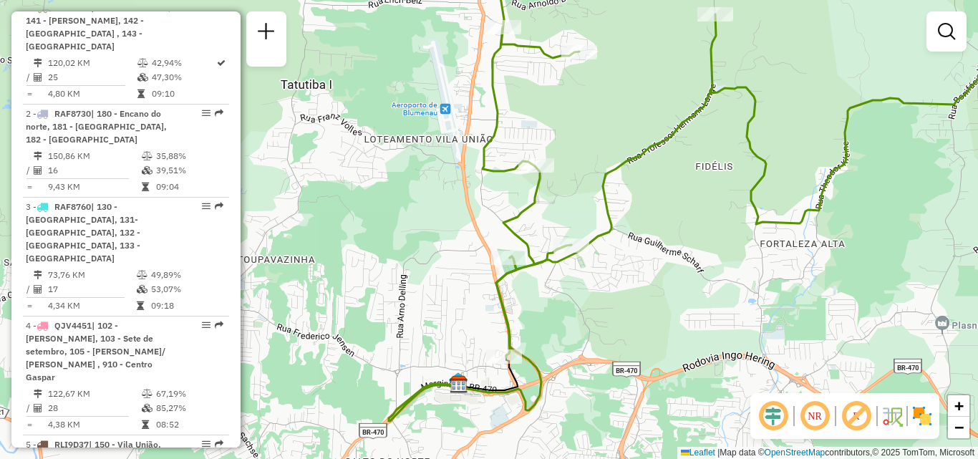
drag, startPoint x: 568, startPoint y: 306, endPoint x: 578, endPoint y: 331, distance: 26.3
click at [578, 340] on div "Janela de atendimento Grade de atendimento Capacidade Transportadoras Veículos …" at bounding box center [489, 229] width 978 height 459
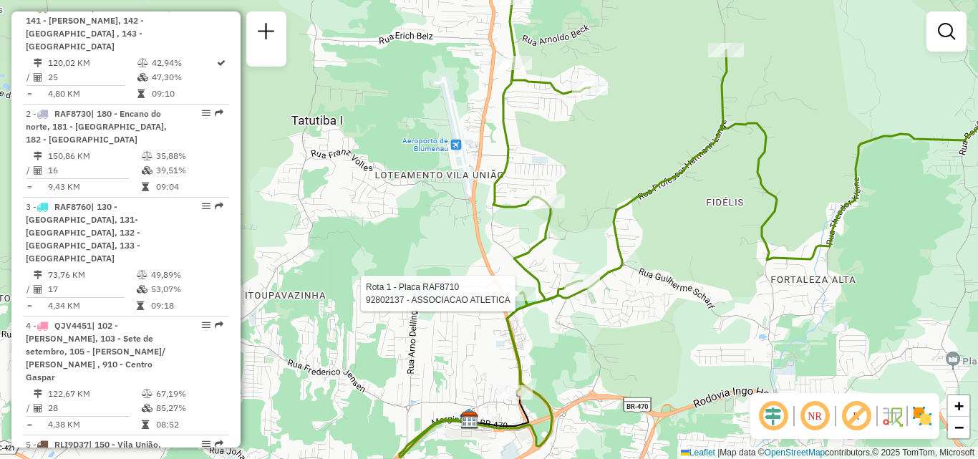
select select "**********"
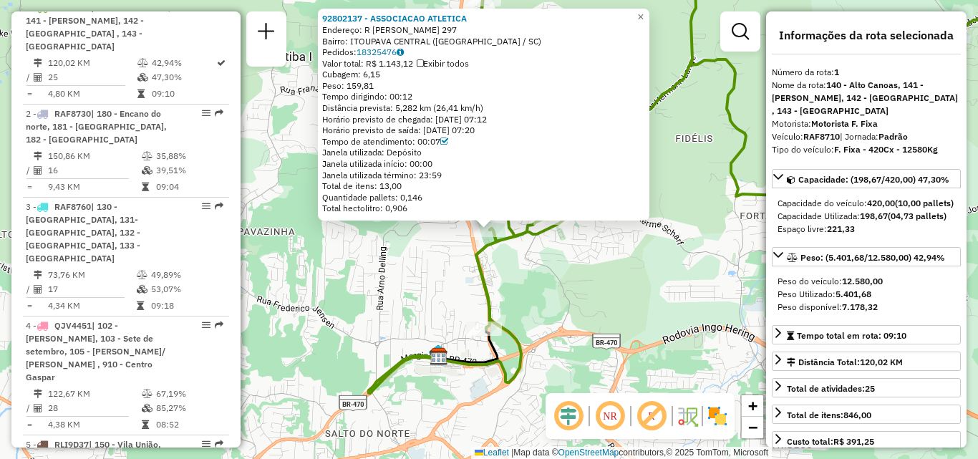
click at [565, 318] on div "92802137 - ASSOCIACAO ATLETICA Endereço: R [PERSON_NAME] 297 Bairro: ITOUPAVA C…" at bounding box center [489, 229] width 978 height 459
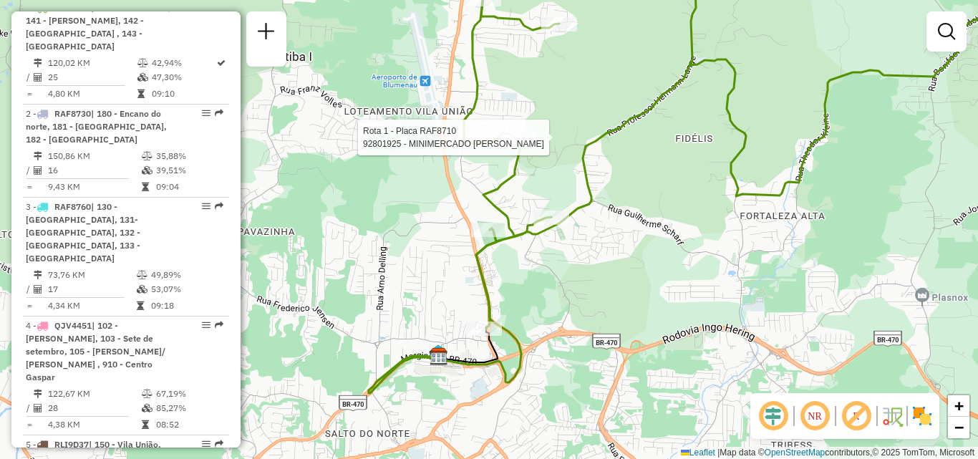
select select "**********"
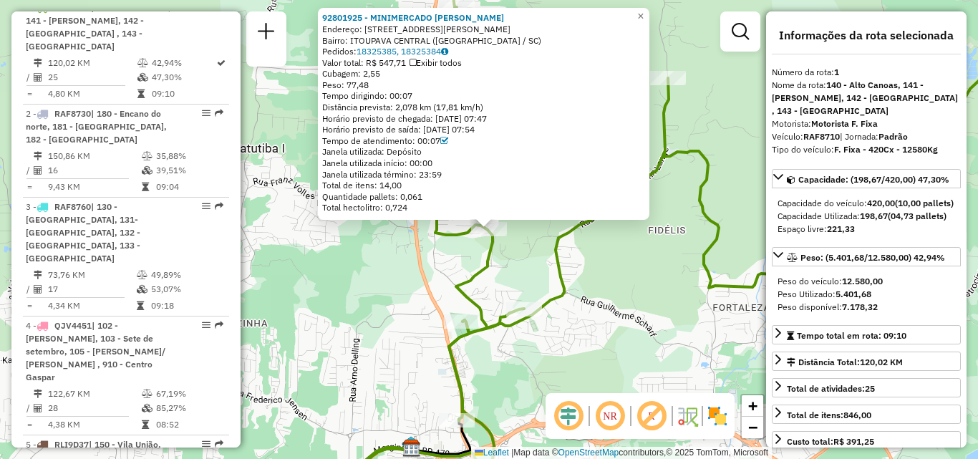
click at [588, 302] on div "92801925 - MINIMERCADO [PERSON_NAME]: R [PERSON_NAME] 944 Bairro: ITOUPAVA CENT…" at bounding box center [489, 229] width 978 height 459
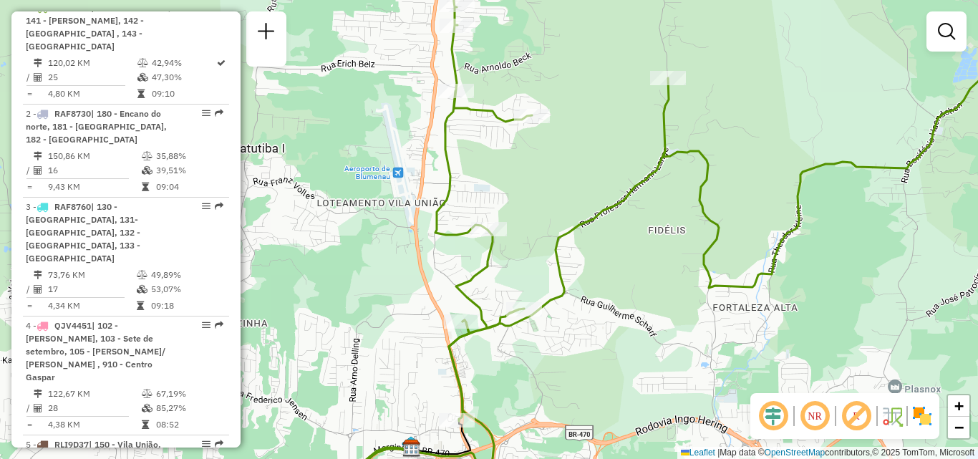
click at [587, 293] on div "Janela de atendimento Grade de atendimento Capacidade Transportadoras Veículos …" at bounding box center [489, 229] width 978 height 459
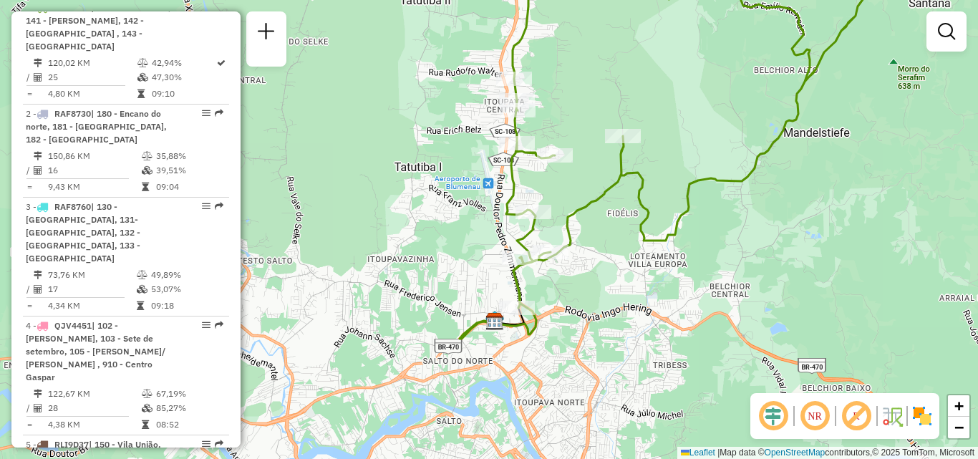
drag, startPoint x: 574, startPoint y: 294, endPoint x: 568, endPoint y: 271, distance: 23.6
click at [569, 276] on div "Janela de atendimento Grade de atendimento Capacidade Transportadoras Veículos …" at bounding box center [489, 229] width 978 height 459
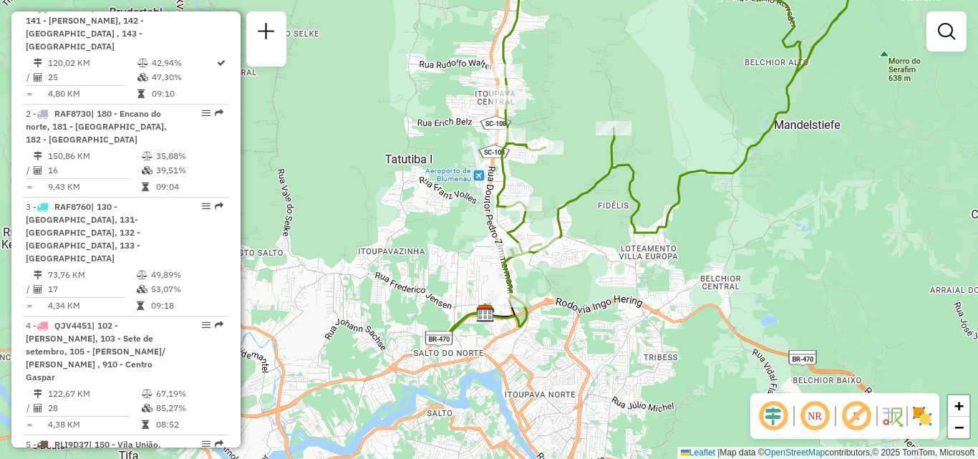
drag, startPoint x: 571, startPoint y: 291, endPoint x: 562, endPoint y: 325, distance: 35.6
click at [562, 325] on div "Janela de atendimento Grade de atendimento Capacidade Transportadoras Veículos …" at bounding box center [489, 229] width 978 height 459
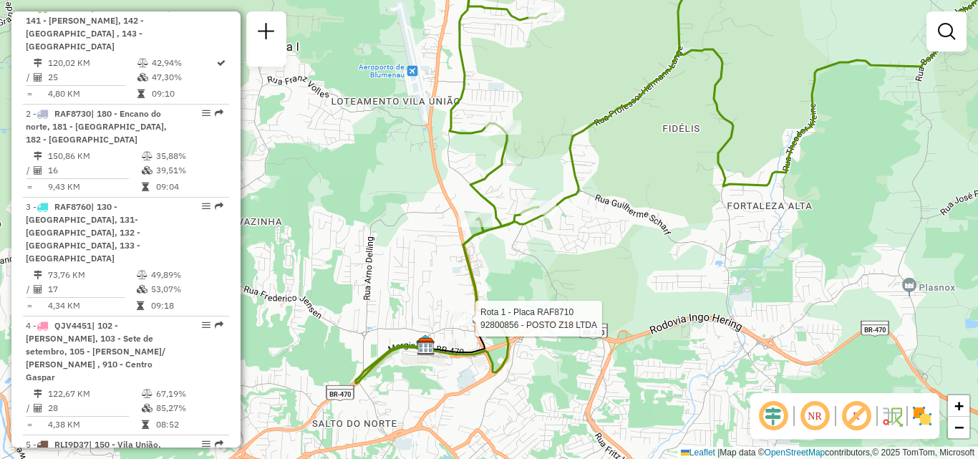
select select "**********"
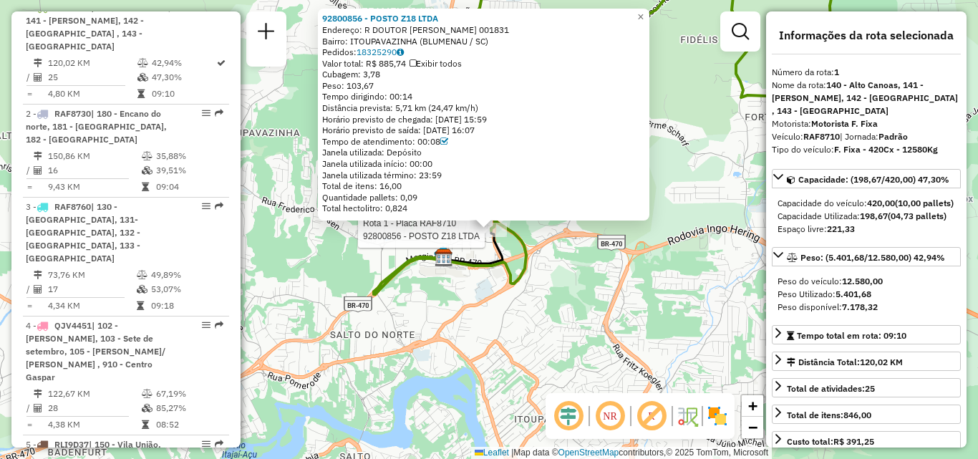
click at [459, 348] on div "Rota 1 - Placa RAF8710 92800856 - POSTO Z18 LTDA 92800856 - POSTO Z18 LTDA Ende…" at bounding box center [489, 229] width 978 height 459
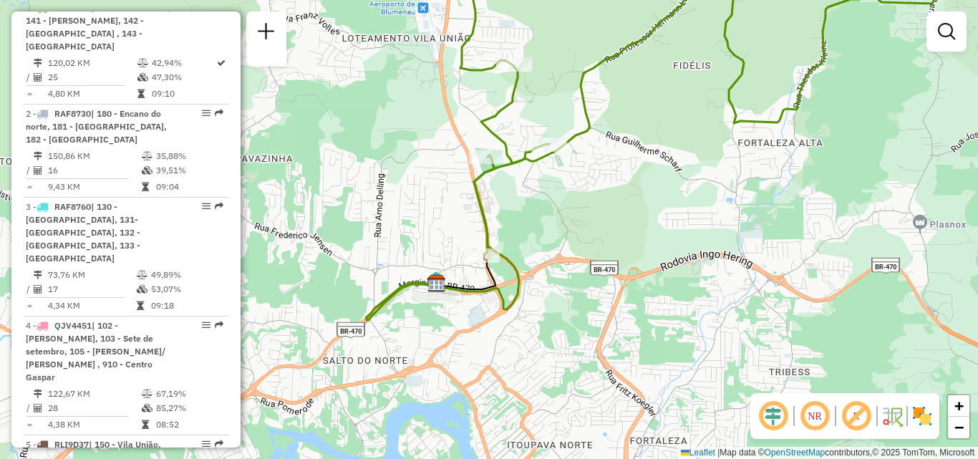
drag, startPoint x: 560, startPoint y: 313, endPoint x: 507, endPoint y: 398, distance: 100.1
click at [507, 397] on div "Janela de atendimento Grade de atendimento Capacidade Transportadoras Veículos …" at bounding box center [489, 229] width 978 height 459
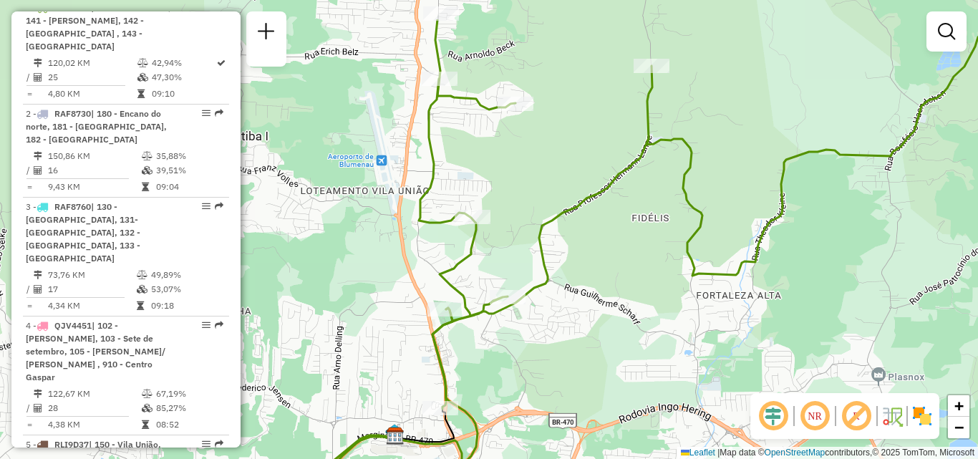
drag, startPoint x: 502, startPoint y: 331, endPoint x: 507, endPoint y: 371, distance: 40.4
click at [508, 371] on div "Janela de atendimento Grade de atendimento Capacidade Transportadoras Veículos …" at bounding box center [489, 229] width 978 height 459
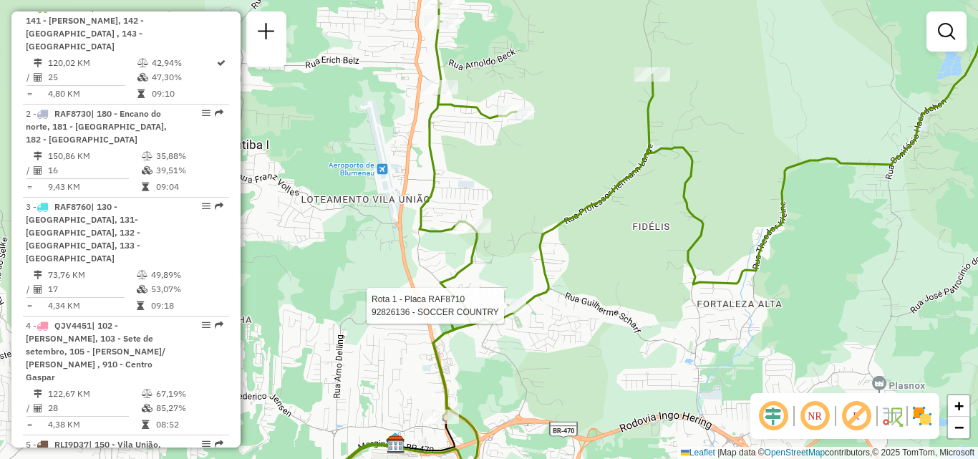
select select "**********"
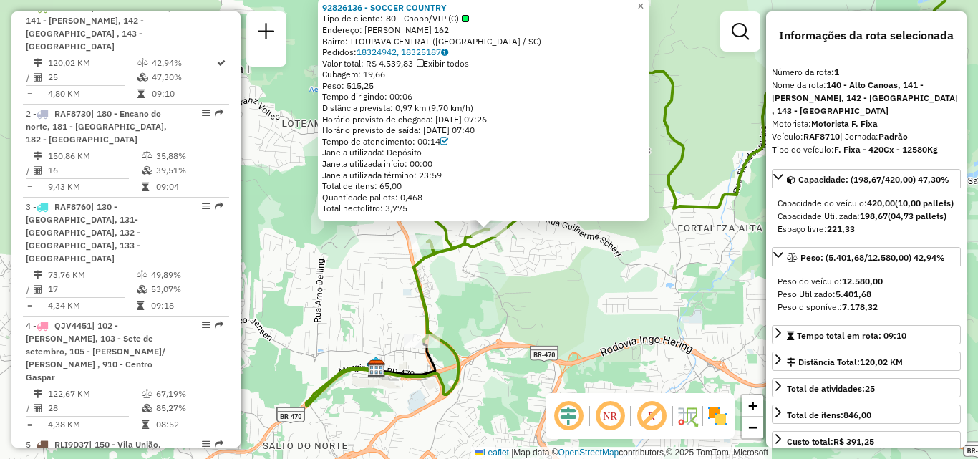
click at [517, 323] on div "92826136 - SOCCER COUNTRY Tipo de cliente: 80 - Chopp/VIP (C) Endereço: [PERSON…" at bounding box center [489, 229] width 978 height 459
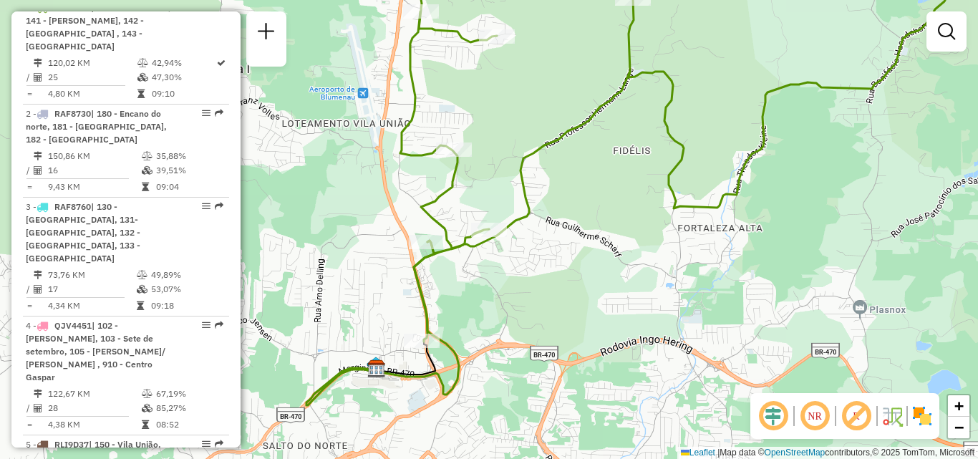
drag, startPoint x: 525, startPoint y: 315, endPoint x: 585, endPoint y: 379, distance: 87.6
click at [585, 379] on div "Janela de atendimento Grade de atendimento Capacidade Transportadoras Veículos …" at bounding box center [489, 229] width 978 height 459
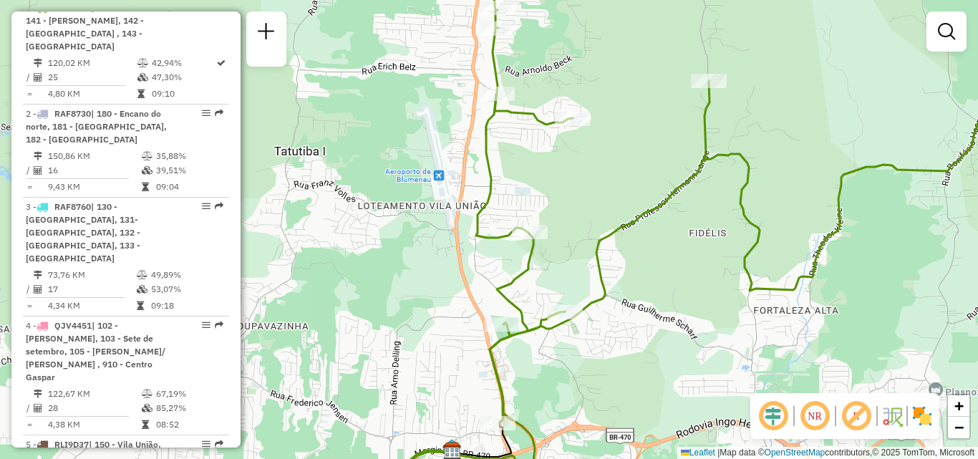
drag, startPoint x: 567, startPoint y: 350, endPoint x: 575, endPoint y: 365, distance: 17.3
click at [577, 366] on div "Janela de atendimento Grade de atendimento Capacidade Transportadoras Veículos …" at bounding box center [489, 229] width 978 height 459
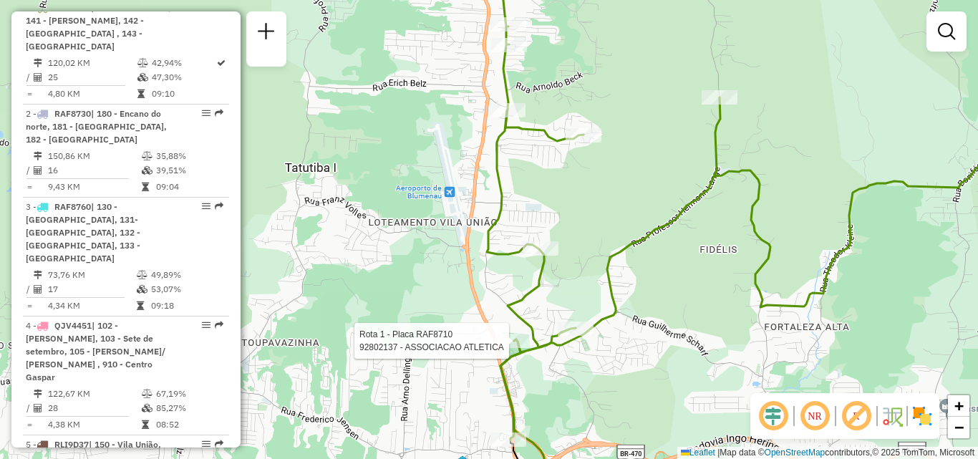
select select "**********"
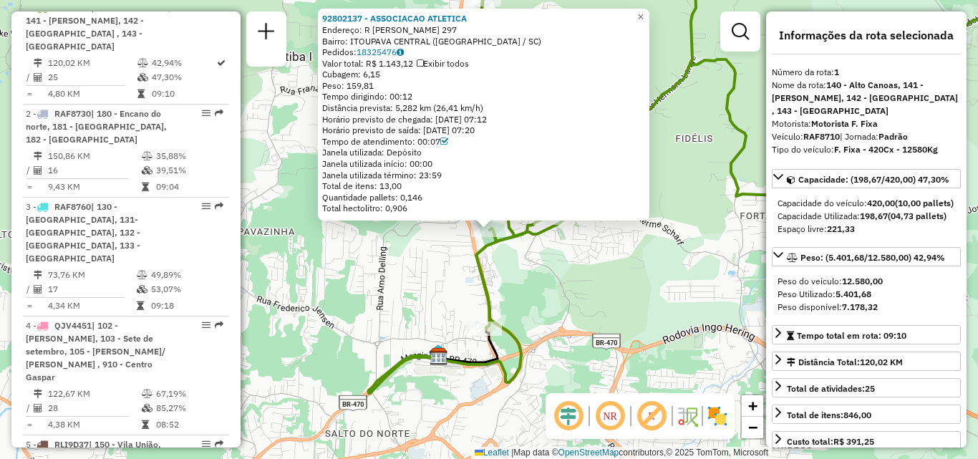
drag, startPoint x: 500, startPoint y: 271, endPoint x: 511, endPoint y: 271, distance: 11.5
click at [500, 271] on div "Rota 1 - Placa RAF8710 92802137 - ASSOCIACAO ATLETICA 92802137 - ASSOCIACAO ATL…" at bounding box center [489, 229] width 978 height 459
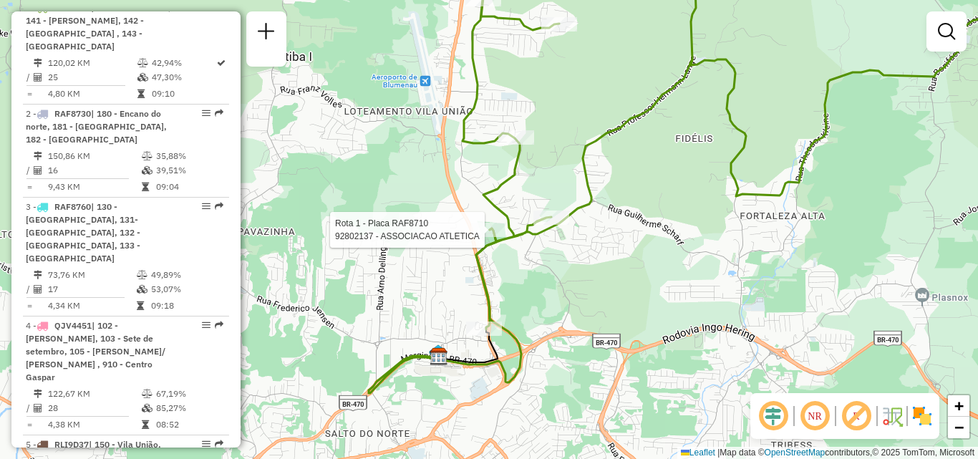
select select "**********"
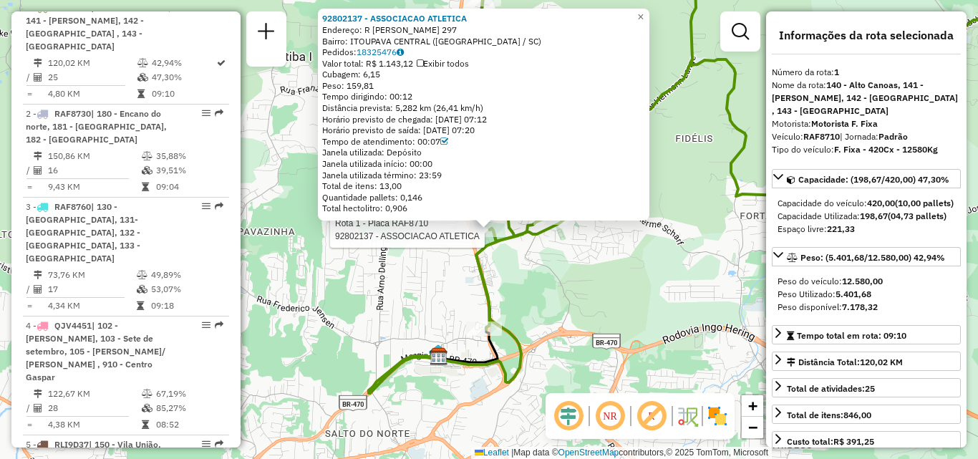
click at [379, 355] on div "Rota 1 - Placa RAF8710 92802137 - ASSOCIACAO ATLETICA 92802137 - ASSOCIACAO ATL…" at bounding box center [489, 229] width 978 height 459
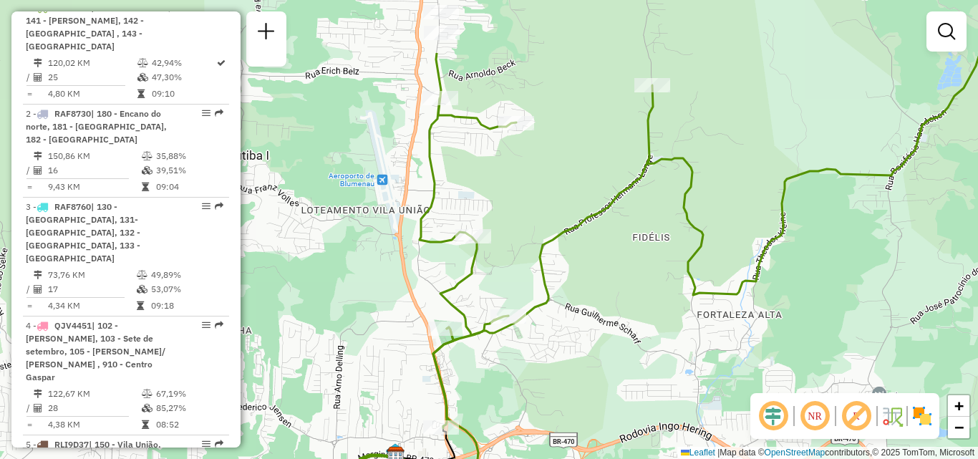
drag, startPoint x: 596, startPoint y: 335, endPoint x: 558, endPoint y: 412, distance: 85.8
click at [558, 412] on div "Janela de atendimento Grade de atendimento Capacidade Transportadoras Veículos …" at bounding box center [489, 229] width 978 height 459
drag, startPoint x: 610, startPoint y: 257, endPoint x: 598, endPoint y: 364, distance: 107.3
click at [598, 364] on div "Janela de atendimento Grade de atendimento Capacidade Transportadoras Veículos …" at bounding box center [489, 229] width 978 height 459
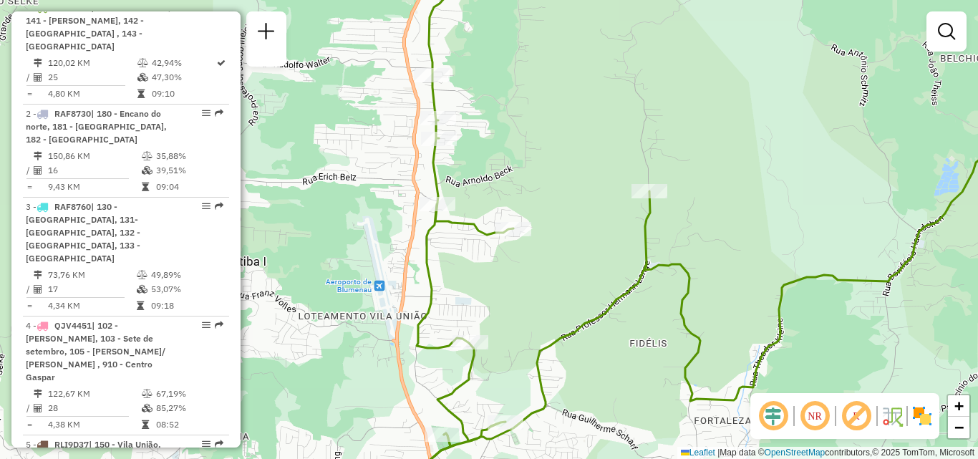
drag, startPoint x: 573, startPoint y: 306, endPoint x: 616, endPoint y: 273, distance: 54.7
click at [613, 276] on div "Janela de atendimento Grade de atendimento Capacidade Transportadoras Veículos …" at bounding box center [489, 229] width 978 height 459
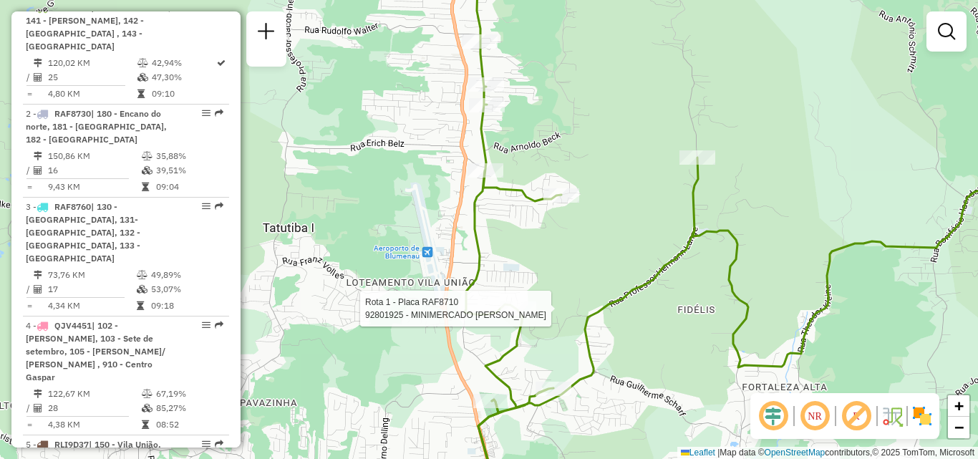
select select "**********"
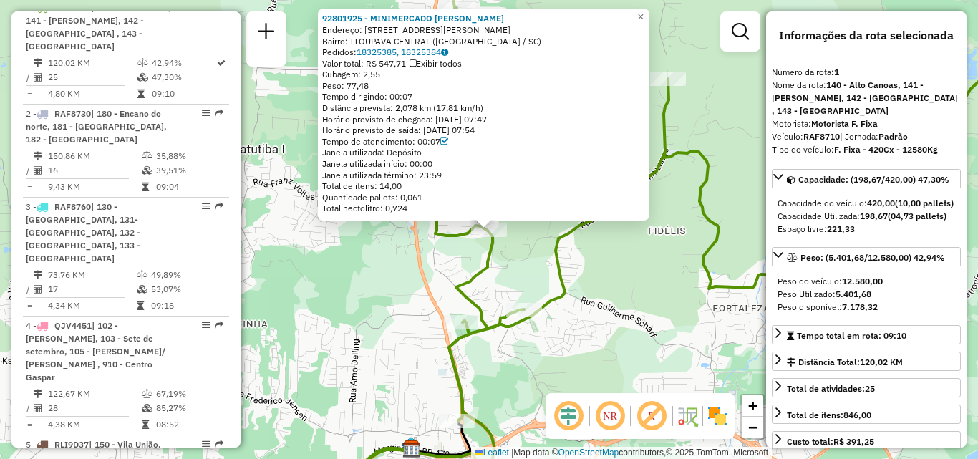
click at [582, 291] on div "Rota 1 - Placa RAF8710 92801925 - MINIMERCADO [PERSON_NAME] E 92801925 - MINIME…" at bounding box center [489, 229] width 978 height 459
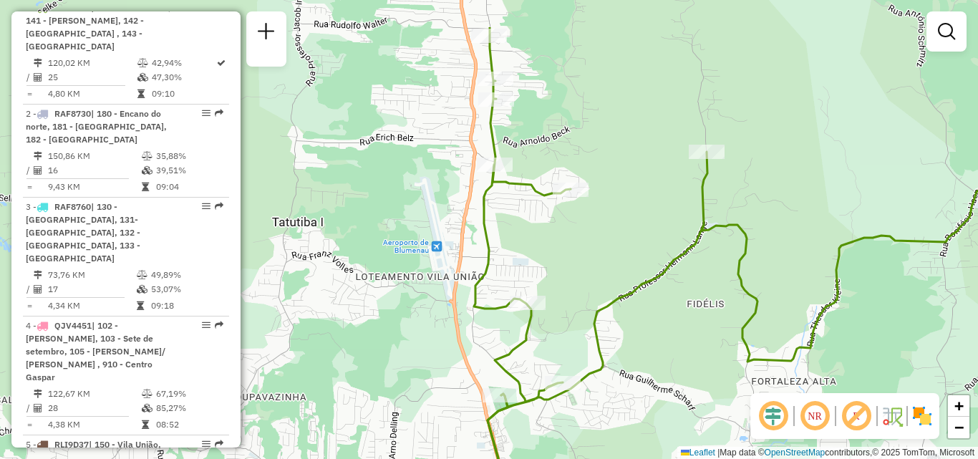
drag, startPoint x: 587, startPoint y: 301, endPoint x: 591, endPoint y: 310, distance: 10.2
click at [591, 318] on icon at bounding box center [779, 260] width 611 height 467
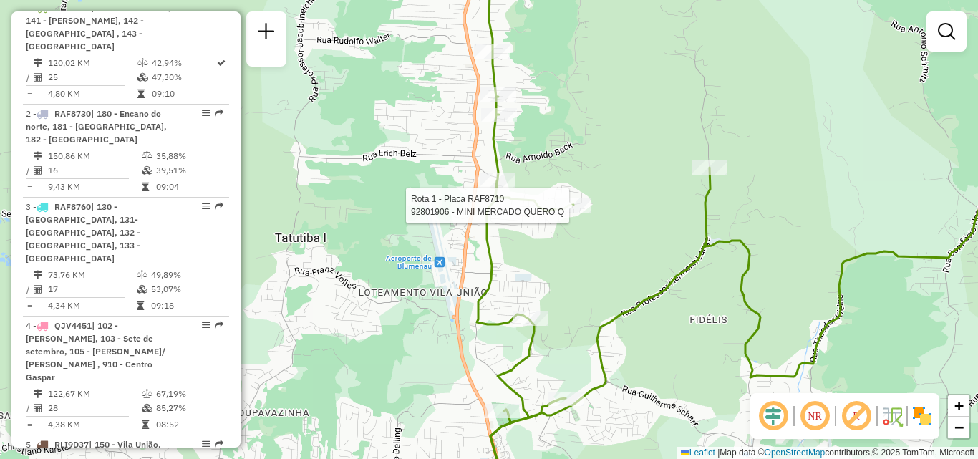
select select "**********"
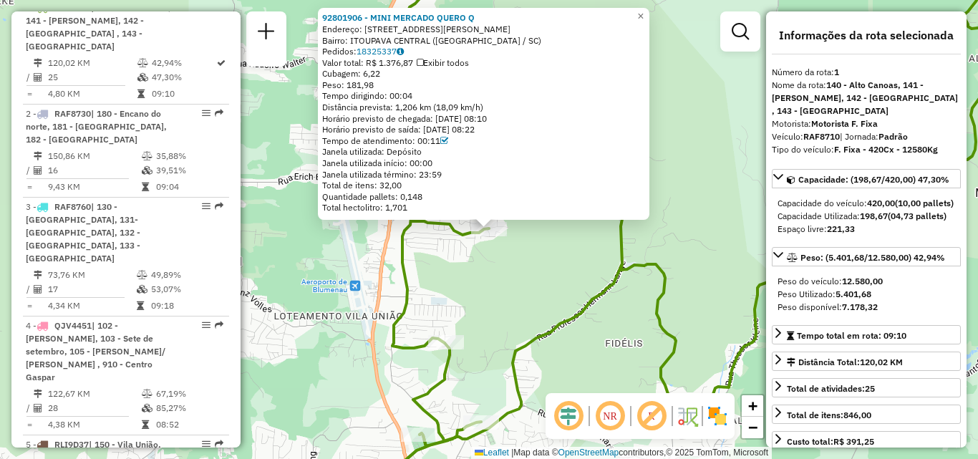
click at [331, 334] on div "Rota 1 - Placa RAF8710 92801906 - MINI MERCADO QUERO Q 92801906 - MINI MERCADO …" at bounding box center [489, 229] width 978 height 459
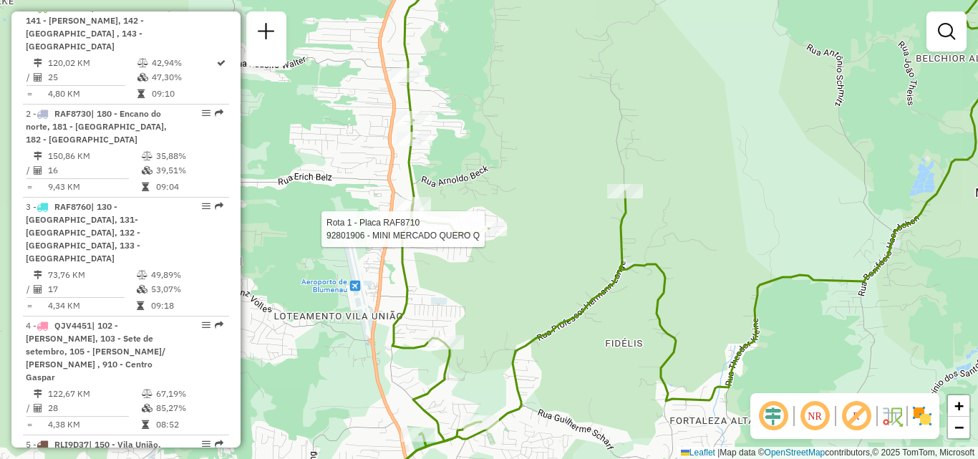
select select "**********"
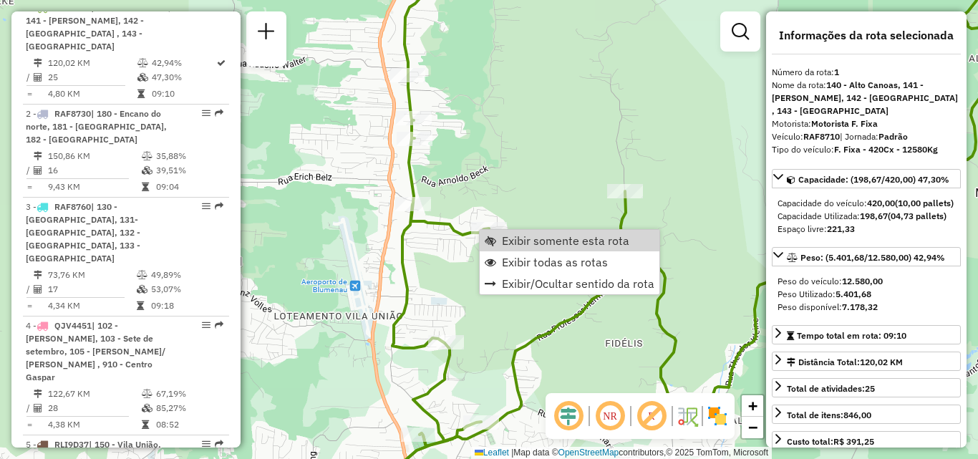
click at [426, 263] on div "Janela de atendimento Grade de atendimento Capacidade Transportadoras Veículos …" at bounding box center [489, 229] width 978 height 459
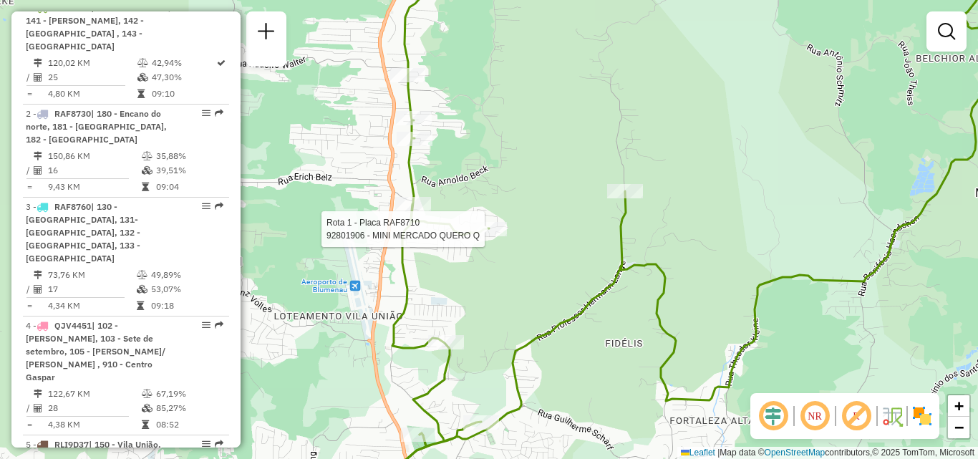
select select "**********"
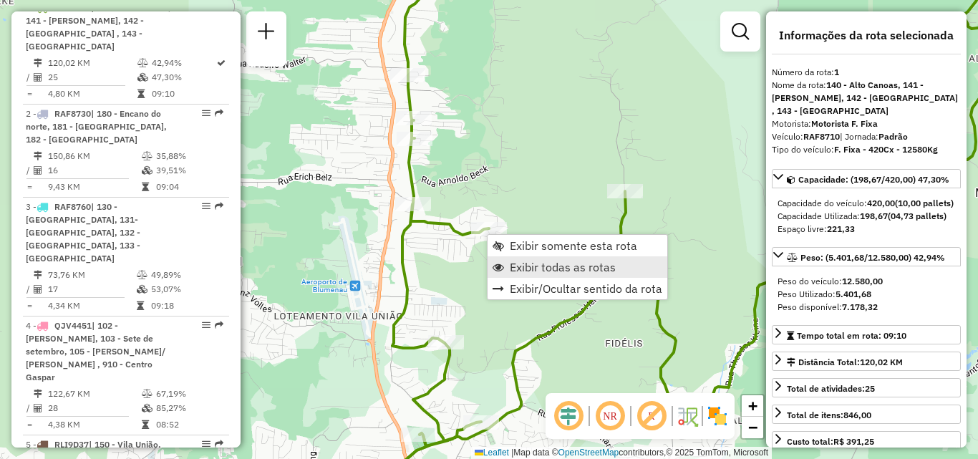
click at [520, 268] on span "Exibir todas as rotas" at bounding box center [563, 266] width 106 height 11
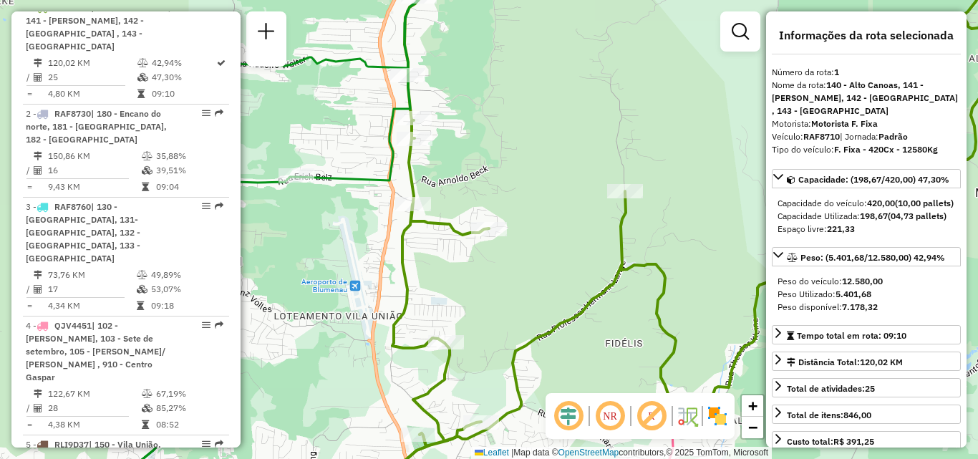
drag, startPoint x: 437, startPoint y: 295, endPoint x: 555, endPoint y: 273, distance: 120.2
click at [548, 273] on div "Janela de atendimento Grade de atendimento Capacidade Transportadoras Veículos …" at bounding box center [489, 229] width 978 height 459
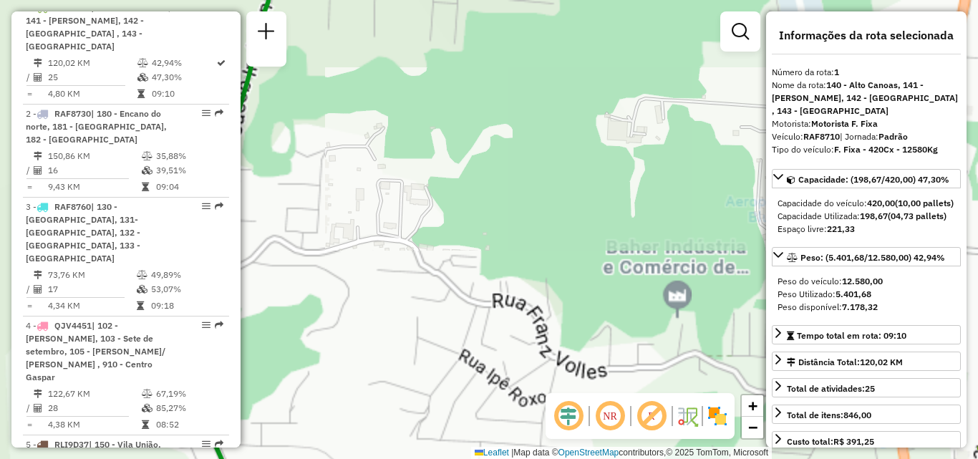
click at [489, 255] on div "Janela de atendimento Grade de atendimento Capacidade Transportadoras Veículos …" at bounding box center [489, 229] width 978 height 459
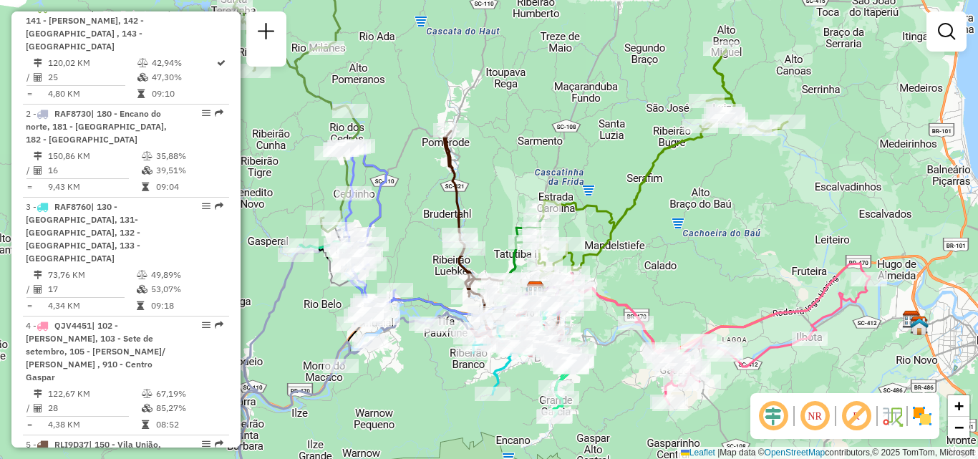
drag, startPoint x: 394, startPoint y: 237, endPoint x: 709, endPoint y: 308, distance: 322.9
click at [709, 308] on div "Rota 10 - Placa MJW4A72 92811448 - 49.571.852 [PERSON_NAME] Rota 10 - Placa MJW…" at bounding box center [489, 229] width 978 height 459
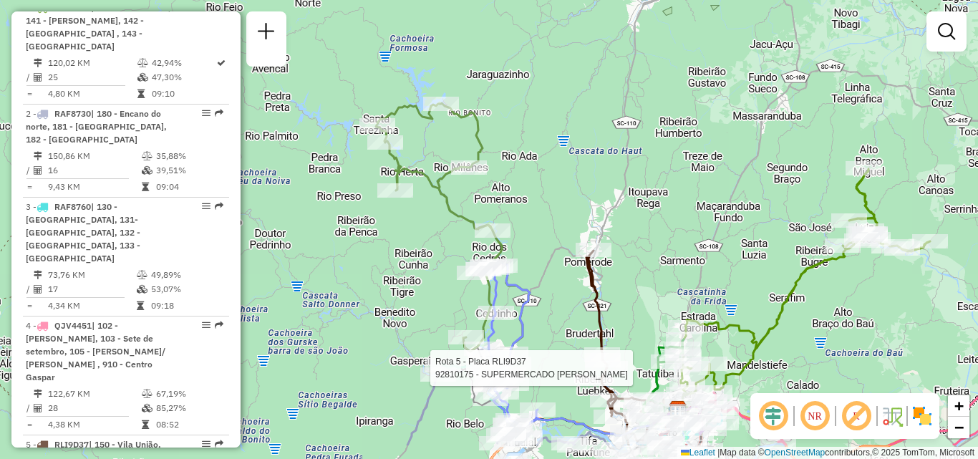
drag, startPoint x: 404, startPoint y: 354, endPoint x: 359, endPoint y: 231, distance: 131.3
click at [375, 269] on div "Rota 5 - Placa RLI9D37 92810175 - SUPERMERCADO BERTOLD Rota 6 - Placa IZC5B29 9…" at bounding box center [489, 229] width 978 height 459
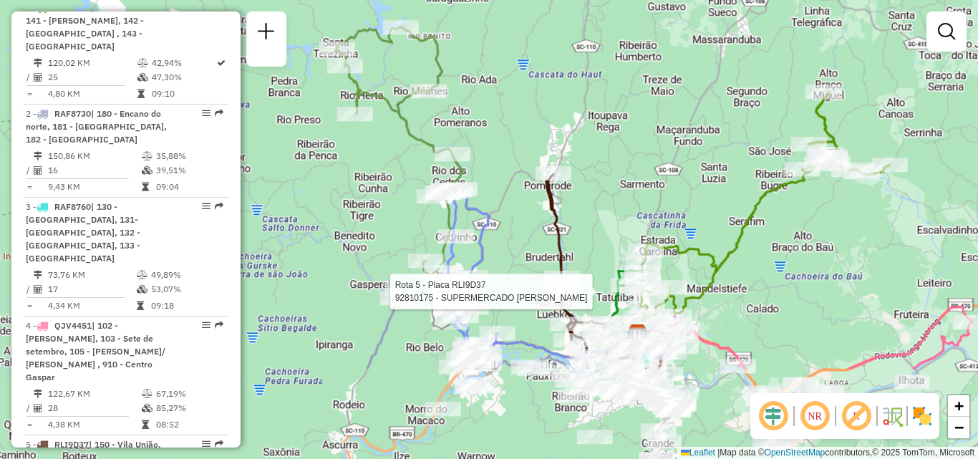
drag, startPoint x: 359, startPoint y: 296, endPoint x: 313, endPoint y: 217, distance: 91.1
click at [315, 225] on div "Rota 5 - Placa RLI9D37 92810175 - SUPERMERCADO [PERSON_NAME] de atendimento Gra…" at bounding box center [489, 229] width 978 height 459
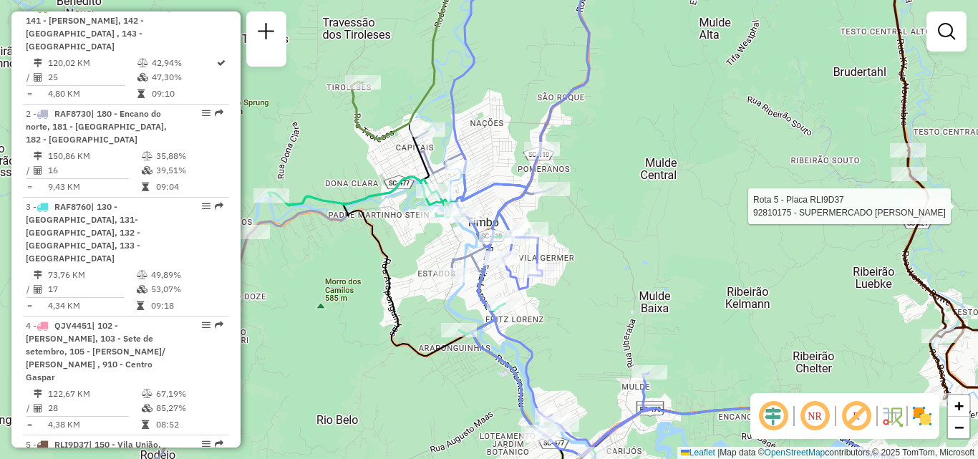
drag, startPoint x: 412, startPoint y: 263, endPoint x: 384, endPoint y: 246, distance: 33.4
click at [376, 251] on div "Rota 5 - Placa RLI9D37 92810175 - SUPERMERCADO [PERSON_NAME] de atendimento Gra…" at bounding box center [489, 229] width 978 height 459
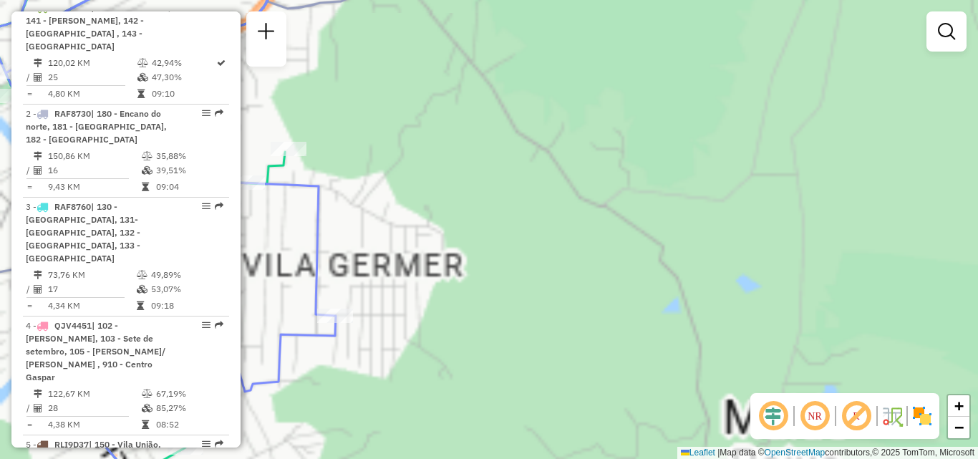
drag, startPoint x: 461, startPoint y: 250, endPoint x: 577, endPoint y: 250, distance: 115.9
click at [575, 250] on div "Rota 5 - Placa RLI9D37 92810175 - SUPERMERCADO [PERSON_NAME] de atendimento Gra…" at bounding box center [489, 229] width 978 height 459
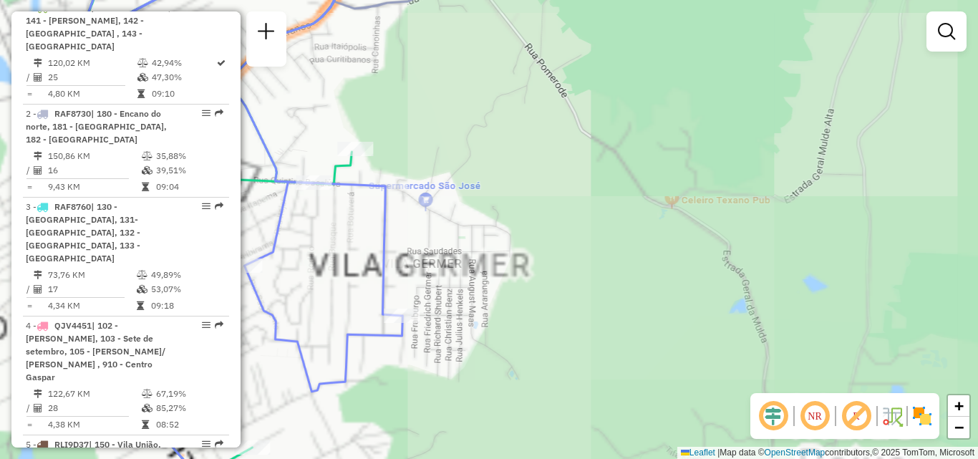
drag, startPoint x: 575, startPoint y: 285, endPoint x: 600, endPoint y: 288, distance: 25.3
click at [596, 288] on div "Rota 5 - Placa RLI9D37 92810175 - SUPERMERCADO [PERSON_NAME] de atendimento Gra…" at bounding box center [489, 229] width 978 height 459
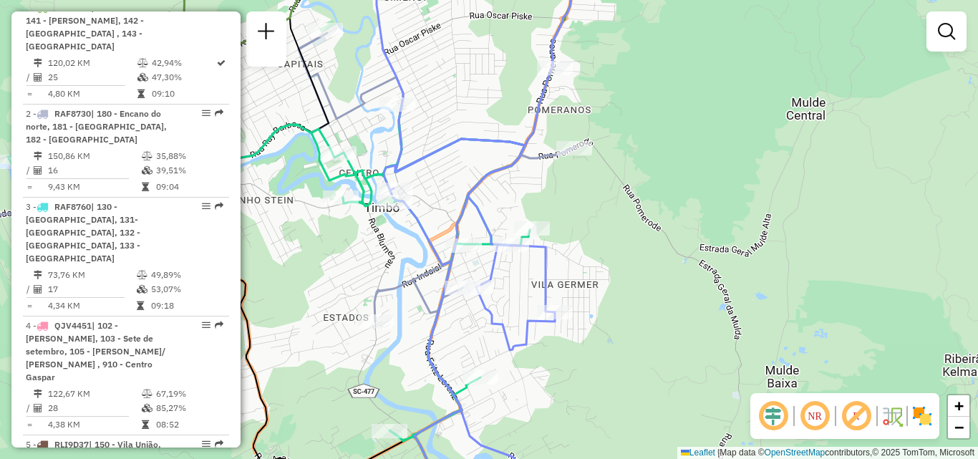
drag, startPoint x: 349, startPoint y: 270, endPoint x: 286, endPoint y: 186, distance: 105.2
click at [290, 193] on div "Rota 5 - Placa RLI9D37 92810175 - SUPERMERCADO BERTOLD Rota 8 - Placa NOT0001 9…" at bounding box center [489, 229] width 978 height 459
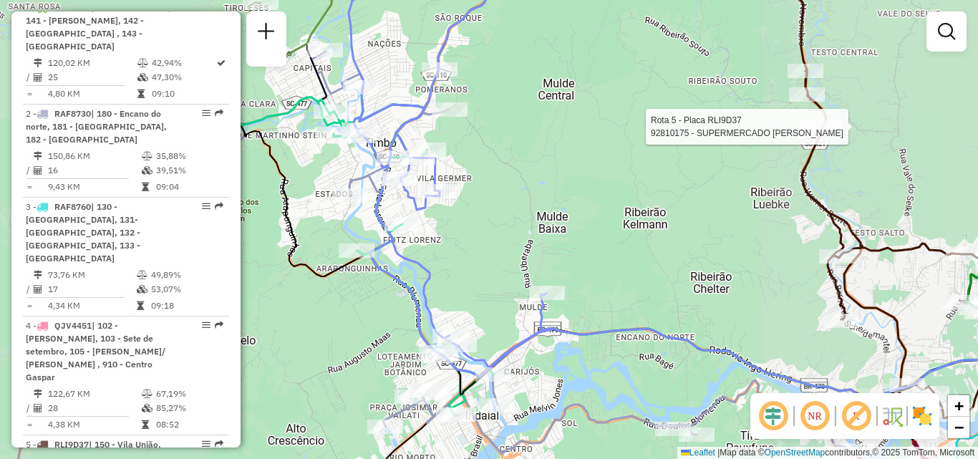
drag, startPoint x: 500, startPoint y: 258, endPoint x: 549, endPoint y: 168, distance: 102.8
click at [517, 223] on div "Rota 5 - Placa RLI9D37 92810175 - SUPERMERCADO [PERSON_NAME] de atendimento Gra…" at bounding box center [489, 229] width 978 height 459
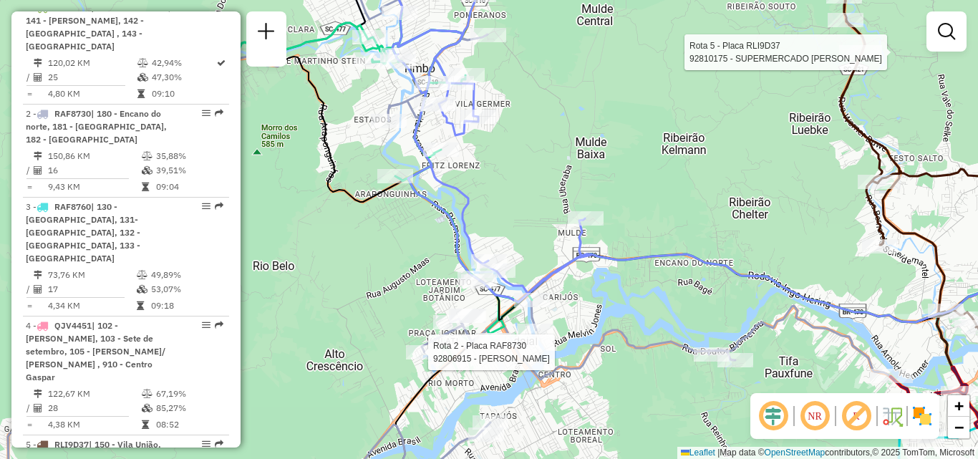
select select "**********"
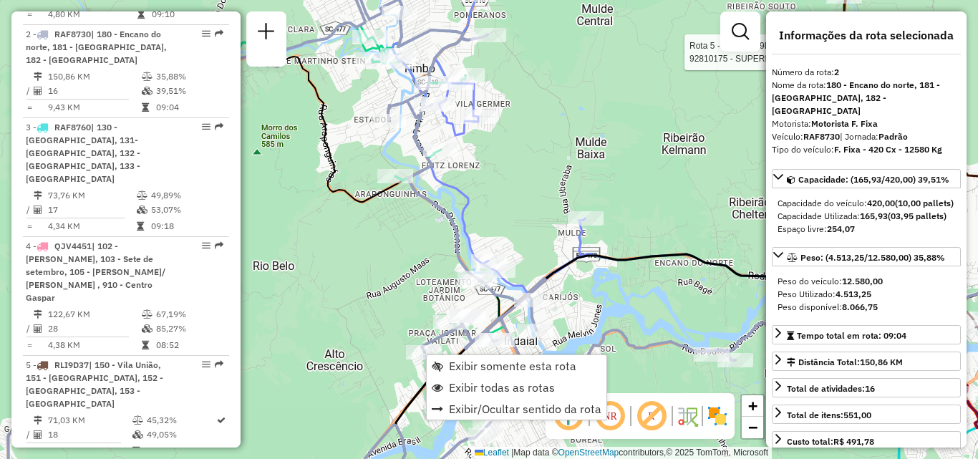
scroll to position [649, 0]
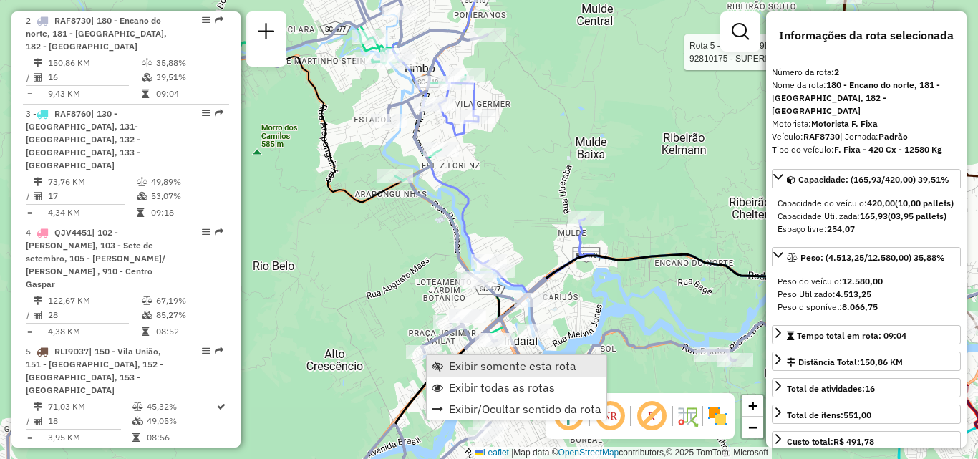
click at [465, 360] on span "Exibir somente esta rota" at bounding box center [512, 365] width 127 height 11
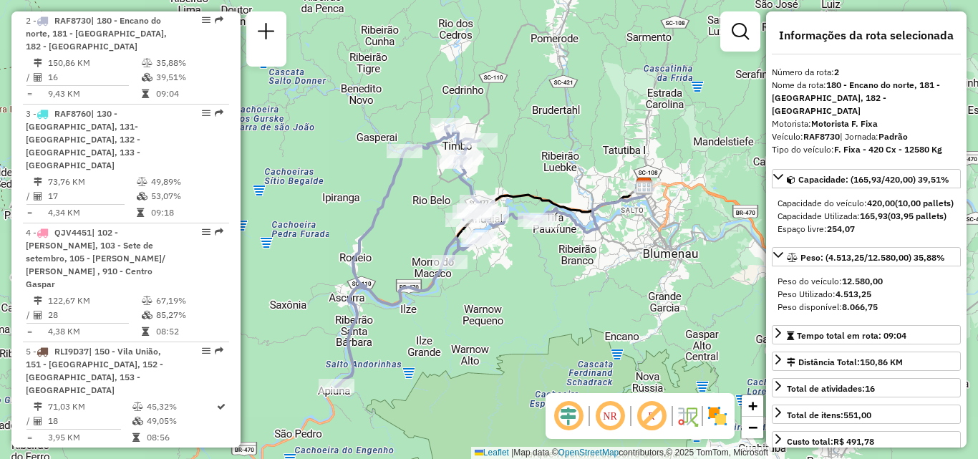
drag, startPoint x: 525, startPoint y: 261, endPoint x: 530, endPoint y: 288, distance: 27.7
click at [530, 288] on div "Janela de atendimento Grade de atendimento Capacidade Transportadoras Veículos …" at bounding box center [489, 229] width 978 height 459
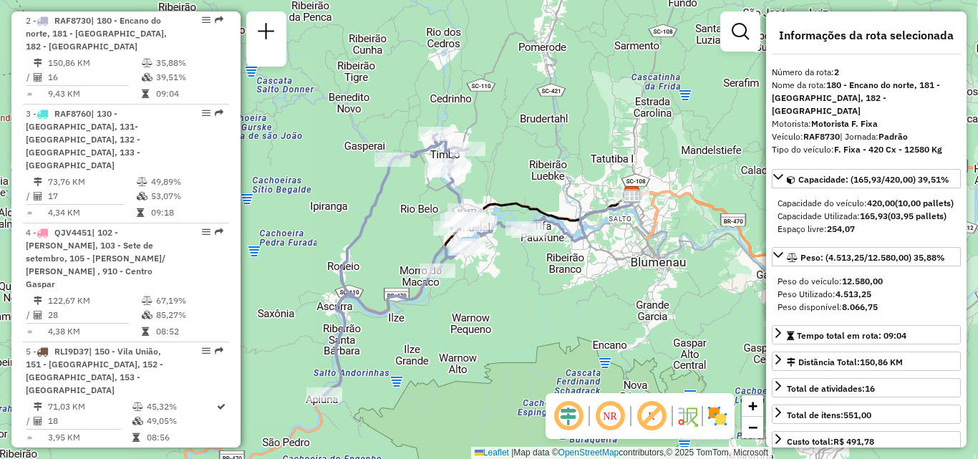
drag, startPoint x: 530, startPoint y: 283, endPoint x: 462, endPoint y: 332, distance: 83.6
click at [462, 332] on div "Janela de atendimento Grade de atendimento Capacidade Transportadoras Veículos …" at bounding box center [489, 229] width 978 height 459
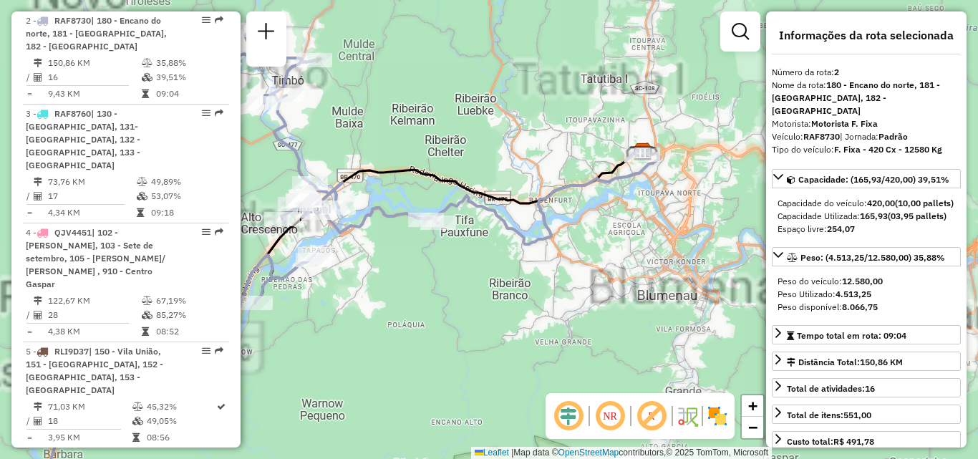
drag, startPoint x: 405, startPoint y: 277, endPoint x: 472, endPoint y: 319, distance: 78.8
click at [471, 318] on div "Janela de atendimento Grade de atendimento Capacidade Transportadoras Veículos …" at bounding box center [489, 229] width 978 height 459
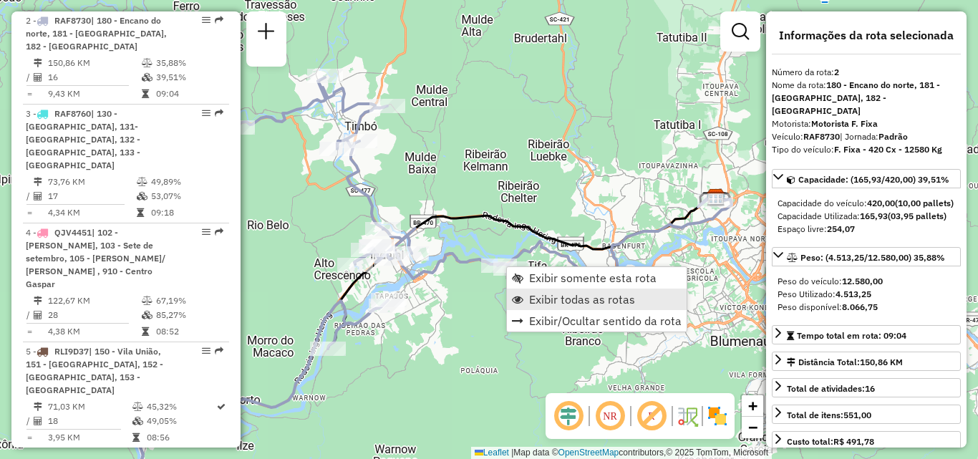
click at [542, 298] on span "Exibir todas as rotas" at bounding box center [582, 298] width 106 height 11
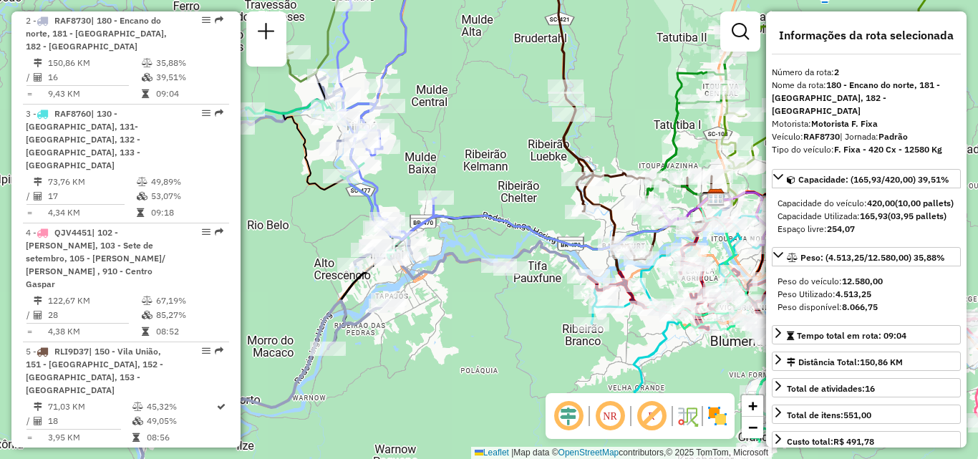
click at [553, 364] on div "Janela de atendimento Grade de atendimento Capacidade Transportadoras Veículos …" at bounding box center [489, 229] width 978 height 459
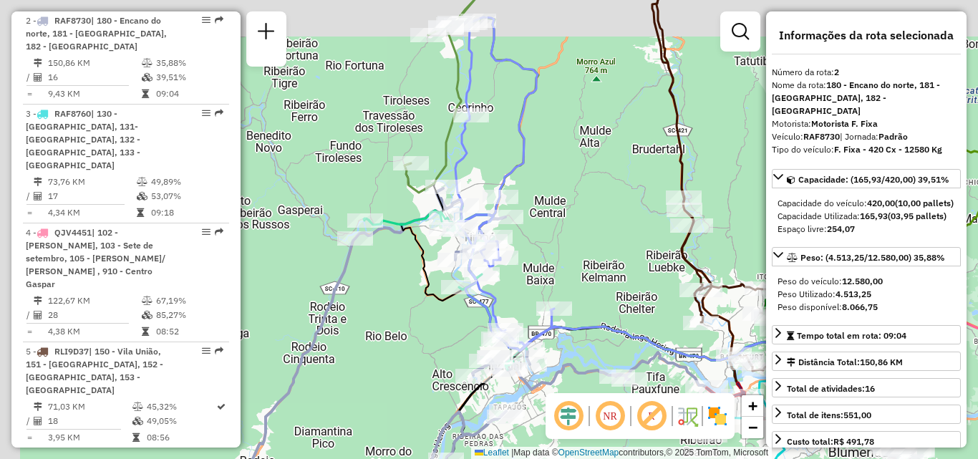
drag, startPoint x: 563, startPoint y: 245, endPoint x: 570, endPoint y: 251, distance: 9.6
click at [571, 255] on div "Janela de atendimento Grade de atendimento Capacidade Transportadoras Veículos …" at bounding box center [489, 229] width 978 height 459
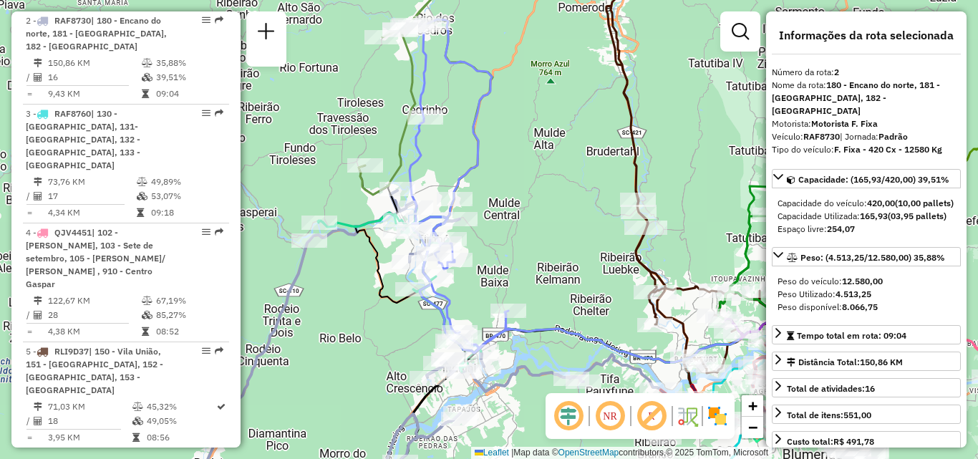
drag, startPoint x: 550, startPoint y: 301, endPoint x: 488, endPoint y: 283, distance: 64.8
click at [490, 285] on div "Janela de atendimento Grade de atendimento Capacidade Transportadoras Veículos …" at bounding box center [489, 229] width 978 height 459
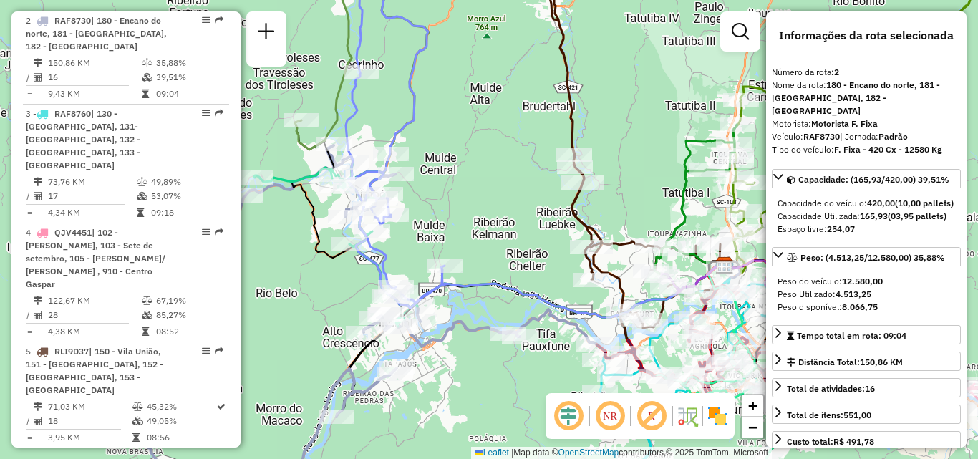
drag, startPoint x: 488, startPoint y: 246, endPoint x: 423, endPoint y: 225, distance: 68.4
click at [407, 213] on div "Janela de atendimento Grade de atendimento Capacidade Transportadoras Veículos …" at bounding box center [489, 229] width 978 height 459
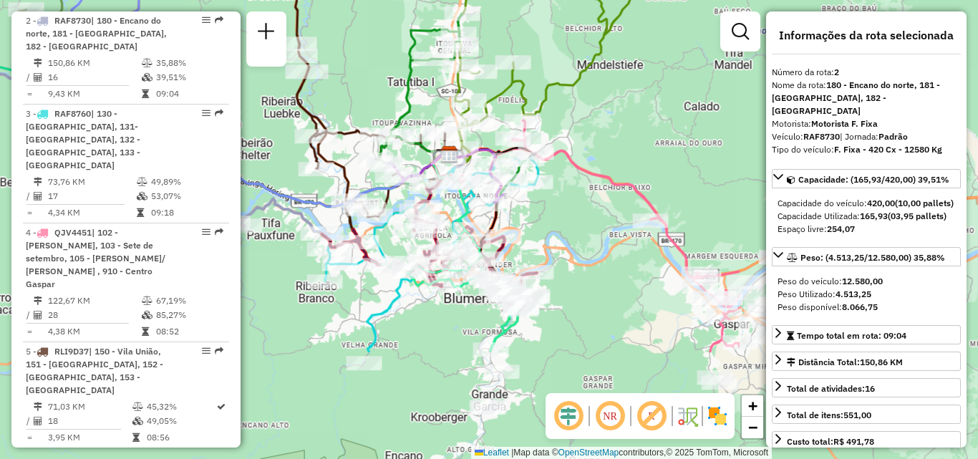
drag, startPoint x: 623, startPoint y: 266, endPoint x: 651, endPoint y: 352, distance: 90.8
click at [656, 361] on div "Rota 11 - Placa RLI8J67 92801075 - AUTO POSTO BLU LIMIT Rota 9 - Placa REB3F66 …" at bounding box center [489, 229] width 978 height 459
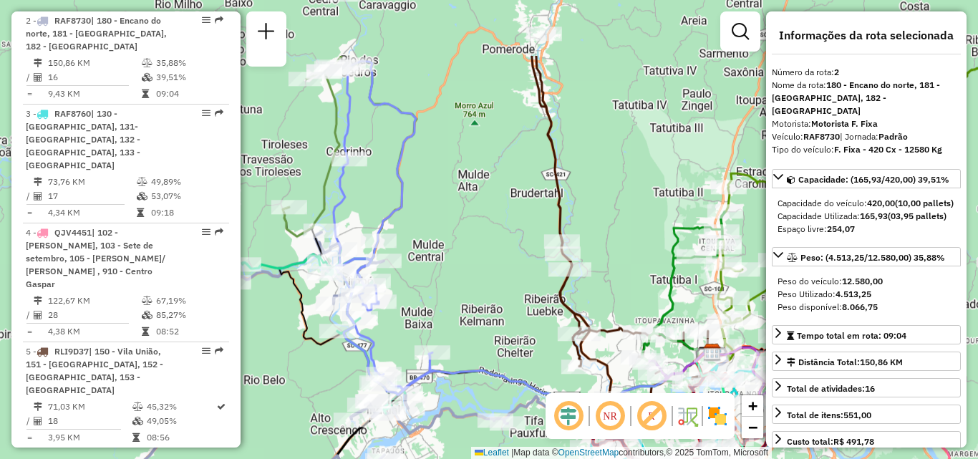
drag, startPoint x: 492, startPoint y: 177, endPoint x: 606, endPoint y: 175, distance: 113.8
click at [606, 175] on div "Janela de atendimento Grade de atendimento Capacidade Transportadoras Veículos …" at bounding box center [489, 229] width 978 height 459
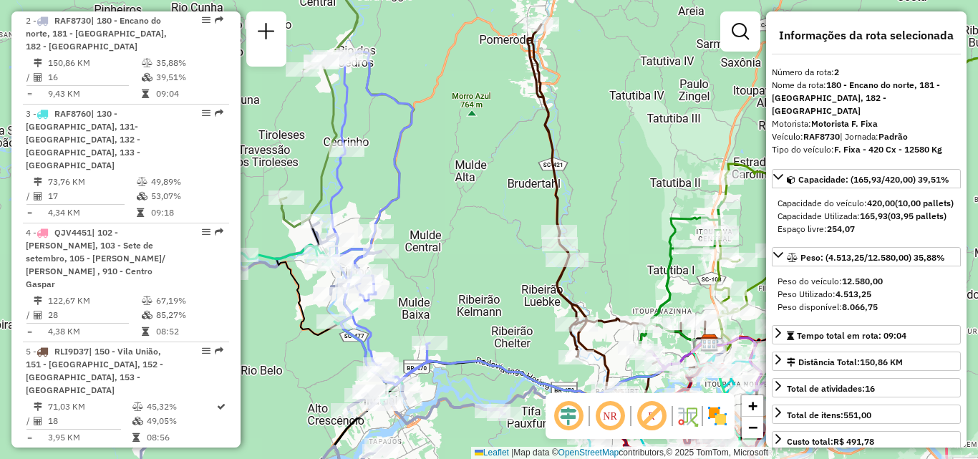
drag, startPoint x: 583, startPoint y: 171, endPoint x: 570, endPoint y: 135, distance: 38.5
click at [576, 152] on div "Janela de atendimento Grade de atendimento Capacidade Transportadoras Veículos …" at bounding box center [489, 229] width 978 height 459
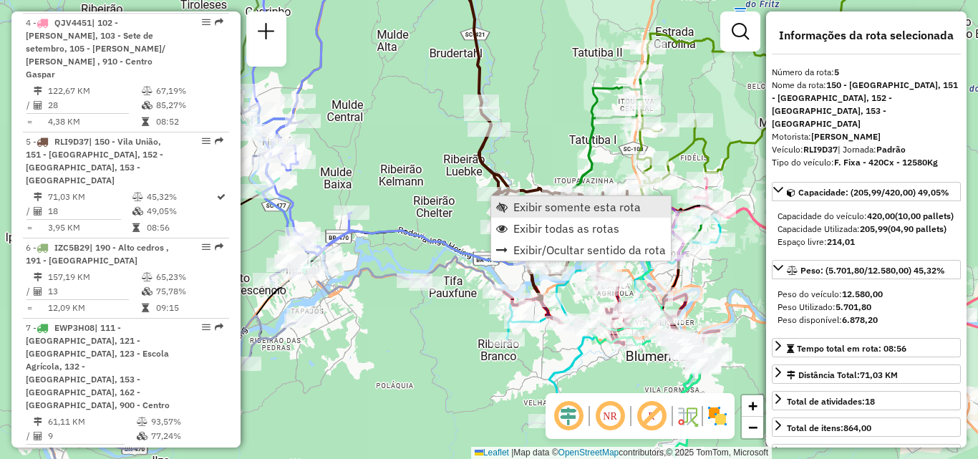
scroll to position [928, 0]
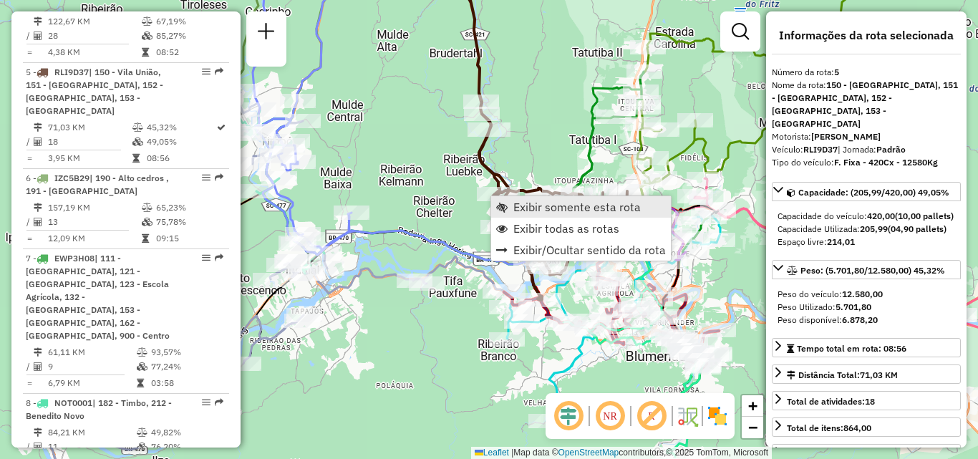
click at [522, 207] on span "Exibir somente esta rota" at bounding box center [576, 206] width 127 height 11
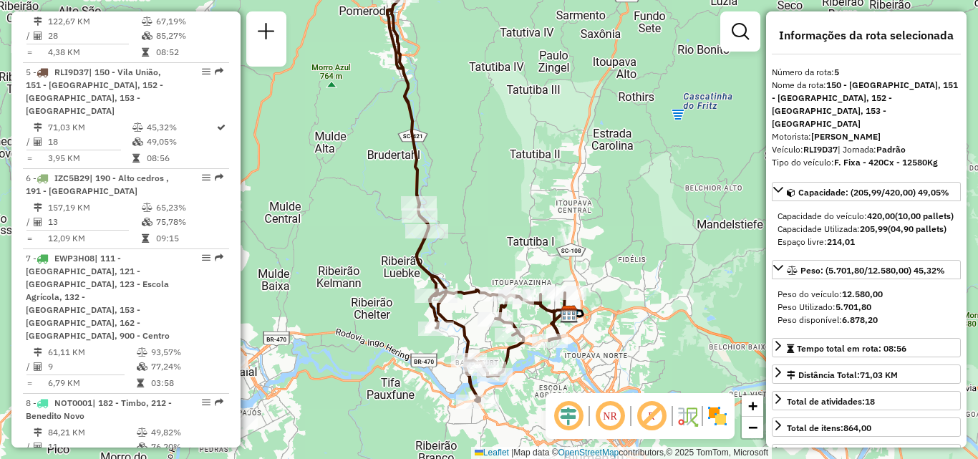
drag, startPoint x: 529, startPoint y: 238, endPoint x: 517, endPoint y: 173, distance: 66.1
click at [521, 194] on div "Janela de atendimento Grade de atendimento Capacidade Transportadoras Veículos …" at bounding box center [489, 229] width 978 height 459
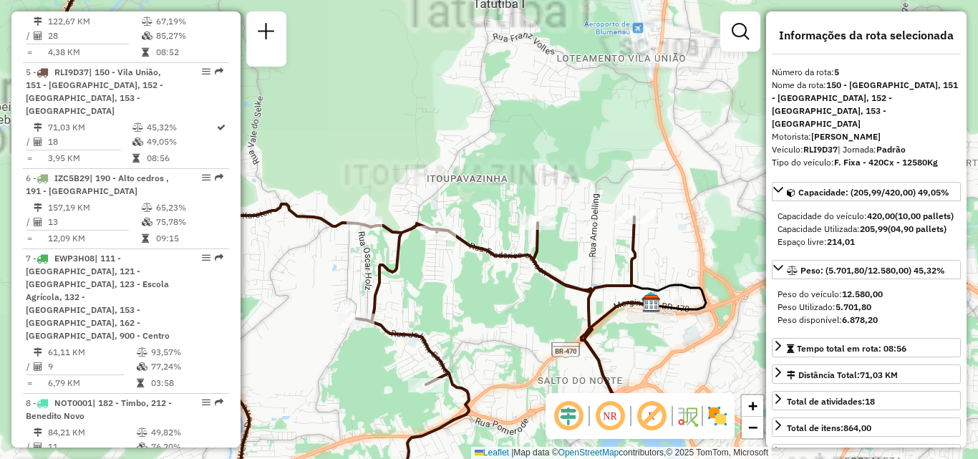
drag, startPoint x: 531, startPoint y: 286, endPoint x: 528, endPoint y: 193, distance: 92.4
click at [528, 217] on div "Janela de atendimento Grade de atendimento Capacidade Transportadoras Veículos …" at bounding box center [489, 229] width 978 height 459
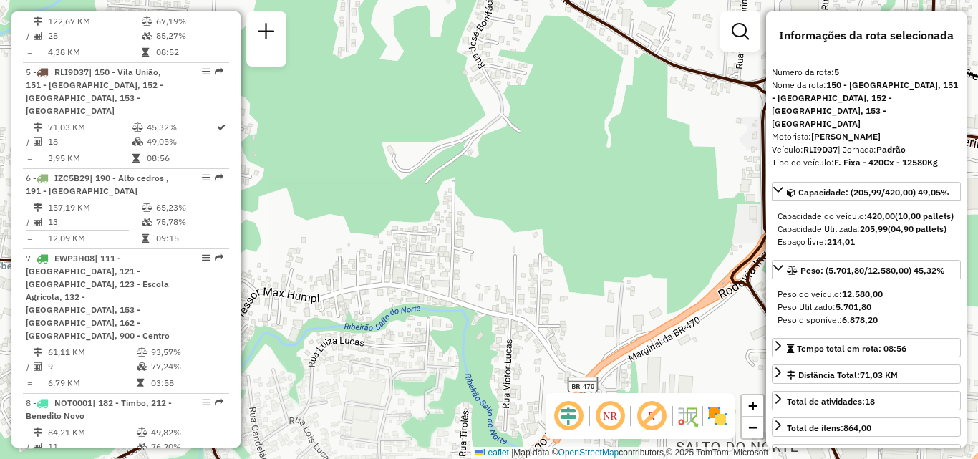
drag, startPoint x: 521, startPoint y: 252, endPoint x: 482, endPoint y: 217, distance: 52.7
click at [480, 245] on div "Janela de atendimento Grade de atendimento Capacidade Transportadoras Veículos …" at bounding box center [489, 229] width 978 height 459
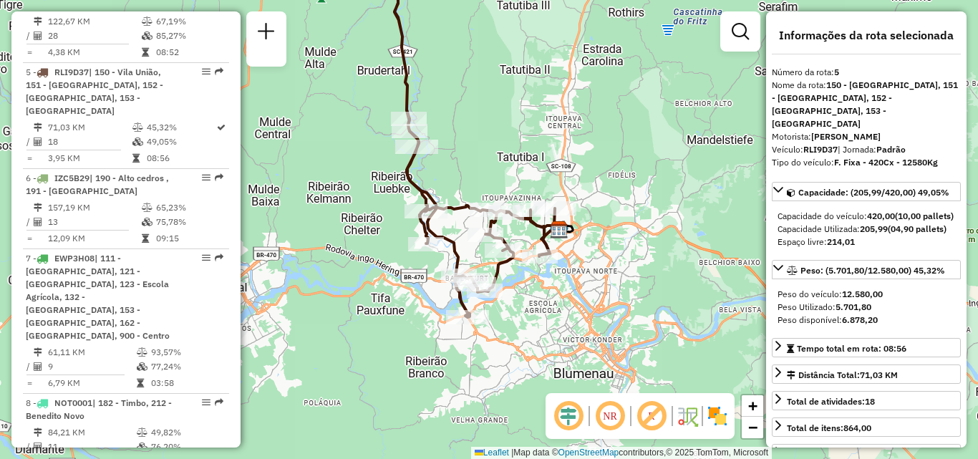
drag, startPoint x: 539, startPoint y: 256, endPoint x: 550, endPoint y: 282, distance: 27.9
click at [550, 282] on div "Janela de atendimento Grade de atendimento Capacidade Transportadoras Veículos …" at bounding box center [489, 229] width 978 height 459
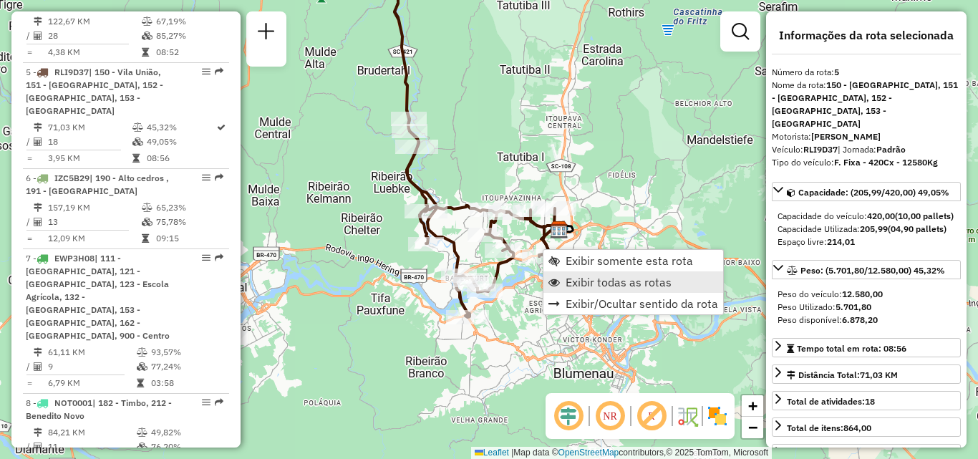
click at [575, 284] on span "Exibir todas as rotas" at bounding box center [618, 281] width 106 height 11
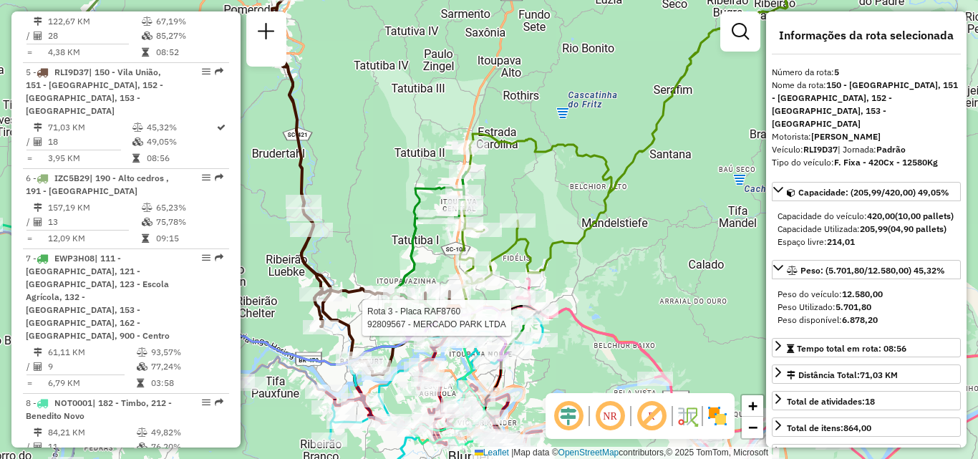
drag, startPoint x: 550, startPoint y: 207, endPoint x: 554, endPoint y: 245, distance: 38.1
click at [554, 245] on div "Rota 4 - Placa QJV4451 92802359 - POSTO FORTALEZA LTDA Rota 3 - Placa RAF8760 9…" at bounding box center [489, 229] width 978 height 459
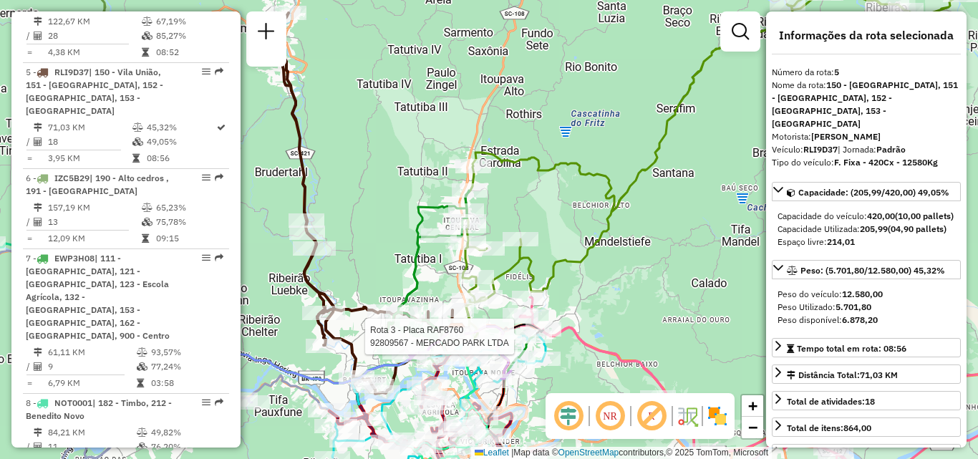
drag, startPoint x: 514, startPoint y: 200, endPoint x: 565, endPoint y: 164, distance: 62.1
click at [552, 173] on div "Rota 3 - Placa RAF8760 92809567 - MERCADO PARK LTDA Janela de atendimento Grade…" at bounding box center [489, 229] width 978 height 459
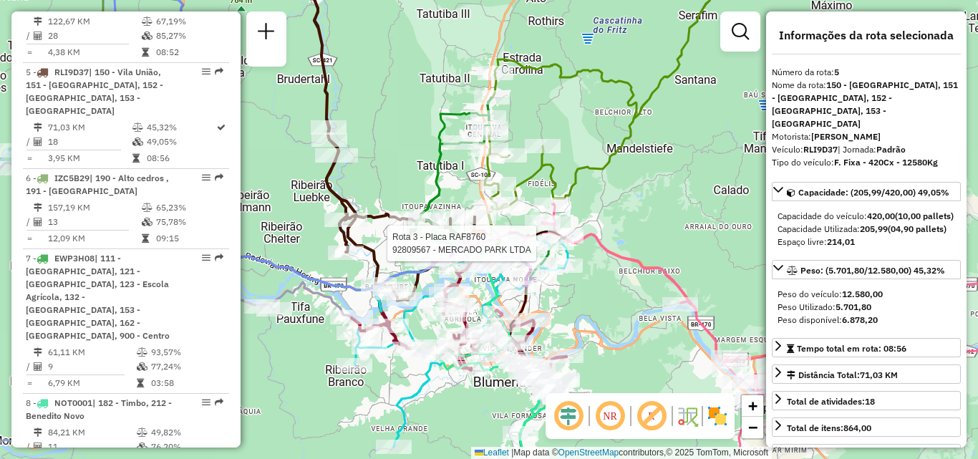
drag, startPoint x: 620, startPoint y: 219, endPoint x: 596, endPoint y: 177, distance: 48.1
click at [608, 201] on div "Rota 3 - Placa RAF8760 92809567 - MERCADO PARK LTDA Janela de atendimento Grade…" at bounding box center [489, 229] width 978 height 459
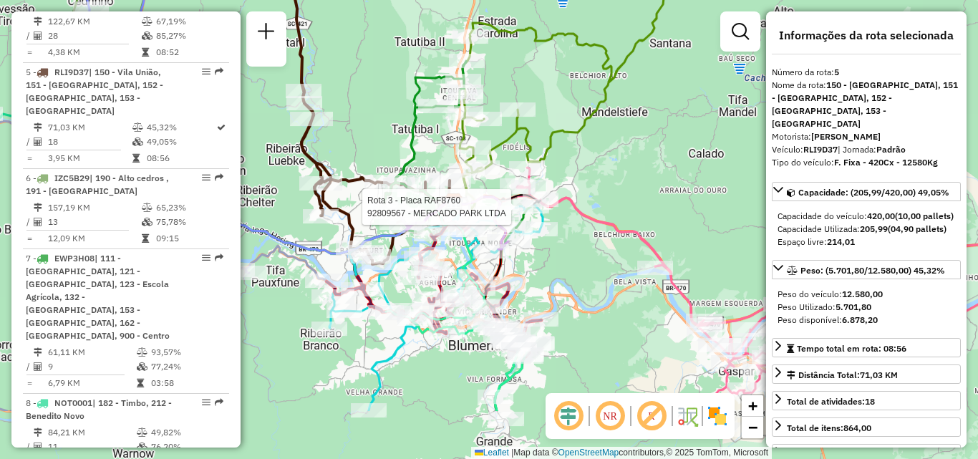
drag, startPoint x: 569, startPoint y: 213, endPoint x: 548, endPoint y: 193, distance: 28.8
click at [550, 195] on icon at bounding box center [769, 288] width 505 height 243
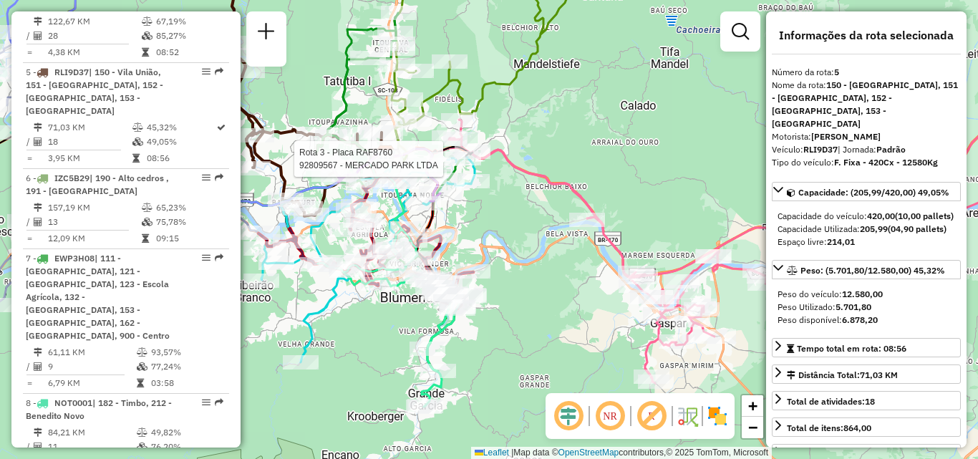
drag, startPoint x: 578, startPoint y: 284, endPoint x: 558, endPoint y: 271, distance: 23.2
click at [558, 271] on div "Rota 3 - Placa RAF8760 92809567 - MERCADO PARK LTDA Janela de atendimento Grade…" at bounding box center [489, 229] width 978 height 459
drag, startPoint x: 591, startPoint y: 291, endPoint x: 613, endPoint y: 317, distance: 33.5
click at [613, 317] on div "Rota 3 - Placa RAF8760 92809567 - MERCADO PARK LTDA Janela de atendimento Grade…" at bounding box center [489, 229] width 978 height 459
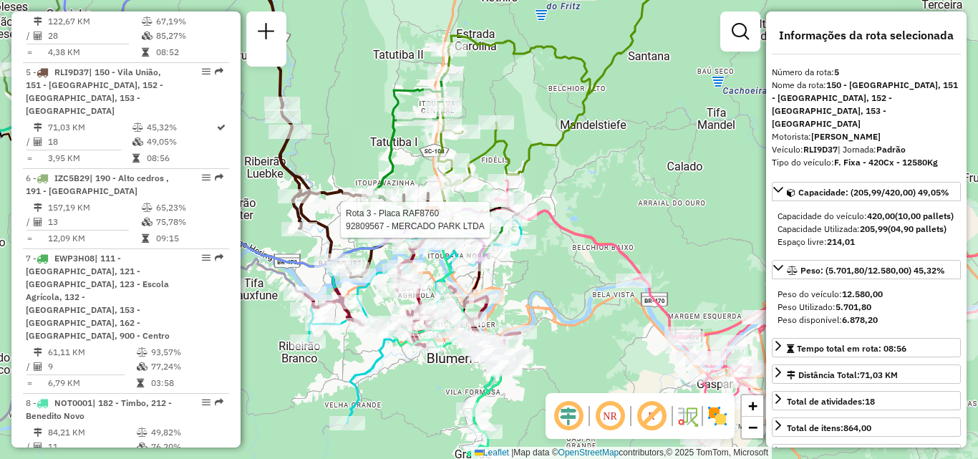
click at [612, 289] on div "Rota 3 - Placa RAF8760 92809567 - MERCADO PARK LTDA Janela de atendimento Grade…" at bounding box center [489, 229] width 978 height 459
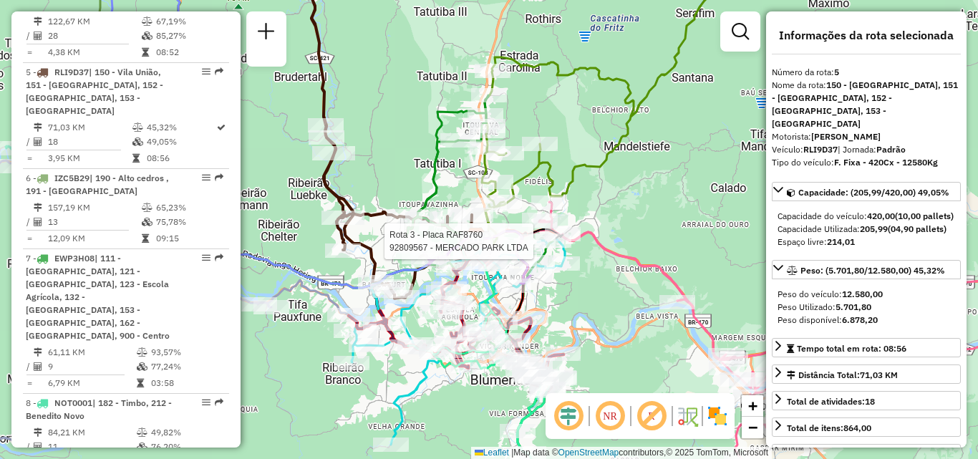
drag, startPoint x: 613, startPoint y: 308, endPoint x: 615, endPoint y: 286, distance: 22.2
click at [615, 286] on div "Rota 3 - Placa RAF8760 92809567 - MERCADO PARK LTDA Janela de atendimento Grade…" at bounding box center [489, 229] width 978 height 459
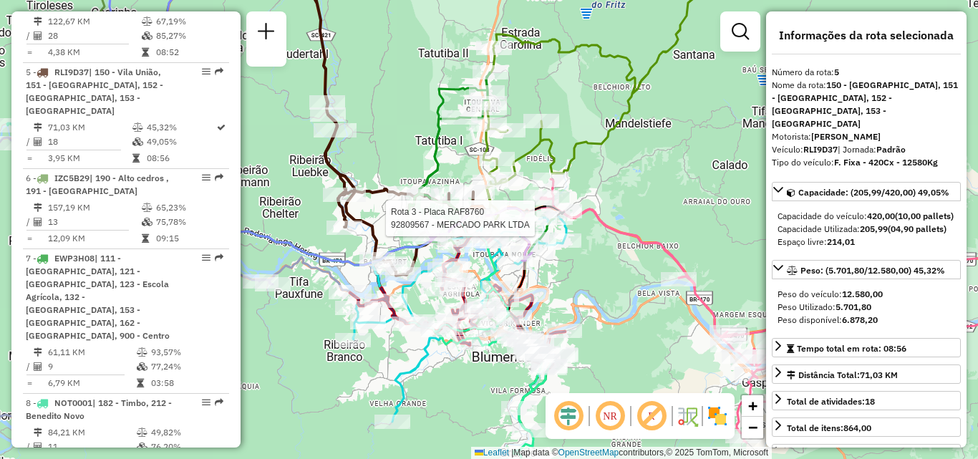
drag, startPoint x: 668, startPoint y: 224, endPoint x: 712, endPoint y: 223, distance: 43.7
click at [712, 223] on div "Rota 3 - Placa RAF8760 92809567 - MERCADO PARK LTDA Janela de atendimento Grade…" at bounding box center [489, 229] width 978 height 459
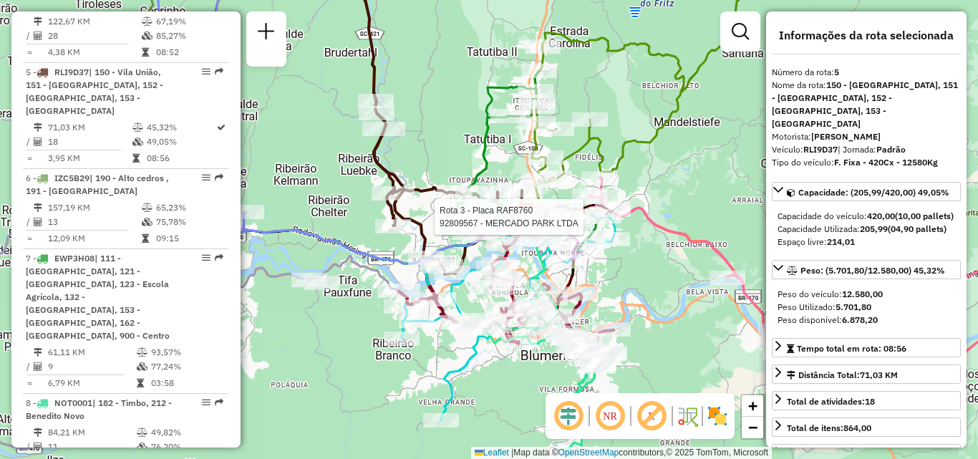
drag
click at [700, 188] on div "Rota 3 - Placa RAF8760 92809567 - MERCADO PARK LTDA Janela de atendimento Grade…" at bounding box center [489, 229] width 978 height 459
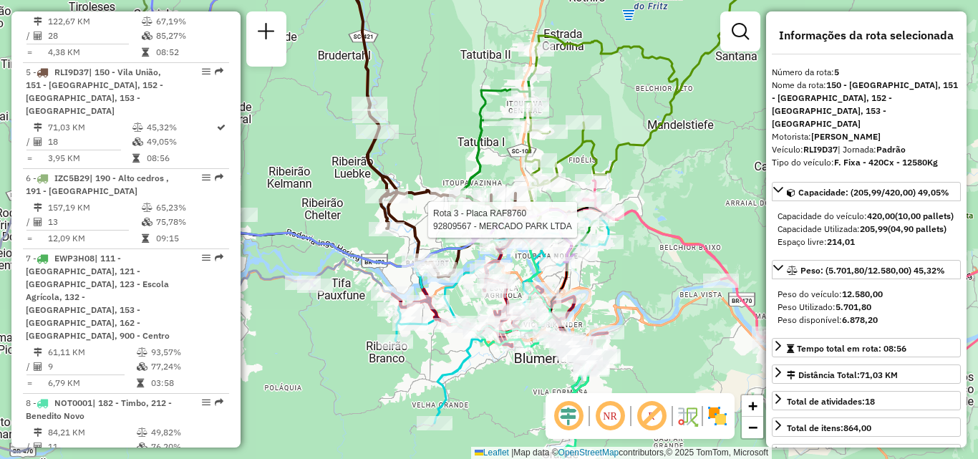
click at [634, 137] on div "Rota 3 - Placa RAF8760 92809567 - MERCADO PARK LTDA Janela de atendimento Grade…" at bounding box center [489, 229] width 978 height 459
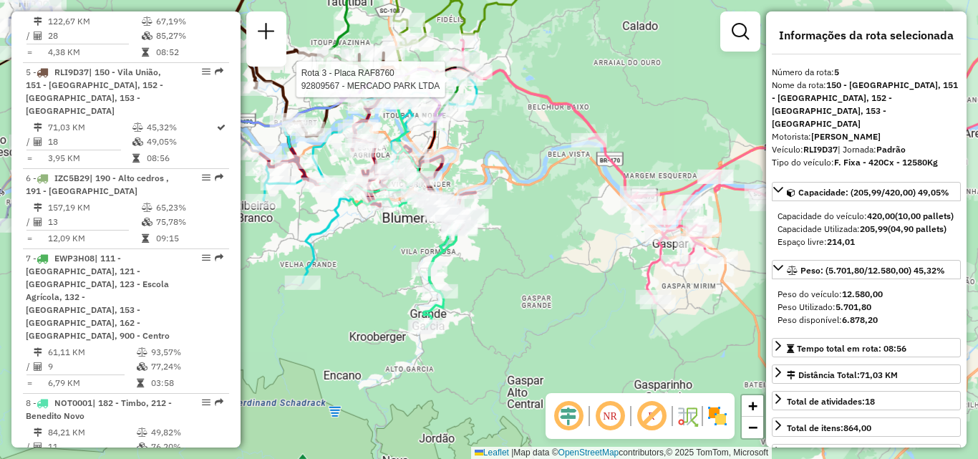
click at [561, 191] on div "Rota 3 - Placa RAF8760 92809567 - MERCADO PARK LTDA Janela de atendimento Grade…" at bounding box center [489, 229] width 978 height 459
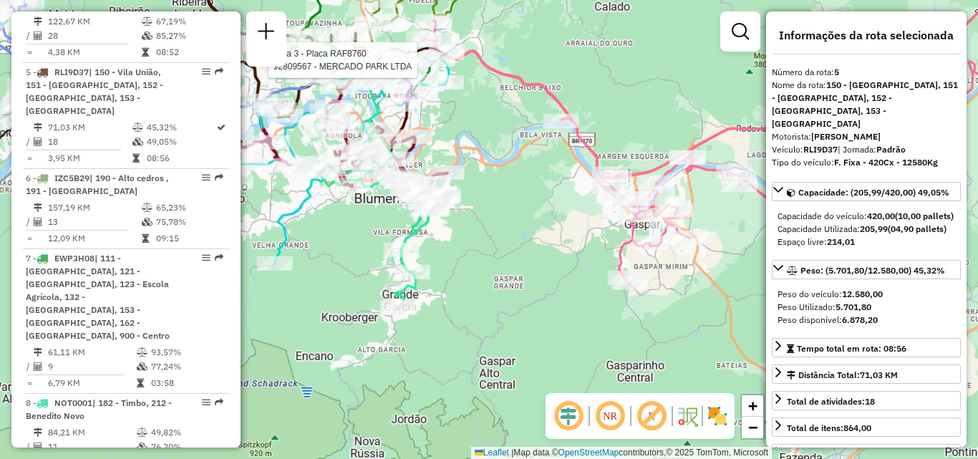
click at [556, 261] on div "Rota 3 - Placa RAF8760 92809567 - MERCADO PARK LTDA Janela de atendimento Grade…" at bounding box center [489, 229] width 978 height 459
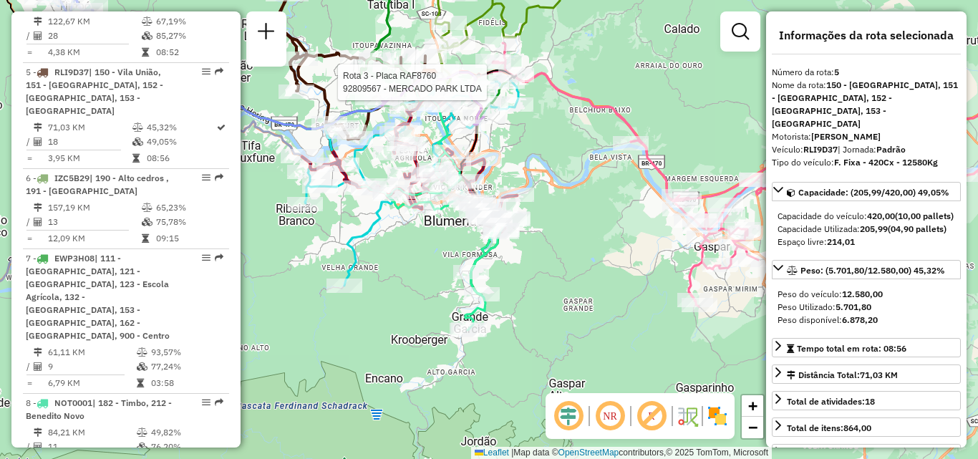
click at [376, 291] on div "Rota 3 - Placa RAF8760 92809567 - MERCADO PARK LTDA Janela de atendimento Grade…" at bounding box center [489, 229] width 978 height 459
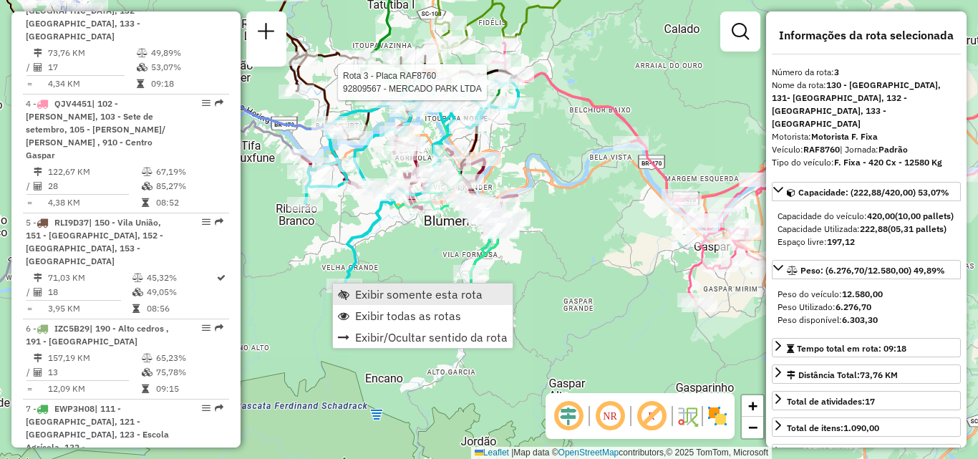
scroll to position [729, 0]
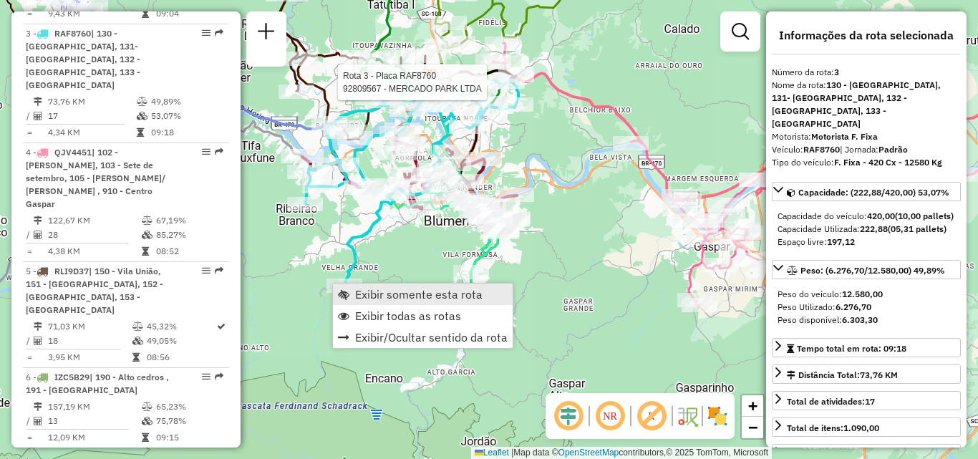
click at [394, 292] on span "Exibir somente esta rota" at bounding box center [418, 293] width 127 height 11
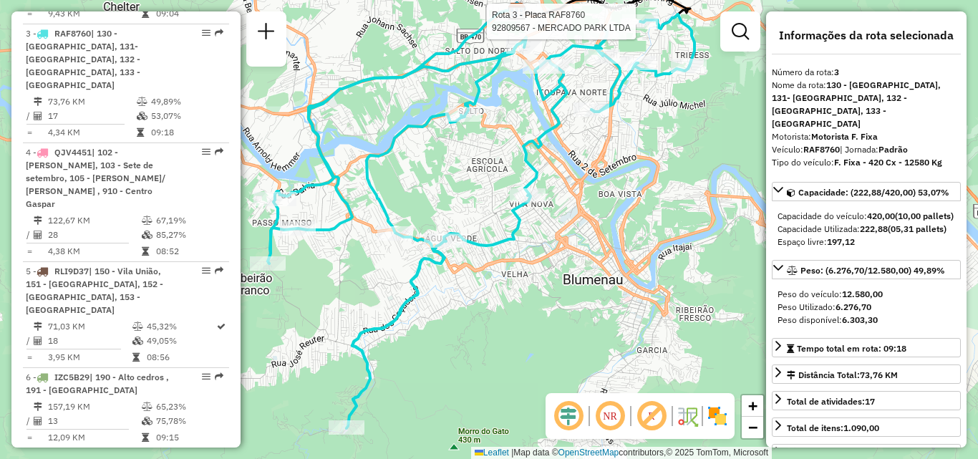
click at [424, 274] on div "Rota 3 - Placa RAF8760 92809567 - MERCADO PARK LTDA Janela de atendimento Grade…" at bounding box center [489, 229] width 978 height 459
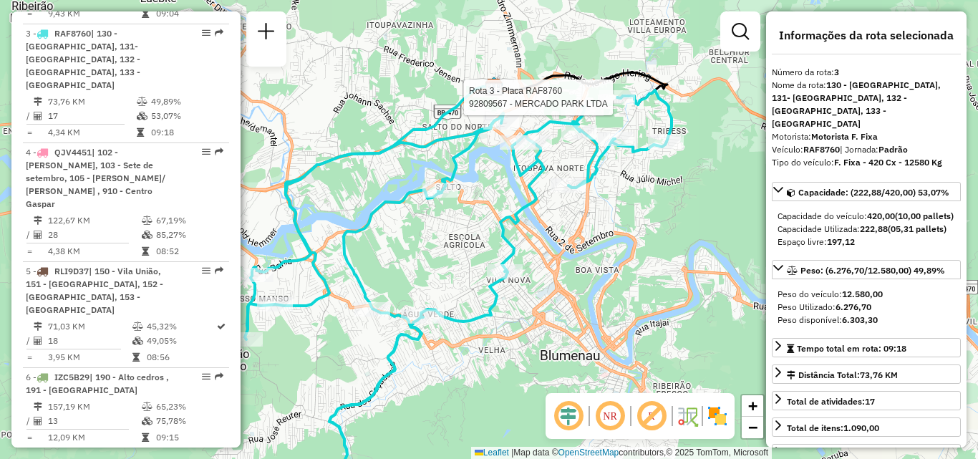
click at [477, 381] on div "Rota 3 - Placa RAF8760 92809567 - MERCADO PARK LTDA Janela de atendimento Grade…" at bounding box center [489, 229] width 978 height 459
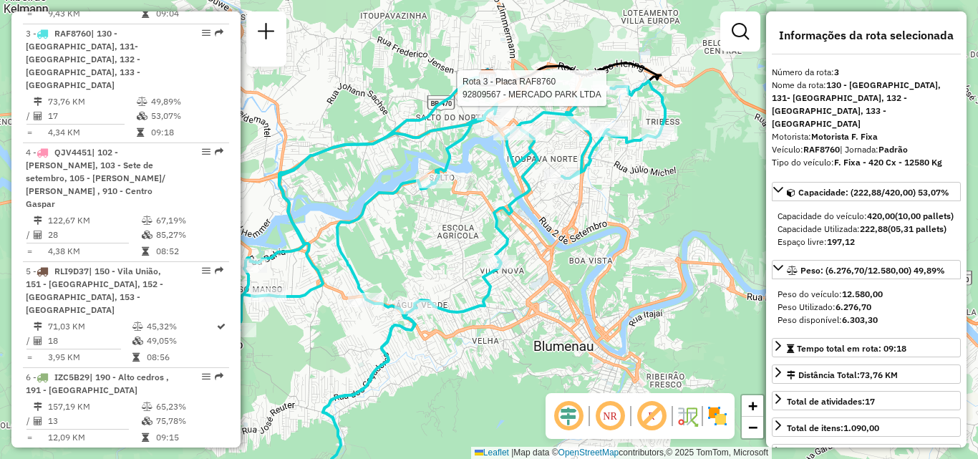
click at [485, 315] on div "Rota 3 - Placa RAF8760 92809567 - MERCADO PARK LTDA Janela de atendimento Grade…" at bounding box center [489, 229] width 978 height 459
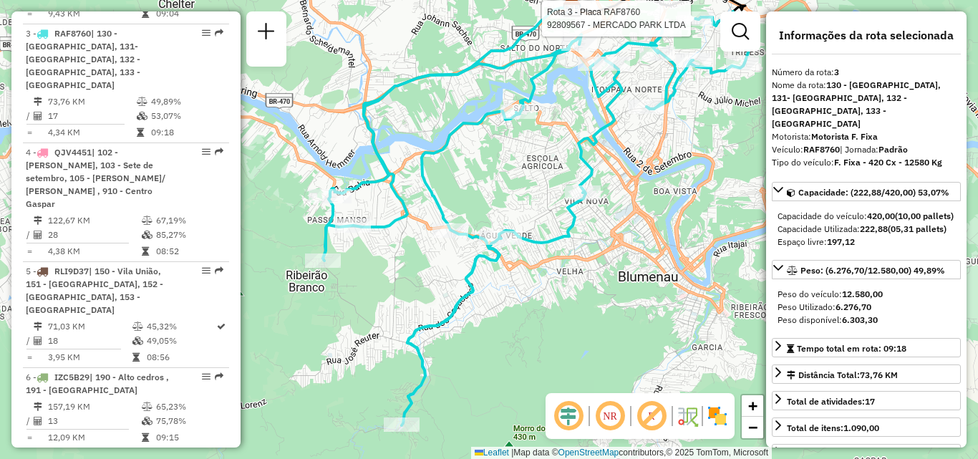
click at [550, 333] on div "Rota 3 - Placa RAF8760 92809567 - MERCADO PARK LTDA Janela de atendimento Grade…" at bounding box center [489, 229] width 978 height 459
click at [444, 389] on div "Rota 3 - Placa RAF8760 92809567 - MERCADO PARK LTDA Janela de atendimento Grade…" at bounding box center [489, 229] width 978 height 459
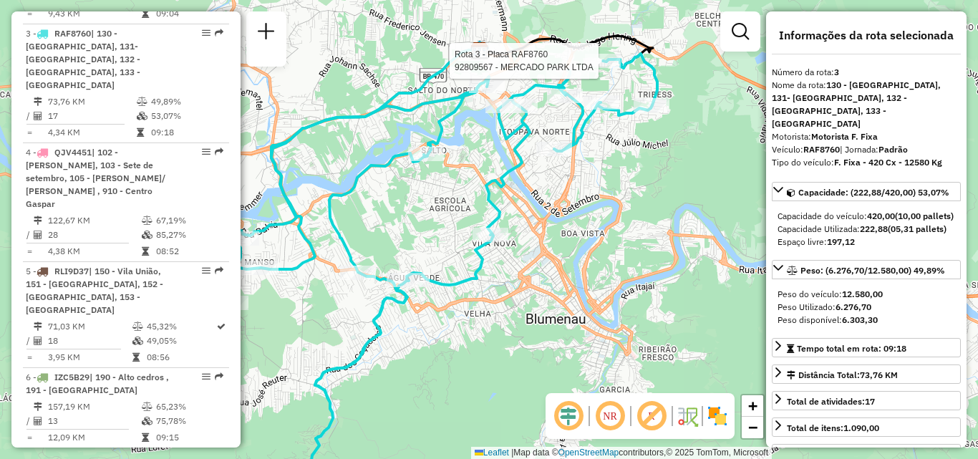
click at [473, 339] on div "Rota 3 - Placa RAF8760 92809567 - MERCADO PARK LTDA Janela de atendimento Grade…" at bounding box center [489, 229] width 978 height 459
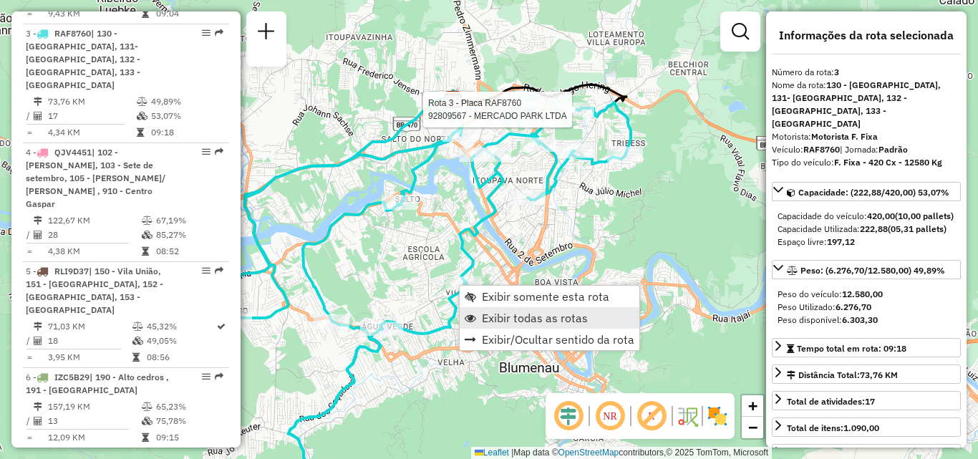
click at [515, 313] on span "Exibir todas as rotas" at bounding box center [535, 317] width 106 height 11
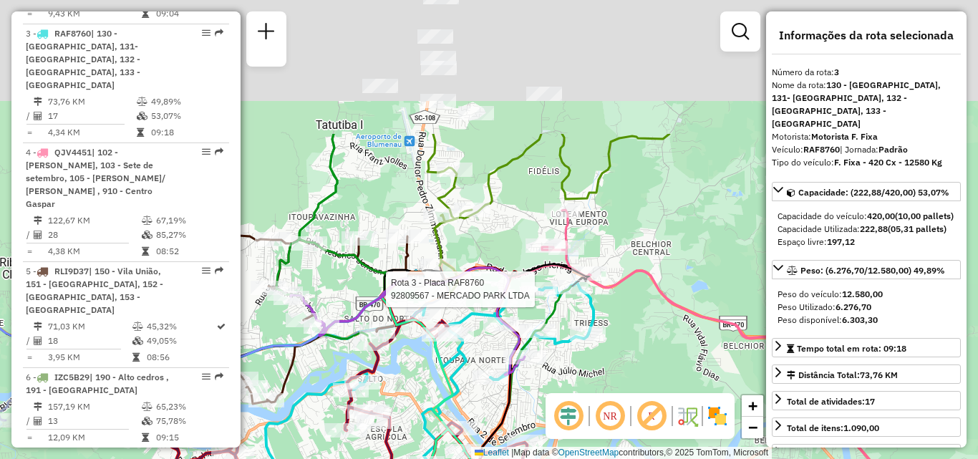
click at [565, 399] on hb-router-mapa "Informações da Sessão 1278019 - [DATE] Criação: [DATE] 18:37 Depósito: CDD Blum…" at bounding box center [489, 229] width 978 height 459
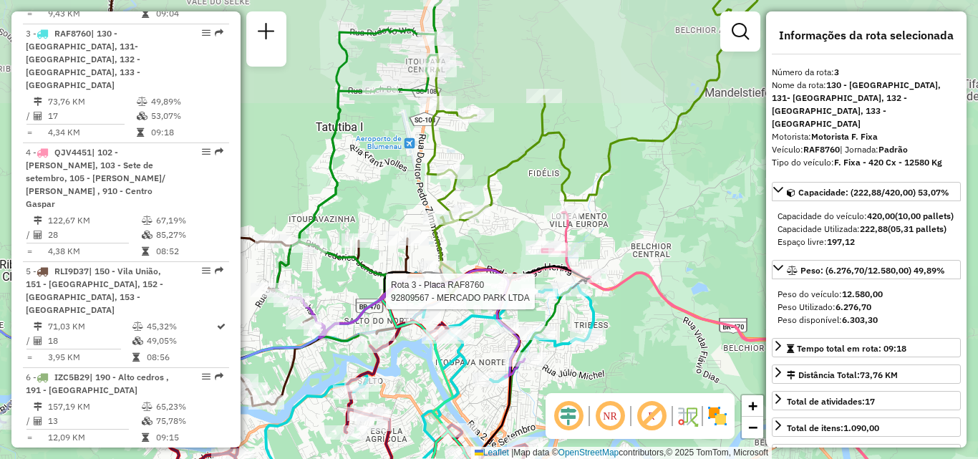
click at [663, 293] on div "Rota 3 - Placa RAF8760 92809567 - MERCADO PARK LTDA Janela de atendimento Grade…" at bounding box center [489, 229] width 978 height 459
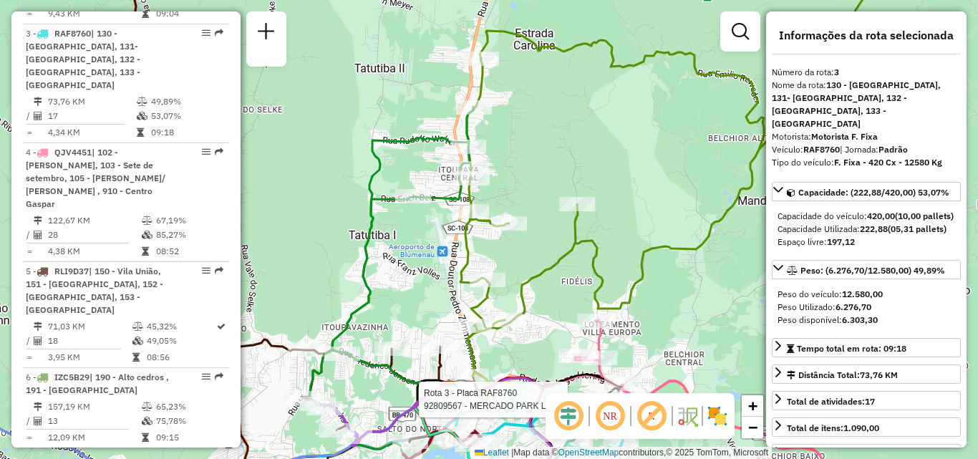
click at [679, 241] on div "Rota 3 - Placa RAF8760 92809567 - MERCADO PARK LTDA Janela de atendimento Grade…" at bounding box center [489, 229] width 978 height 459
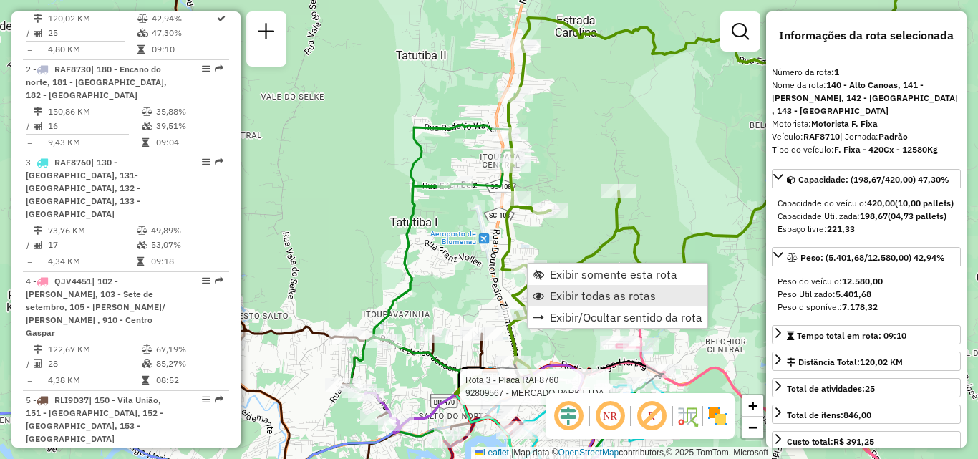
scroll to position [556, 0]
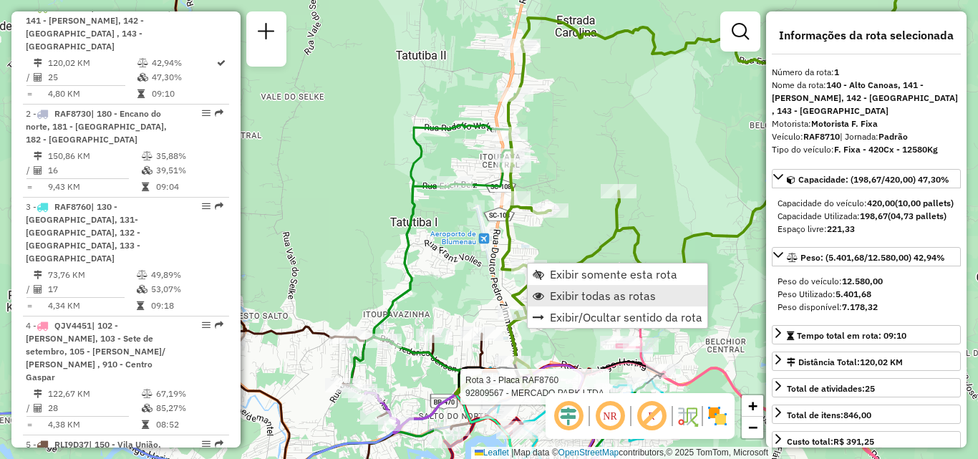
click at [577, 296] on span "Exibir todas as rotas" at bounding box center [603, 295] width 106 height 11
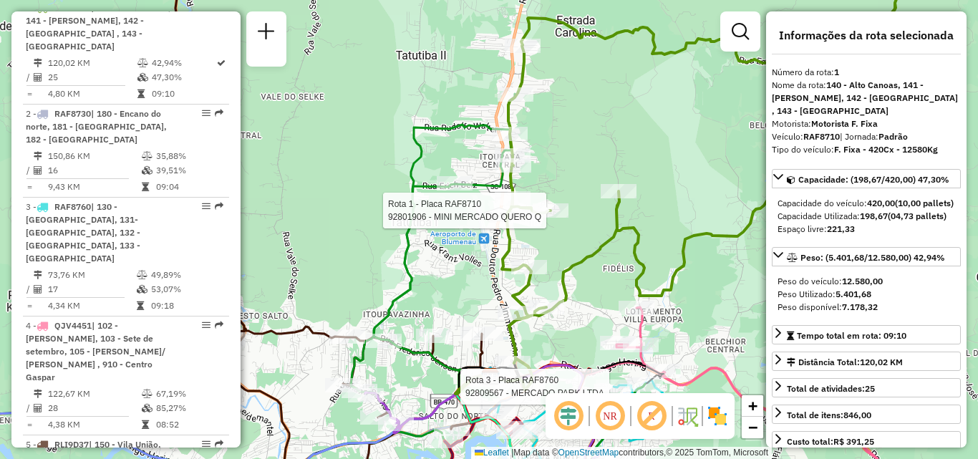
click at [568, 218] on div at bounding box center [550, 210] width 36 height 14
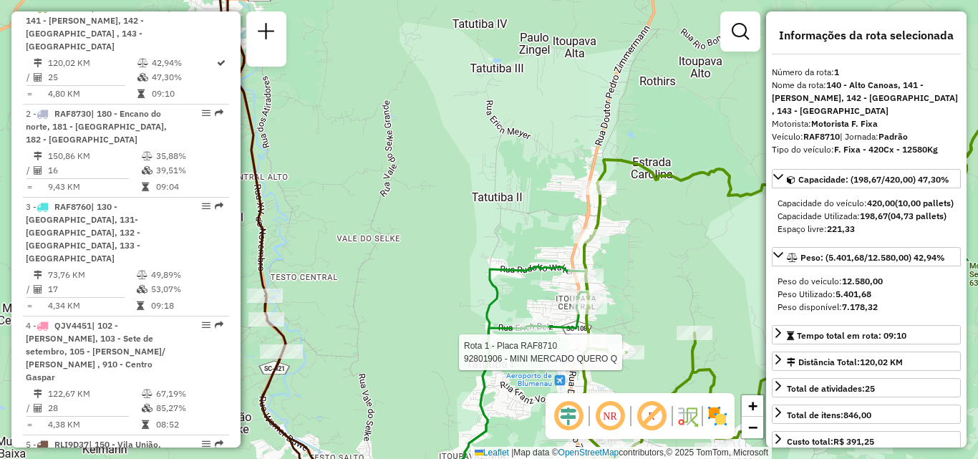
click at [588, 228] on div "Rota 3 - Placa RAF8760 92809567 - MERCADO PARK LTDA Rota 1 - Placa RAF8710 9280…" at bounding box center [489, 229] width 978 height 459
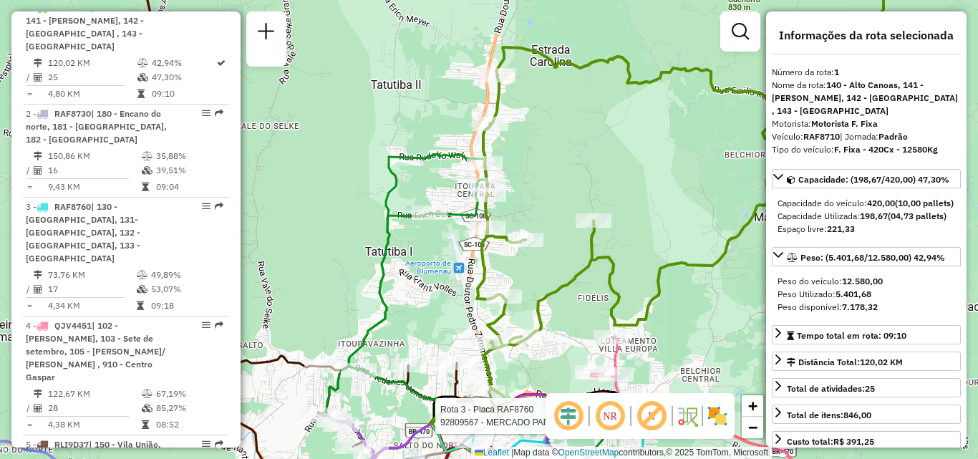
click at [568, 170] on div "Rota 3 - Placa RAF8760 92809567 - MERCADO PARK LTDA Janela de atendimento Grade…" at bounding box center [489, 229] width 978 height 459
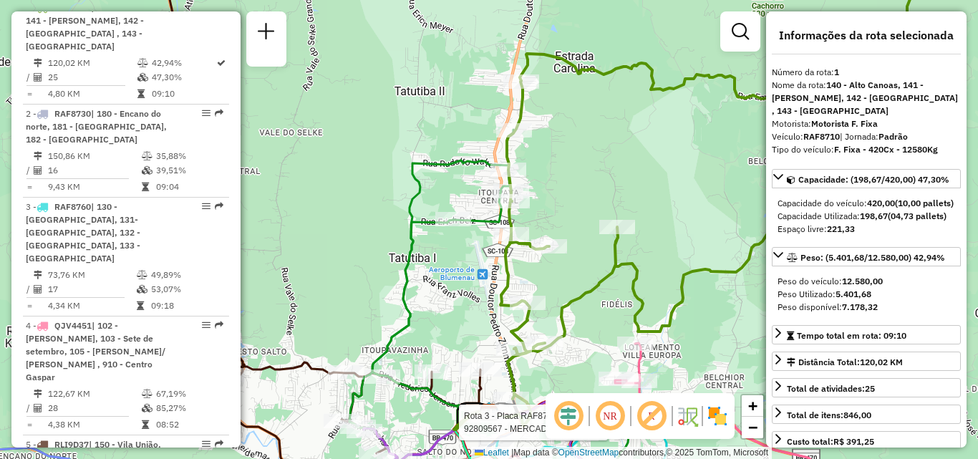
click at [603, 217] on div "Rota 3 - Placa RAF8760 92809567 - MERCADO PARK LTDA Janela de atendimento Grade…" at bounding box center [489, 229] width 978 height 459
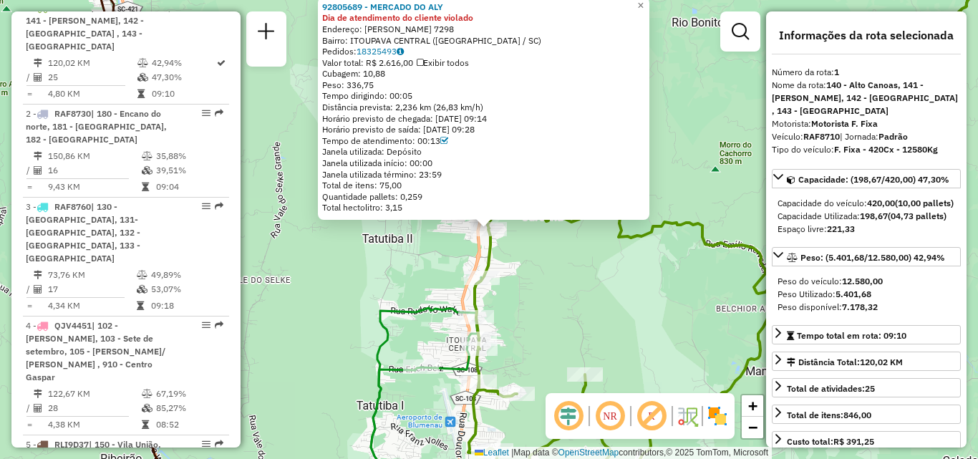
click at [555, 271] on div "92805689 - MERCADO DO ALY Dia de atendimento do cliente violado Endereço: [PERS…" at bounding box center [489, 229] width 978 height 459
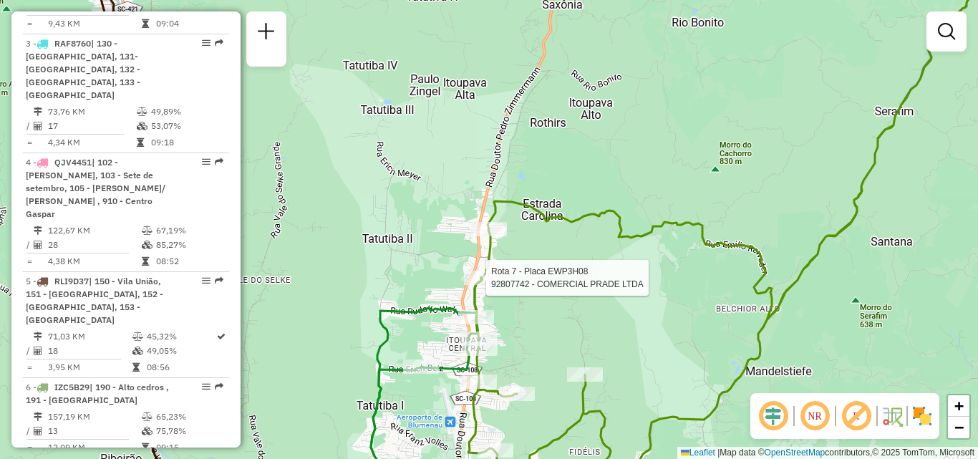
select select "**********"
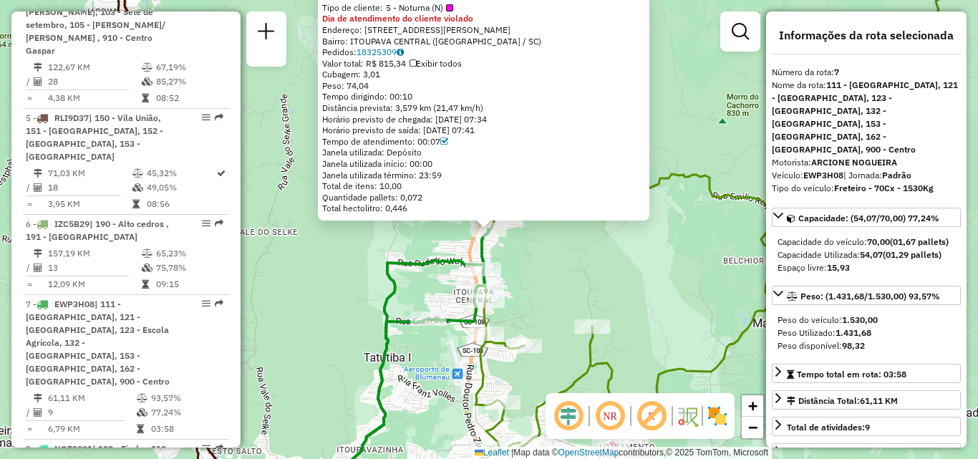
scroll to position [1101, 0]
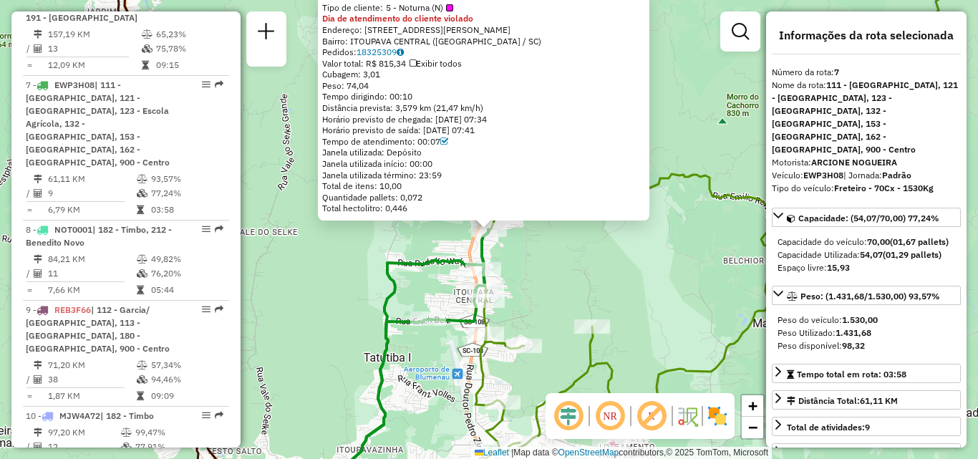
click at [564, 293] on div "92807742 - COMERCIAL PRADE LTDA Tipo de cliente: 5 - Noturna (N) Dia de atendim…" at bounding box center [489, 229] width 978 height 459
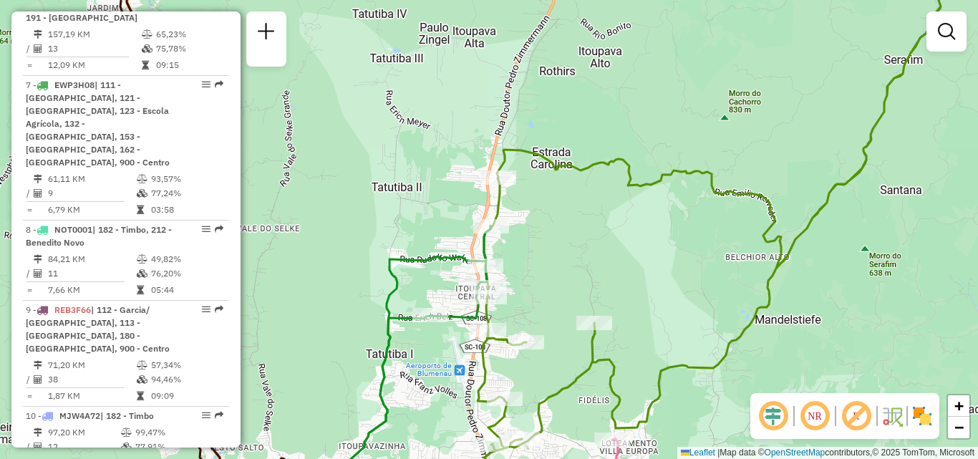
drag, startPoint x: 569, startPoint y: 276, endPoint x: 573, endPoint y: 250, distance: 26.8
click at [573, 255] on div "Janela de atendimento Grade de atendimento Capacidade Transportadoras Veículos …" at bounding box center [489, 229] width 978 height 459
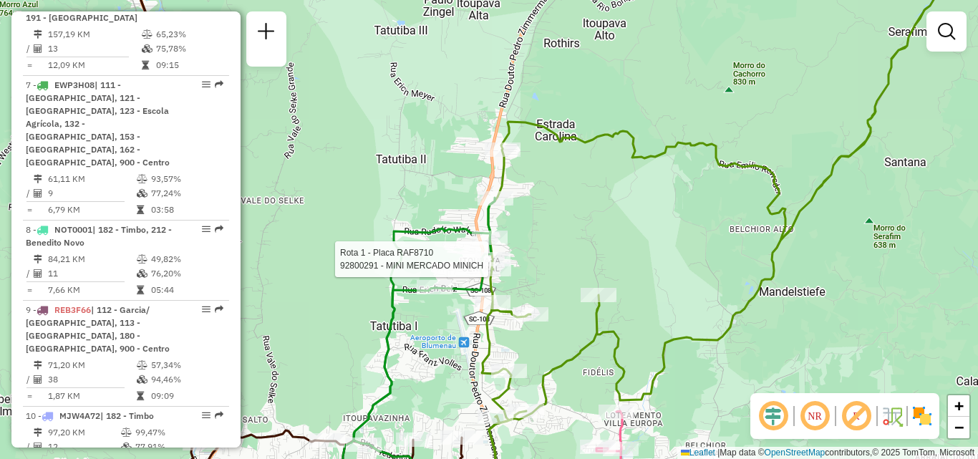
select select "**********"
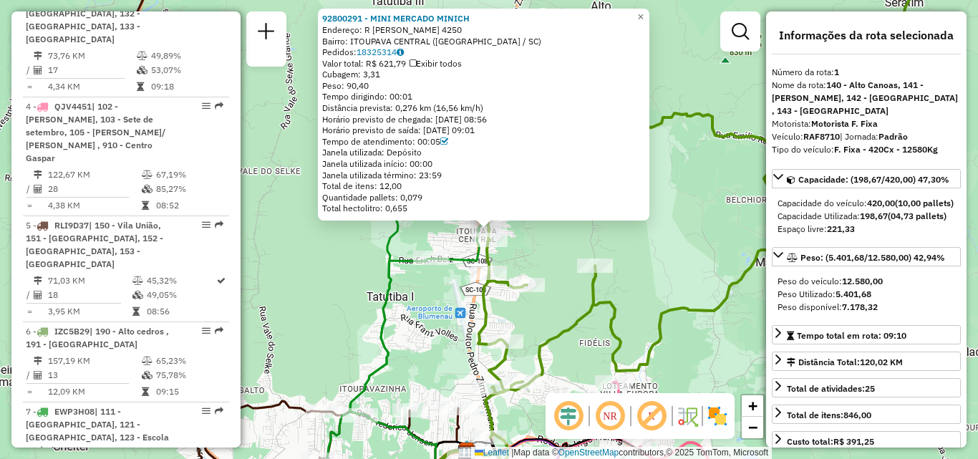
scroll to position [556, 0]
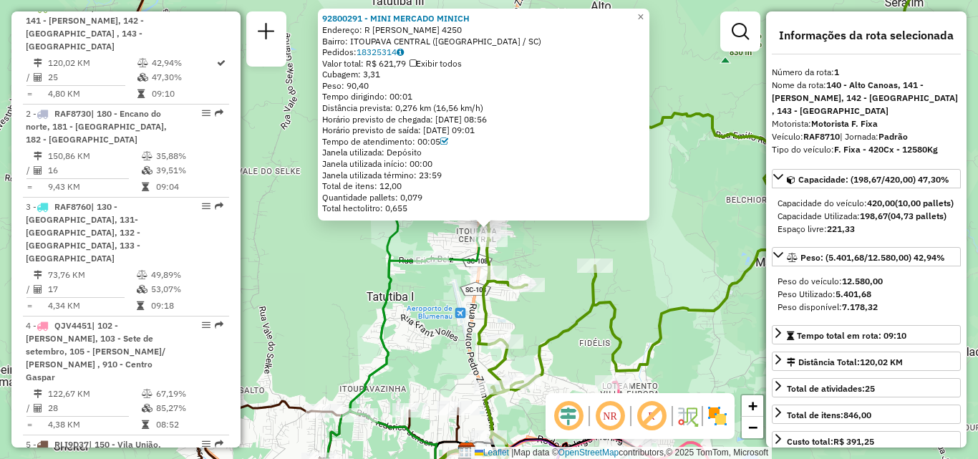
click at [568, 266] on div "92800291 - MINI MERCADO MINICH Endereço: R GUSTAVO ZIMMERMANN 4250 Bairro: ITOU…" at bounding box center [489, 229] width 978 height 459
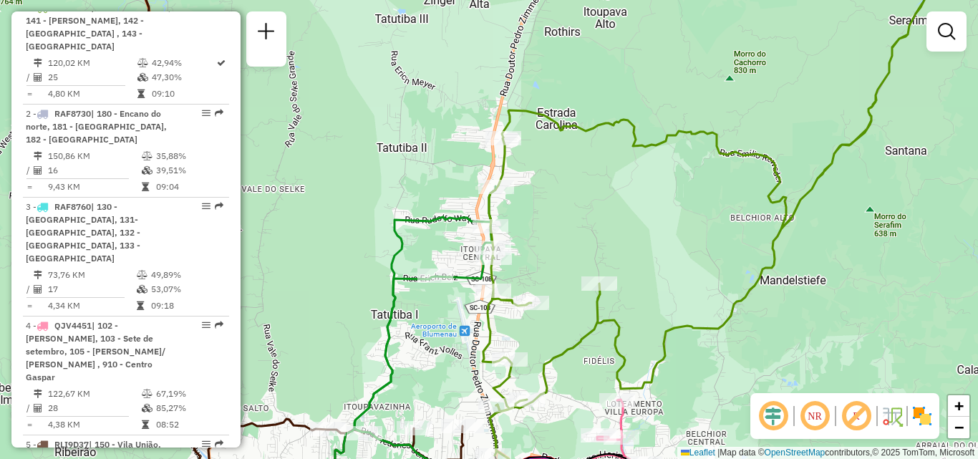
drag, startPoint x: 600, startPoint y: 228, endPoint x: 605, endPoint y: 237, distance: 9.6
click at [605, 243] on div "Janela de atendimento Grade de atendimento Capacidade Transportadoras Veículos …" at bounding box center [489, 229] width 978 height 459
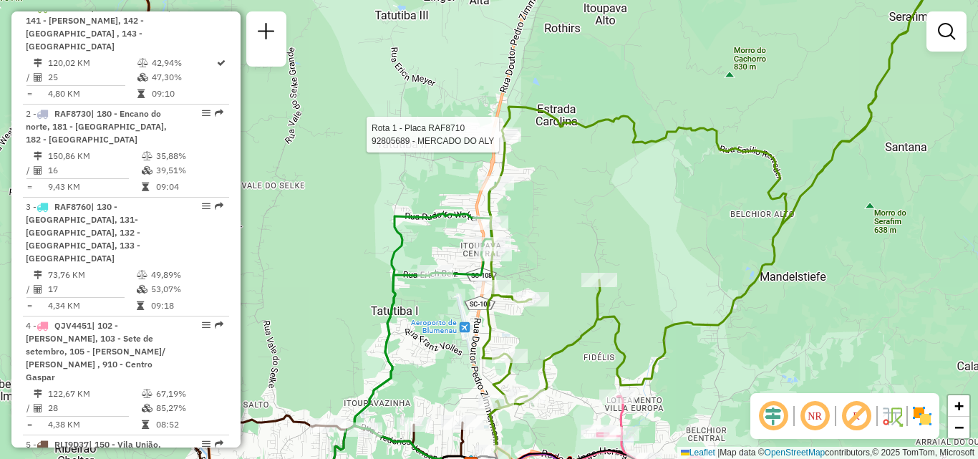
select select "**********"
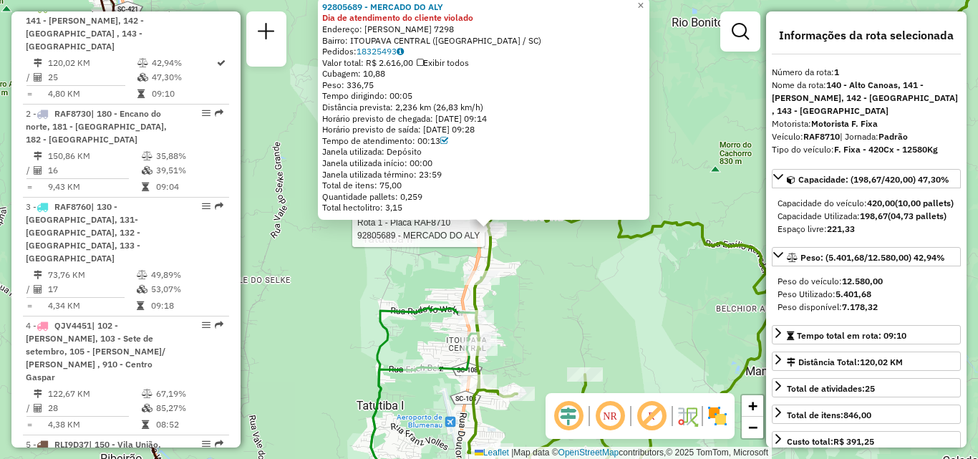
click at [396, 284] on div "Rota 1 - Placa RAF8710 92805689 - MERCADO DO ALY 92805689 - MERCADO DO ALY Dia …" at bounding box center [489, 229] width 978 height 459
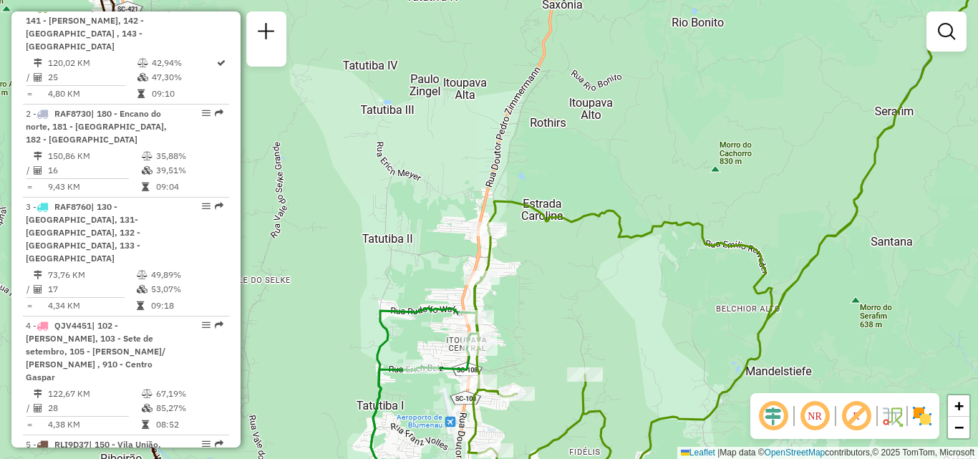
click at [573, 263] on div "Rota 7 - Placa EWP3H08 92807742 - COMERCIAL PRADE LTDA Janela de atendimento Gr…" at bounding box center [489, 229] width 978 height 459
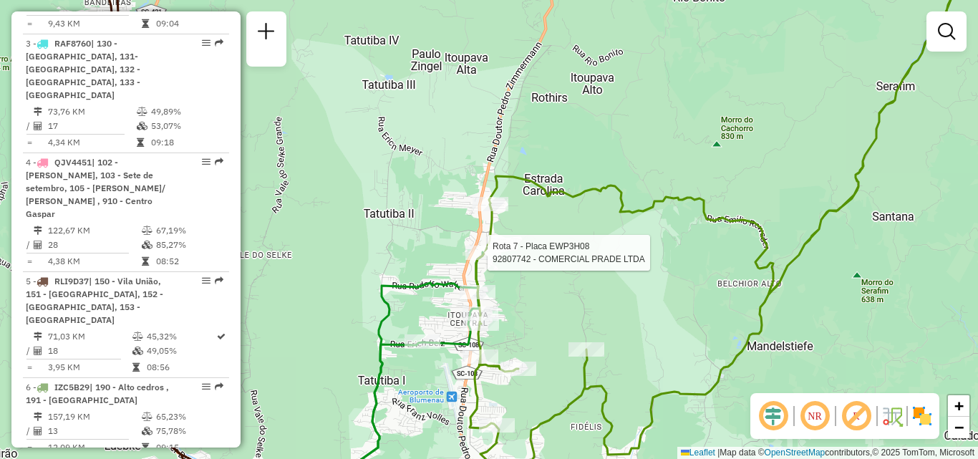
select select "**********"
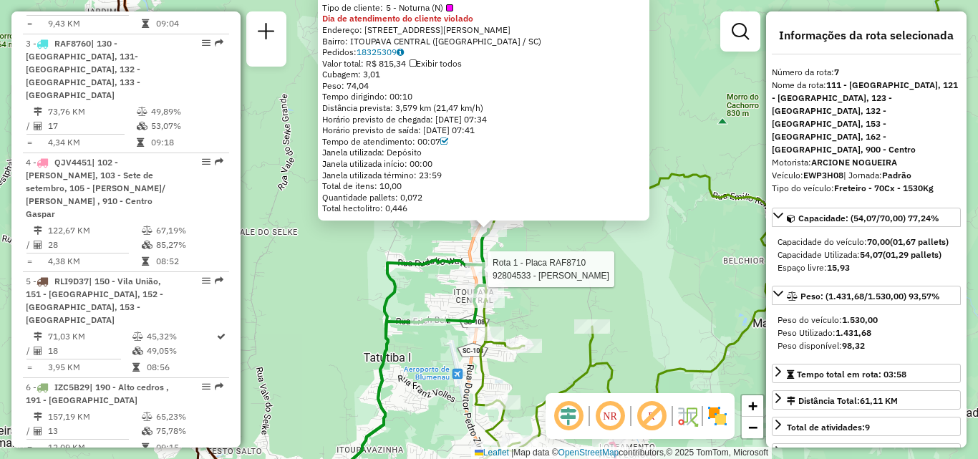
scroll to position [1101, 0]
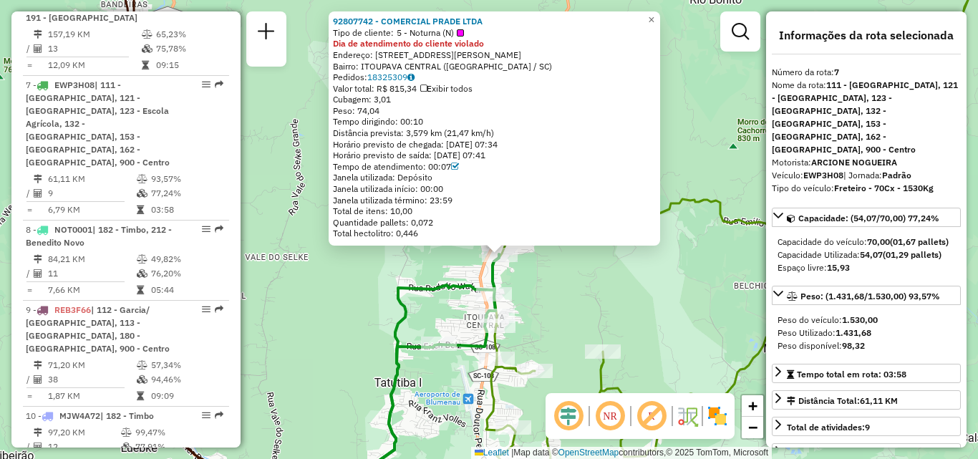
drag, startPoint x: 568, startPoint y: 248, endPoint x: 578, endPoint y: 272, distance: 26.3
click at [578, 272] on div "92807742 - COMERCIAL PRADE LTDA Tipo de cliente: 5 - Noturna (N) Dia de atendim…" at bounding box center [489, 229] width 978 height 459
click at [575, 285] on div "92807742 - COMERCIAL PRADE LTDA Tipo de cliente: 5 - Noturna (N) Dia de atendim…" at bounding box center [489, 229] width 978 height 459
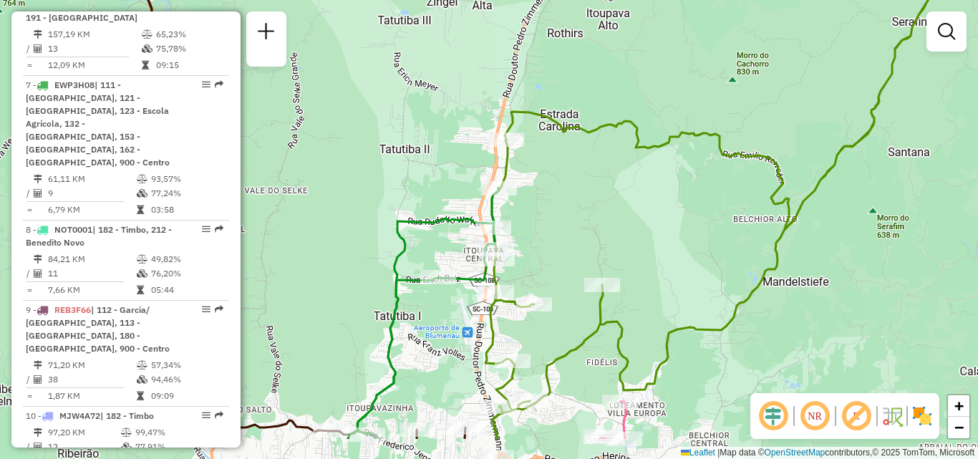
click at [568, 254] on div "Janela de atendimento Grade de atendimento Capacidade Transportadoras Veículos …" at bounding box center [489, 229] width 978 height 459
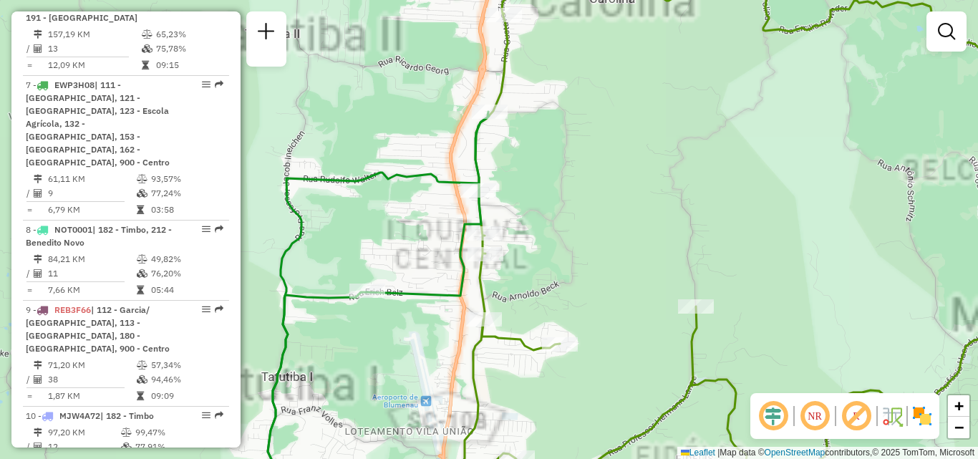
click at [556, 217] on div "Janela de atendimento Grade de atendimento Capacidade Transportadoras Veículos …" at bounding box center [489, 229] width 978 height 459
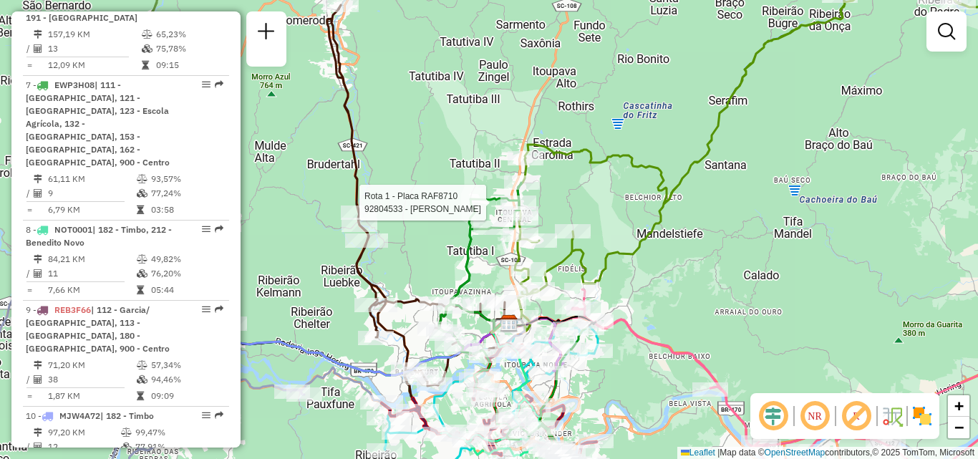
select select "**********"
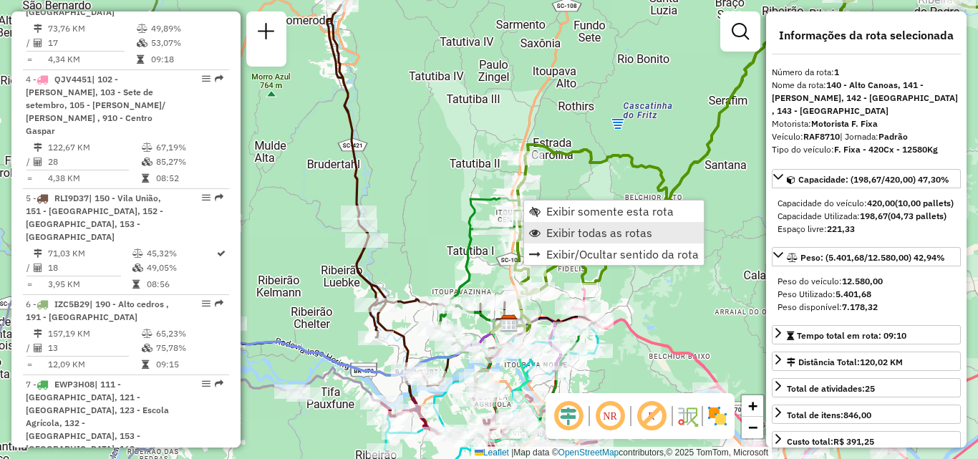
scroll to position [556, 0]
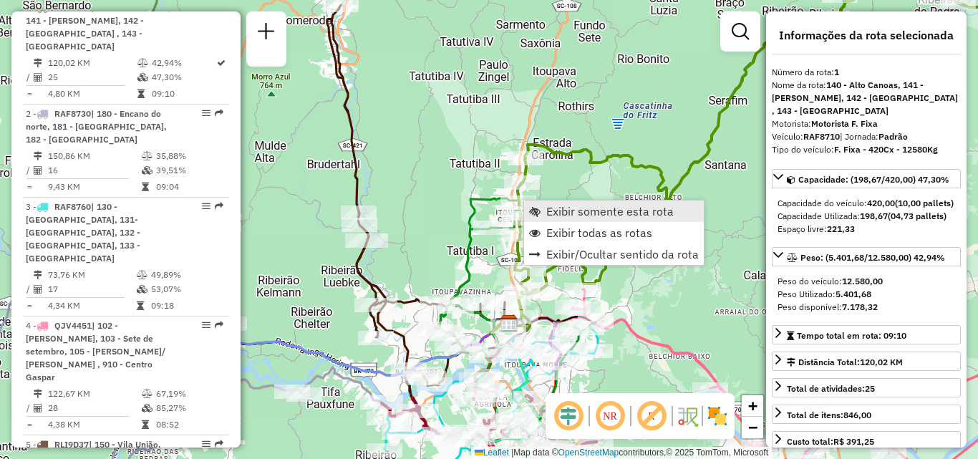
click at [575, 213] on span "Exibir somente esta rota" at bounding box center [609, 210] width 127 height 11
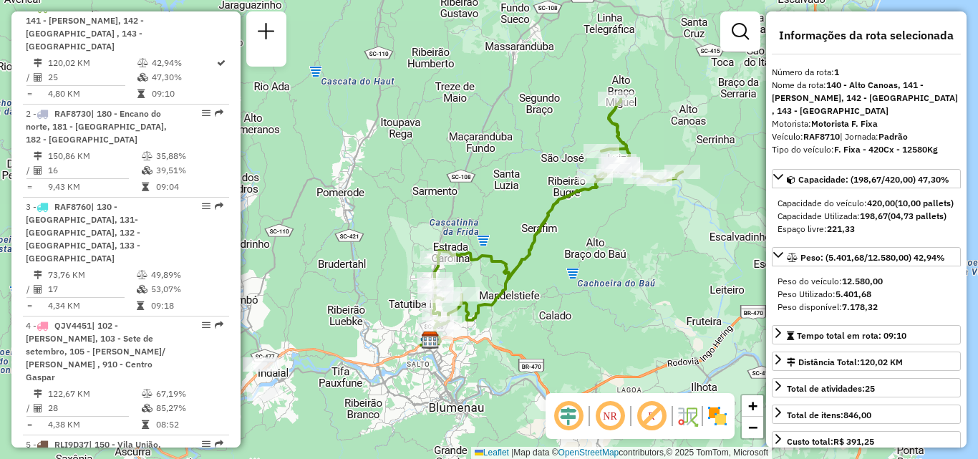
drag, startPoint x: 443, startPoint y: 292, endPoint x: 503, endPoint y: 287, distance: 60.3
click at [503, 287] on div "Janela de atendimento Grade de atendimento Capacidade Transportadoras Veículos …" at bounding box center [489, 229] width 978 height 459
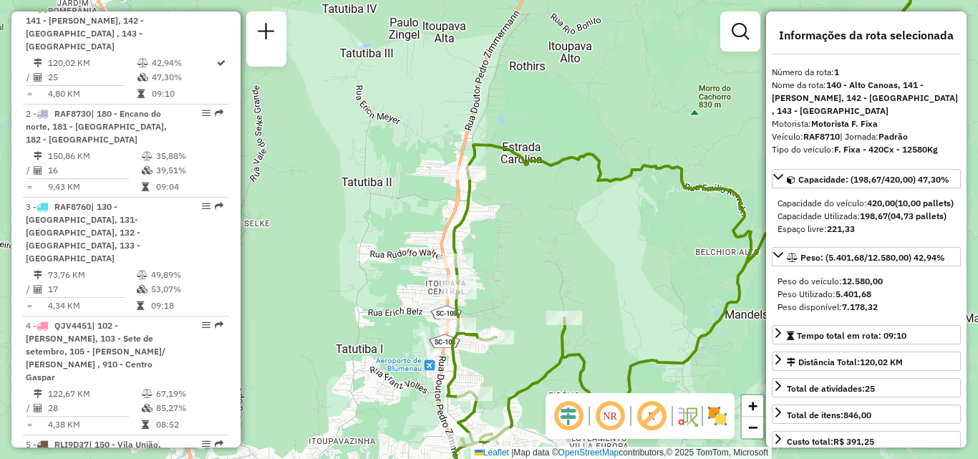
click at [502, 234] on div "Rota 1 - Placa RAF8710 92800291 - MINI MERCADO MINICH Rota 1 - Placa RAF8710 92…" at bounding box center [489, 229] width 978 height 459
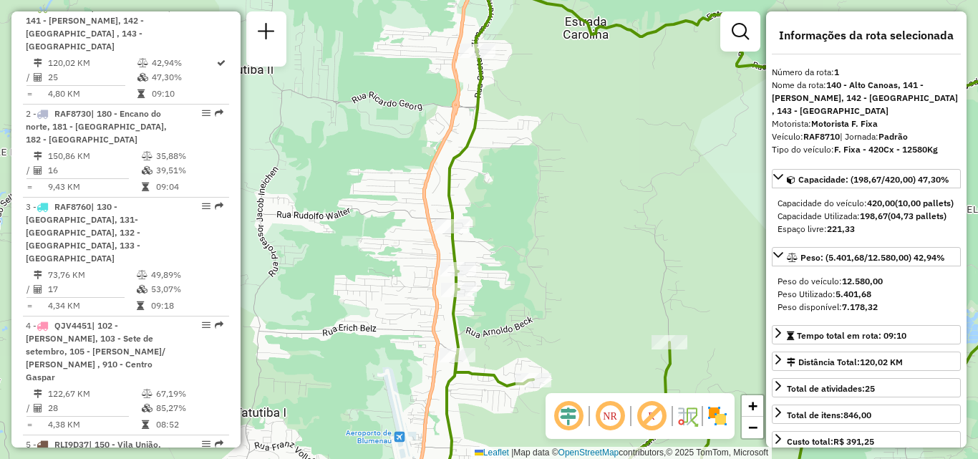
drag, startPoint x: 490, startPoint y: 256, endPoint x: 497, endPoint y: 220, distance: 36.5
click at [494, 233] on div "Janela de atendimento Grade de atendimento Capacidade Transportadoras Veículos …" at bounding box center [489, 229] width 978 height 459
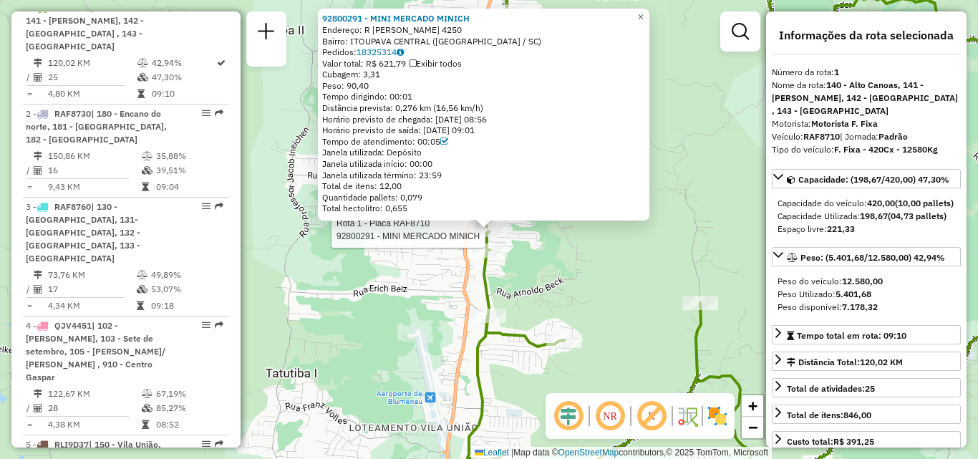
click at [540, 270] on div "Rota 1 - Placa RAF8710 92800291 - MINI MERCADO MINICH 92800291 - MINI MERCADO M…" at bounding box center [489, 229] width 978 height 459
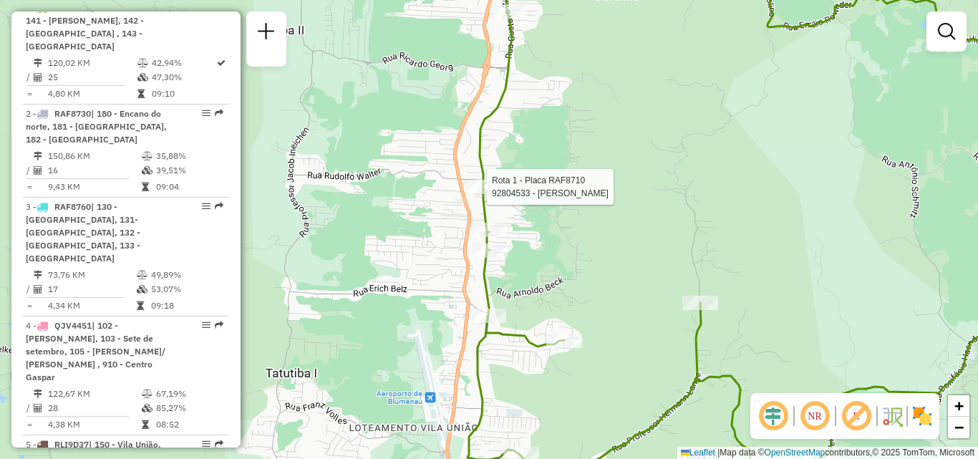
select select "**********"
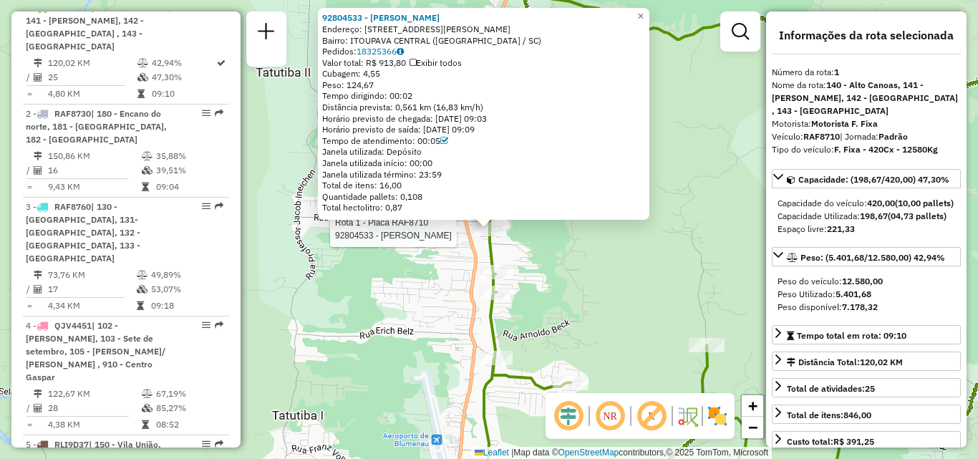
click at [559, 287] on div "Rota 1 - Placa RAF8710 92804533 - JANETE DA SILVA LEMO 92804533 - JANETE DA SIL…" at bounding box center [489, 229] width 978 height 459
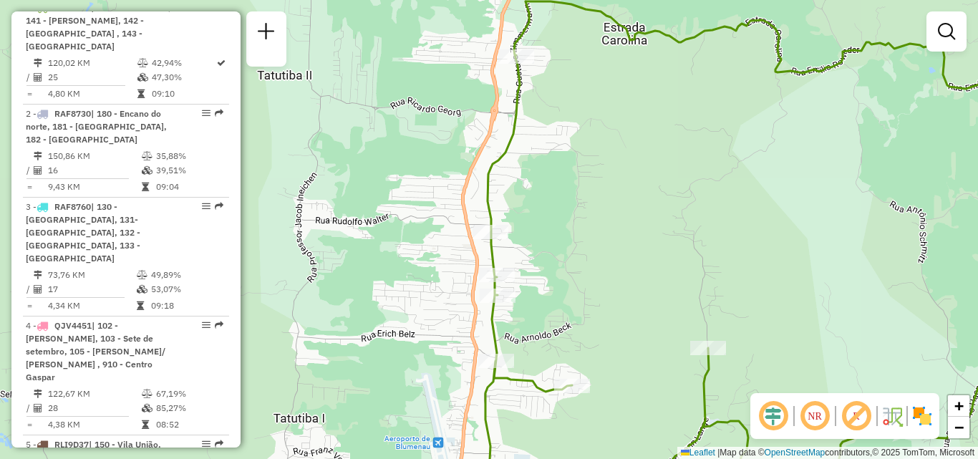
drag, startPoint x: 560, startPoint y: 276, endPoint x: 570, endPoint y: 331, distance: 56.0
click at [570, 331] on div "Janela de atendimento Grade de atendimento Capacidade Transportadoras Veículos …" at bounding box center [489, 229] width 978 height 459
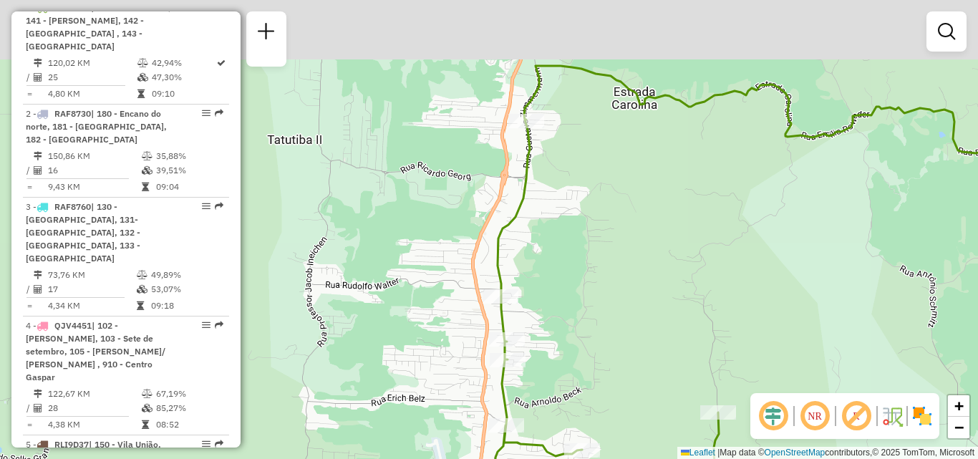
drag, startPoint x: 558, startPoint y: 256, endPoint x: 572, endPoint y: 332, distance: 77.2
click at [573, 338] on div "Janela de atendimento Grade de atendimento Capacidade Transportadoras Veículos …" at bounding box center [489, 229] width 978 height 459
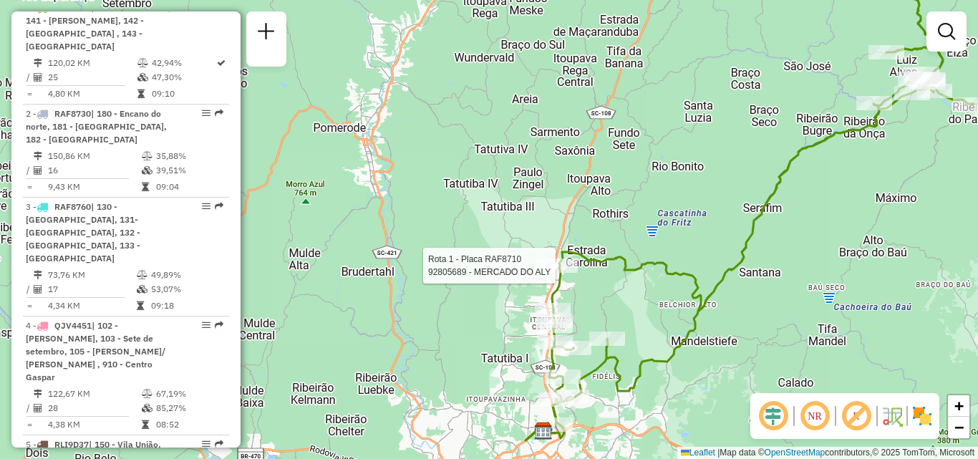
select select "**********"
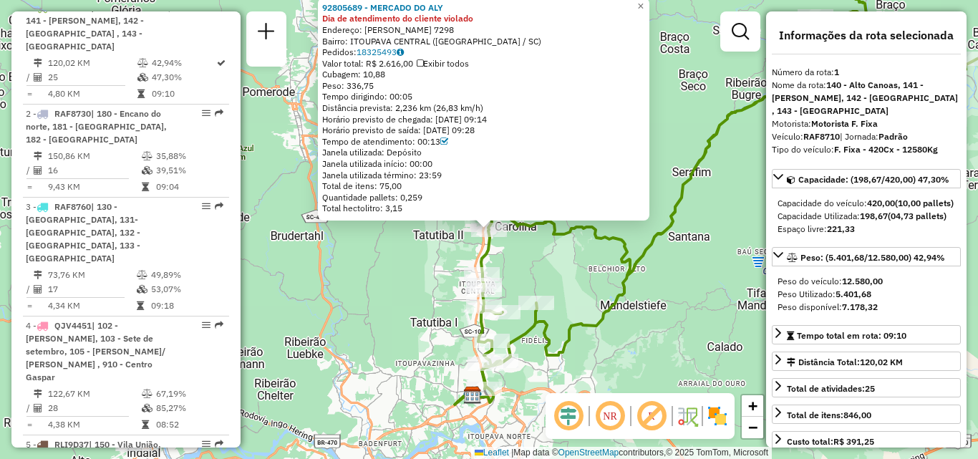
click at [595, 305] on div "92805689 - MERCADO DO ALY Dia de atendimento do cliente violado Endereço: [PERS…" at bounding box center [489, 229] width 978 height 459
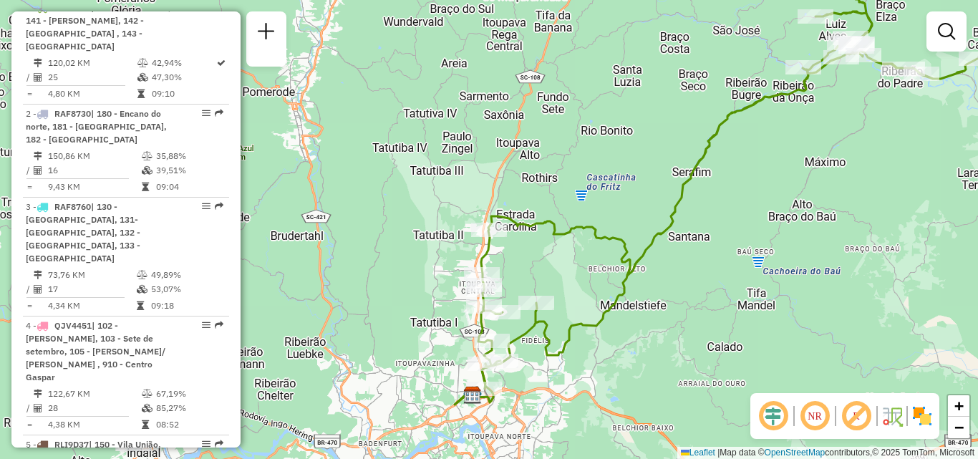
click at [534, 288] on div "Janela de atendimento Grade de atendimento Capacidade Transportadoras Veículos …" at bounding box center [489, 229] width 978 height 459
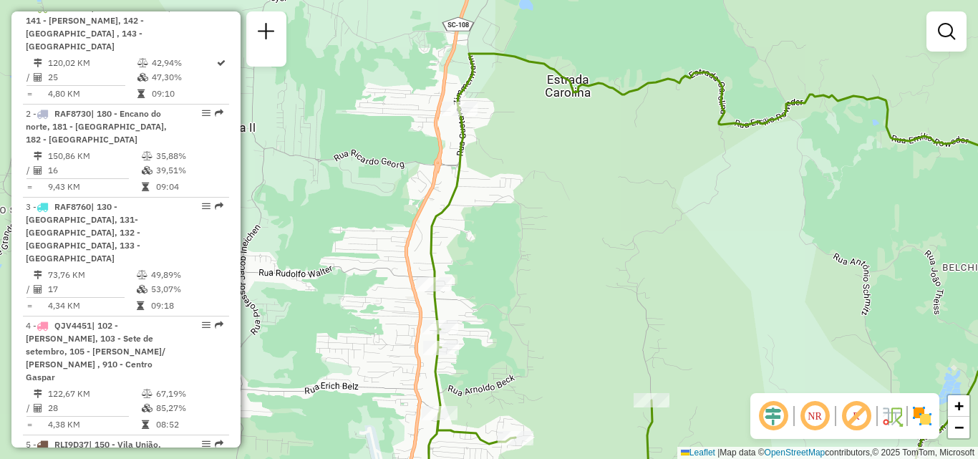
click at [526, 269] on div "Janela de atendimento Grade de atendimento Capacidade Transportadoras Veículos …" at bounding box center [489, 229] width 978 height 459
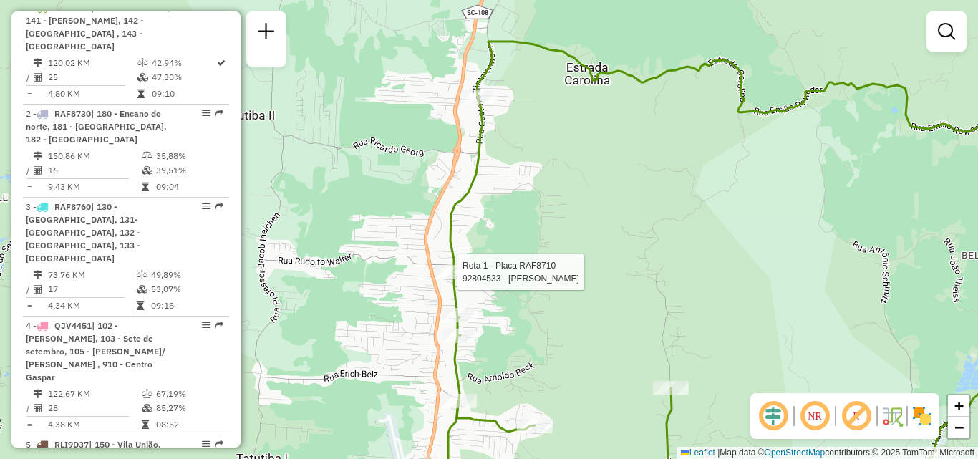
select select "**********"
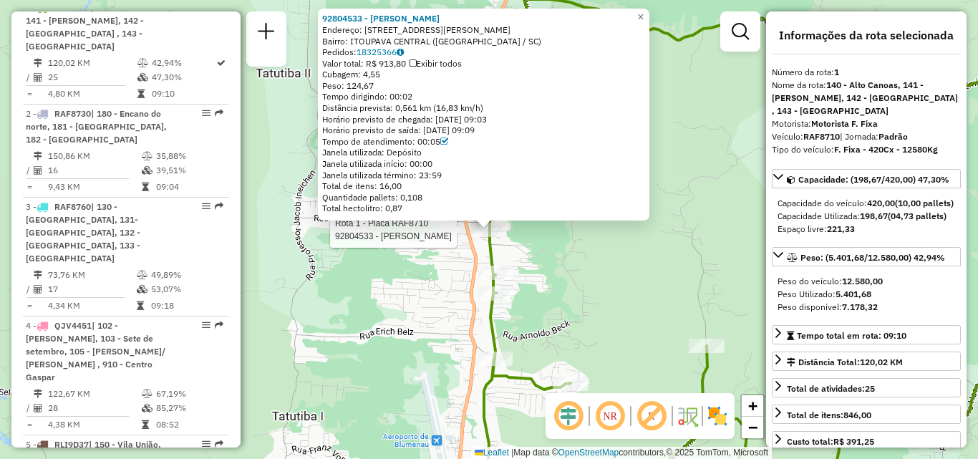
drag, startPoint x: 379, startPoint y: 358, endPoint x: 386, endPoint y: 355, distance: 7.7
click at [380, 357] on div "Rota 1 - Placa RAF8710 92804533 - JANETE DA SILVA LEMO 92804533 - JANETE DA SIL…" at bounding box center [489, 229] width 978 height 459
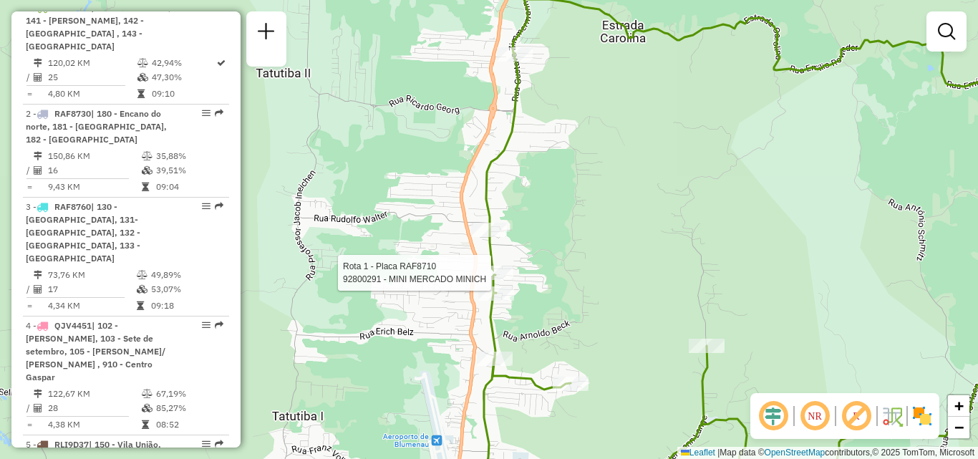
select select "**********"
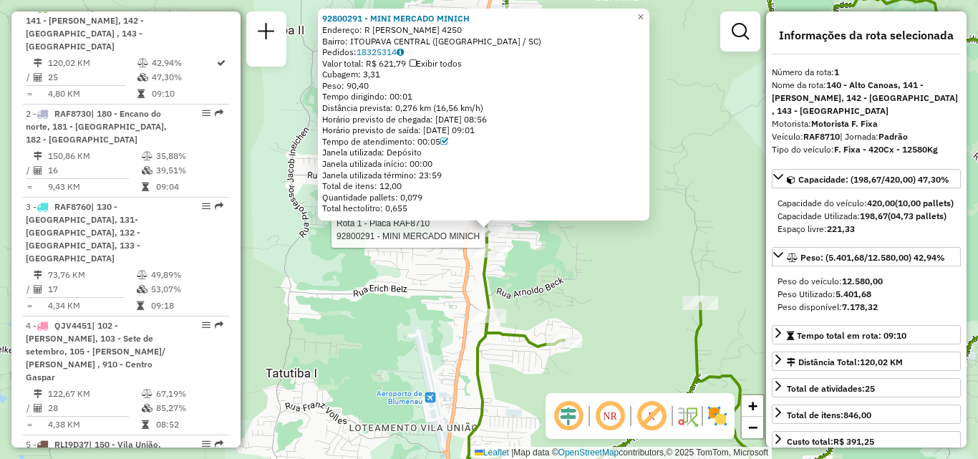
click at [371, 337] on div "Rota 1 - Placa RAF8710 92800291 - MINI MERCADO MINICH 92800291 - MINI MERCADO M…" at bounding box center [489, 229] width 978 height 459
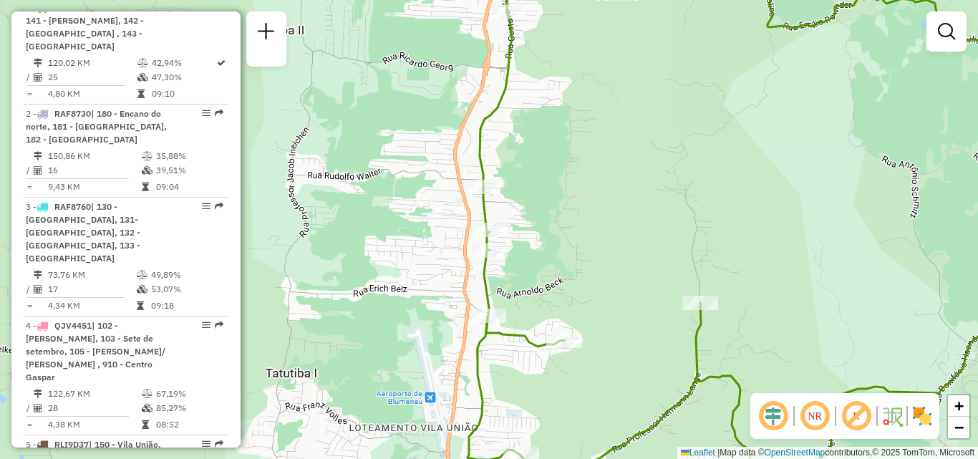
click at [578, 248] on div "Rota 1 - Placa RAF8710 92811636 - MIRTES DOS SANTOS PARISSOTO Janela de atendim…" at bounding box center [489, 229] width 978 height 459
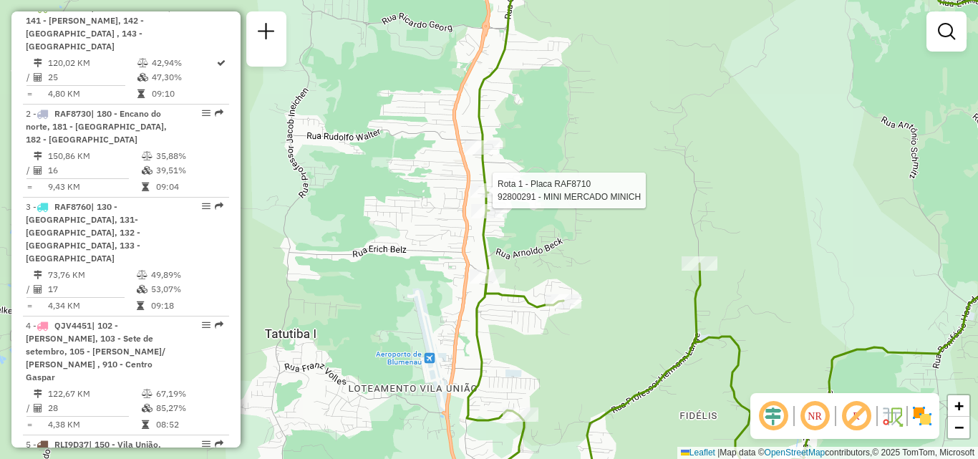
select select "**********"
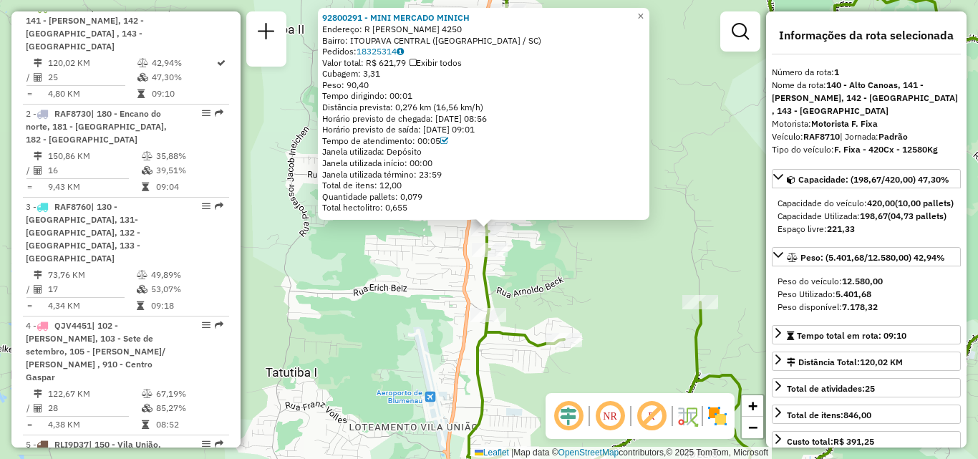
click at [424, 266] on div "92800291 - MINI MERCADO MINICH Endereço: R GUSTAVO ZIMMERMANN 4250 Bairro: ITOU…" at bounding box center [489, 229] width 978 height 459
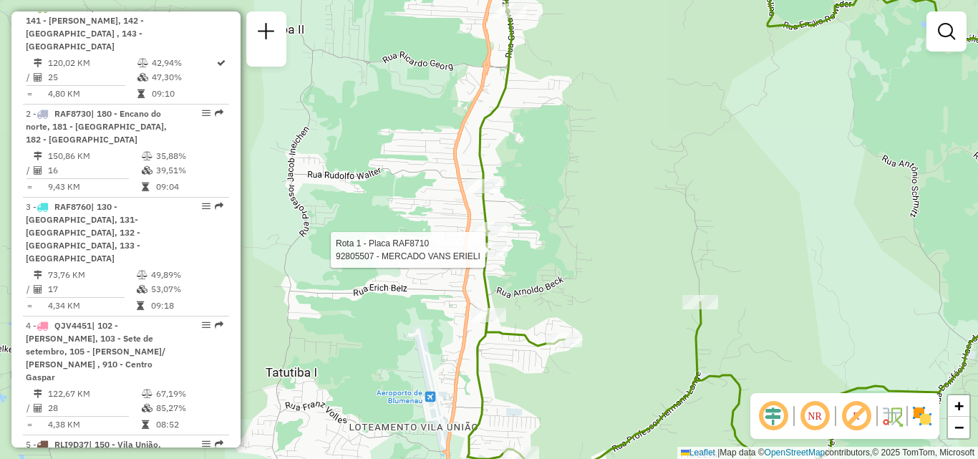
select select "**********"
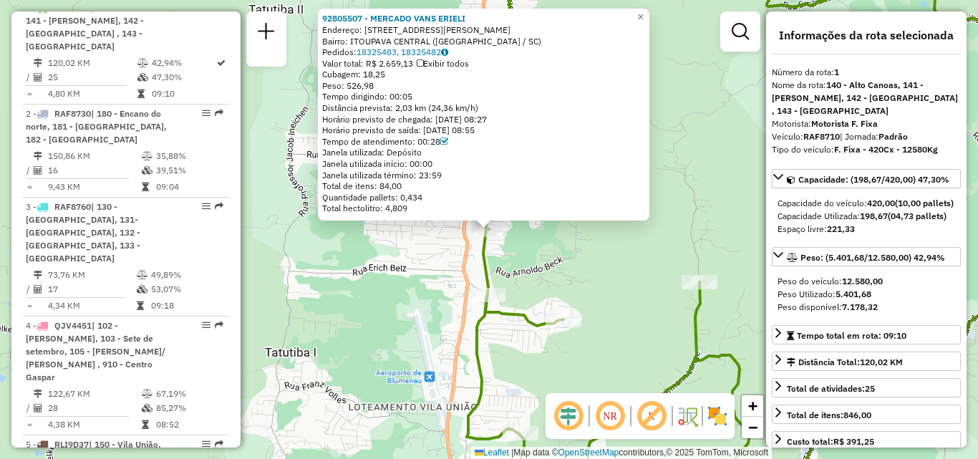
click at [389, 296] on div "92805507 - MERCADO VANS ERIELI Endereço: R Gustavo Zimmermann 3960 Bairro: ITOU…" at bounding box center [489, 229] width 978 height 459
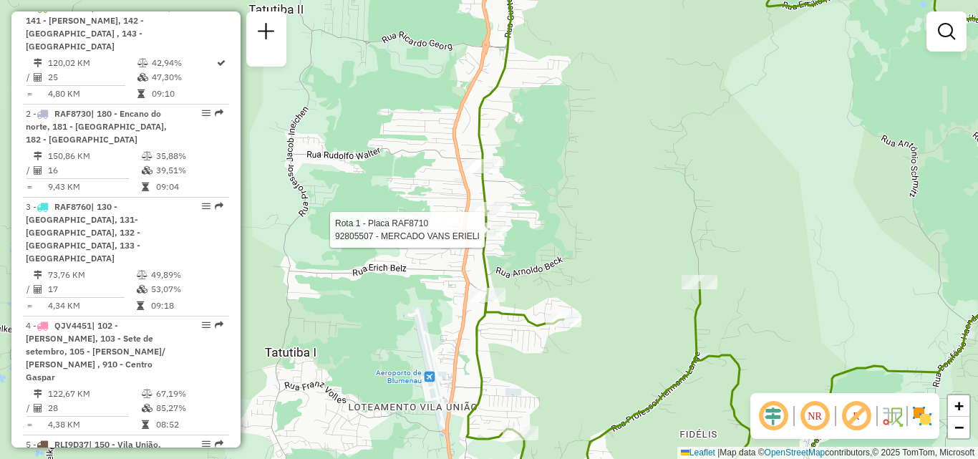
select select "**********"
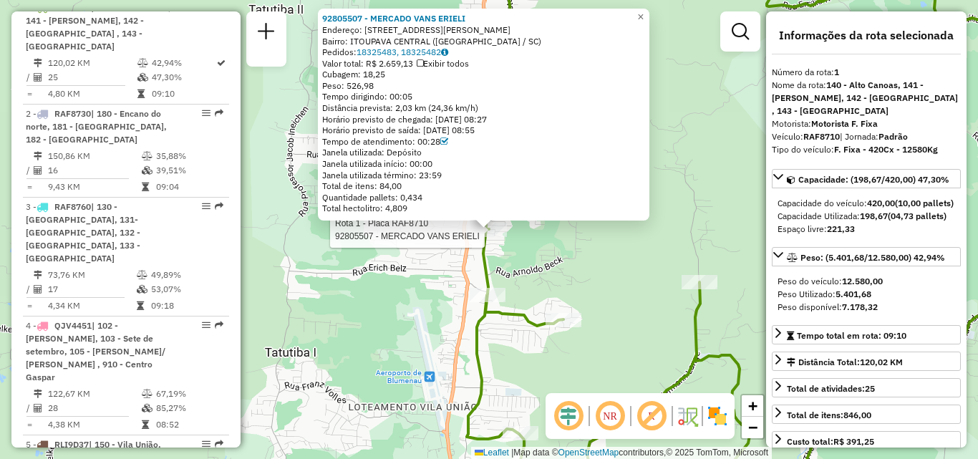
click at [396, 295] on div "Rota 1 - Placa RAF8710 92805507 - MERCADO VANS ERIELI 92805507 - MERCADO VANS E…" at bounding box center [489, 229] width 978 height 459
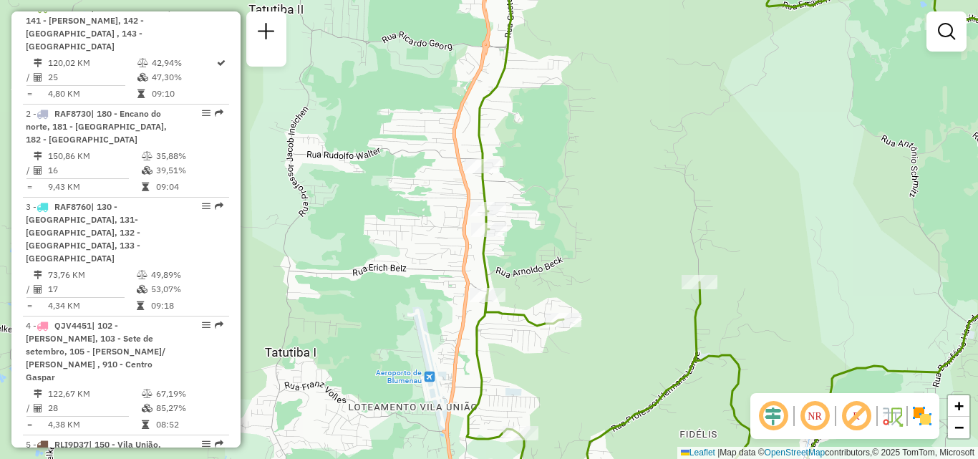
click at [570, 220] on div "Janela de atendimento Grade de atendimento Capacidade Transportadoras Veículos …" at bounding box center [489, 229] width 978 height 459
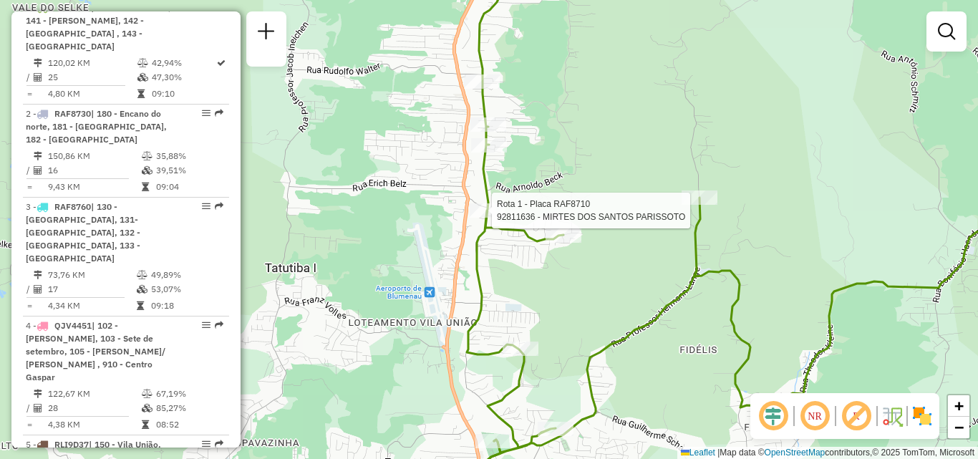
select select "**********"
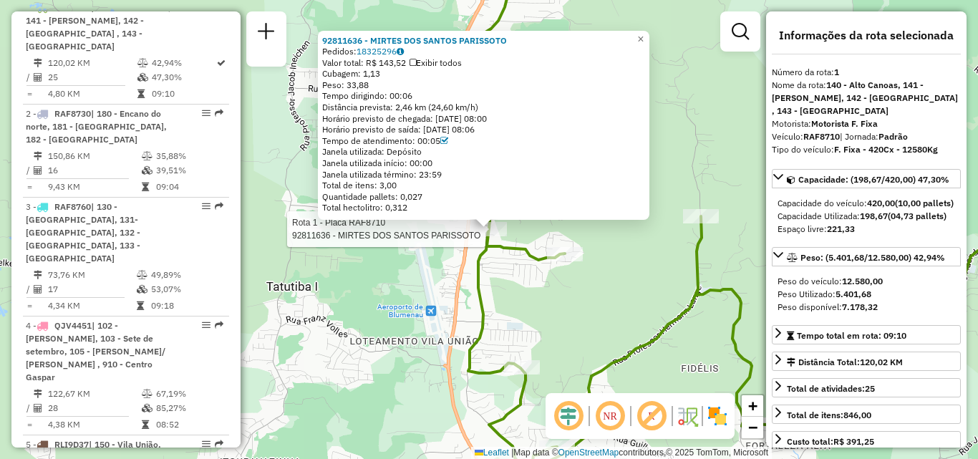
click at [379, 283] on div "Rota 1 - Placa RAF8710 92811636 - MIRTES DOS SANTOS PARISSOTO 92811636 - MIRTES…" at bounding box center [489, 229] width 978 height 459
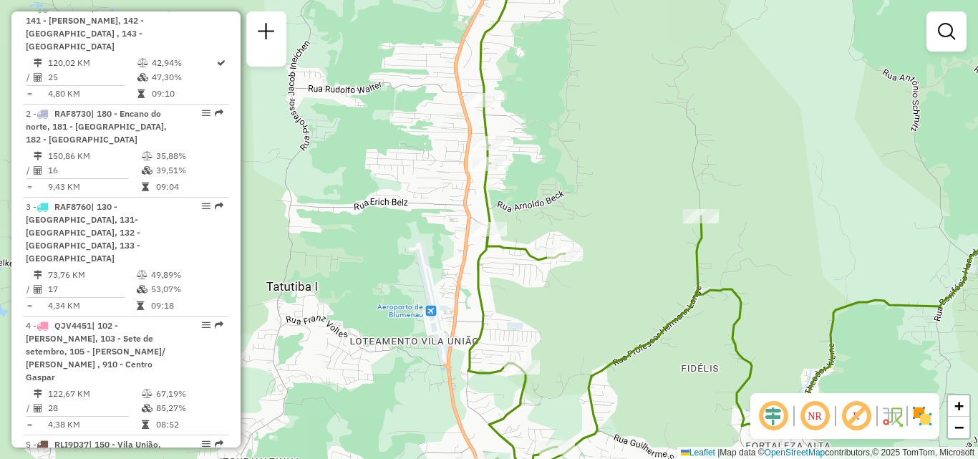
drag, startPoint x: 564, startPoint y: 281, endPoint x: 556, endPoint y: 242, distance: 40.1
click at [556, 242] on div "Janela de atendimento Grade de atendimento Capacidade Transportadoras Veículos …" at bounding box center [489, 229] width 978 height 459
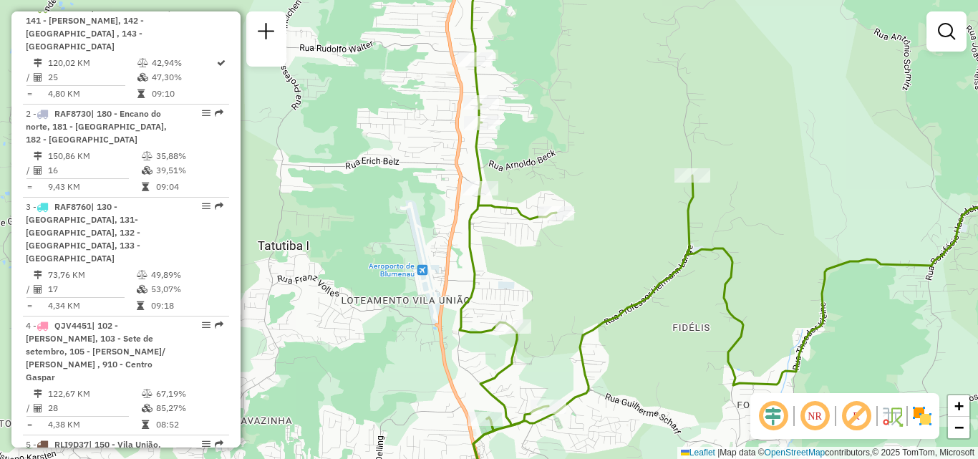
drag, startPoint x: 562, startPoint y: 261, endPoint x: 549, endPoint y: 240, distance: 24.4
click at [551, 242] on div "Janela de atendimento Grade de atendimento Capacidade Transportadoras Veículos …" at bounding box center [489, 229] width 978 height 459
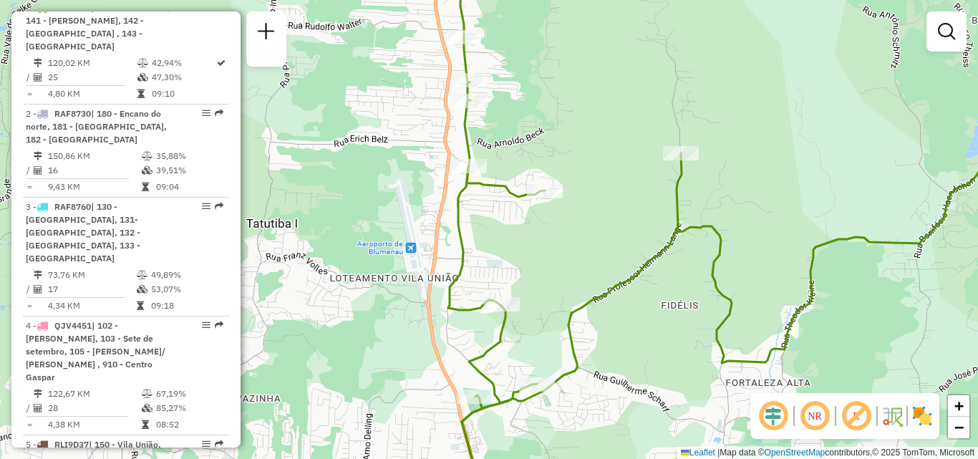
click at [560, 220] on div "Janela de atendimento Grade de atendimento Capacidade Transportadoras Veículos …" at bounding box center [489, 229] width 978 height 459
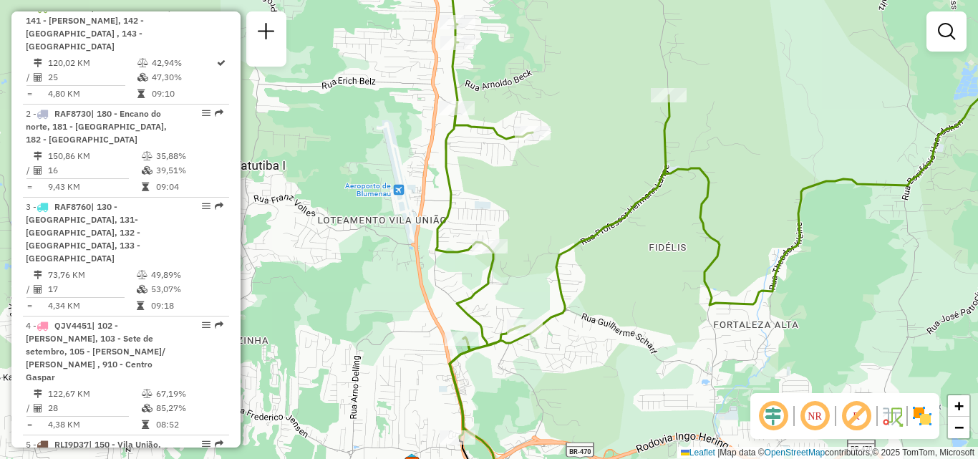
drag, startPoint x: 547, startPoint y: 193, endPoint x: 562, endPoint y: 219, distance: 30.1
click at [562, 219] on div "Janela de atendimento Grade de atendimento Capacidade Transportadoras Veículos …" at bounding box center [489, 229] width 978 height 459
drag, startPoint x: 556, startPoint y: 208, endPoint x: 563, endPoint y: 186, distance: 22.6
click at [562, 193] on div "Janela de atendimento Grade de atendimento Capacidade Transportadoras Veículos …" at bounding box center [489, 229] width 978 height 459
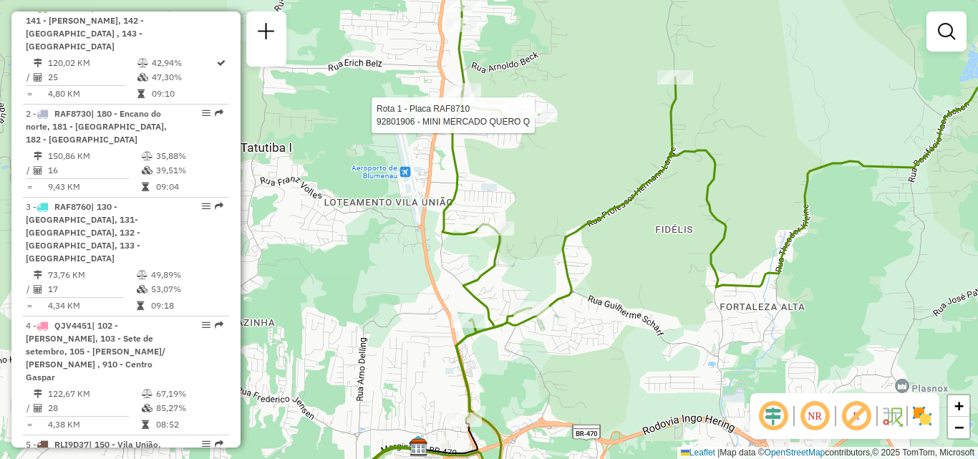
select select "**********"
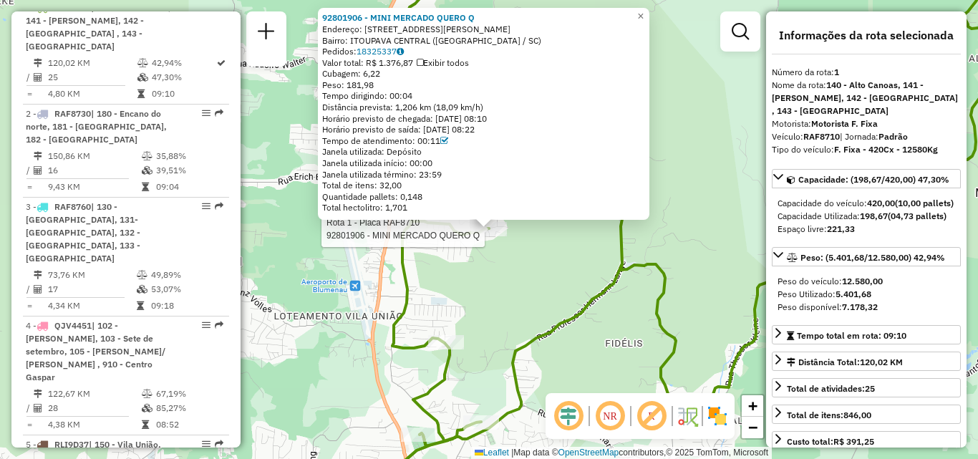
drag, startPoint x: 542, startPoint y: 273, endPoint x: 534, endPoint y: 284, distance: 13.3
click at [542, 273] on div "Rota 1 - Placa RAF8710 92801906 - MINI MERCADO QUERO Q 92801906 - MINI MERCADO …" at bounding box center [489, 229] width 978 height 459
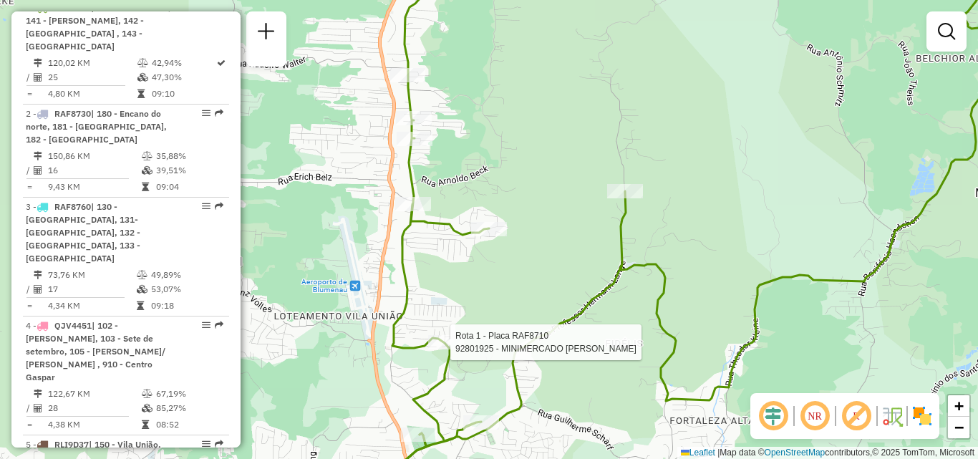
select select "**********"
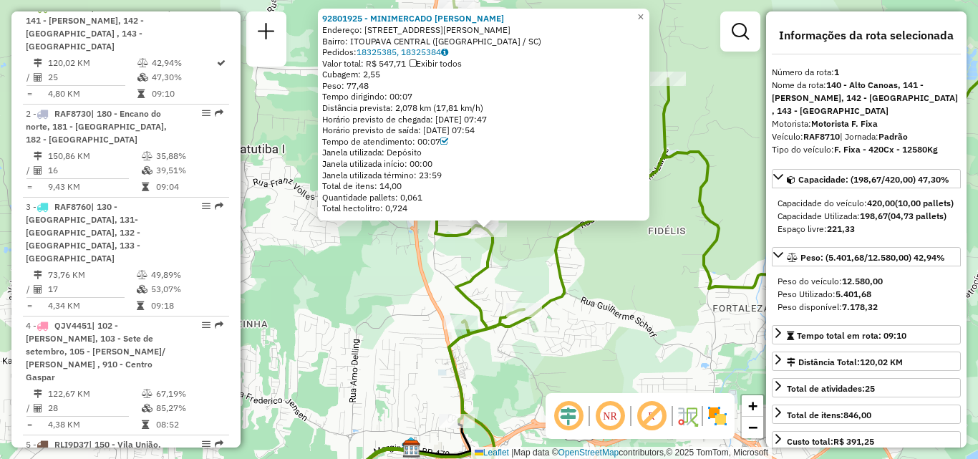
click at [532, 330] on div "92801925 - MINIMERCADO [PERSON_NAME]: R [PERSON_NAME] 944 Bairro: ITOUPAVA CENT…" at bounding box center [489, 229] width 978 height 459
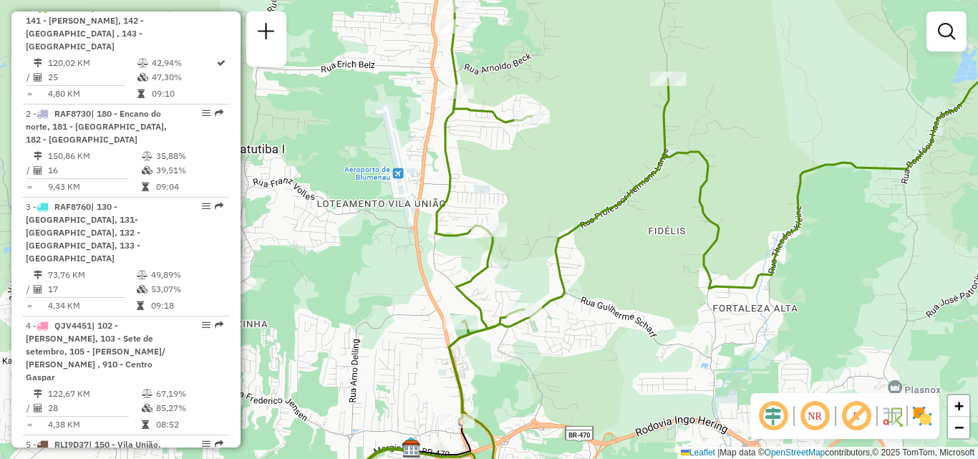
drag, startPoint x: 541, startPoint y: 271, endPoint x: 562, endPoint y: 360, distance: 91.8
click at [562, 360] on div "Rota 1 - Placa RAF8710 92826136 - SOCCER COUNTRY Janela de atendimento Grade de…" at bounding box center [489, 229] width 978 height 459
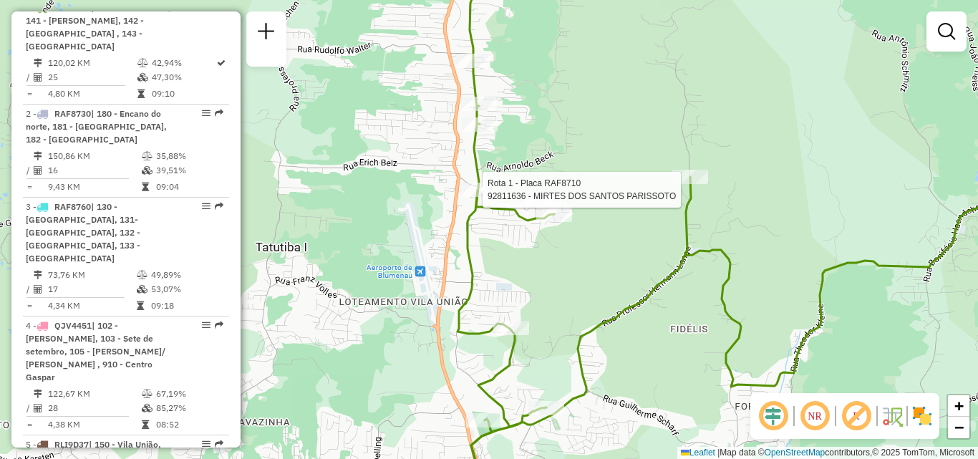
select select "**********"
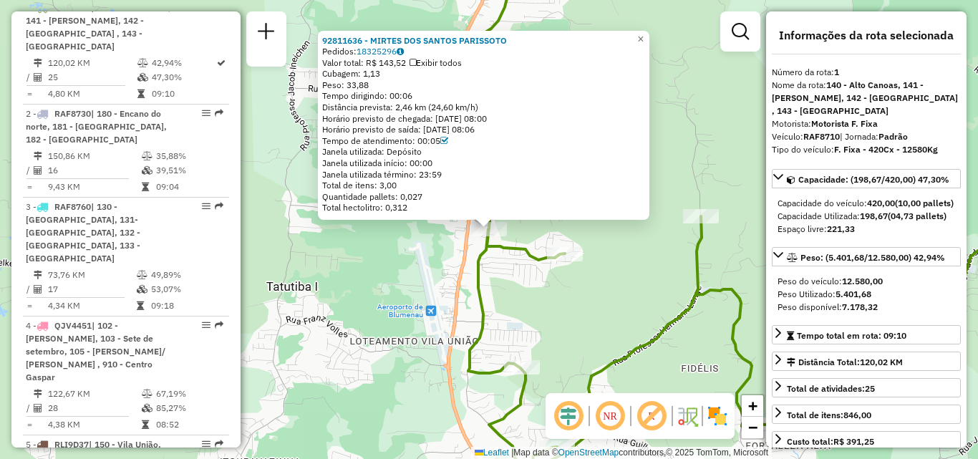
click at [436, 292] on div "92811636 - MIRTES DOS SANTOS PARISSOTO Pedidos: 18325296 Valor total: R$ 143,52…" at bounding box center [489, 229] width 978 height 459
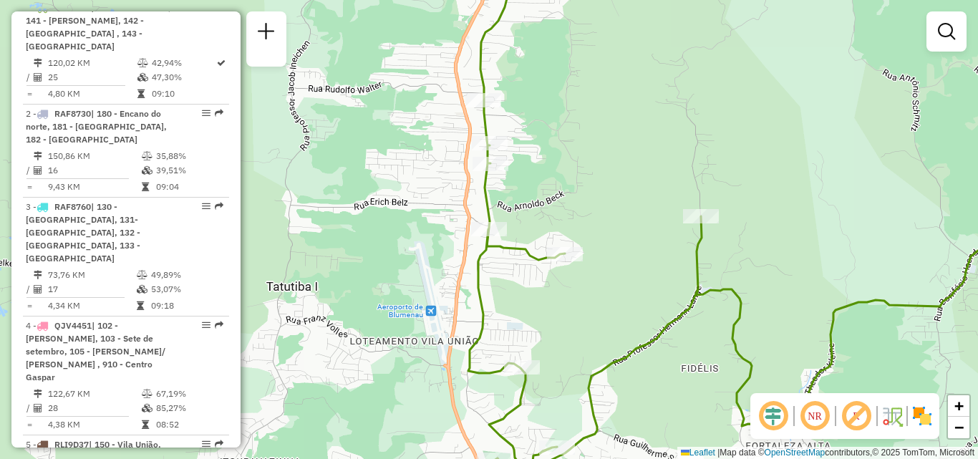
drag, startPoint x: 605, startPoint y: 298, endPoint x: 566, endPoint y: 270, distance: 48.3
click at [564, 275] on div "Janela de atendimento Grade de atendimento Capacidade Transportadoras Veículos …" at bounding box center [489, 229] width 978 height 459
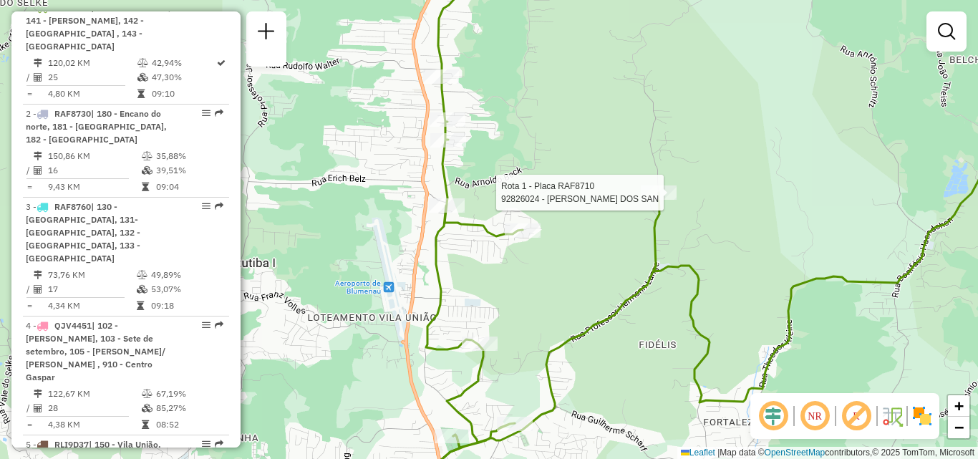
select select "**********"
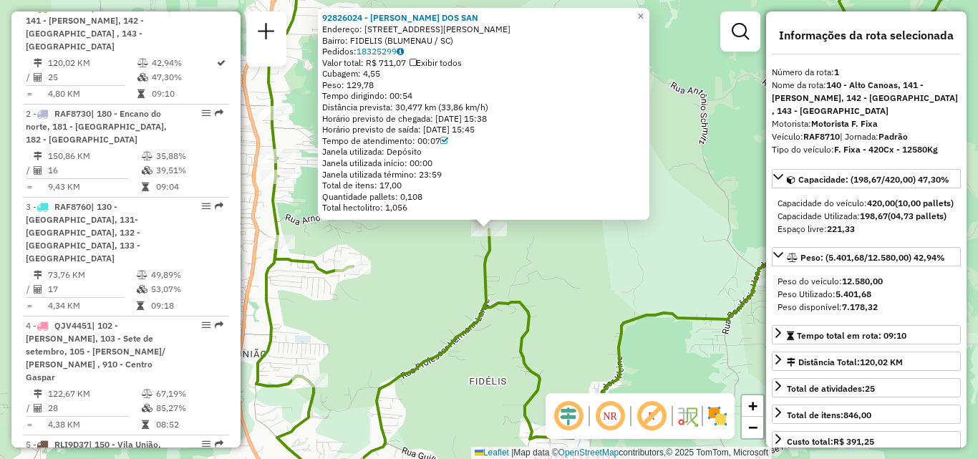
click at [589, 311] on div "Rota 1 - Placa RAF8710 92826024 - INES MIRANDA DOS SAN 92826024 - INES MIRANDA …" at bounding box center [489, 229] width 978 height 459
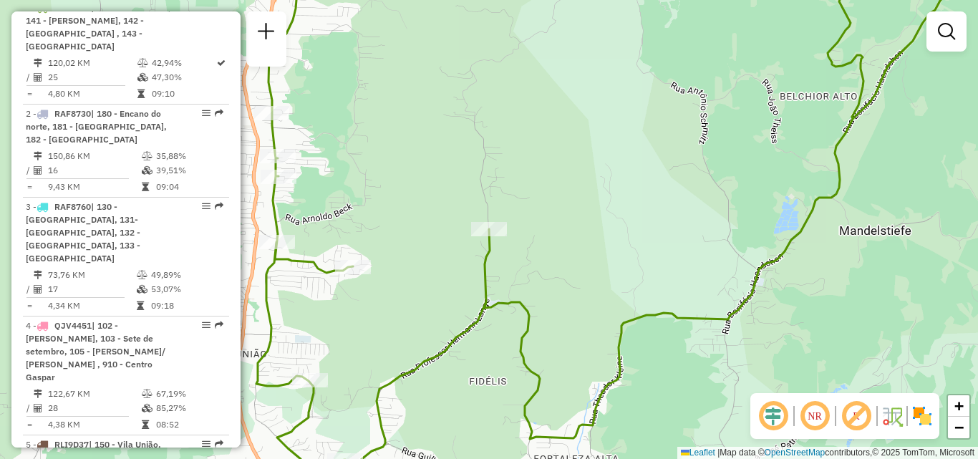
drag, startPoint x: 583, startPoint y: 317, endPoint x: 599, endPoint y: 274, distance: 46.0
click at [598, 278] on div "Janela de atendimento Grade de atendimento Capacidade Transportadoras Veículos …" at bounding box center [489, 229] width 978 height 459
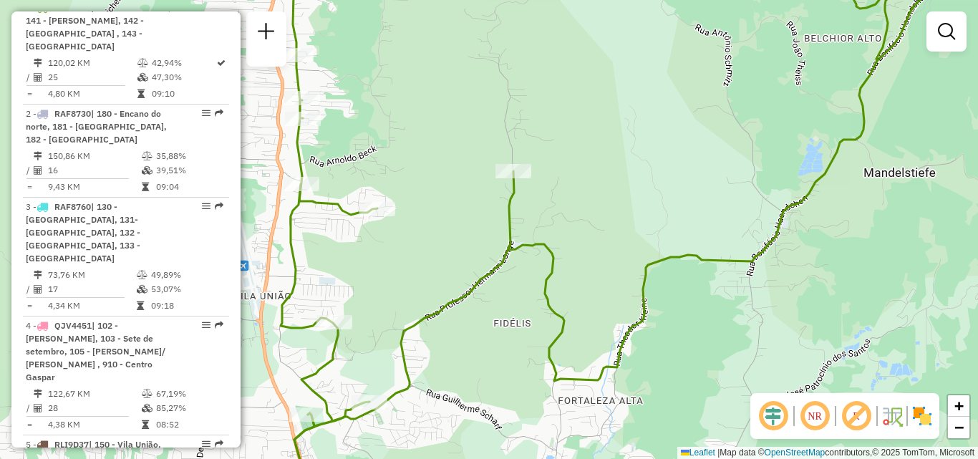
drag, startPoint x: 588, startPoint y: 293, endPoint x: 628, endPoint y: 238, distance: 68.1
click at [609, 260] on div "Janela de atendimento Grade de atendimento Capacidade Transportadoras Veículos …" at bounding box center [489, 229] width 978 height 459
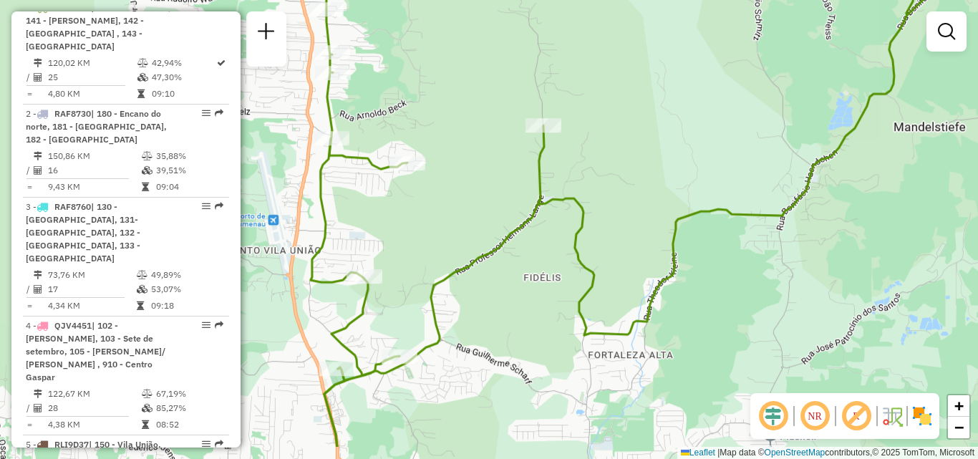
drag, startPoint x: 547, startPoint y: 281, endPoint x: 590, endPoint y: 258, distance: 47.7
click at [585, 260] on div "Janela de atendimento Grade de atendimento Capacidade Transportadoras Veículos …" at bounding box center [489, 229] width 978 height 459
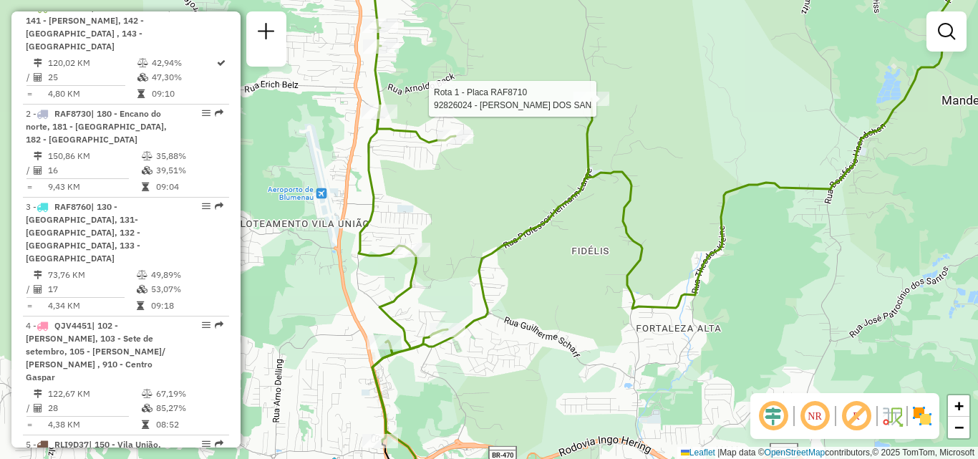
select select "**********"
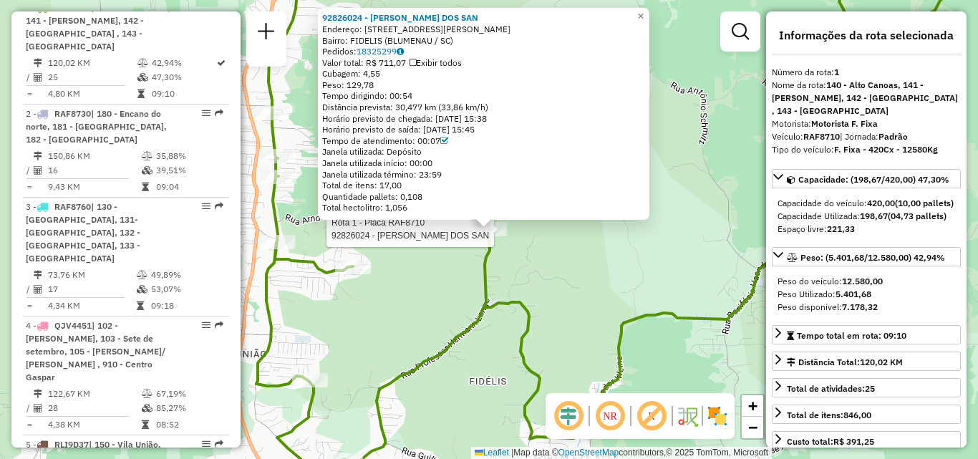
click at [506, 283] on div "Rota 1 - Placa RAF8710 92826024 - INES MIRANDA DOS SAN 92826024 - INES MIRANDA …" at bounding box center [489, 229] width 978 height 459
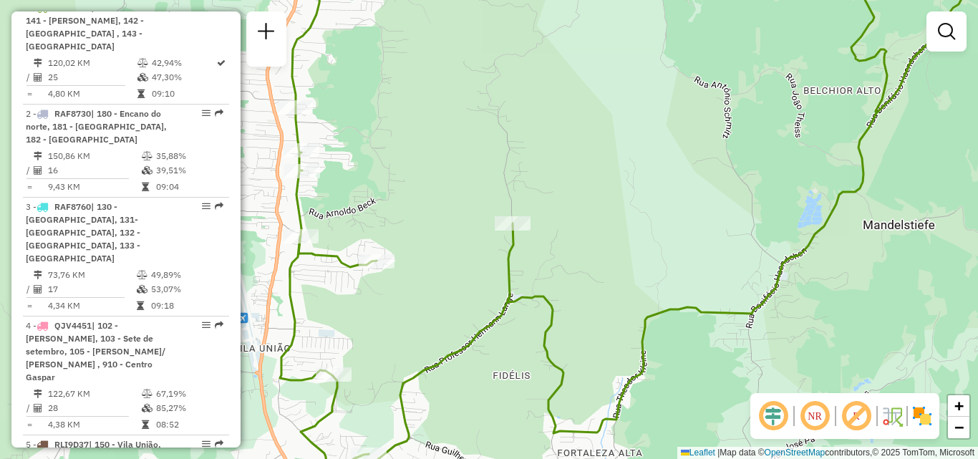
drag, startPoint x: 550, startPoint y: 260, endPoint x: 605, endPoint y: 243, distance: 58.2
click at [588, 248] on div "Janela de atendimento Grade de atendimento Capacidade Transportadoras Veículos …" at bounding box center [489, 229] width 978 height 459
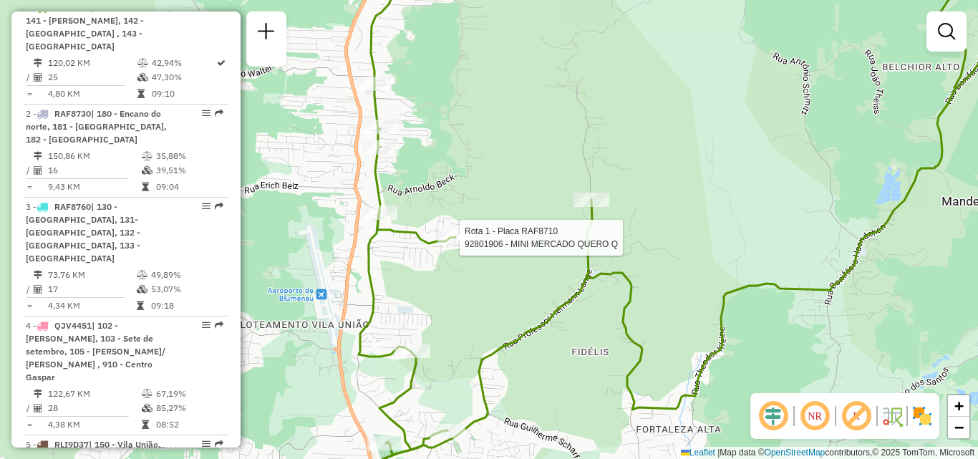
select select "**********"
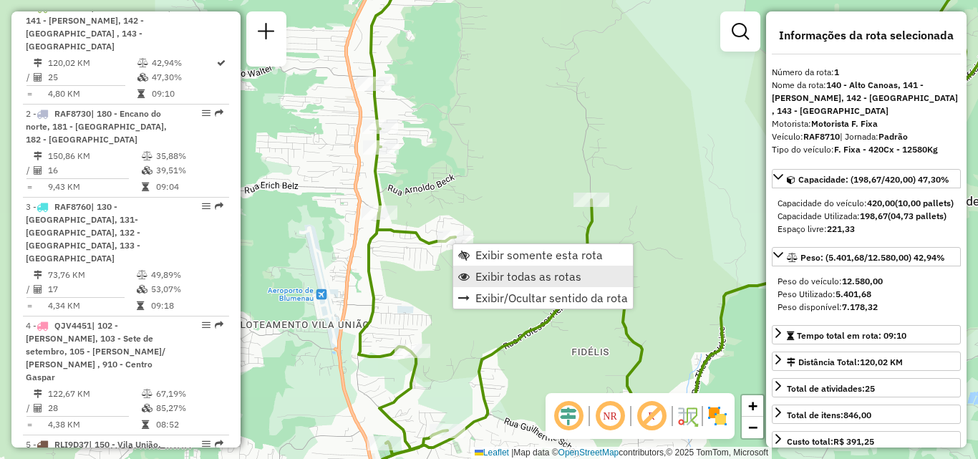
click at [499, 271] on span "Exibir todas as rotas" at bounding box center [528, 276] width 106 height 11
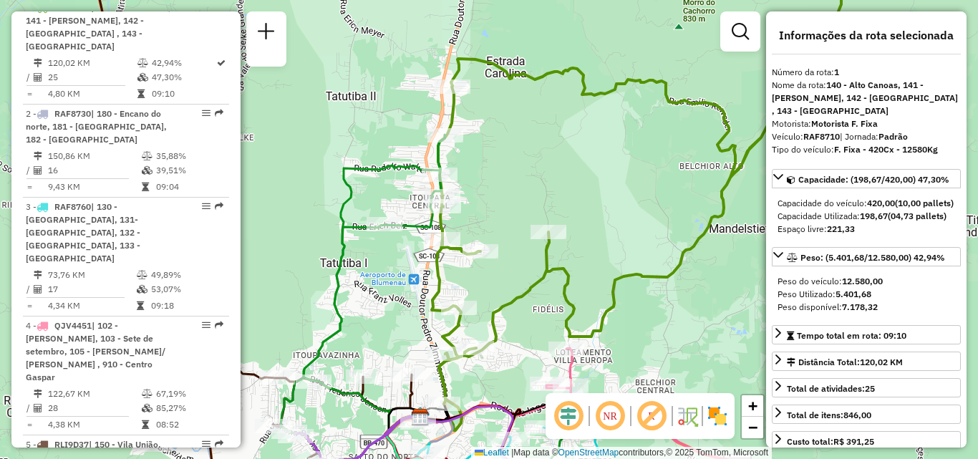
drag, startPoint x: 500, startPoint y: 250, endPoint x: 566, endPoint y: 235, distance: 68.4
click at [539, 241] on div "Janela de atendimento Grade de atendimento Capacidade Transportadoras Veículos …" at bounding box center [489, 229] width 978 height 459
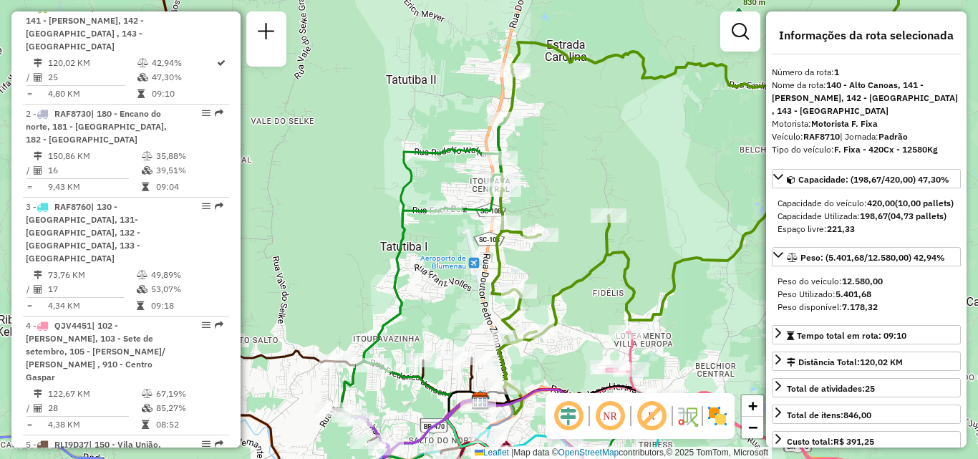
drag, startPoint x: 447, startPoint y: 282, endPoint x: 472, endPoint y: 192, distance: 93.6
click at [454, 250] on div "Janela de atendimento Grade de atendimento Capacidade Transportadoras Veículos …" at bounding box center [489, 229] width 978 height 459
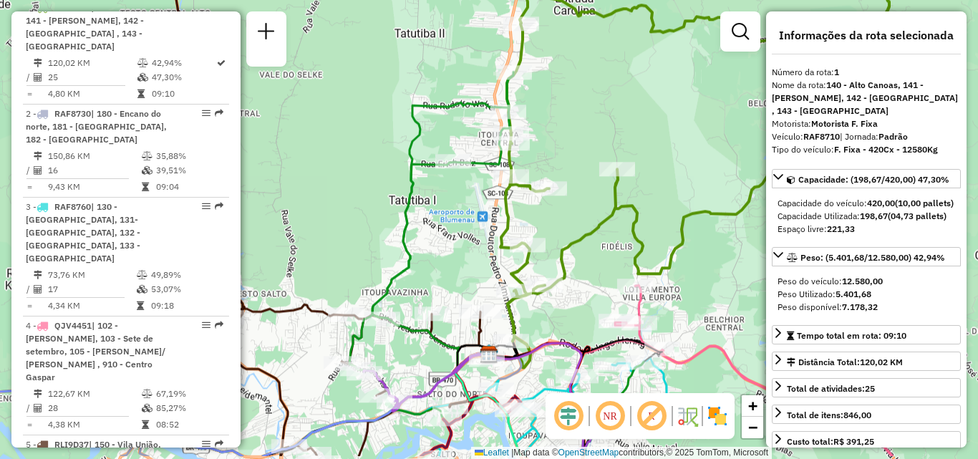
drag, startPoint x: 442, startPoint y: 233, endPoint x: 507, endPoint y: 194, distance: 76.1
click at [486, 204] on div "Janela de atendimento Grade de atendimento Capacidade Transportadoras Veículos …" at bounding box center [489, 229] width 978 height 459
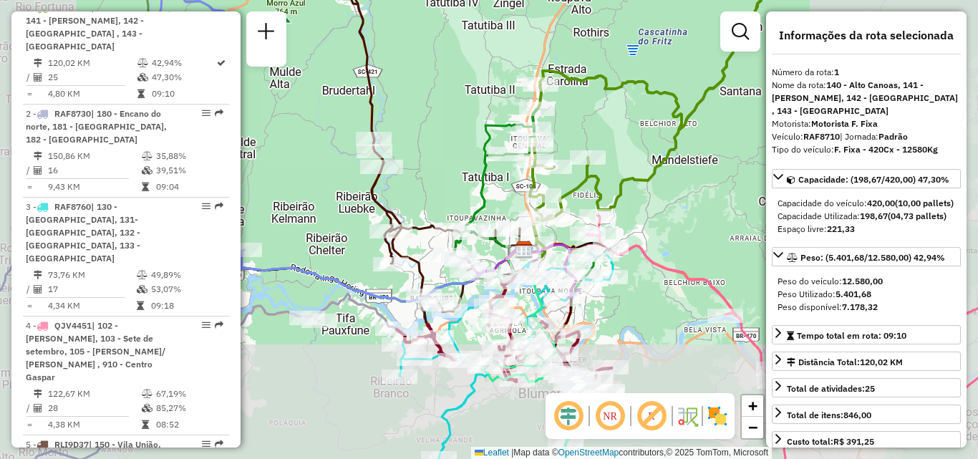
drag, startPoint x: 423, startPoint y: 190, endPoint x: 487, endPoint y: 162, distance: 70.5
click at [461, 172] on div "Janela de atendimento Grade de atendimento Capacidade Transportadoras Veículos …" at bounding box center [489, 229] width 978 height 459
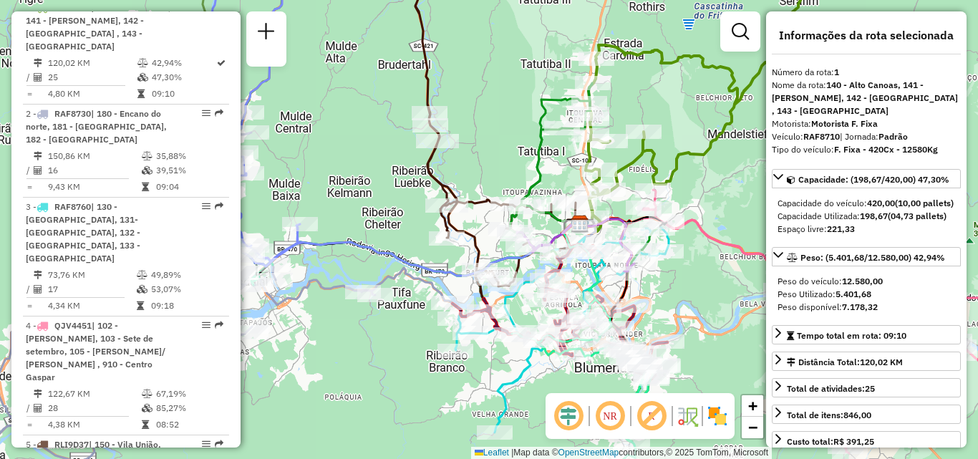
drag, startPoint x: 394, startPoint y: 189, endPoint x: 391, endPoint y: 154, distance: 35.3
click at [391, 156] on div "Rota 5 - Placa RLI9D37 92800234 - SCHNEIDER E CIA LTDA Janela de atendimento Gr…" at bounding box center [489, 229] width 978 height 459
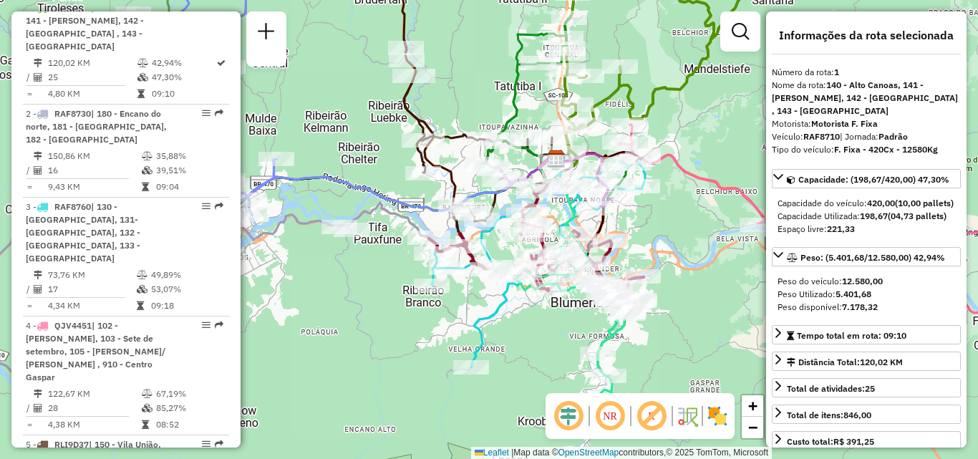
drag, startPoint x: 364, startPoint y: 205, endPoint x: 391, endPoint y: 158, distance: 53.9
click at [391, 158] on icon at bounding box center [268, 272] width 608 height 466
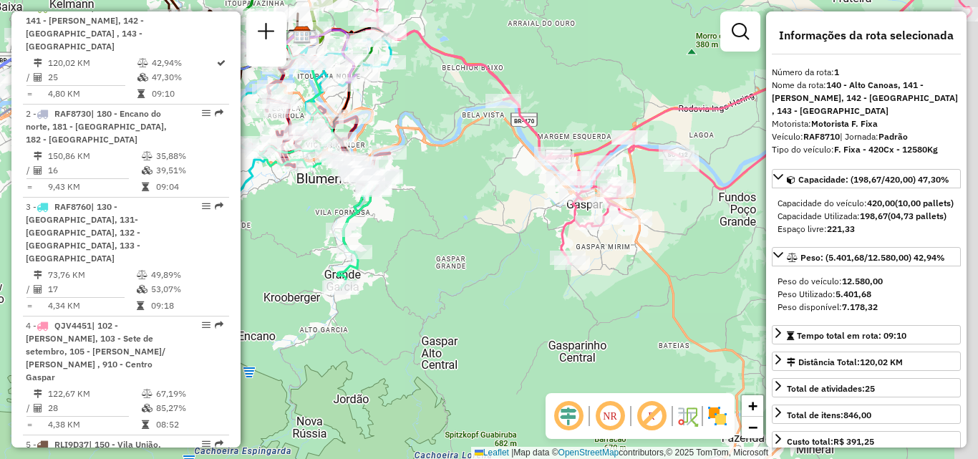
drag, startPoint x: 556, startPoint y: 223, endPoint x: 457, endPoint y: 203, distance: 101.5
click at [457, 203] on div "Janela de atendimento Grade de atendimento Capacidade Transportadoras Veículos …" at bounding box center [489, 229] width 978 height 459
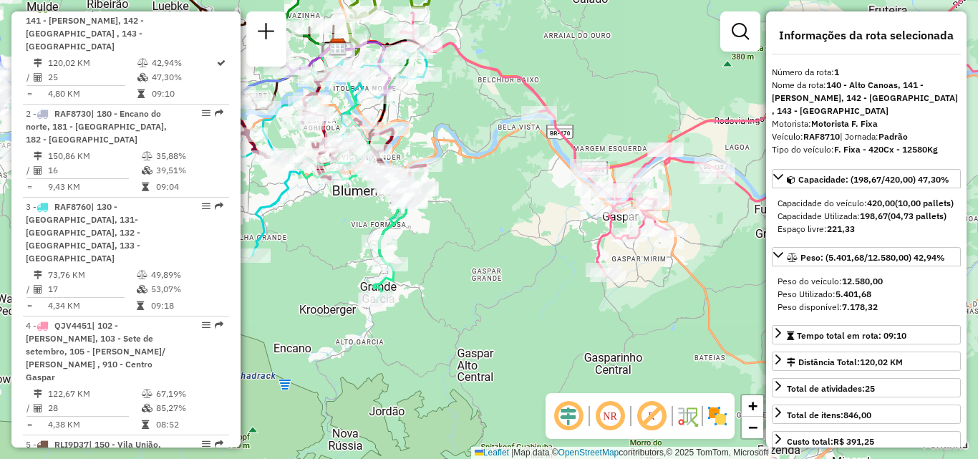
drag, startPoint x: 520, startPoint y: 215, endPoint x: 571, endPoint y: 218, distance: 50.9
click at [571, 218] on div "Janela de atendimento Grade de atendimento Capacidade Transportadoras Veículos …" at bounding box center [489, 229] width 978 height 459
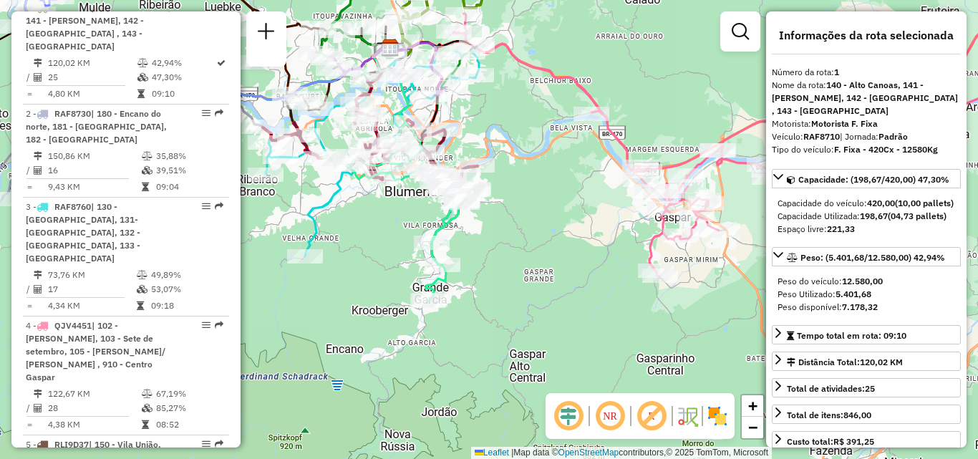
drag, startPoint x: 513, startPoint y: 220, endPoint x: 564, endPoint y: 221, distance: 50.8
click at [563, 221] on div "Janela de atendimento Grade de atendimento Capacidade Transportadoras Veículos …" at bounding box center [489, 229] width 978 height 459
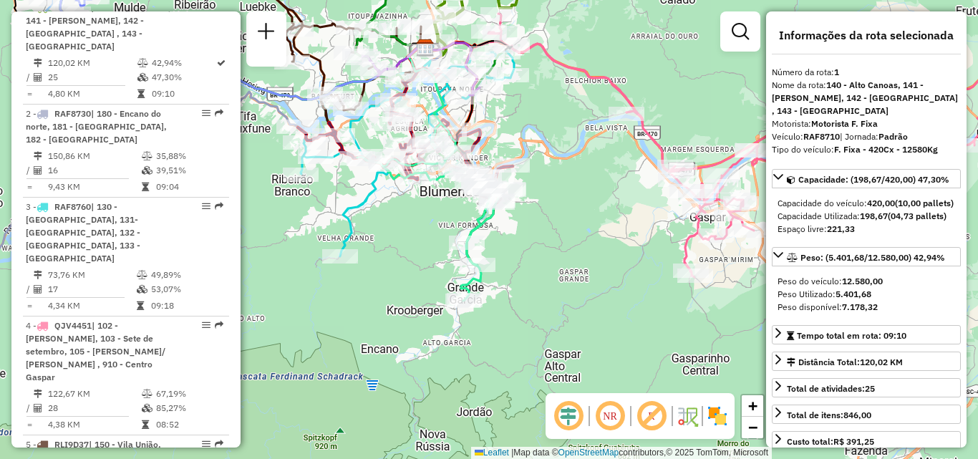
drag, startPoint x: 535, startPoint y: 250, endPoint x: 598, endPoint y: 250, distance: 63.0
click at [597, 250] on div "Janela de atendimento Grade de atendimento Capacidade Transportadoras Veículos …" at bounding box center [489, 229] width 978 height 459
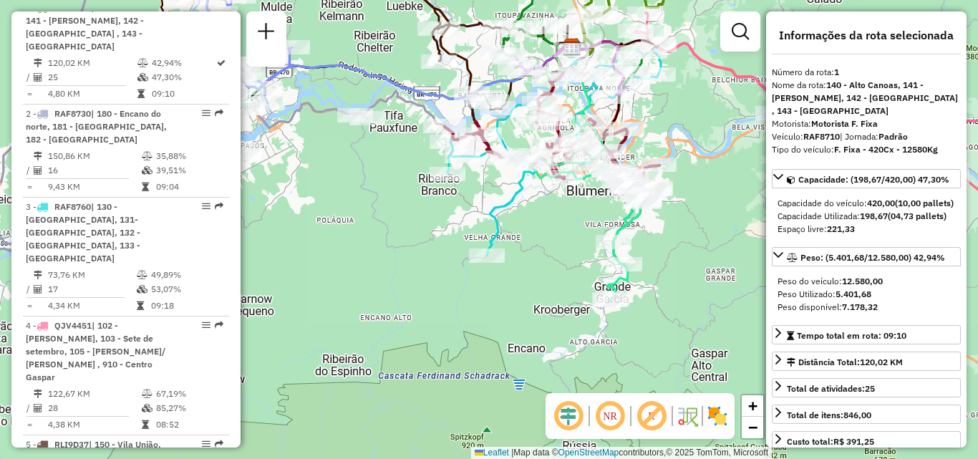
drag, startPoint x: 442, startPoint y: 240, endPoint x: 526, endPoint y: 239, distance: 84.5
click at [526, 239] on div "Janela de atendimento Grade de atendimento Capacidade Transportadoras Veículos …" at bounding box center [489, 229] width 978 height 459
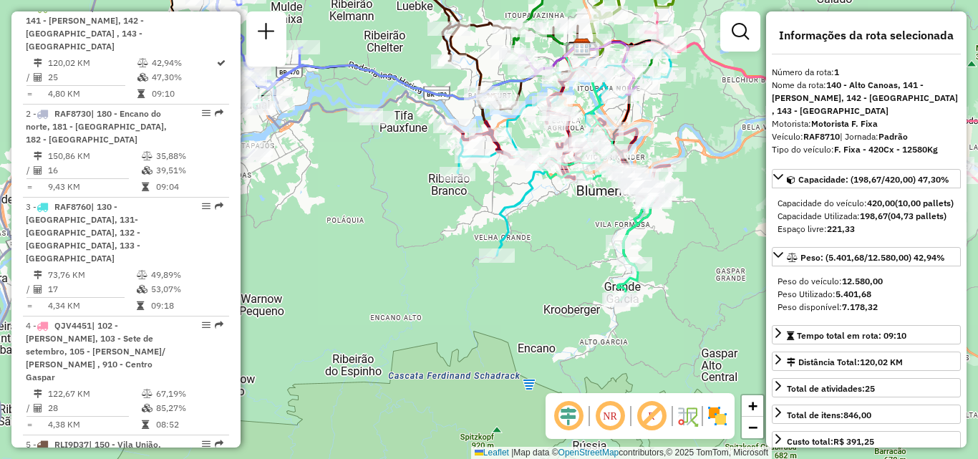
drag, startPoint x: 476, startPoint y: 218, endPoint x: 512, endPoint y: 219, distance: 36.5
click at [512, 219] on div "Janela de atendimento Grade de atendimento Capacidade Transportadoras Veículos …" at bounding box center [489, 229] width 978 height 459
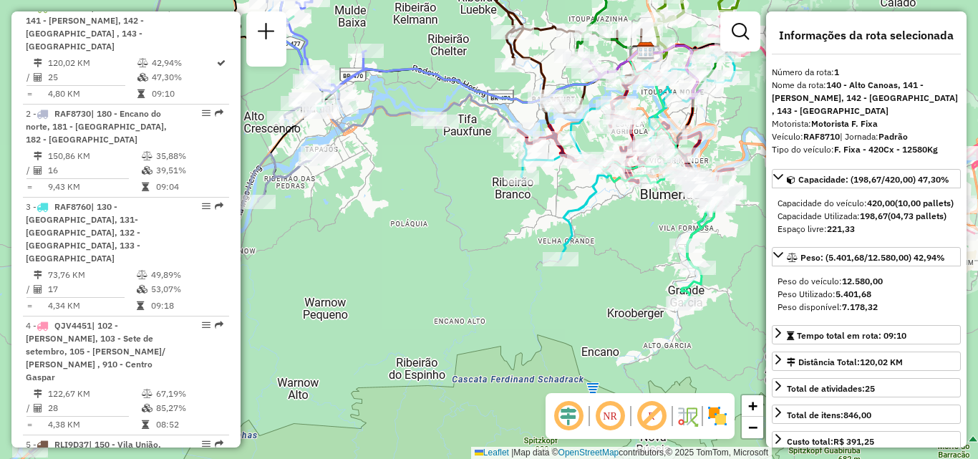
click at [505, 258] on div "Janela de atendimento Grade de atendimento Capacidade Transportadoras Veículos …" at bounding box center [489, 229] width 978 height 459
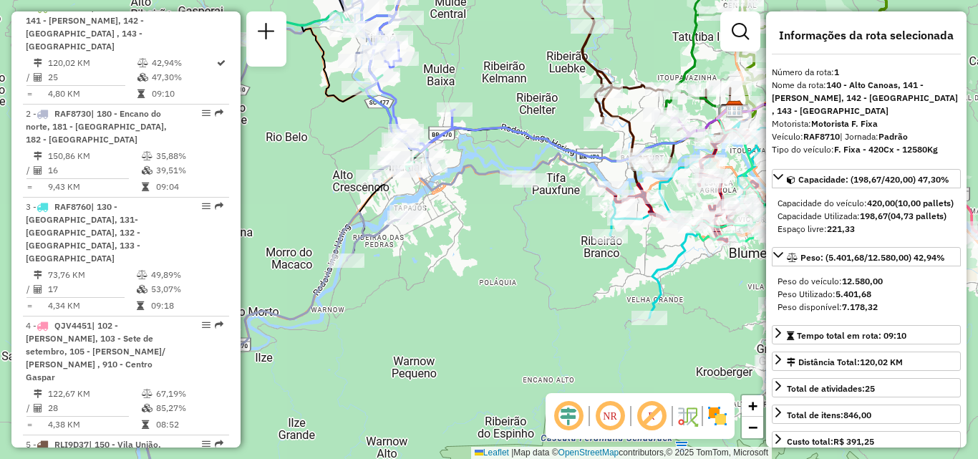
drag, startPoint x: 523, startPoint y: 256, endPoint x: 553, endPoint y: 283, distance: 39.5
click at [550, 281] on div "Janela de atendimento Grade de atendimento Capacidade Transportadoras Veículos …" at bounding box center [489, 229] width 978 height 459
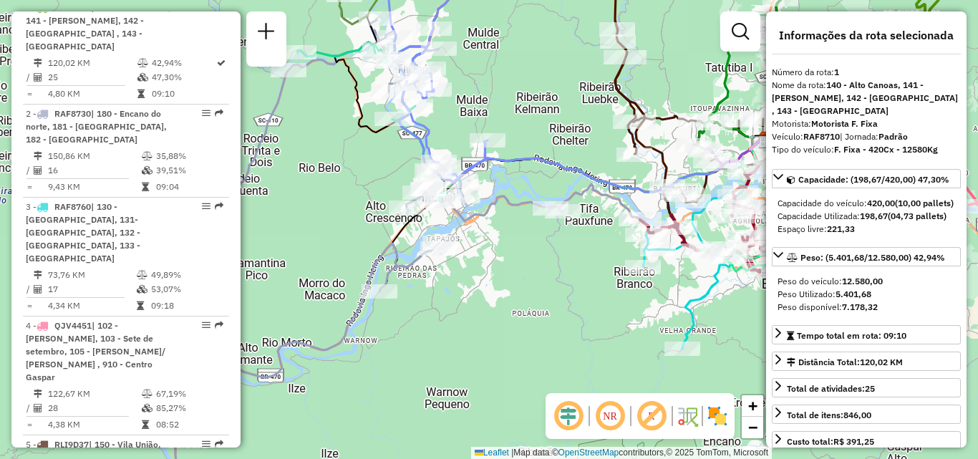
drag, startPoint x: 508, startPoint y: 253, endPoint x: 552, endPoint y: 318, distance: 77.8
click at [552, 318] on div "Janela de atendimento Grade de atendimento Capacidade Transportadoras Veículos …" at bounding box center [489, 229] width 978 height 459
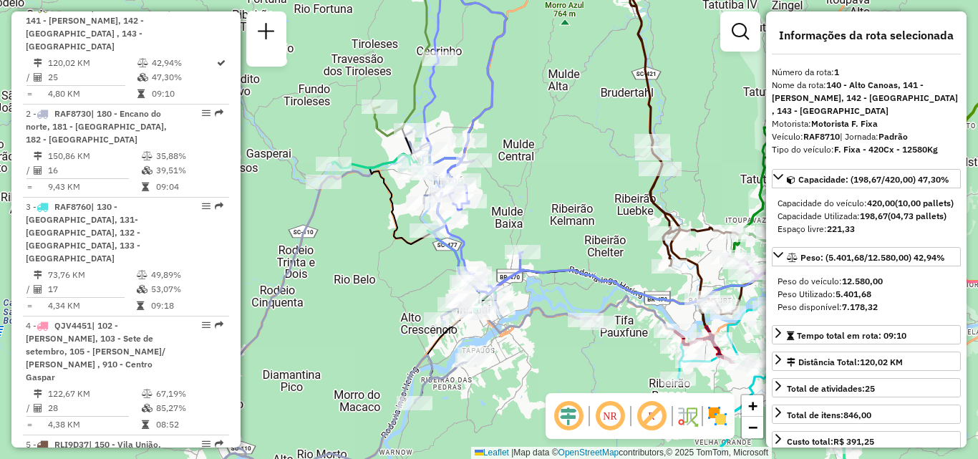
drag, startPoint x: 397, startPoint y: 292, endPoint x: 414, endPoint y: 298, distance: 18.3
click at [387, 304] on div "Janela de atendimento Grade de atendimento Capacidade Transportadoras Veículos …" at bounding box center [489, 229] width 978 height 459
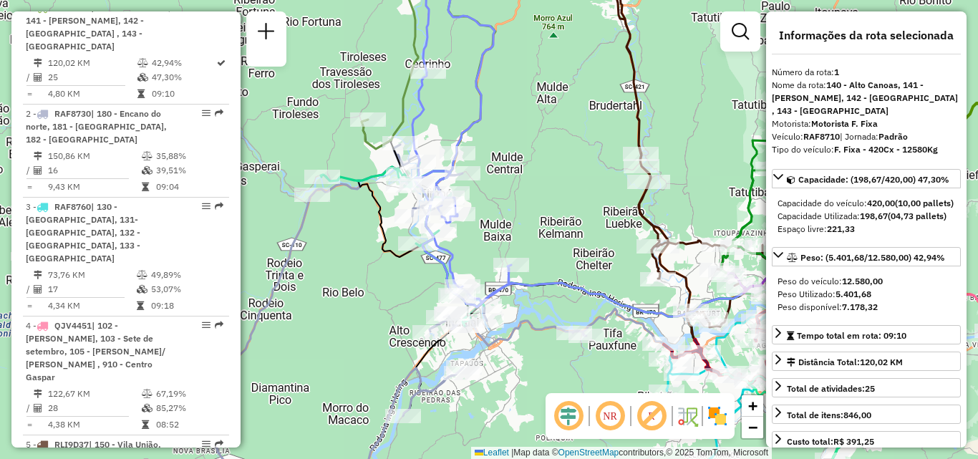
drag, startPoint x: 537, startPoint y: 264, endPoint x: 526, endPoint y: 271, distance: 12.5
click at [527, 270] on div "Janela de atendimento Grade de atendimento Capacidade Transportadoras Veículos …" at bounding box center [489, 229] width 978 height 459
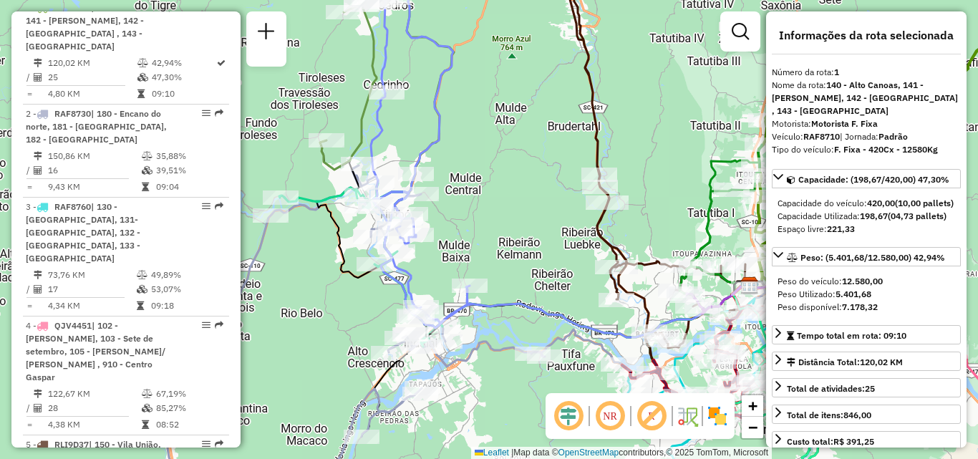
drag, startPoint x: 240, startPoint y: 216, endPoint x: 243, endPoint y: 202, distance: 14.5
click at [243, 202] on div "Janela de atendimento Grade de atendimento Capacidade Transportadoras Veículos …" at bounding box center [489, 229] width 978 height 459
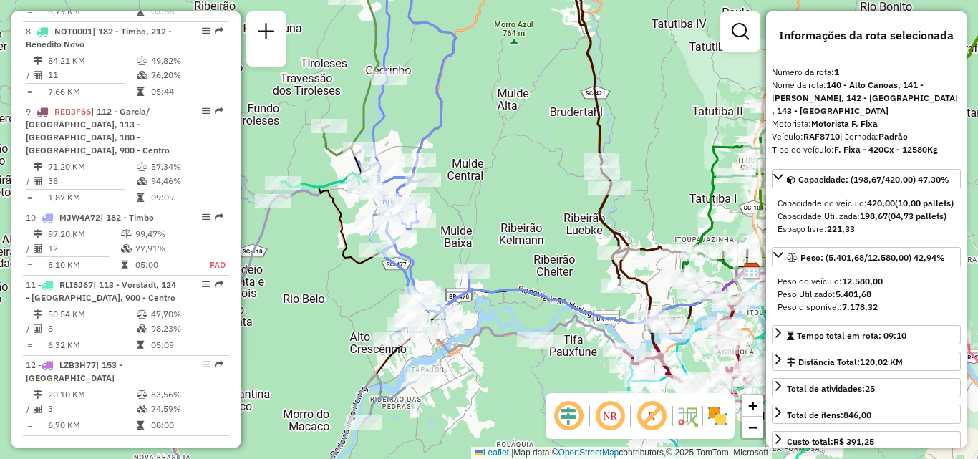
scroll to position [1306, 0]
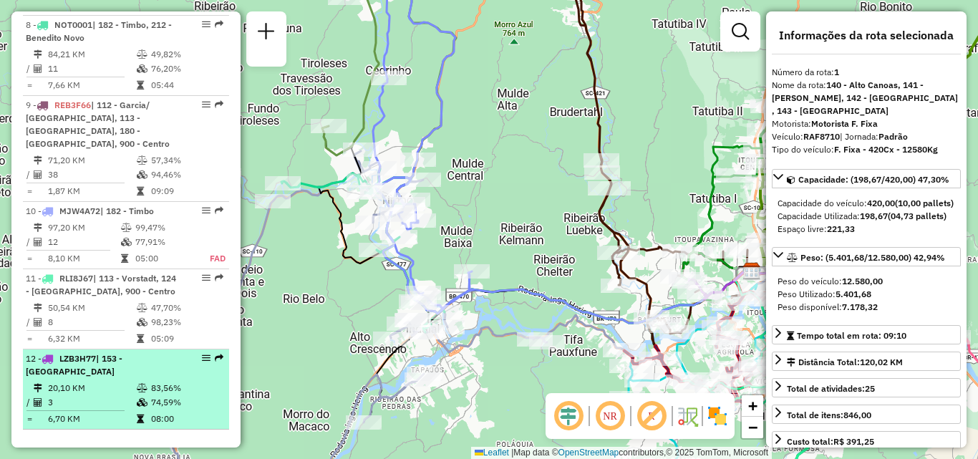
click at [107, 395] on td "3" at bounding box center [91, 402] width 89 height 14
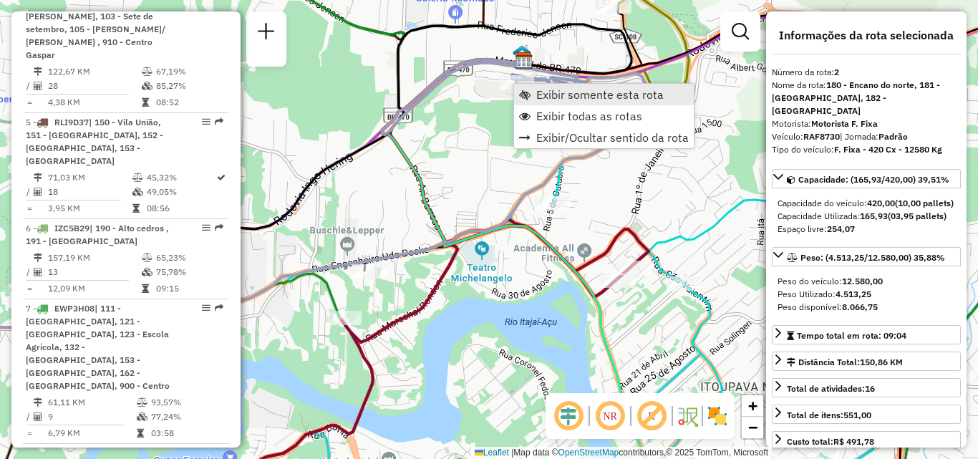
scroll to position [649, 0]
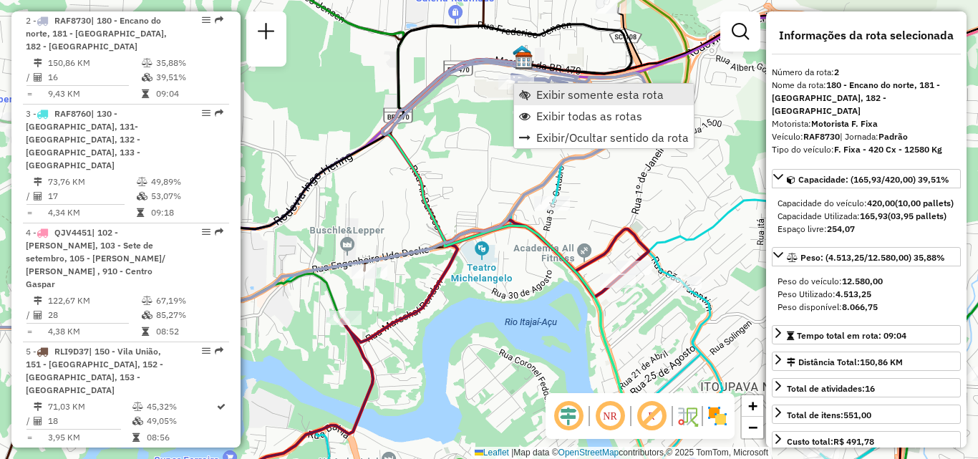
click at [538, 96] on span "Exibir somente esta rota" at bounding box center [599, 94] width 127 height 11
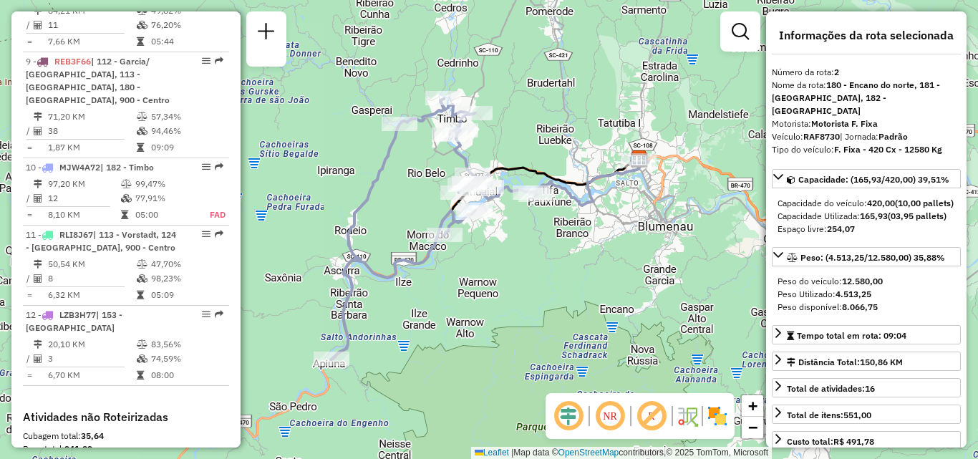
scroll to position [1365, 0]
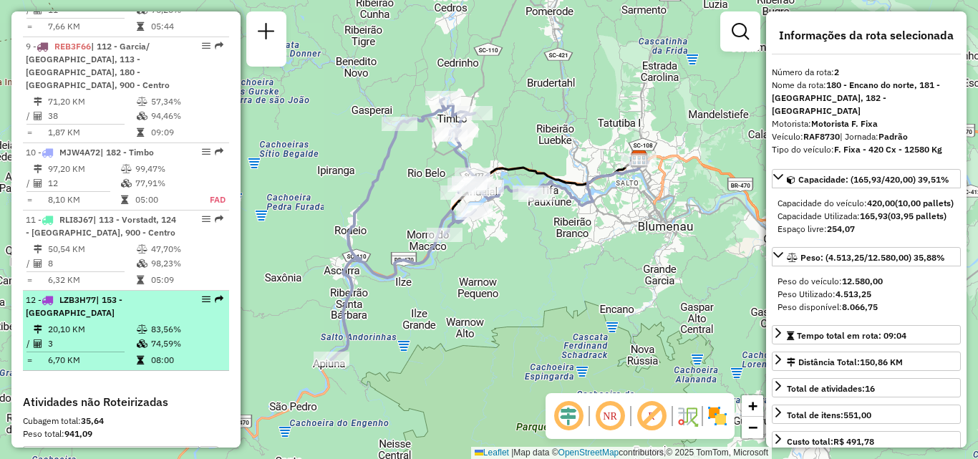
click at [97, 322] on td "20,10 KM" at bounding box center [91, 329] width 89 height 14
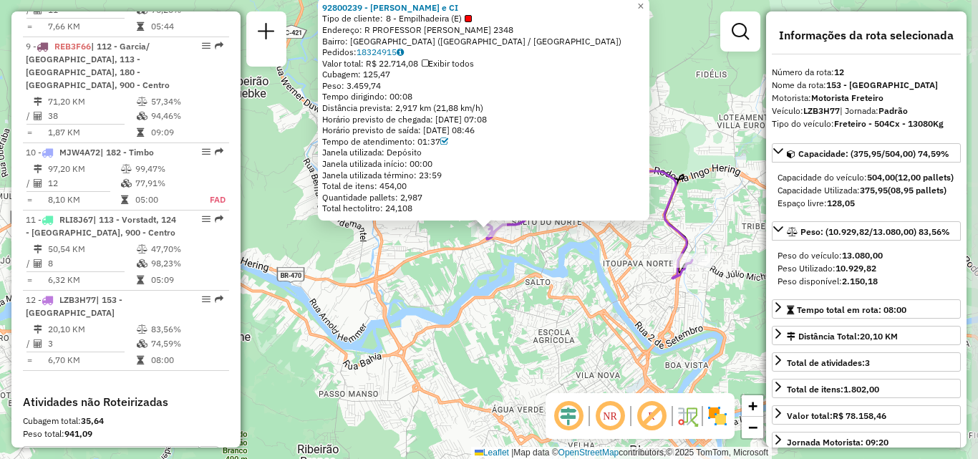
scroll to position [1422, 0]
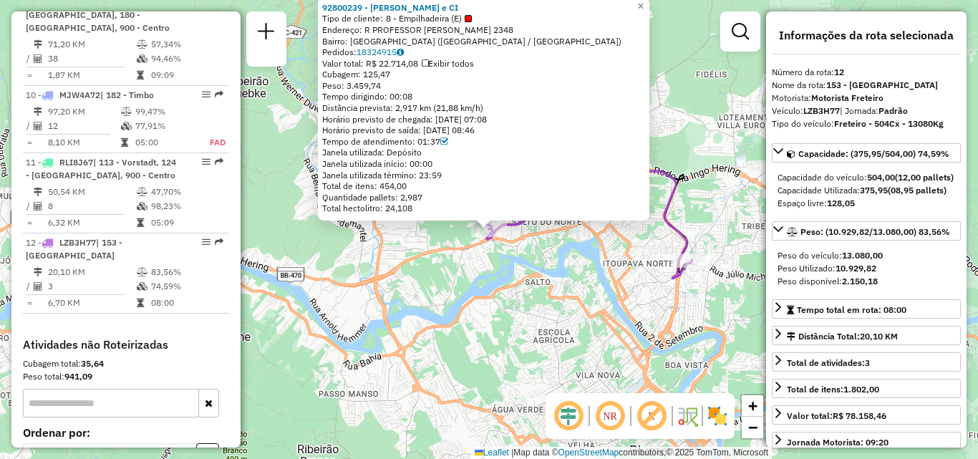
click at [515, 316] on div "92800239 - VALDIR DA SILVA e CI Tipo de cliente: 8 - Empilhadeira (E) Endereço:…" at bounding box center [489, 229] width 978 height 459
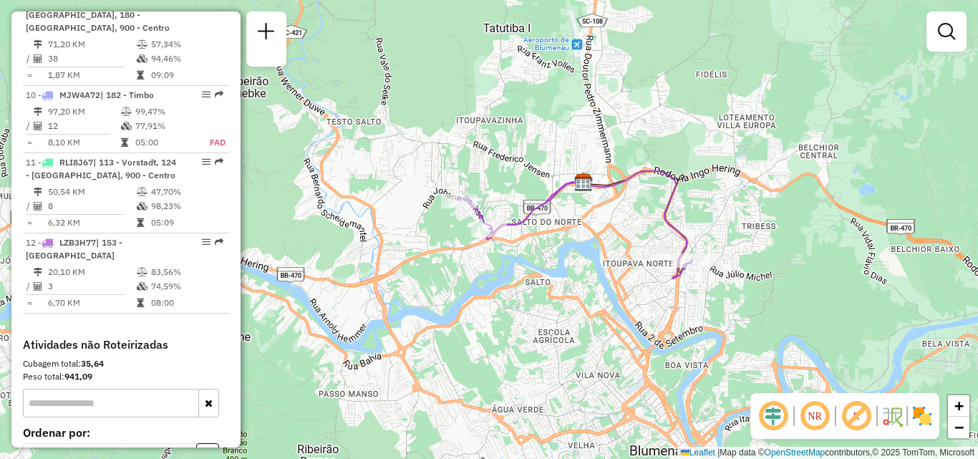
drag, startPoint x: 498, startPoint y: 313, endPoint x: 474, endPoint y: 318, distance: 24.3
click at [474, 318] on div "Janela de atendimento Grade de atendimento Capacidade Transportadoras Veículos …" at bounding box center [489, 229] width 978 height 459
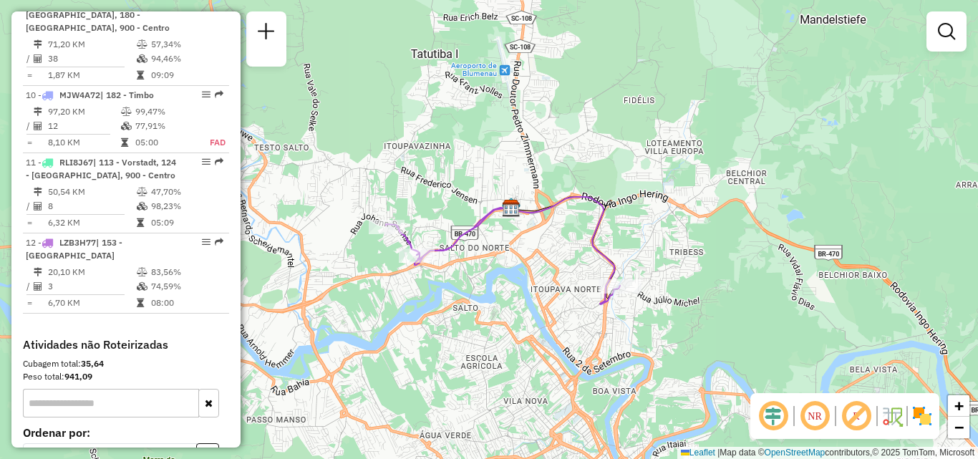
drag, startPoint x: 417, startPoint y: 337, endPoint x: 433, endPoint y: 324, distance: 20.9
click at [438, 357] on div "Janela de atendimento Grade de atendimento Capacidade Transportadoras Veículos …" at bounding box center [489, 229] width 978 height 459
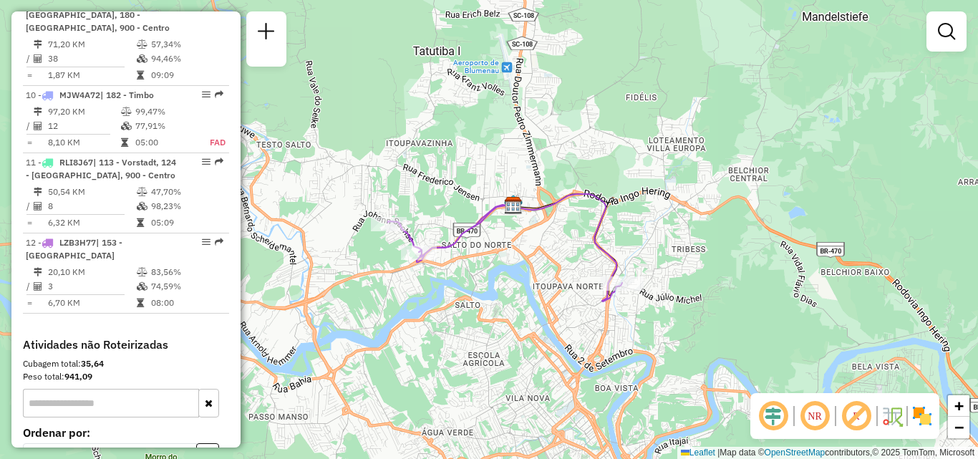
drag, startPoint x: 383, startPoint y: 304, endPoint x: 369, endPoint y: 290, distance: 19.7
click at [369, 291] on div "Janela de atendimento Grade de atendimento Capacidade Transportadoras Veículos …" at bounding box center [489, 229] width 978 height 459
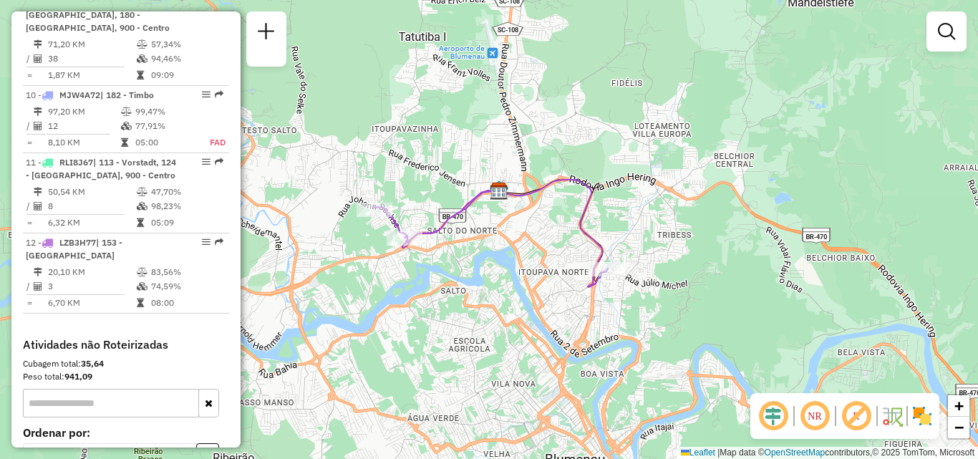
click at [396, 171] on div "Janela de atendimento Grade de atendimento Capacidade Transportadoras Veículos …" at bounding box center [489, 229] width 978 height 459
click at [816, 419] on em at bounding box center [814, 416] width 34 height 34
click at [819, 419] on em at bounding box center [814, 416] width 34 height 34
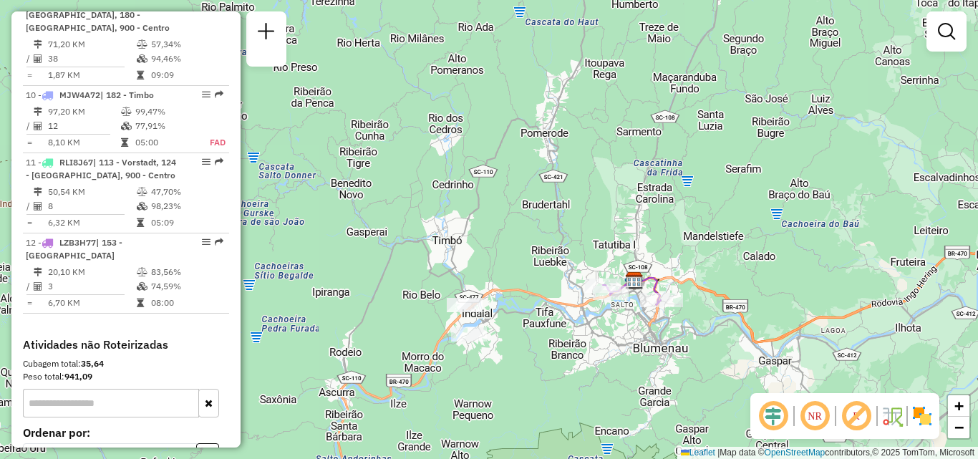
drag, startPoint x: 457, startPoint y: 313, endPoint x: 512, endPoint y: 313, distance: 55.1
click at [512, 313] on div "Janela de atendimento Grade de atendimento Capacidade Transportadoras Veículos …" at bounding box center [489, 229] width 978 height 459
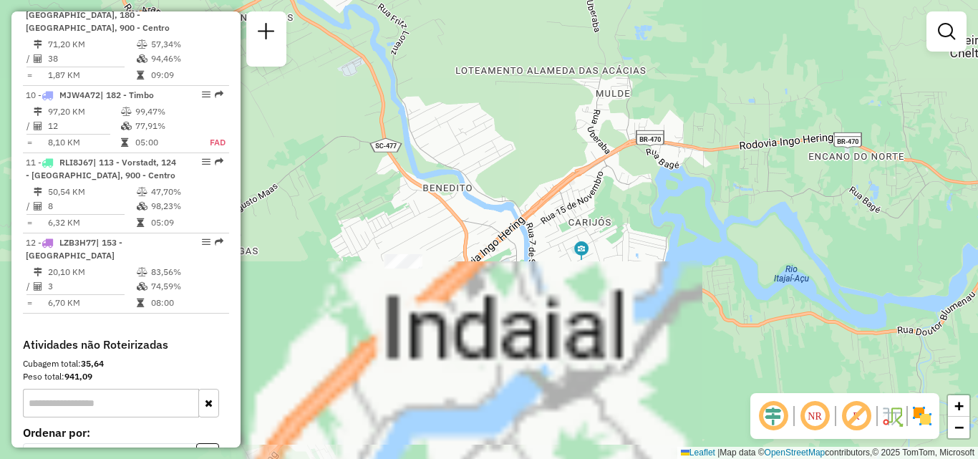
drag, startPoint x: 504, startPoint y: 316, endPoint x: 512, endPoint y: 296, distance: 21.1
click at [545, 317] on div "Janela de atendimento Grade de atendimento Capacidade Transportadoras Veículos …" at bounding box center [489, 229] width 978 height 459
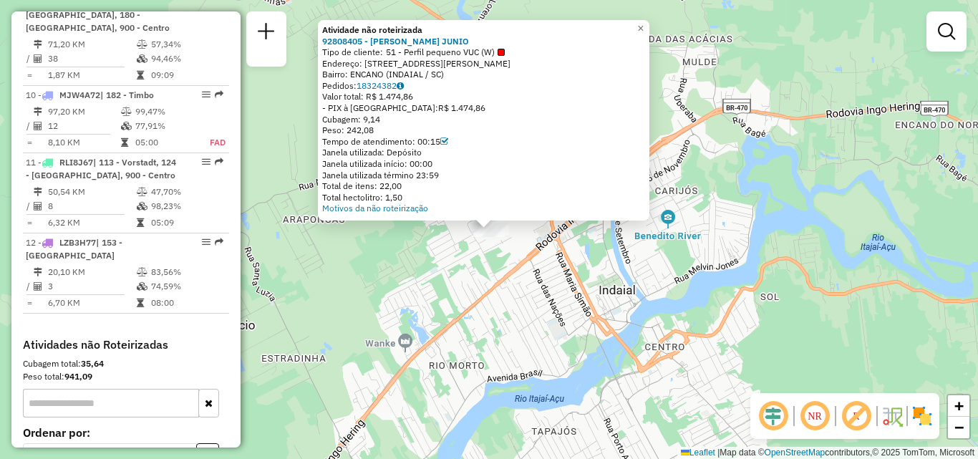
click at [461, 298] on div "Atividade não roteirizada 92808405 - REINALDO EHMKE JUNIO Tipo de cliente: 51 -…" at bounding box center [489, 229] width 978 height 459
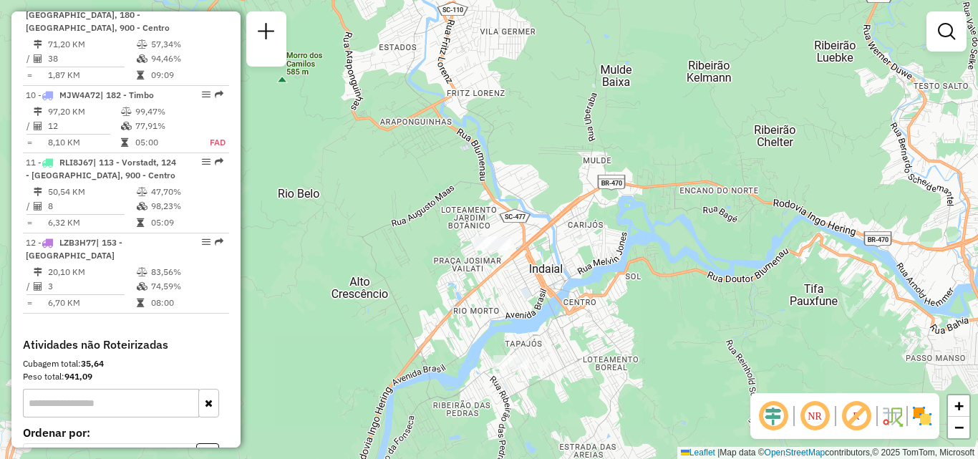
drag, startPoint x: 515, startPoint y: 299, endPoint x: 507, endPoint y: 238, distance: 61.4
click at [515, 274] on div "Janela de atendimento Grade de atendimento Capacidade Transportadoras Veículos …" at bounding box center [489, 229] width 978 height 459
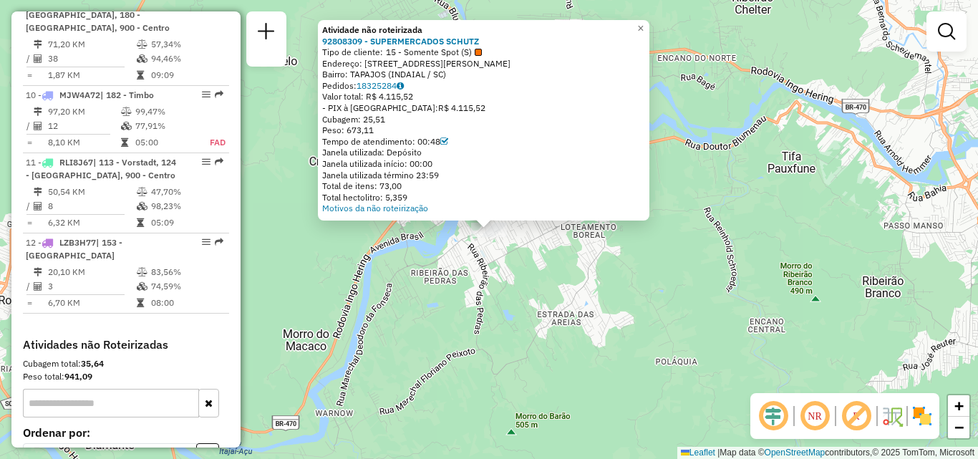
click at [619, 332] on div "Atividade não roteirizada 92808309 - SUPERMERCADOS SCHUTZ Tipo de cliente: 15 -…" at bounding box center [489, 229] width 978 height 459
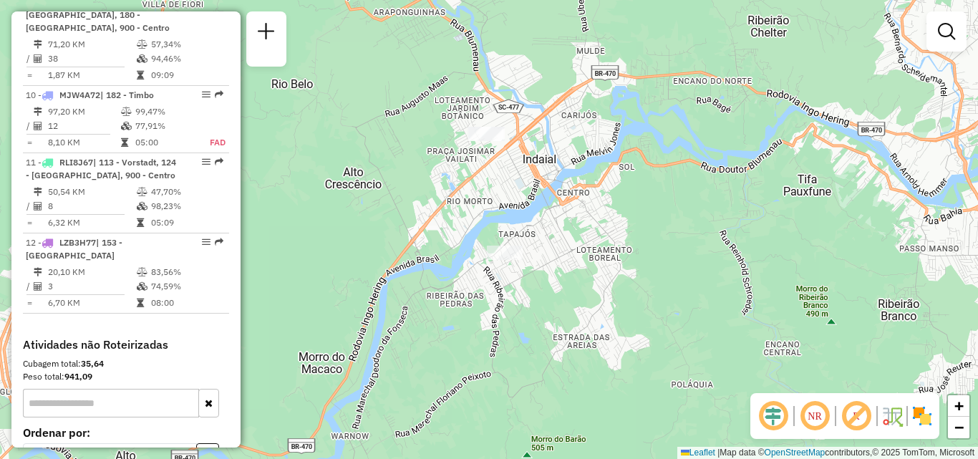
drag, startPoint x: 602, startPoint y: 348, endPoint x: 626, endPoint y: 385, distance: 44.5
click at [626, 385] on div "Janela de atendimento Grade de atendimento Capacidade Transportadoras Veículos …" at bounding box center [489, 229] width 978 height 459
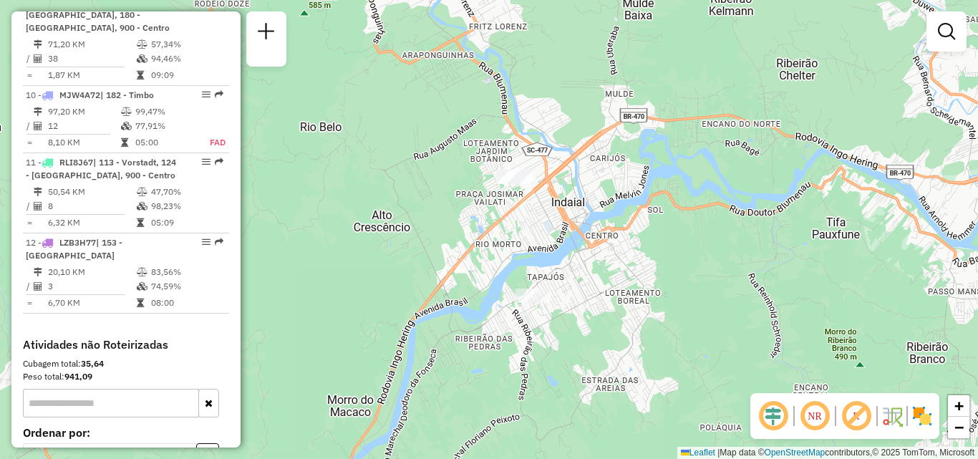
click at [512, 250] on div "Janela de atendimento Grade de atendimento Capacidade Transportadoras Veículos …" at bounding box center [489, 229] width 978 height 459
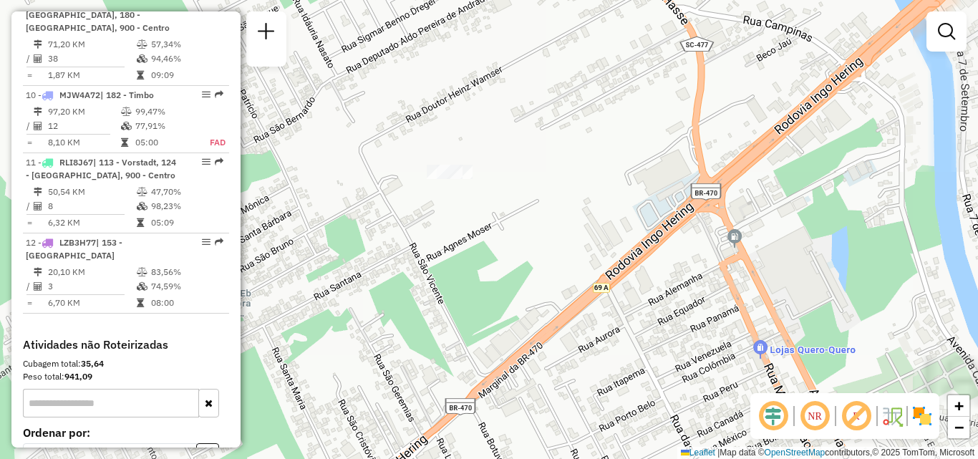
click at [474, 208] on div "Janela de atendimento Grade de atendimento Capacidade Transportadoras Veículos …" at bounding box center [489, 229] width 978 height 459
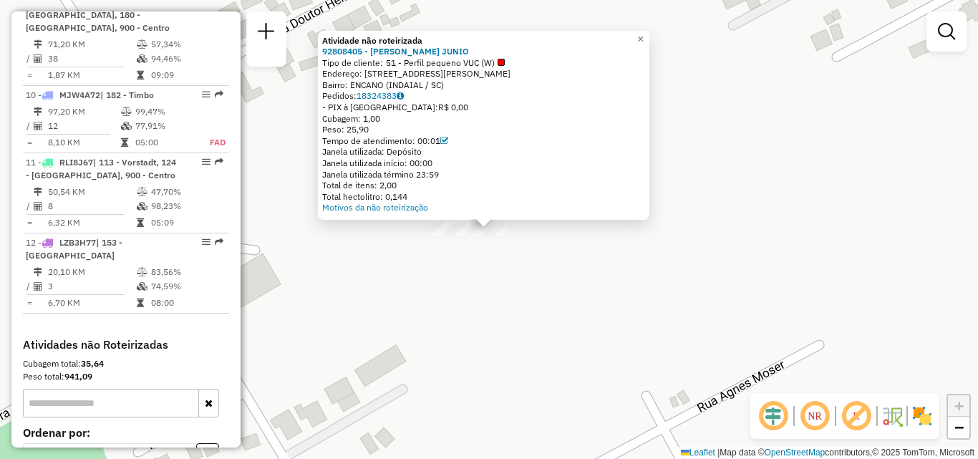
click at [528, 255] on div "Atividade não roteirizada 92808405 - REINALDO EHMKE JUNIO Tipo de cliente: 51 -…" at bounding box center [489, 229] width 978 height 459
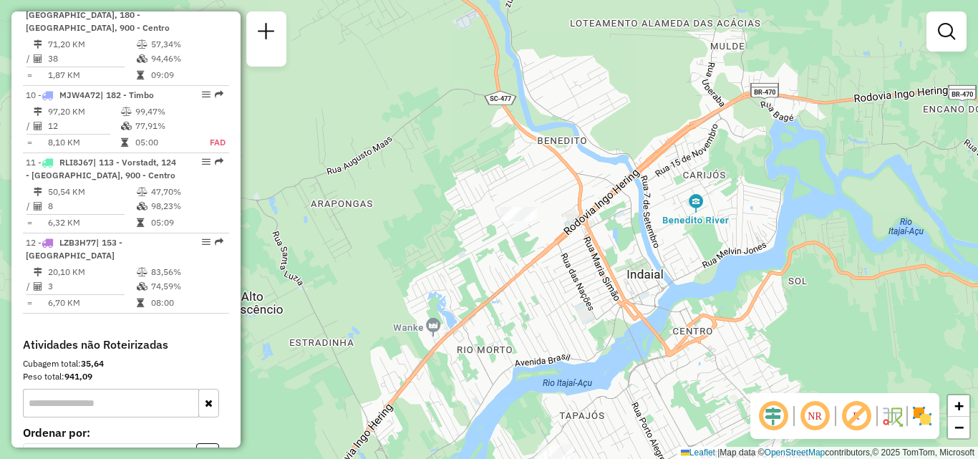
drag, startPoint x: 526, startPoint y: 270, endPoint x: 497, endPoint y: 162, distance: 111.3
click at [506, 207] on div "Janela de atendimento Grade de atendimento Capacidade Transportadoras Veículos …" at bounding box center [489, 229] width 978 height 459
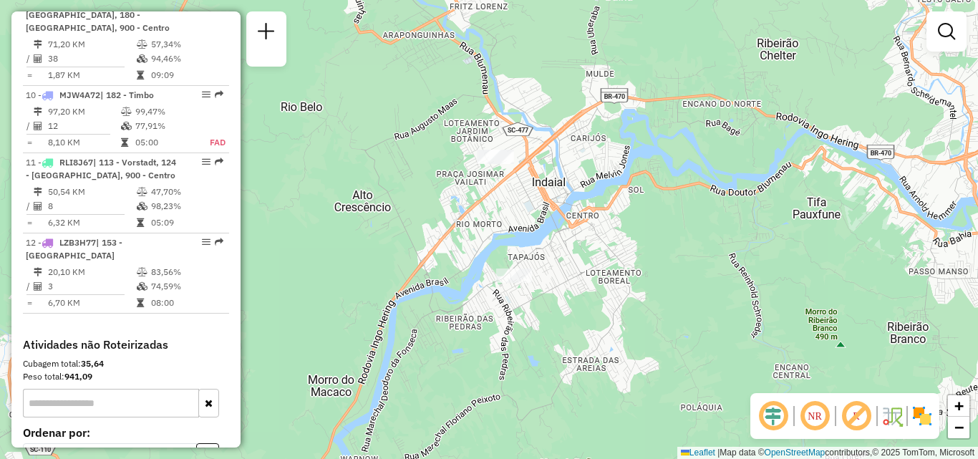
click at [513, 283] on div at bounding box center [514, 275] width 36 height 14
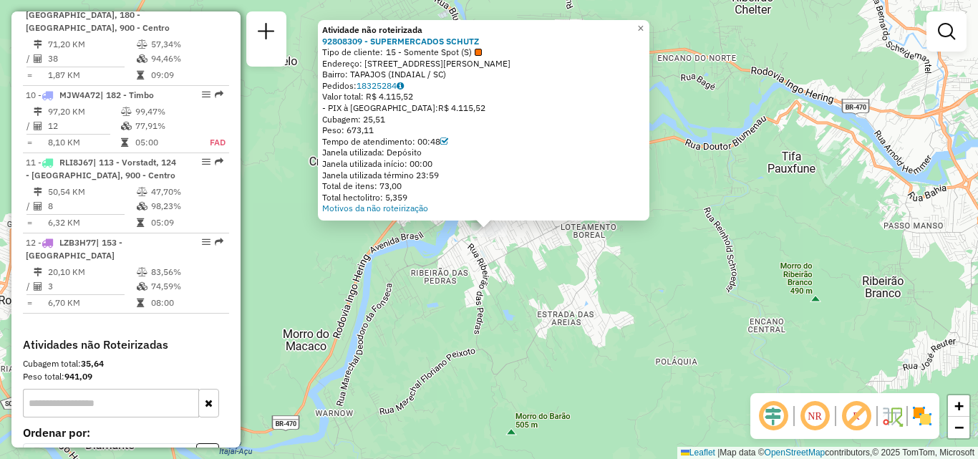
click at [560, 275] on div "Atividade não roteirizada 92808309 - SUPERMERCADOS SCHUTZ Tipo de cliente: 15 -…" at bounding box center [489, 229] width 978 height 459
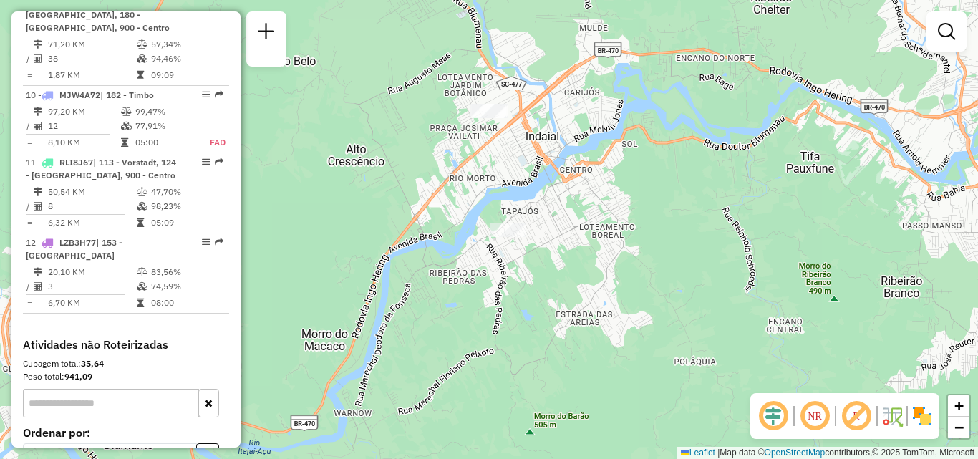
click at [654, 283] on div "Janela de atendimento Grade de atendimento Capacidade Transportadoras Veículos …" at bounding box center [489, 229] width 978 height 459
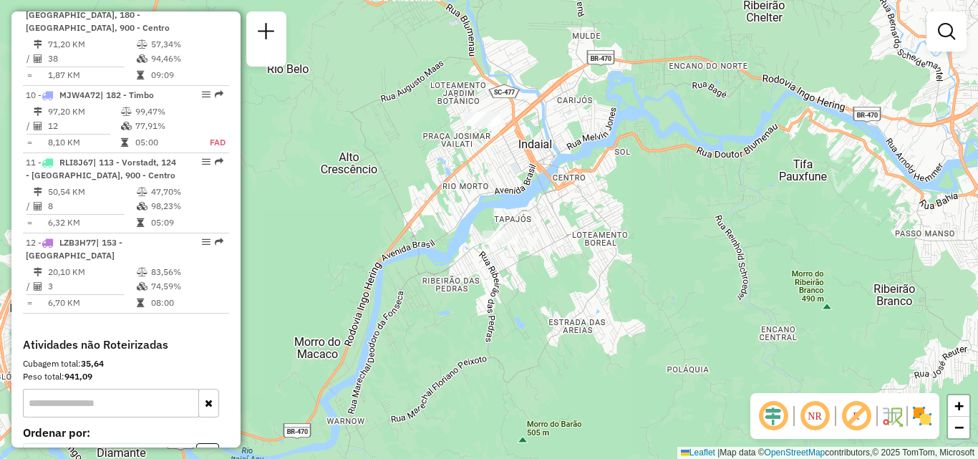
drag, startPoint x: 604, startPoint y: 155, endPoint x: 479, endPoint y: 240, distance: 151.5
click at [486, 238] on div "Janela de atendimento Grade de atendimento Capacidade Transportadoras Veículos …" at bounding box center [489, 229] width 978 height 459
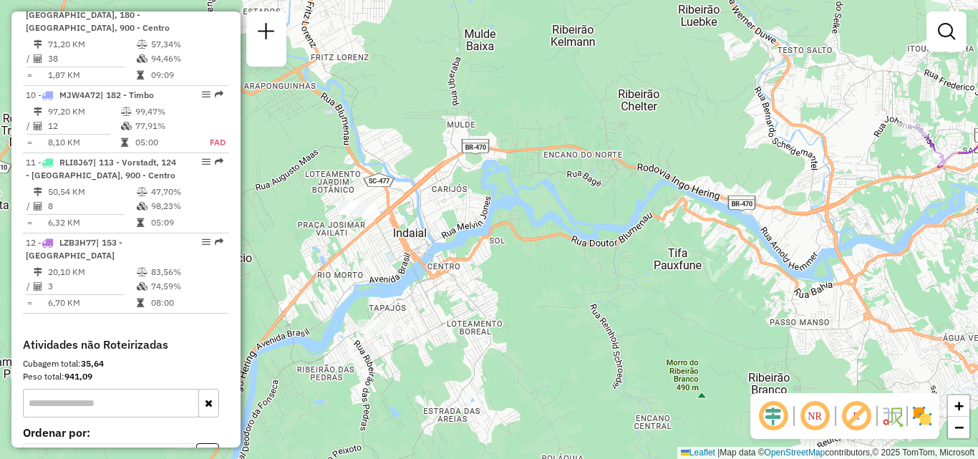
drag, startPoint x: 642, startPoint y: 177, endPoint x: 478, endPoint y: 188, distance: 164.2
click at [478, 187] on div "Janela de atendimento Grade de atendimento Capacidade Transportadoras Veículos …" at bounding box center [489, 229] width 978 height 459
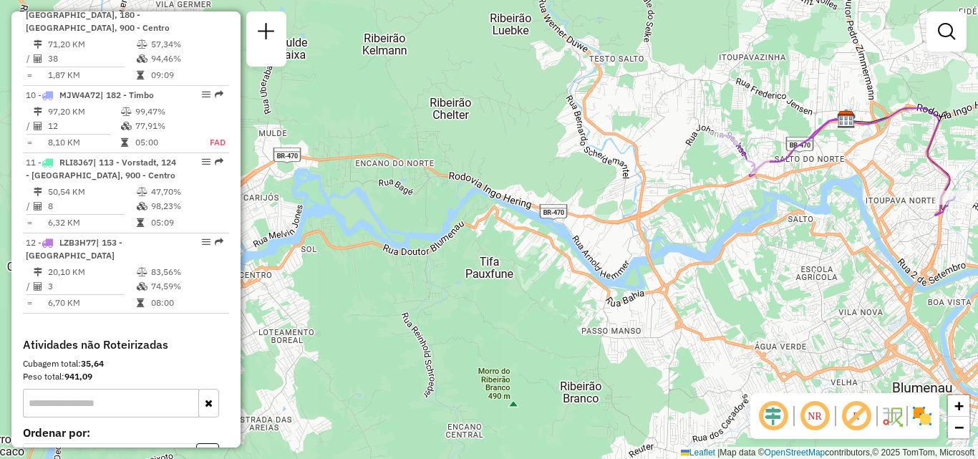
drag, startPoint x: 591, startPoint y: 230, endPoint x: 440, endPoint y: 210, distance: 152.3
click at [449, 210] on div "Janela de atendimento Grade de atendimento Capacidade Transportadoras Veículos …" at bounding box center [489, 229] width 978 height 459
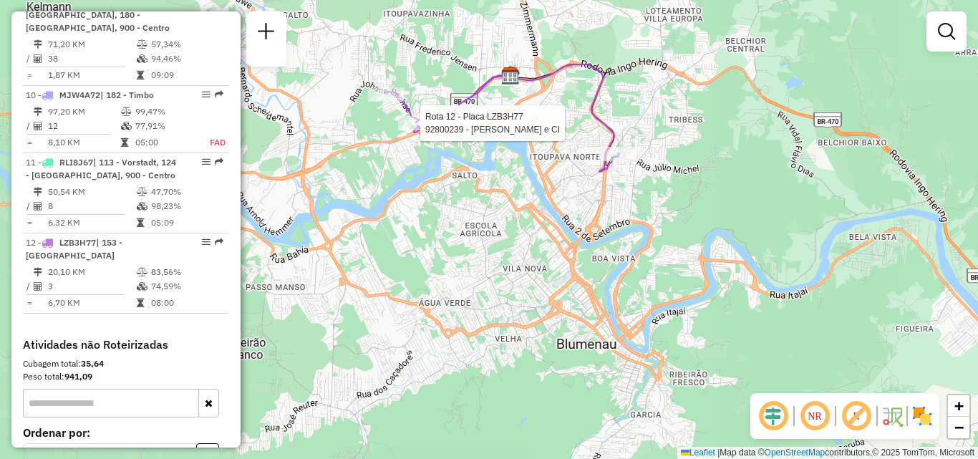
select select "**********"
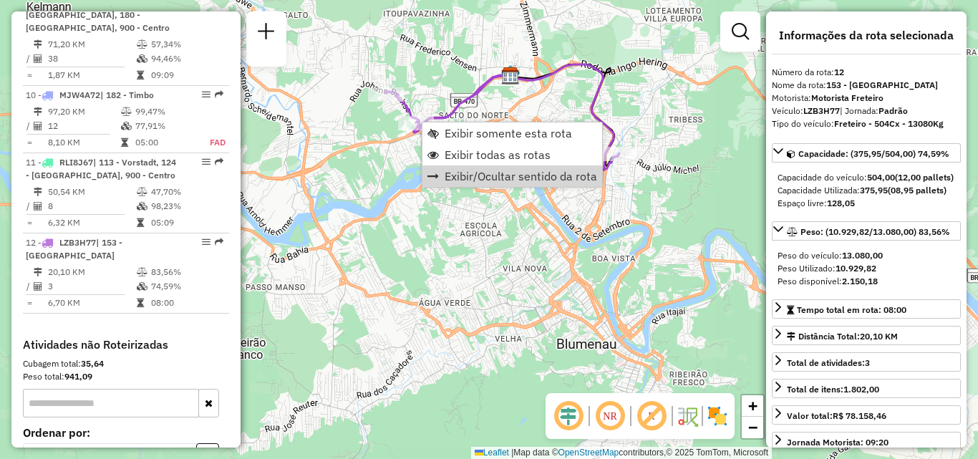
click at [405, 253] on div "Janela de atendimento Grade de atendimento Capacidade Transportadoras Veículos …" at bounding box center [489, 229] width 978 height 459
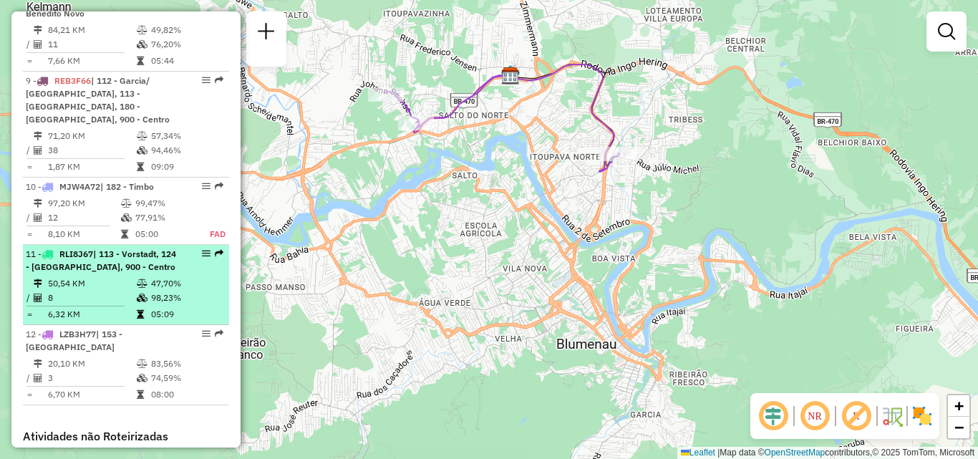
scroll to position [1279, 0]
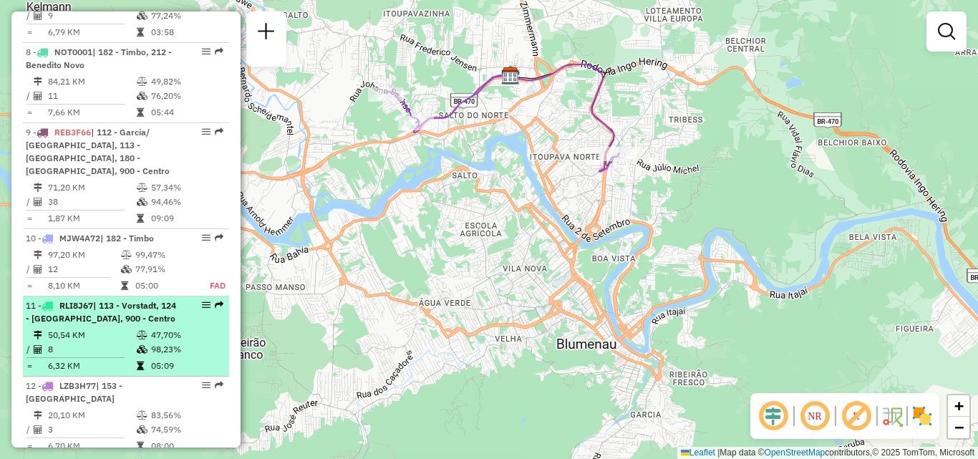
click at [82, 232] on div "10 - MJW4A72 | 182 - Timbo" at bounding box center [102, 238] width 152 height 13
select select "**********"
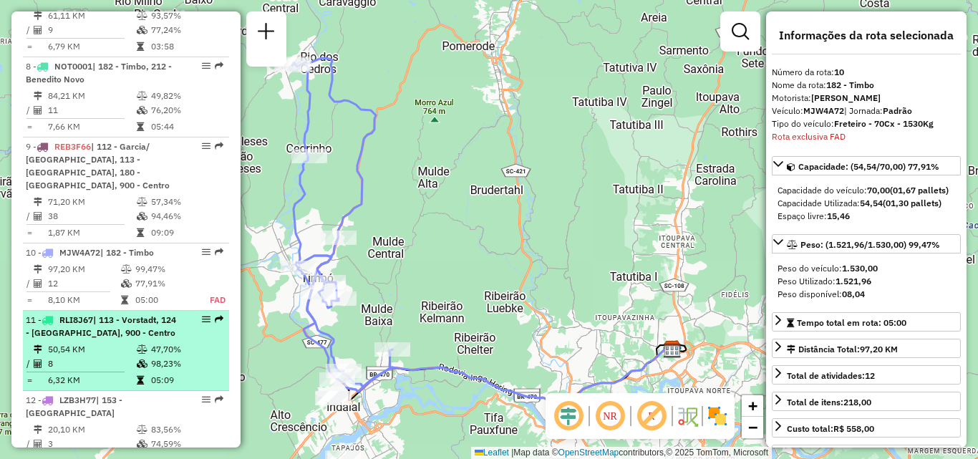
scroll to position [1250, 0]
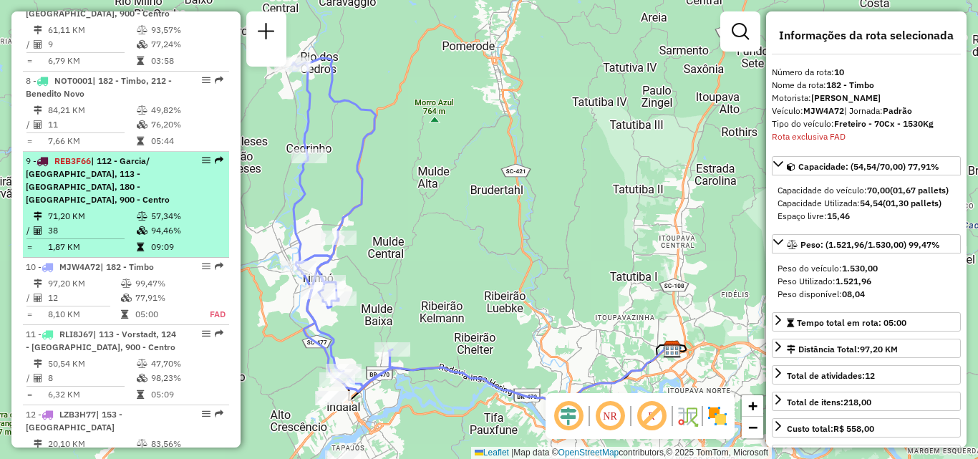
click at [84, 152] on li "9 - REB3F66 | 112 - Garcia/ Bom retiro, 113 - Vorstadt, 180 - Encano do norte, …" at bounding box center [126, 205] width 206 height 106
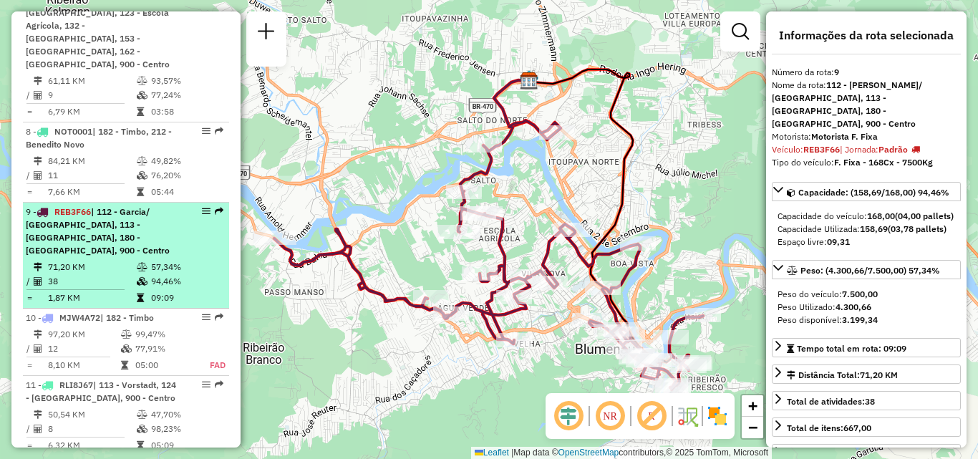
scroll to position [1179, 0]
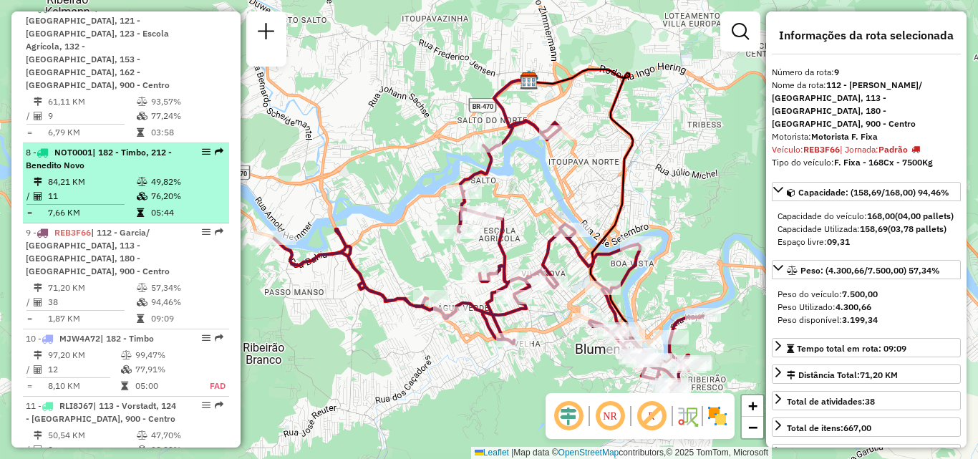
click at [89, 189] on td "11" at bounding box center [91, 196] width 89 height 14
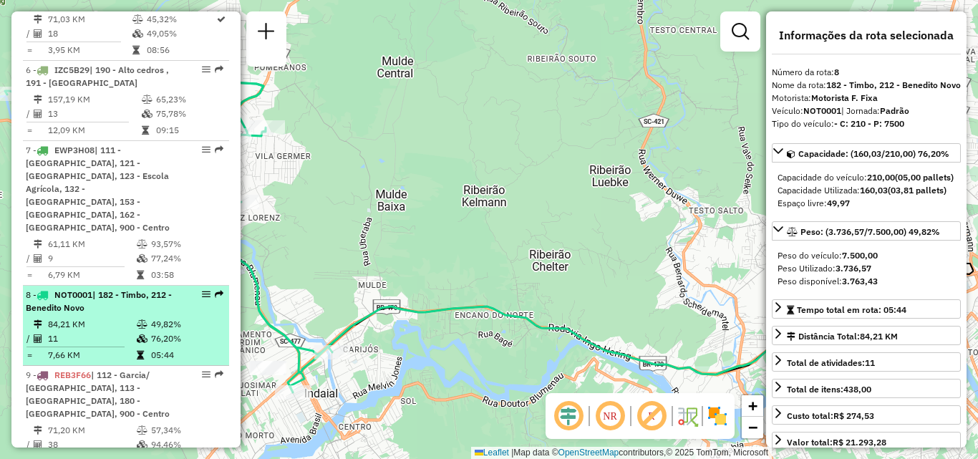
scroll to position [1036, 0]
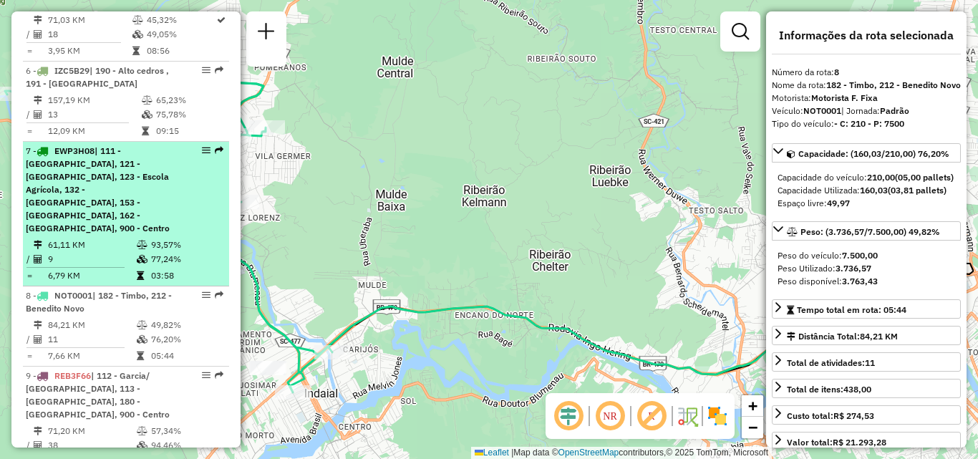
click at [87, 145] on span "| 111 - [GEOGRAPHIC_DATA], 121 - [GEOGRAPHIC_DATA], 123 - Escola Agrícola, 132 …" at bounding box center [98, 189] width 144 height 88
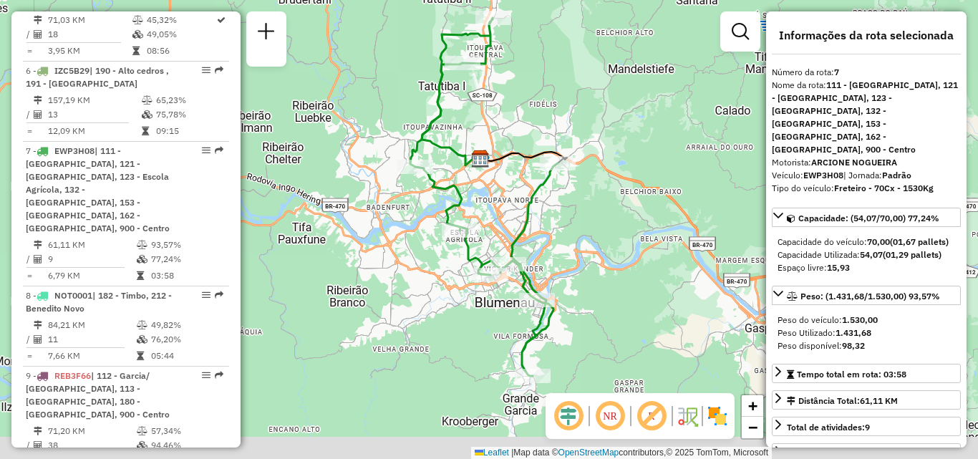
drag, startPoint x: 595, startPoint y: 245, endPoint x: 586, endPoint y: 202, distance: 44.6
click at [586, 202] on div "Janela de atendimento Grade de atendimento Capacidade Transportadoras Veículos …" at bounding box center [489, 229] width 978 height 459
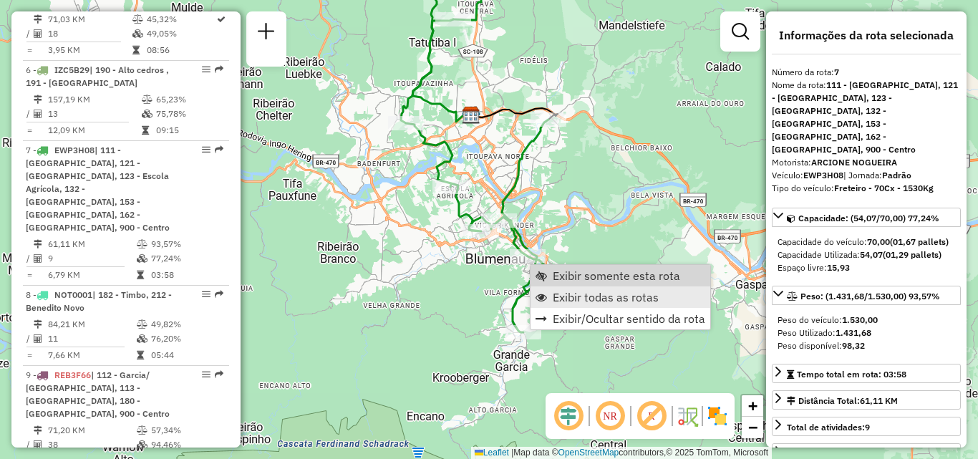
scroll to position [1101, 0]
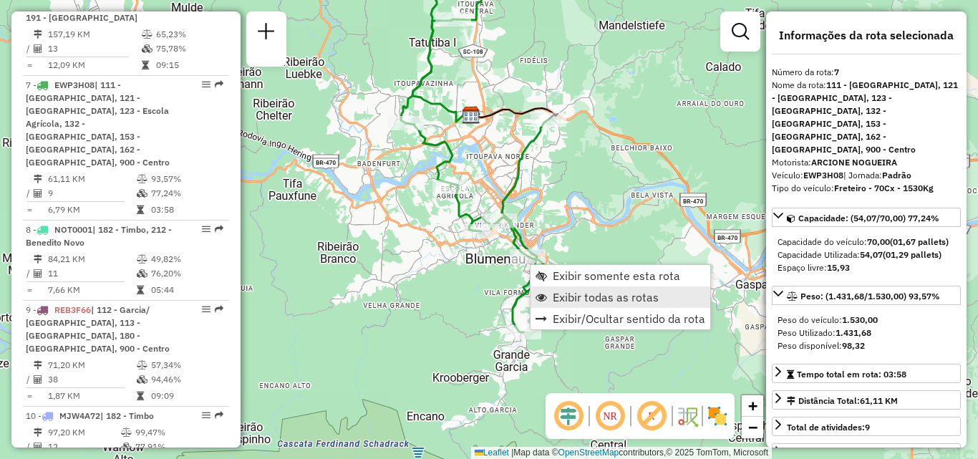
click at [585, 296] on span "Exibir todas as rotas" at bounding box center [606, 296] width 106 height 11
